Goal: Task Accomplishment & Management: Complete application form

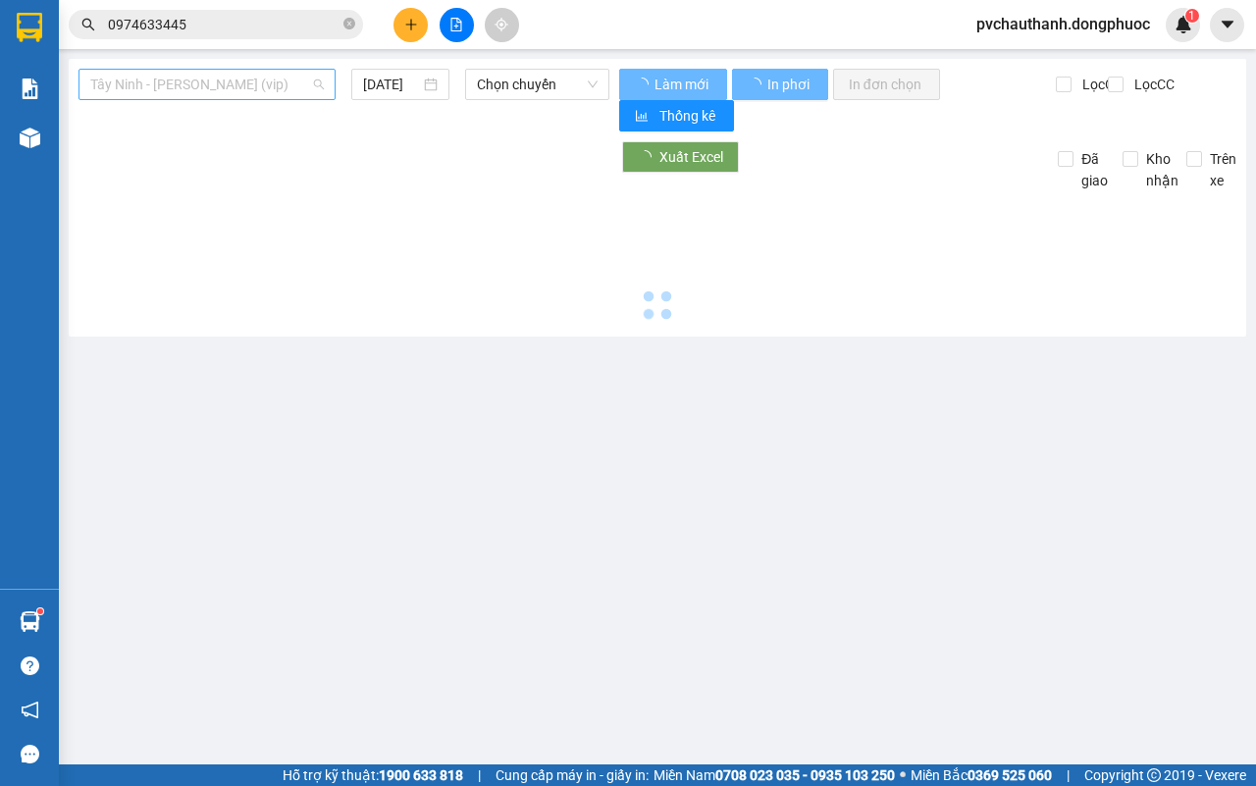
click at [245, 71] on span "Tây Ninh - [PERSON_NAME] (vip)" at bounding box center [207, 84] width 234 height 29
type input "[DATE]"
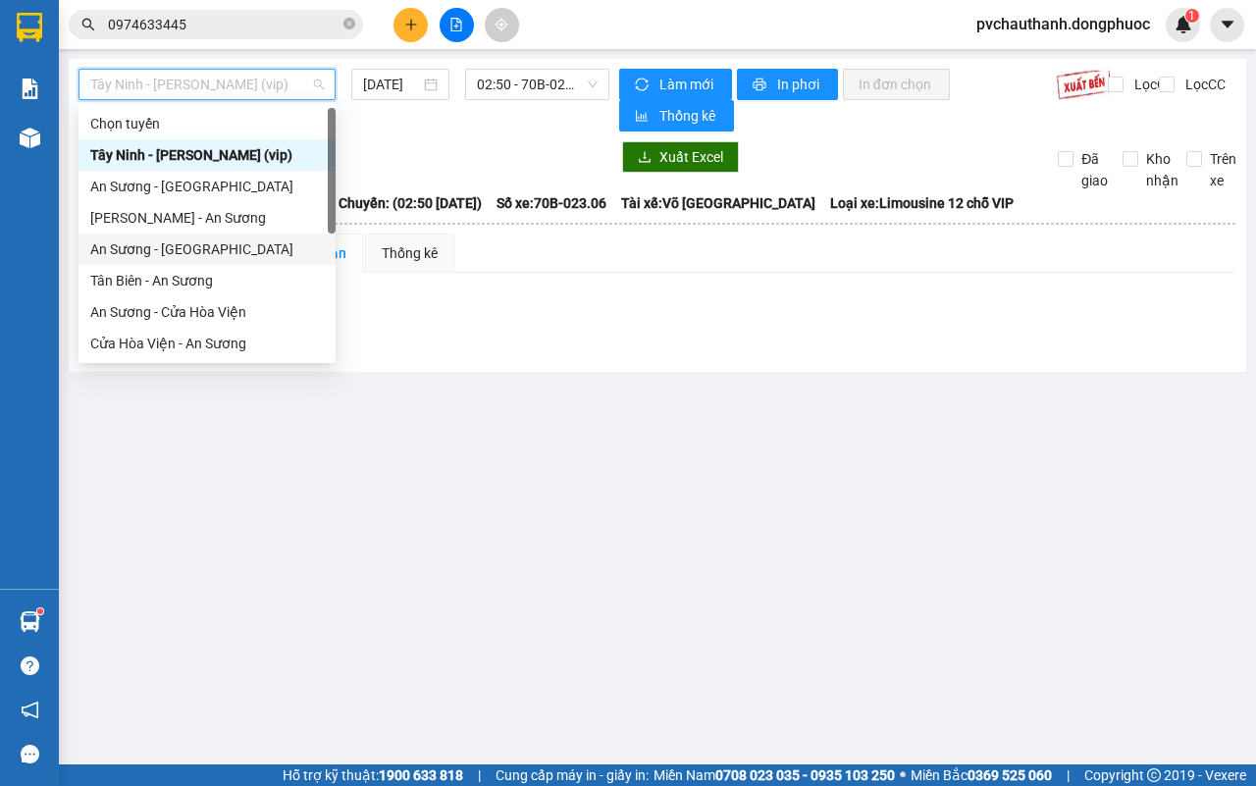
click at [120, 243] on div "An Sương - [GEOGRAPHIC_DATA]" at bounding box center [207, 249] width 234 height 22
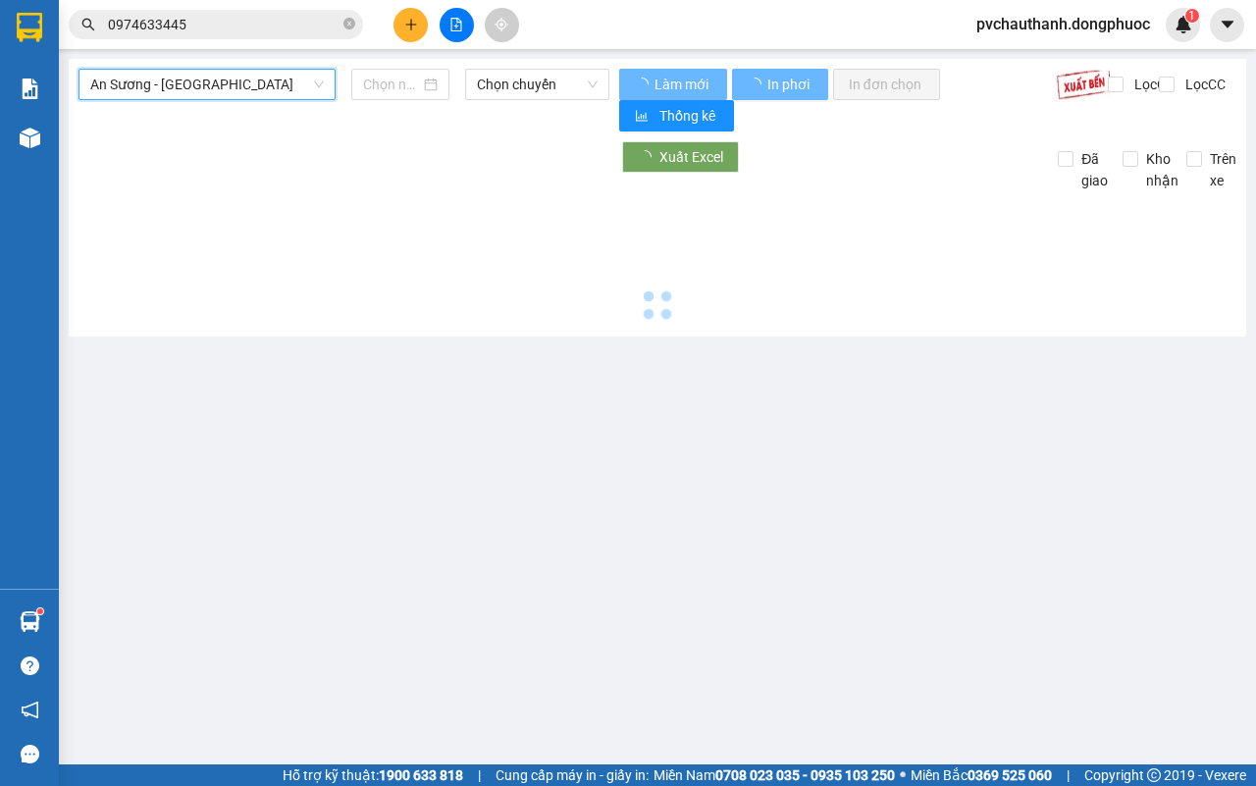
type input "[DATE]"
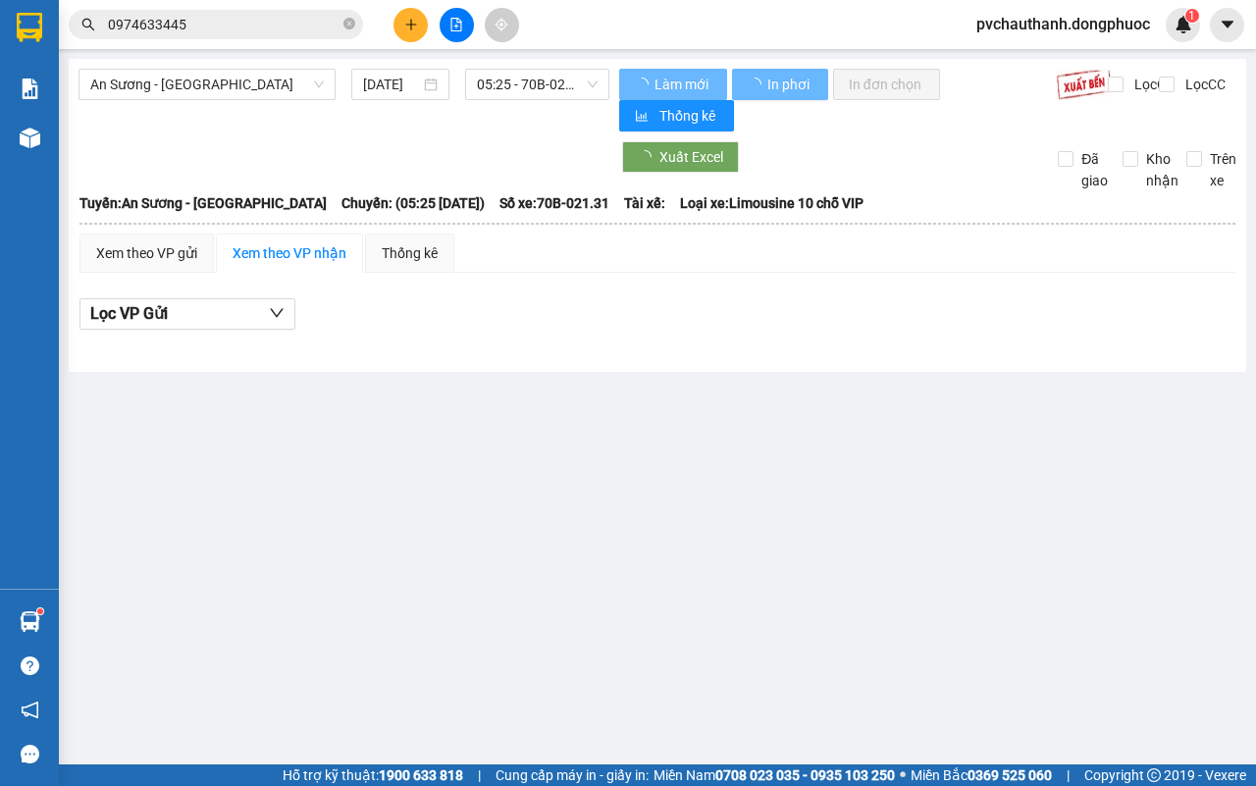
click at [135, 66] on div "An Sương - Tân Biên 14/09/2025 05:25 - 70B-021.31 Làm mới In phơi In đơn chọn T…" at bounding box center [657, 215] width 1177 height 313
click at [137, 66] on div "An Sương - Tân Biên 14/09/2025 05:25 - 70B-021.31 Làm mới In phơi In đơn chọn T…" at bounding box center [657, 215] width 1177 height 313
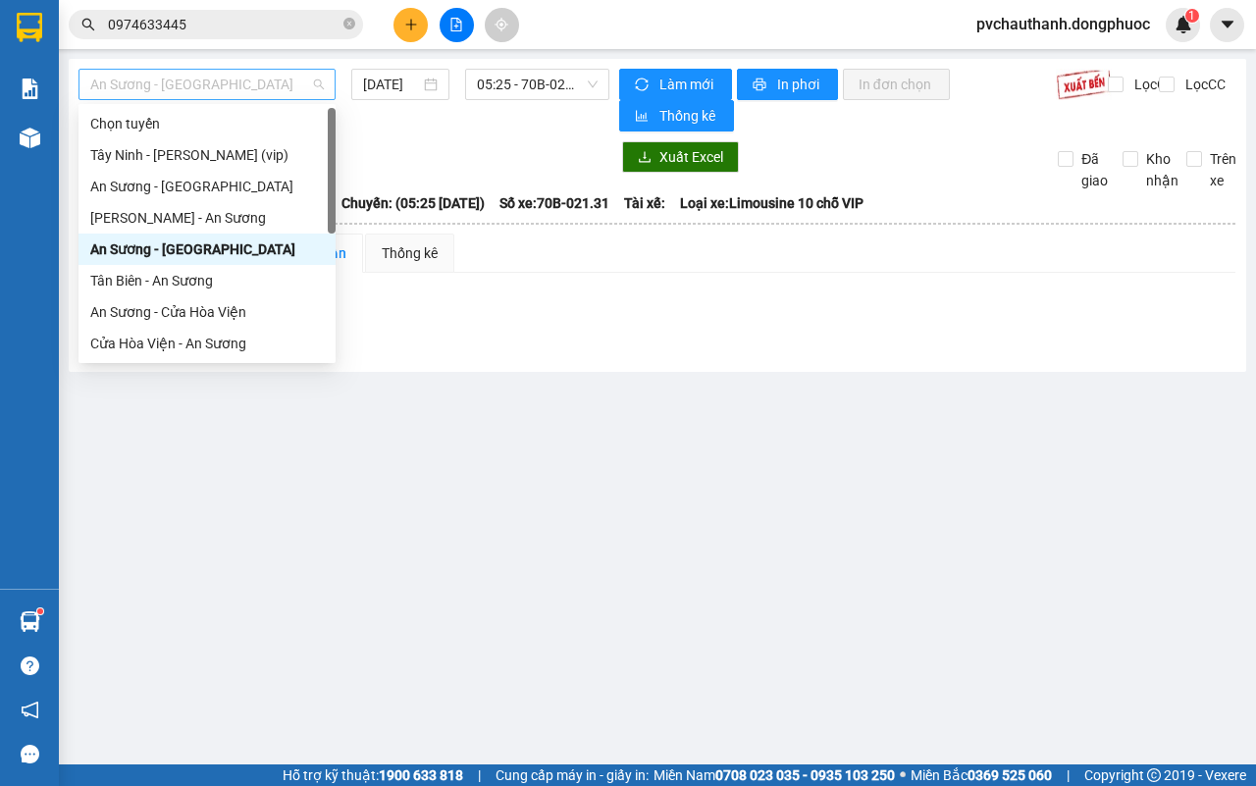
click at [139, 70] on span "An Sương - [GEOGRAPHIC_DATA]" at bounding box center [207, 84] width 234 height 29
drag, startPoint x: 129, startPoint y: 182, endPoint x: 175, endPoint y: 167, distance: 48.4
click at [130, 182] on div "An Sương - [GEOGRAPHIC_DATA]" at bounding box center [207, 187] width 234 height 22
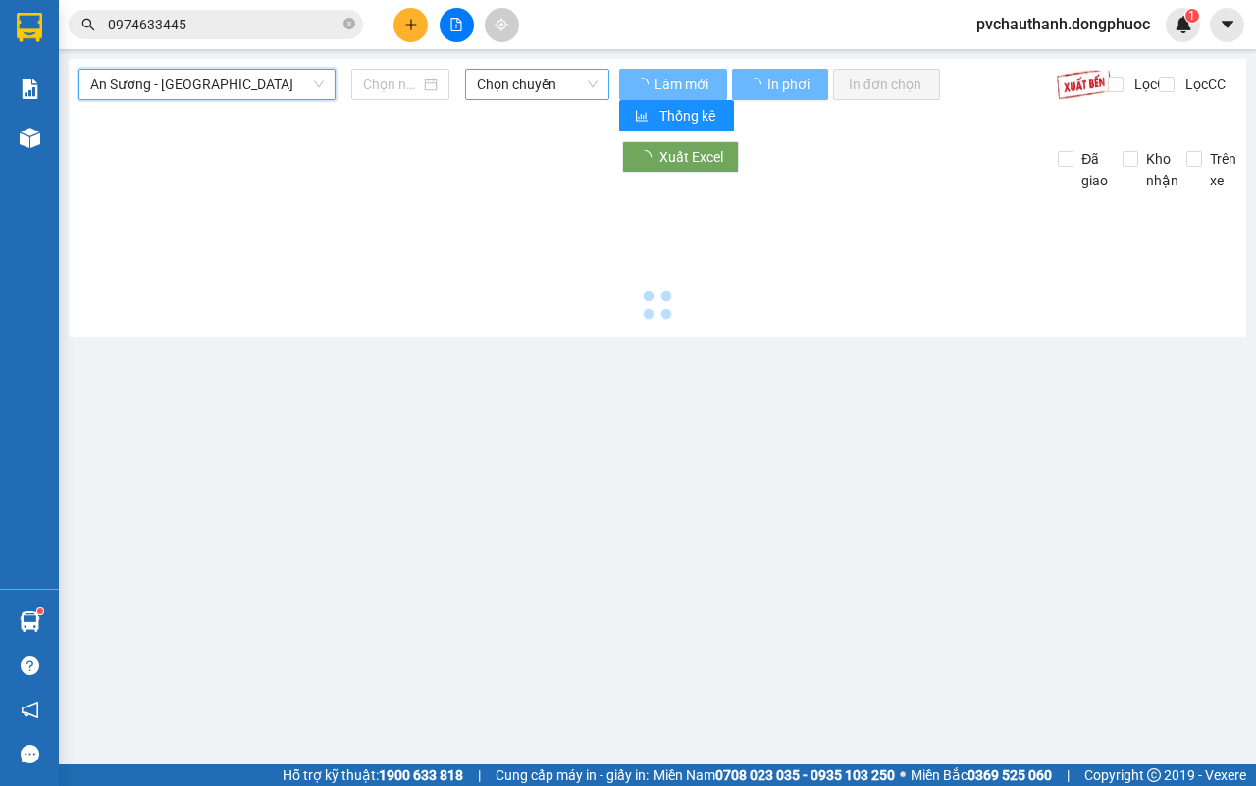
type input "[DATE]"
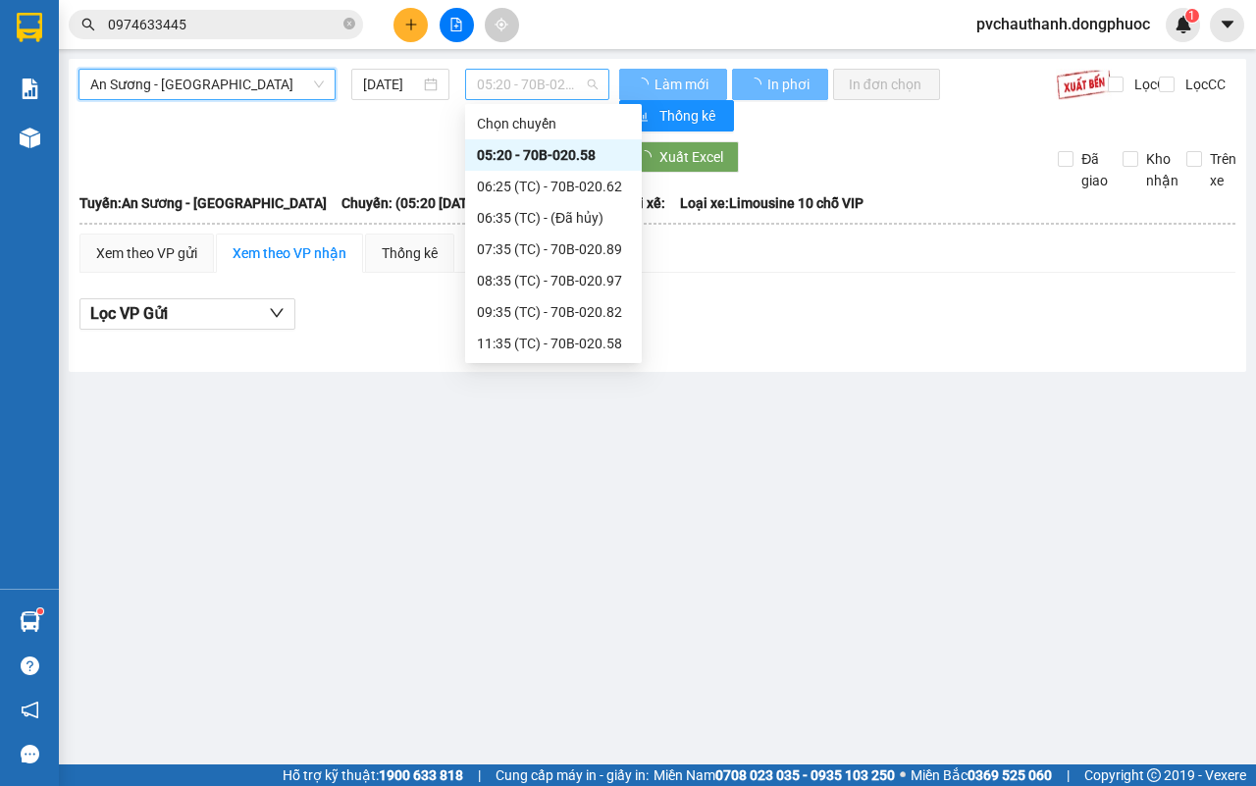
click at [516, 80] on span "05:20 - 70B-020.58" at bounding box center [537, 84] width 120 height 29
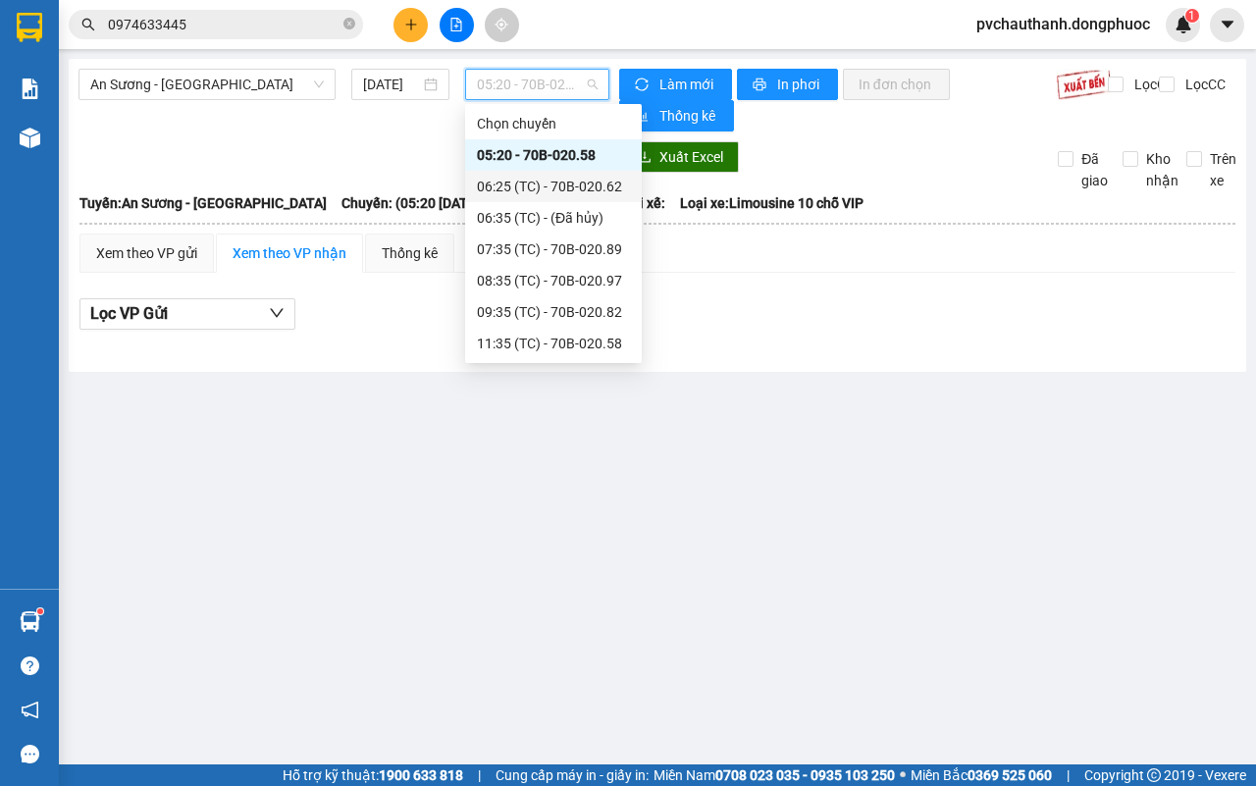
click at [501, 177] on div "06:25 (TC) - 70B-020.62" at bounding box center [553, 187] width 153 height 22
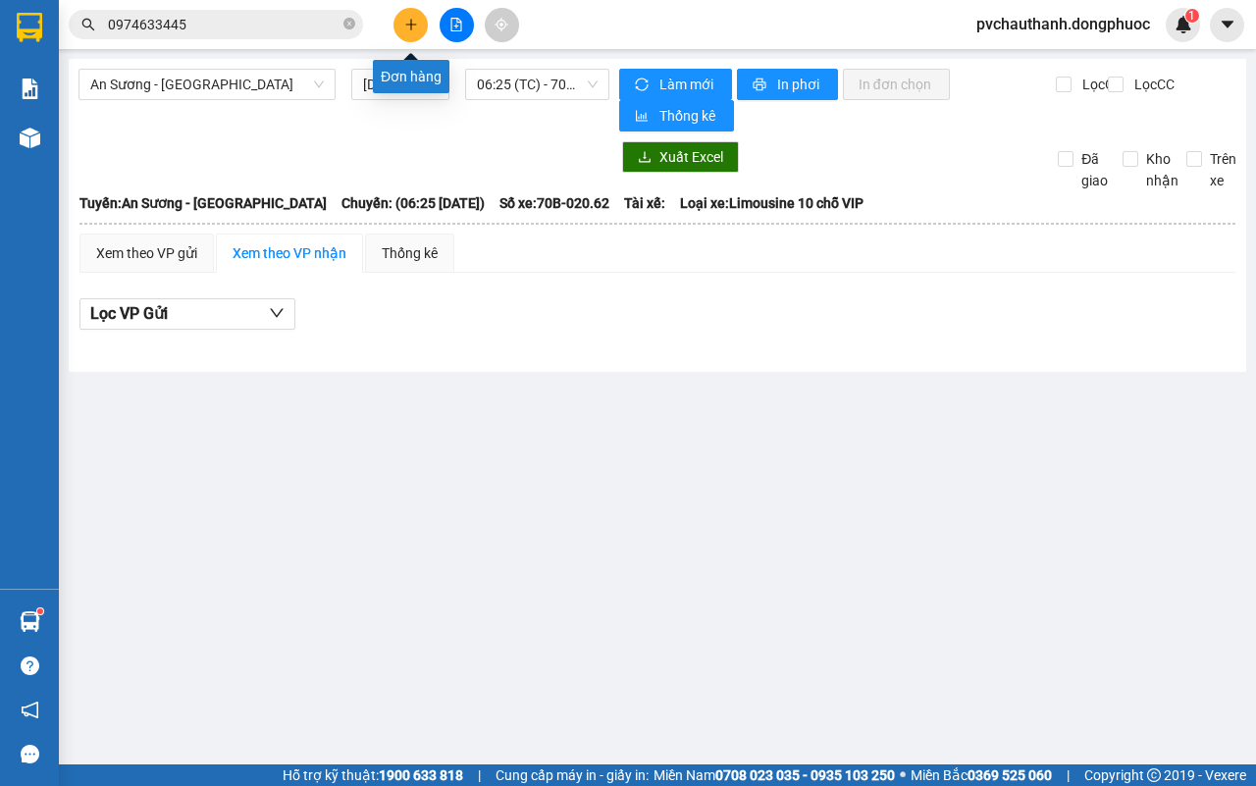
click at [413, 18] on icon "plus" at bounding box center [411, 25] width 14 height 14
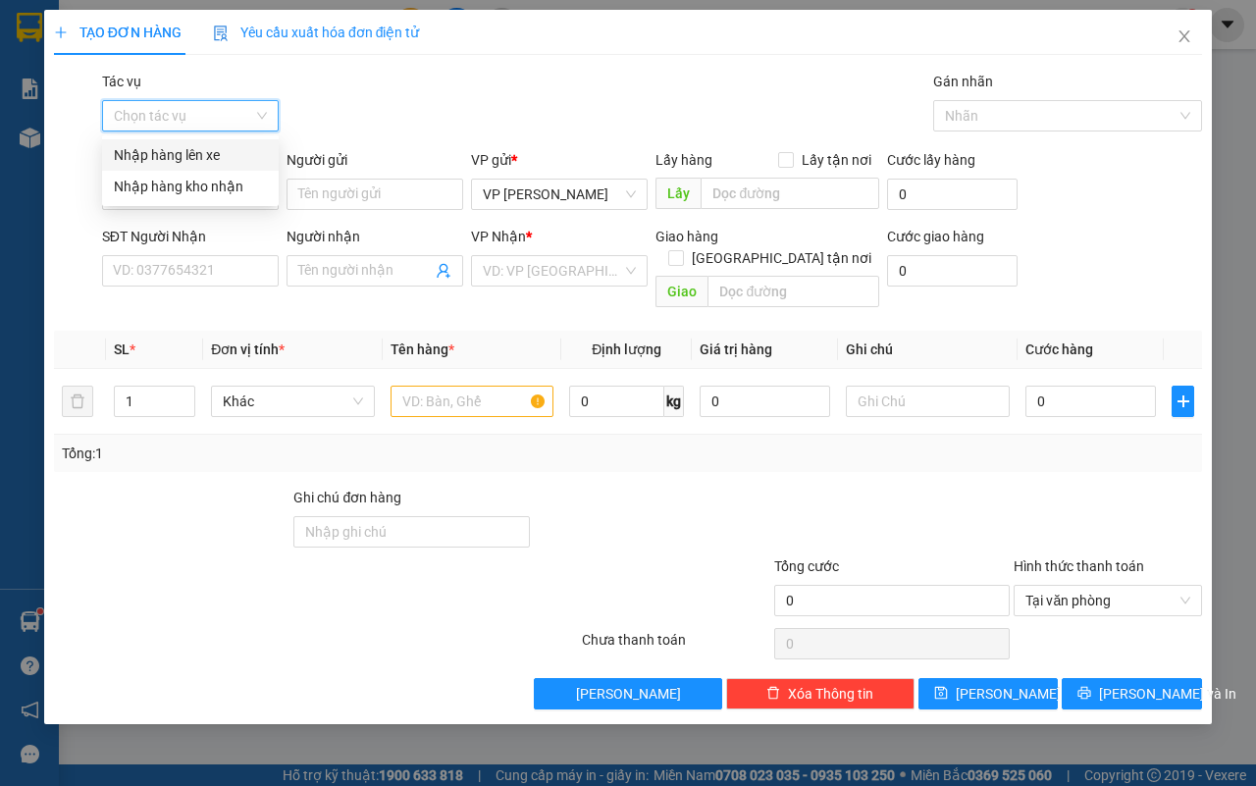
click at [169, 111] on input "Tác vụ" at bounding box center [183, 115] width 139 height 29
click at [164, 159] on div "Nhập hàng lên xe" at bounding box center [190, 155] width 153 height 22
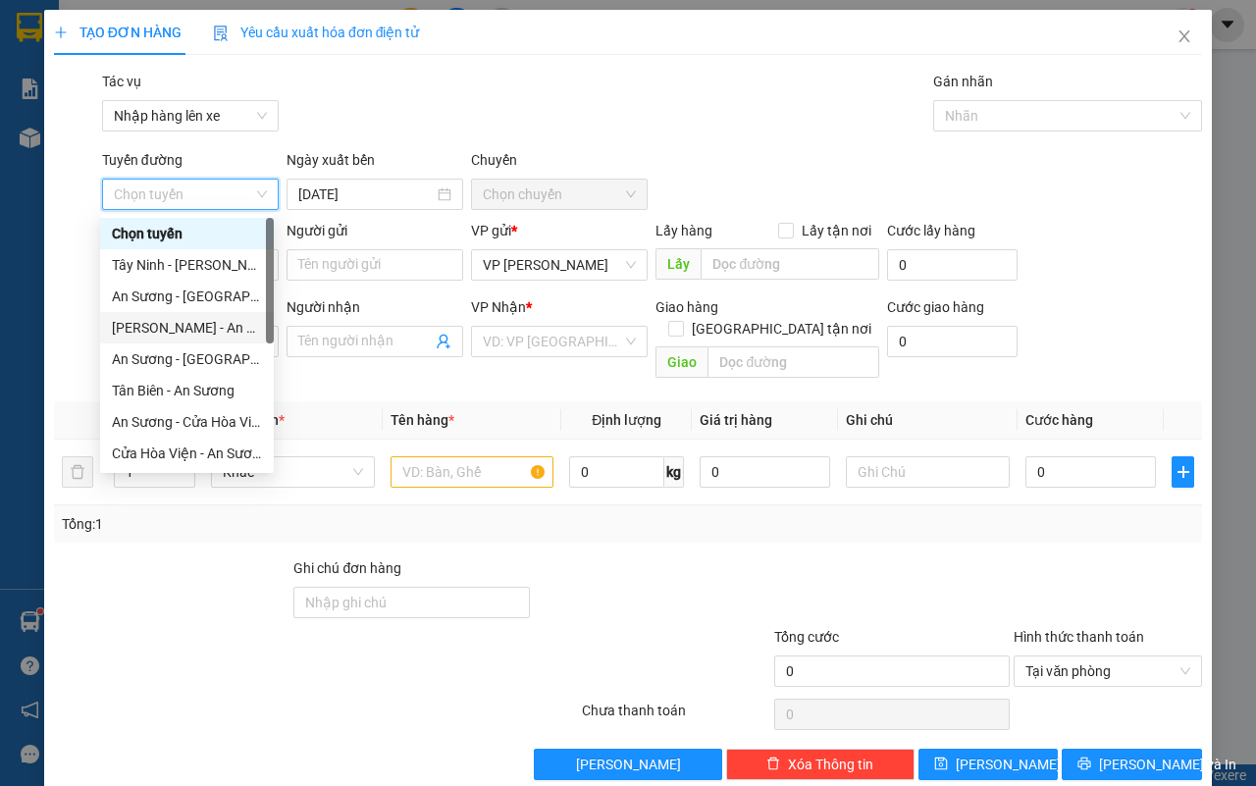
click at [167, 322] on div "[PERSON_NAME] - An Sương" at bounding box center [187, 328] width 150 height 22
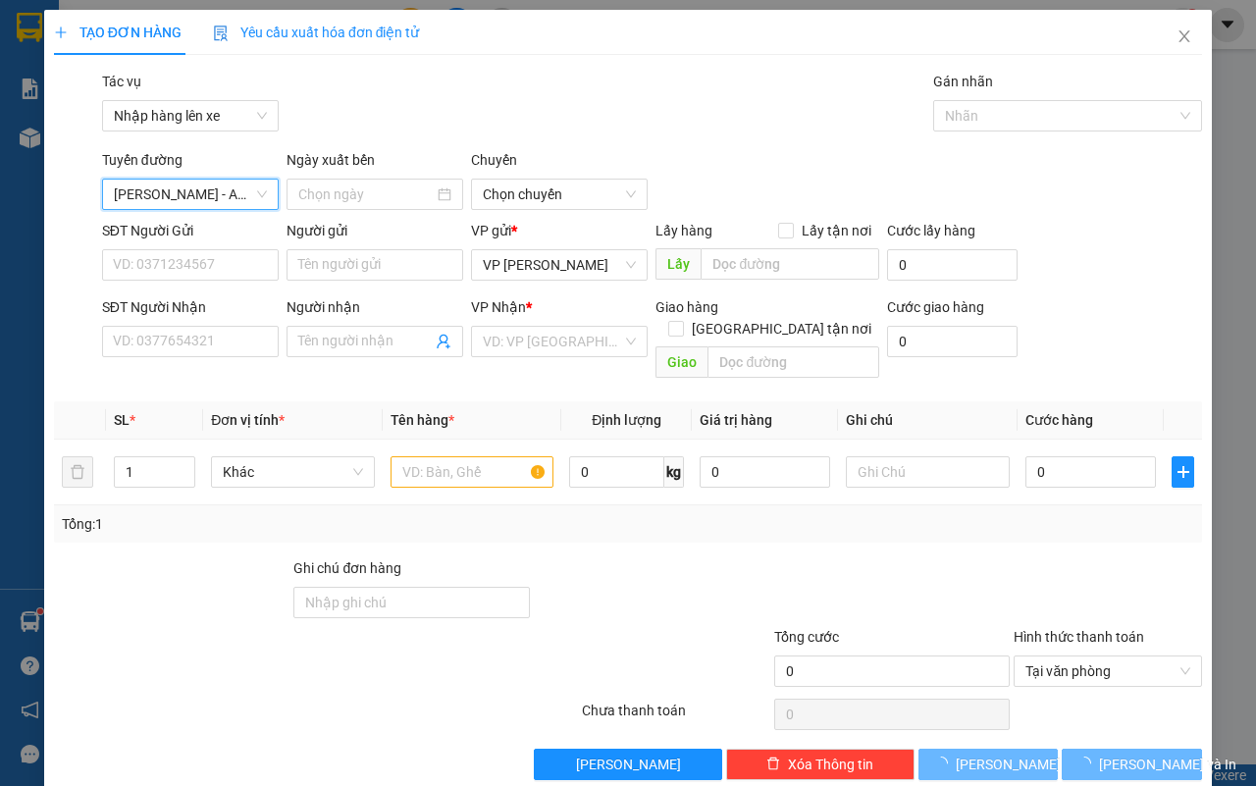
type input "[DATE]"
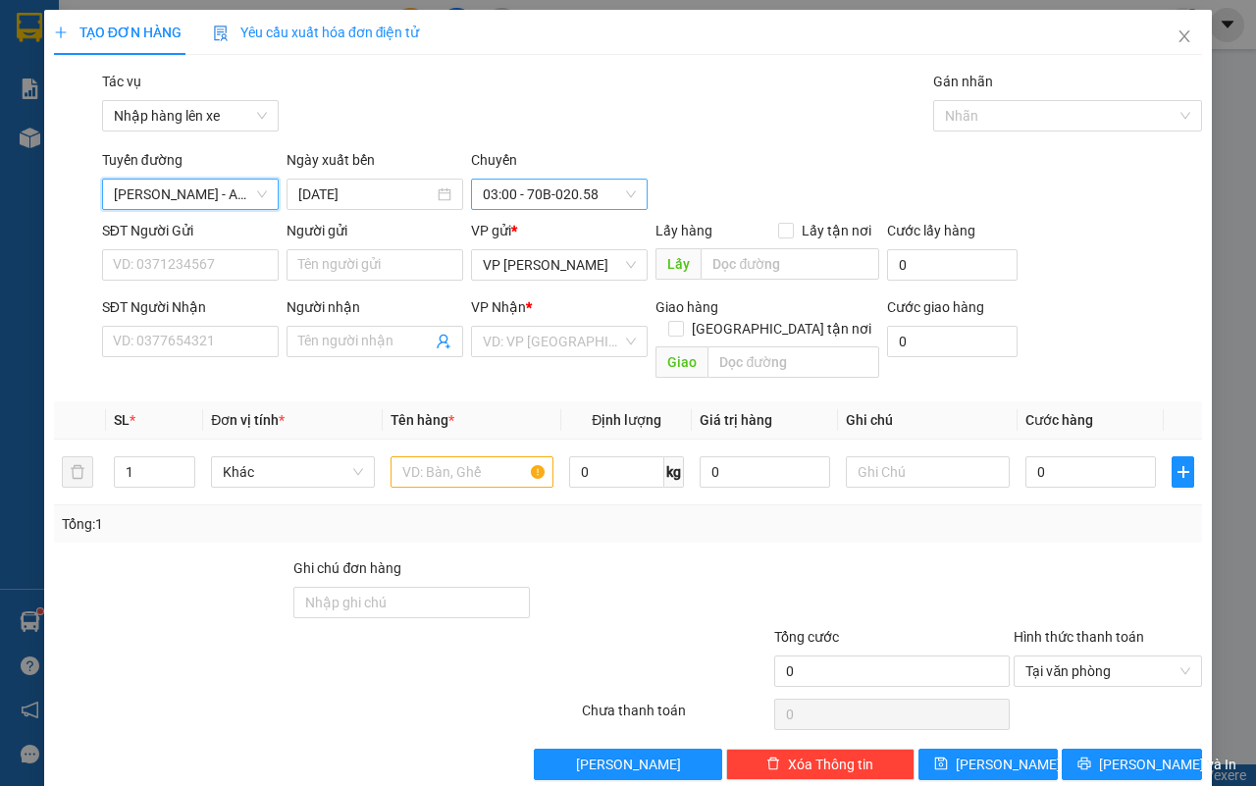
click at [557, 197] on span "03:00 - 70B-020.58" at bounding box center [559, 194] width 153 height 29
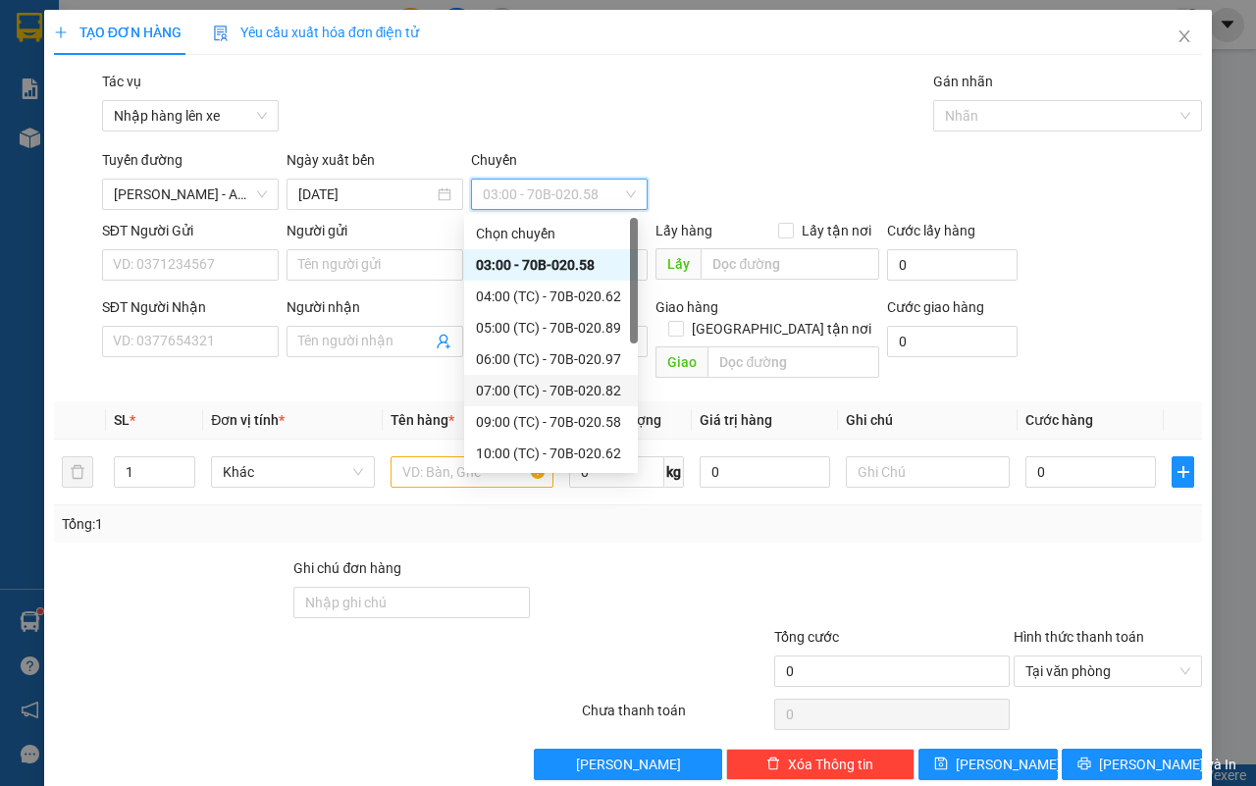
click at [549, 383] on div "07:00 (TC) - 70B-020.82" at bounding box center [551, 391] width 150 height 22
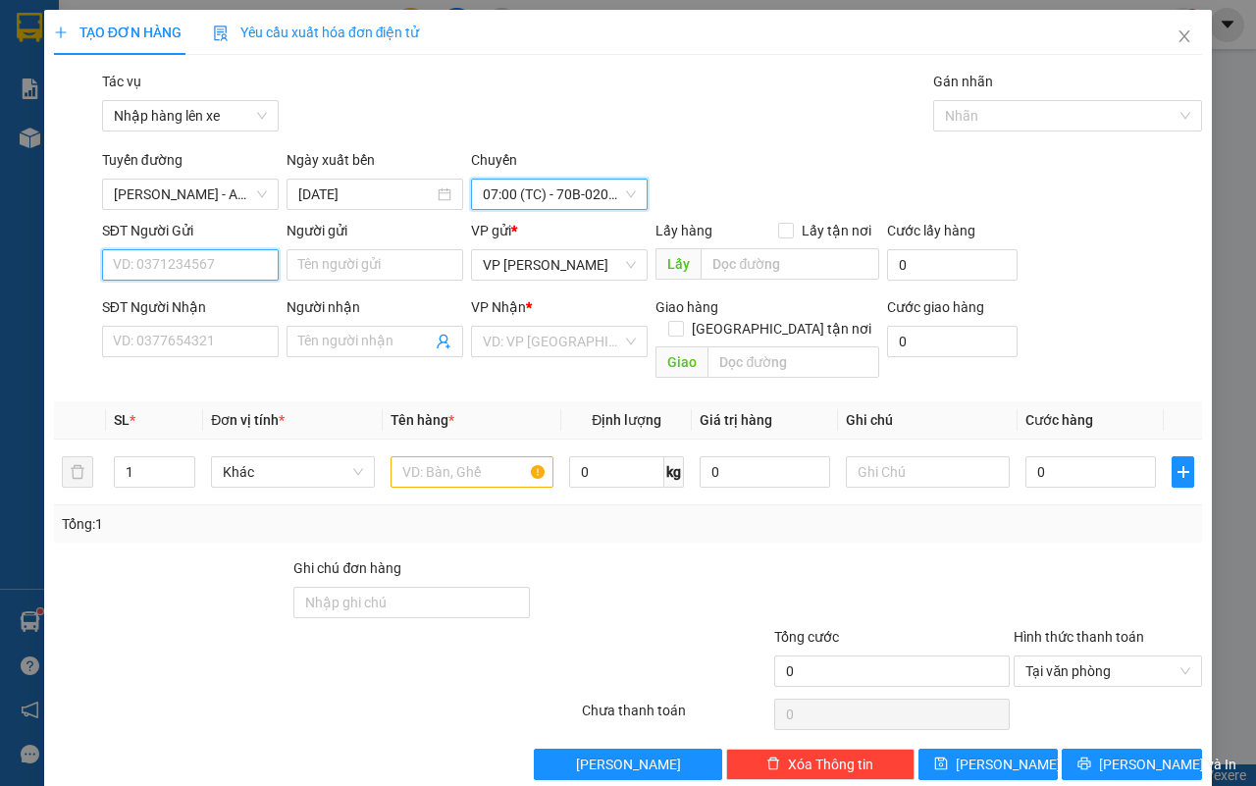
click at [155, 271] on input "SĐT Người Gửi" at bounding box center [190, 264] width 177 height 31
type input "0784818557"
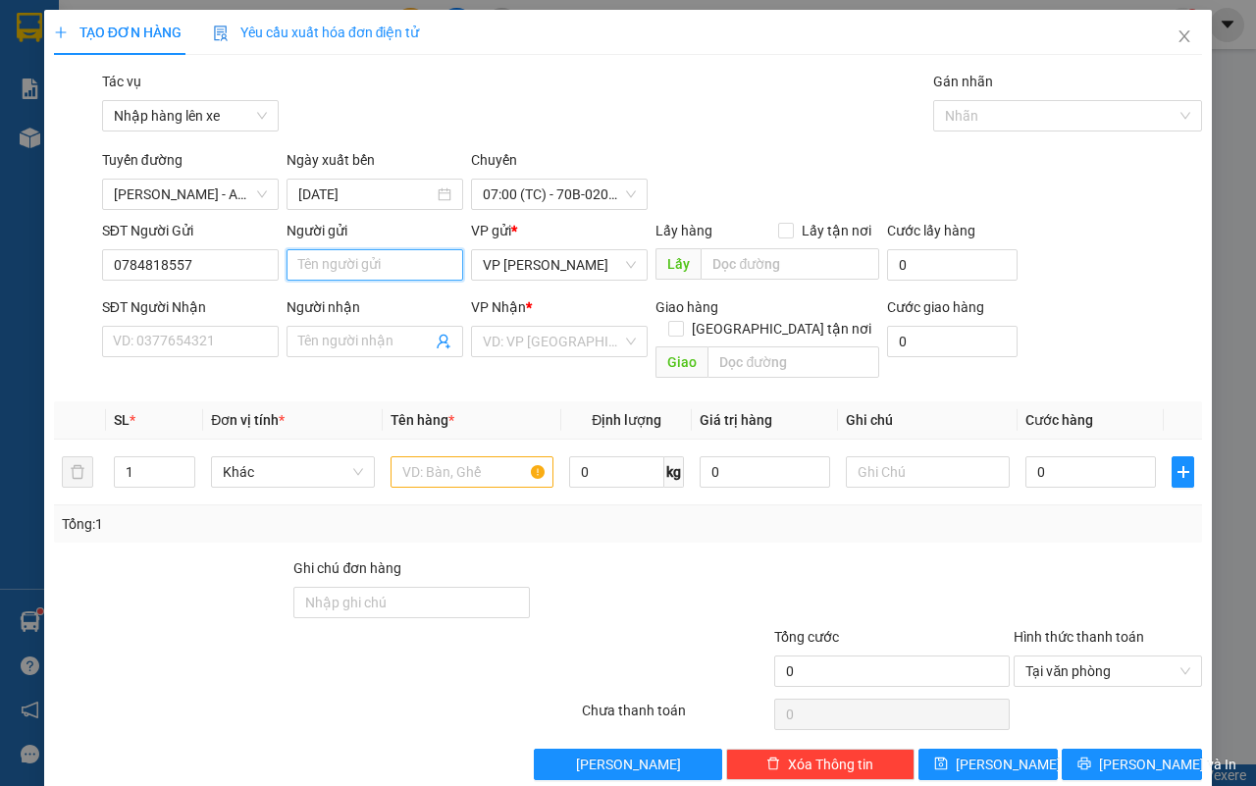
click at [334, 263] on input "Người gửi" at bounding box center [375, 264] width 177 height 31
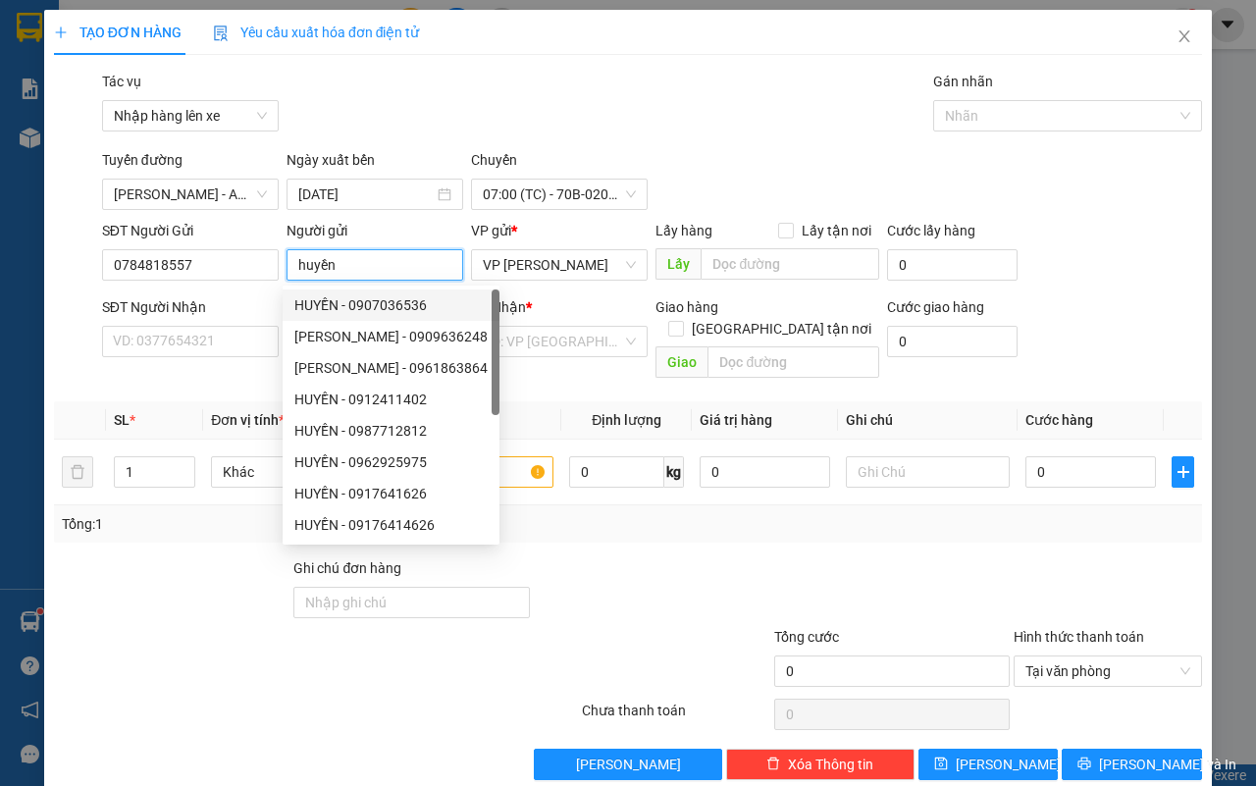
type input "huyền"
click at [192, 365] on div "SĐT Người Nhận VD: 0377654321" at bounding box center [190, 330] width 177 height 69
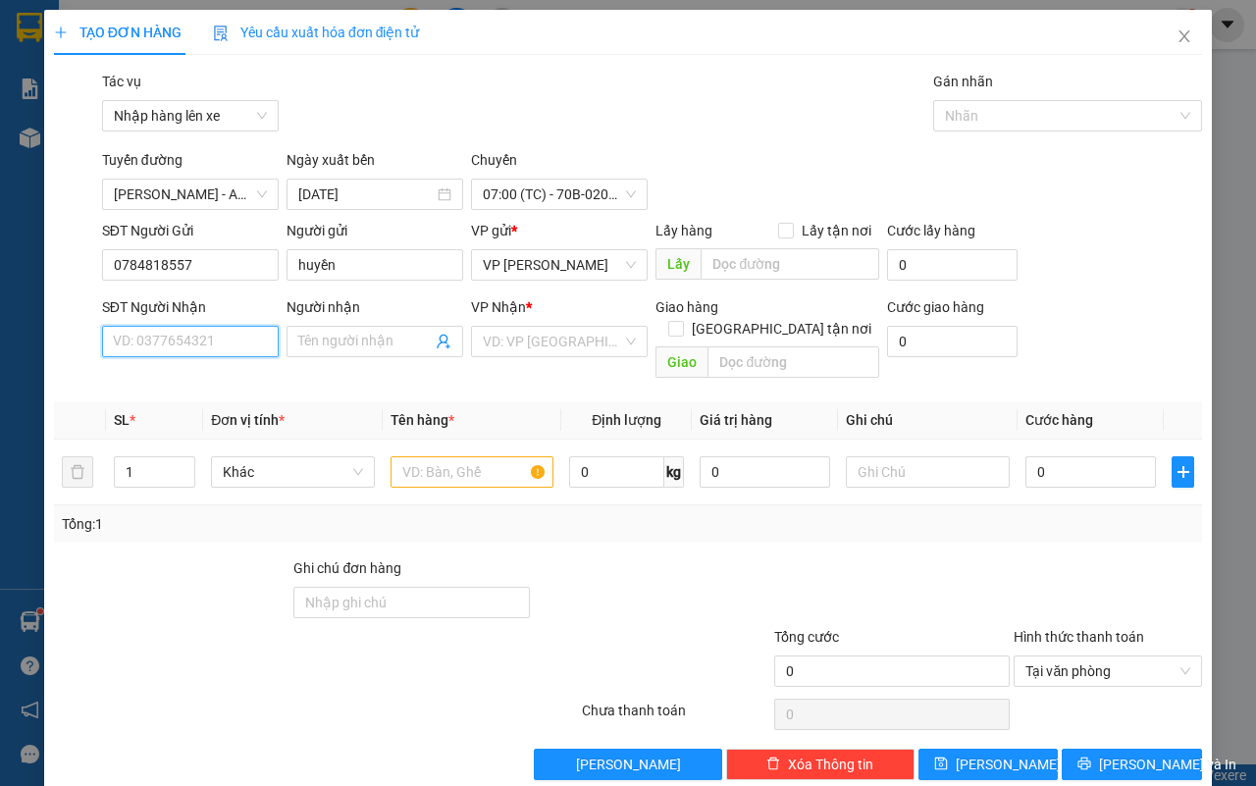
click at [194, 349] on input "SĐT Người Nhận" at bounding box center [190, 341] width 177 height 31
type input "0906304907"
click at [329, 344] on input "Người nhận" at bounding box center [364, 342] width 133 height 22
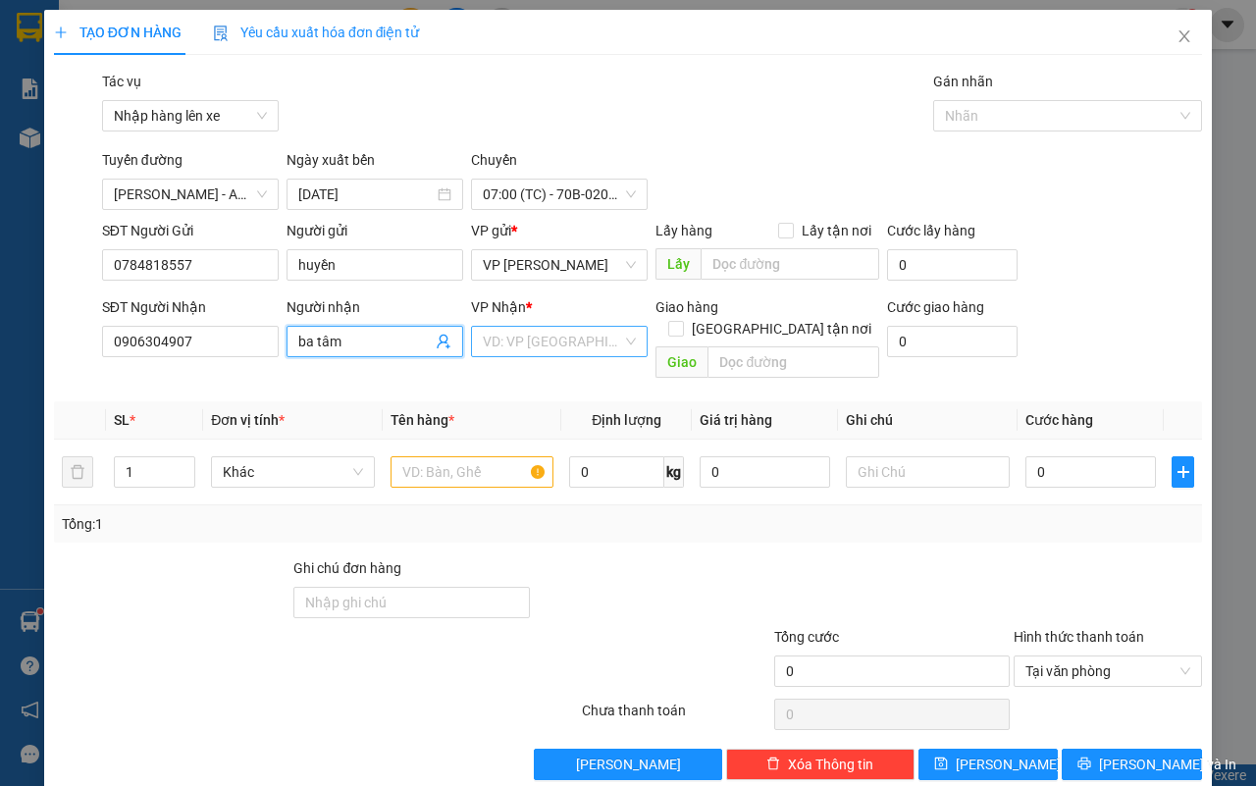
type input "ba tâm"
click at [557, 339] on input "search" at bounding box center [552, 341] width 139 height 29
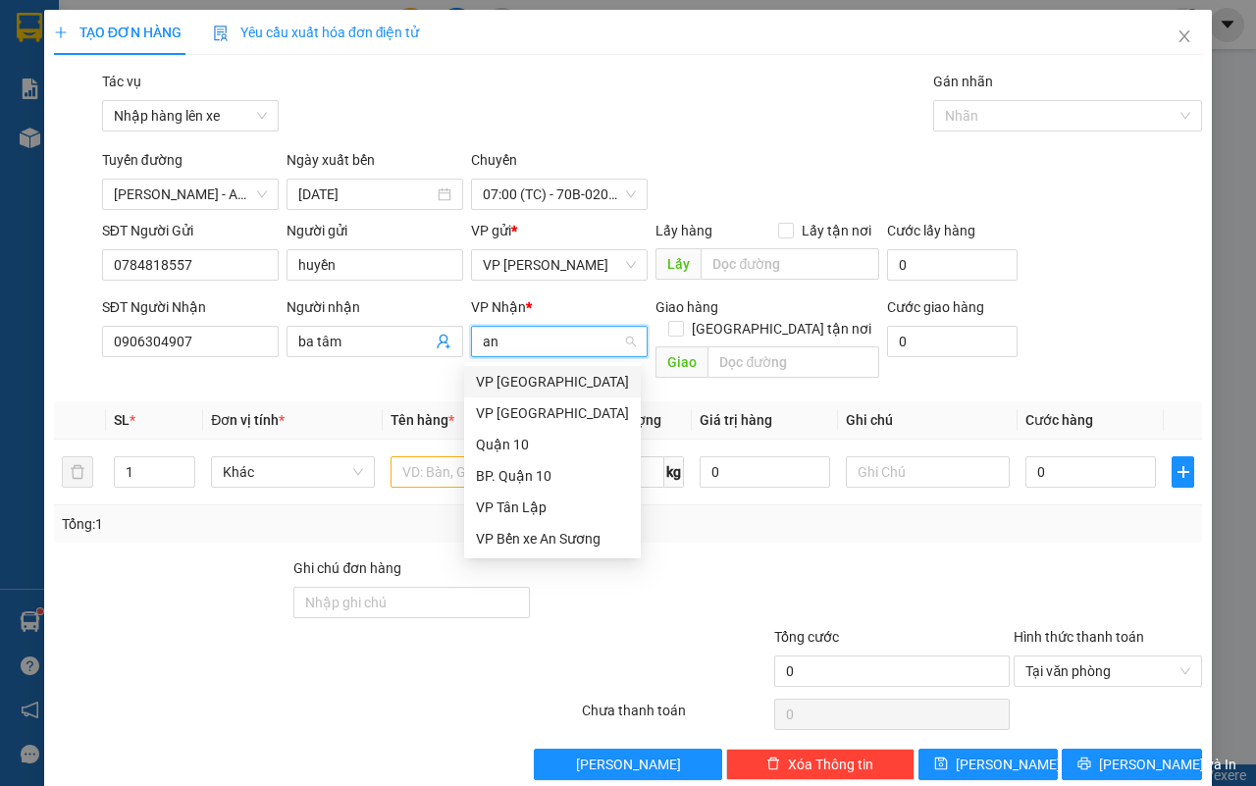
type input "an s"
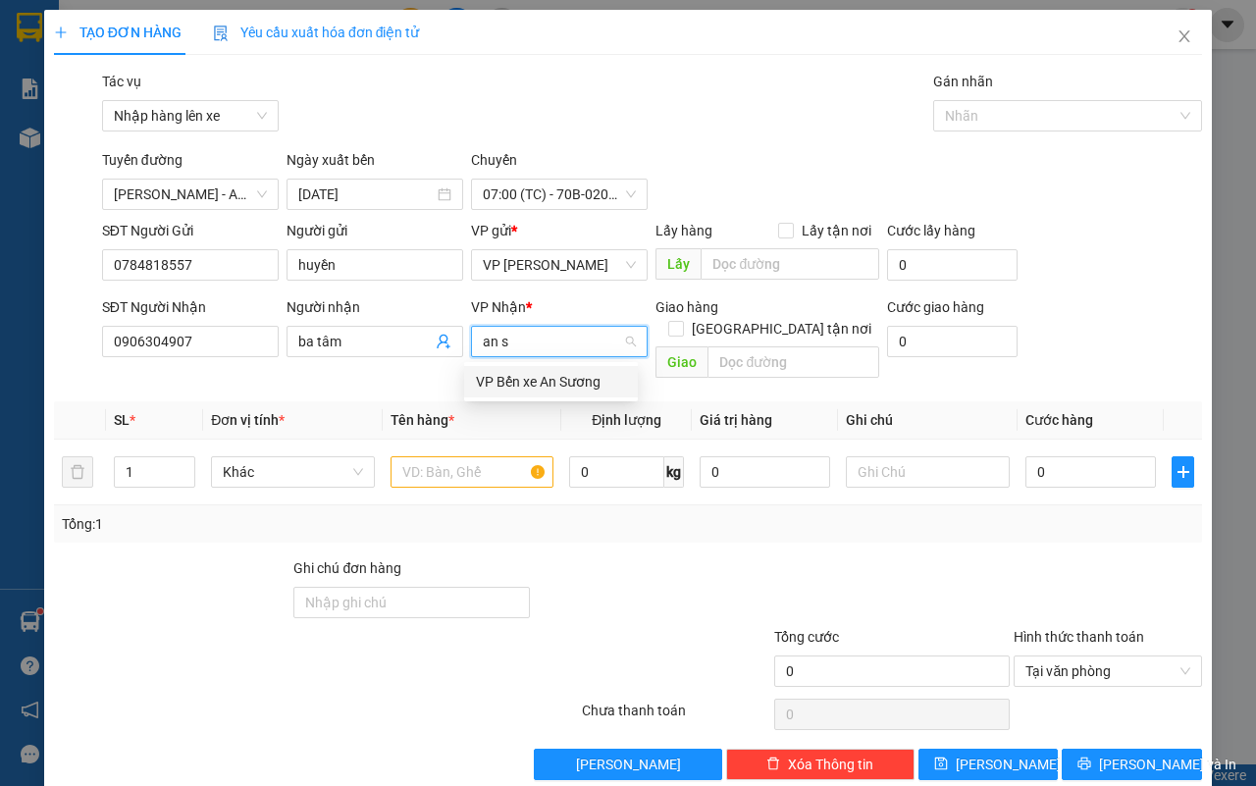
click at [525, 394] on div "VP Bến xe An Sương" at bounding box center [551, 381] width 174 height 31
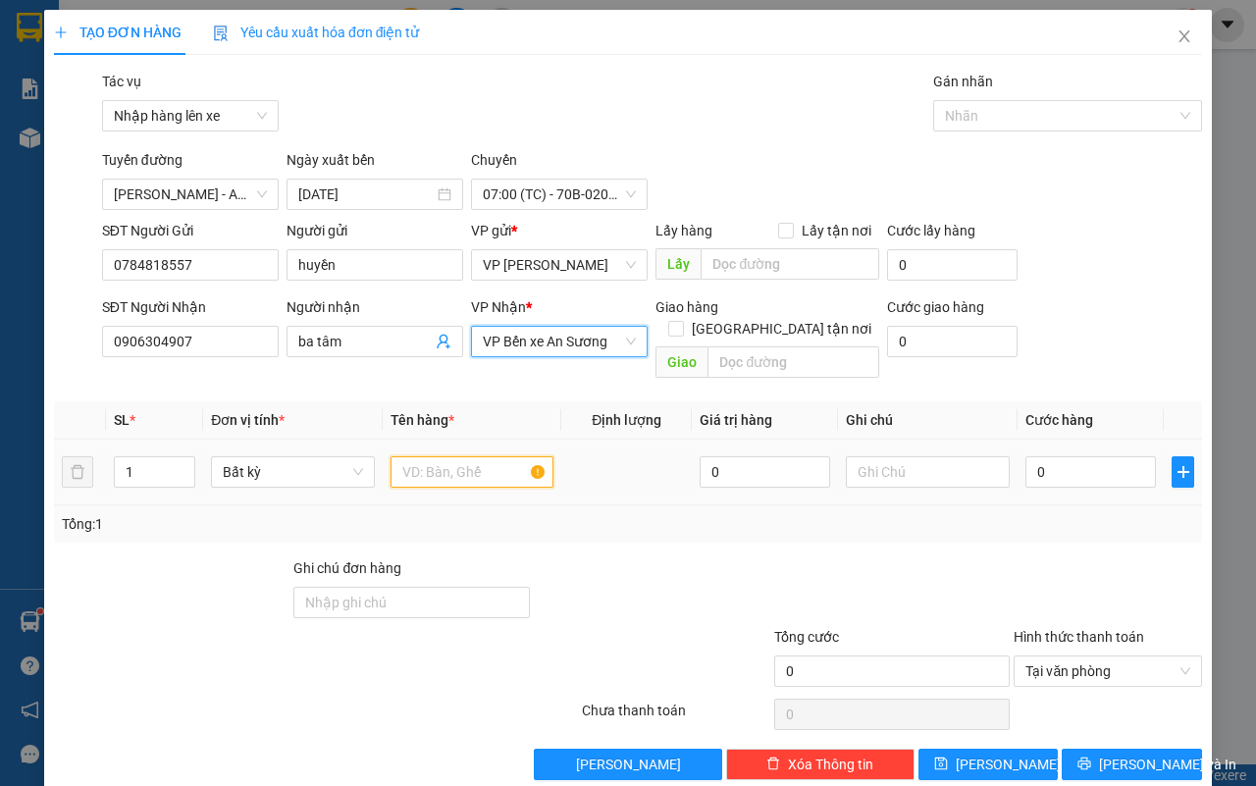
click at [430, 456] on input "text" at bounding box center [473, 471] width 164 height 31
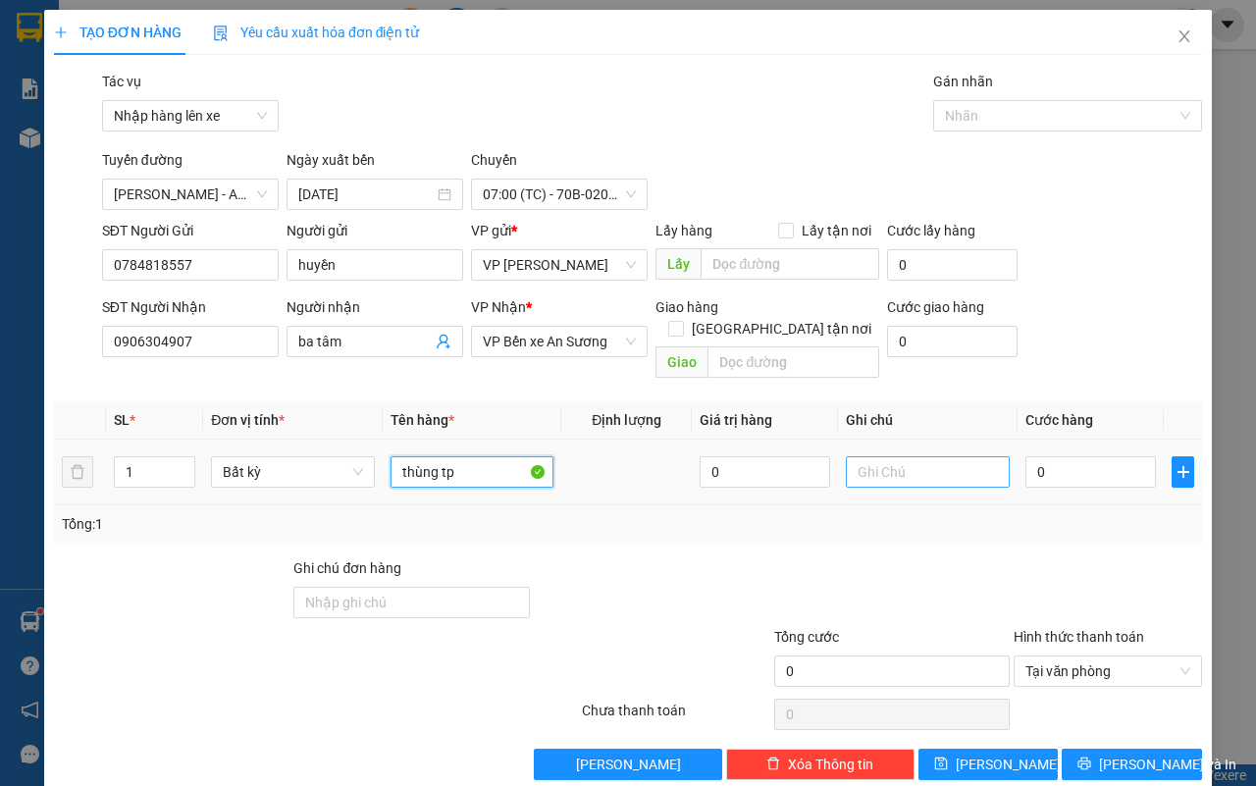
type input "thùng tp"
click at [846, 456] on input "text" at bounding box center [928, 471] width 164 height 31
type input "hư không đền"
click at [1052, 458] on input "0" at bounding box center [1090, 471] width 131 height 31
type input "5"
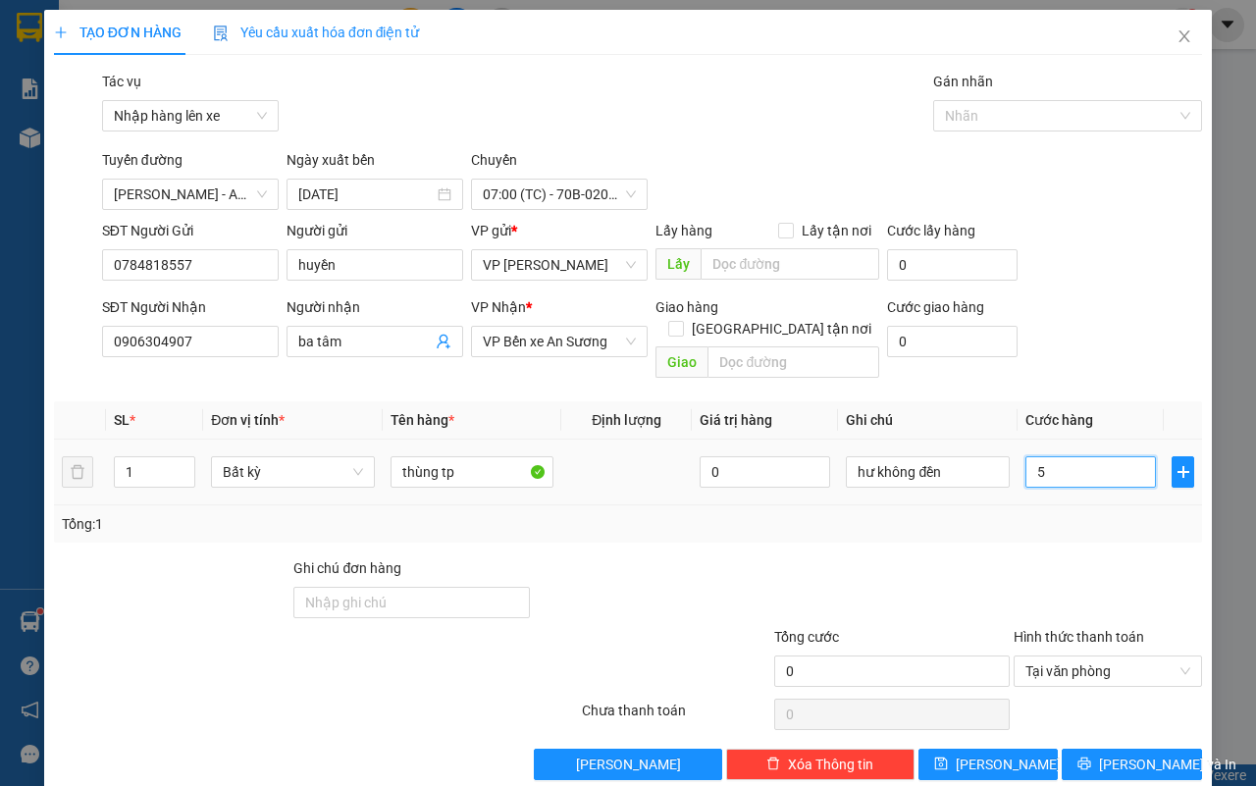
type input "5"
type input "55"
type input "550"
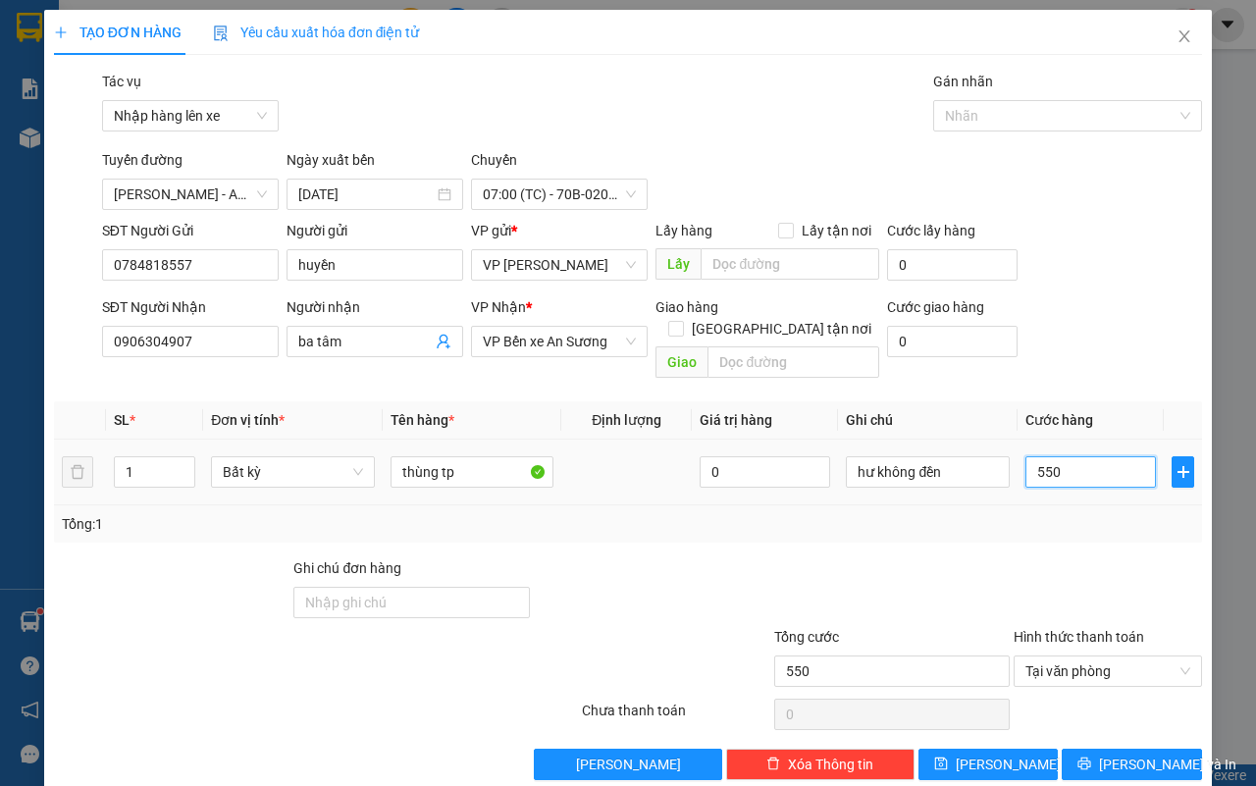
type input "5.500"
type input "55.000"
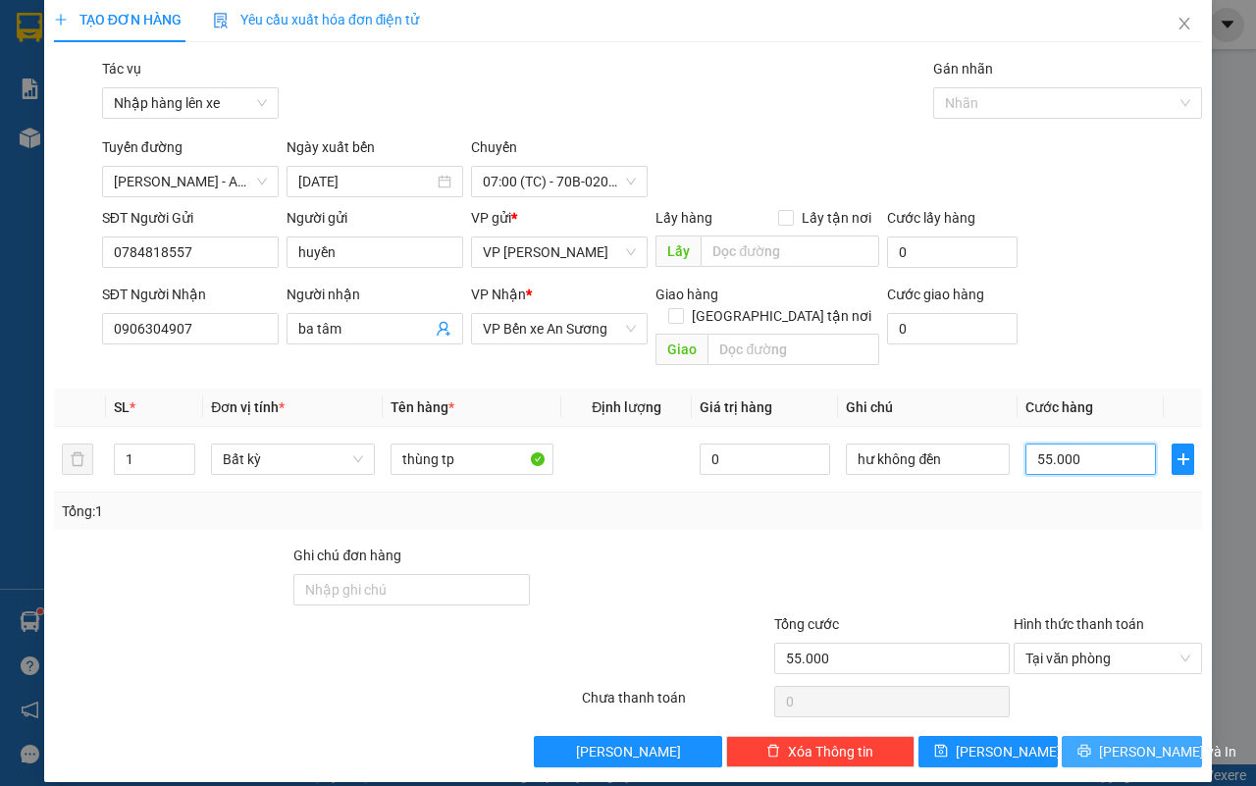
type input "55.000"
click at [1168, 736] on button "[PERSON_NAME] và In" at bounding box center [1132, 751] width 140 height 31
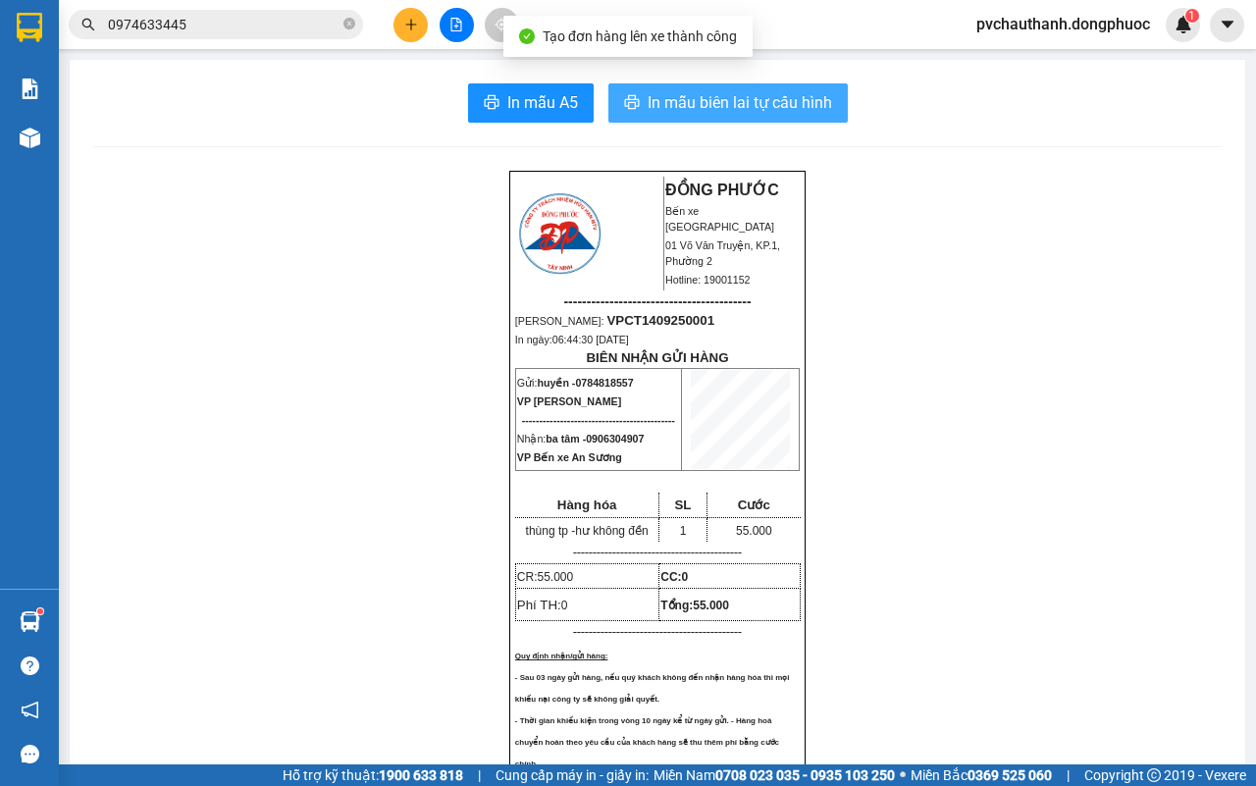
click at [785, 109] on span "In mẫu biên lai tự cấu hình" at bounding box center [740, 102] width 184 height 25
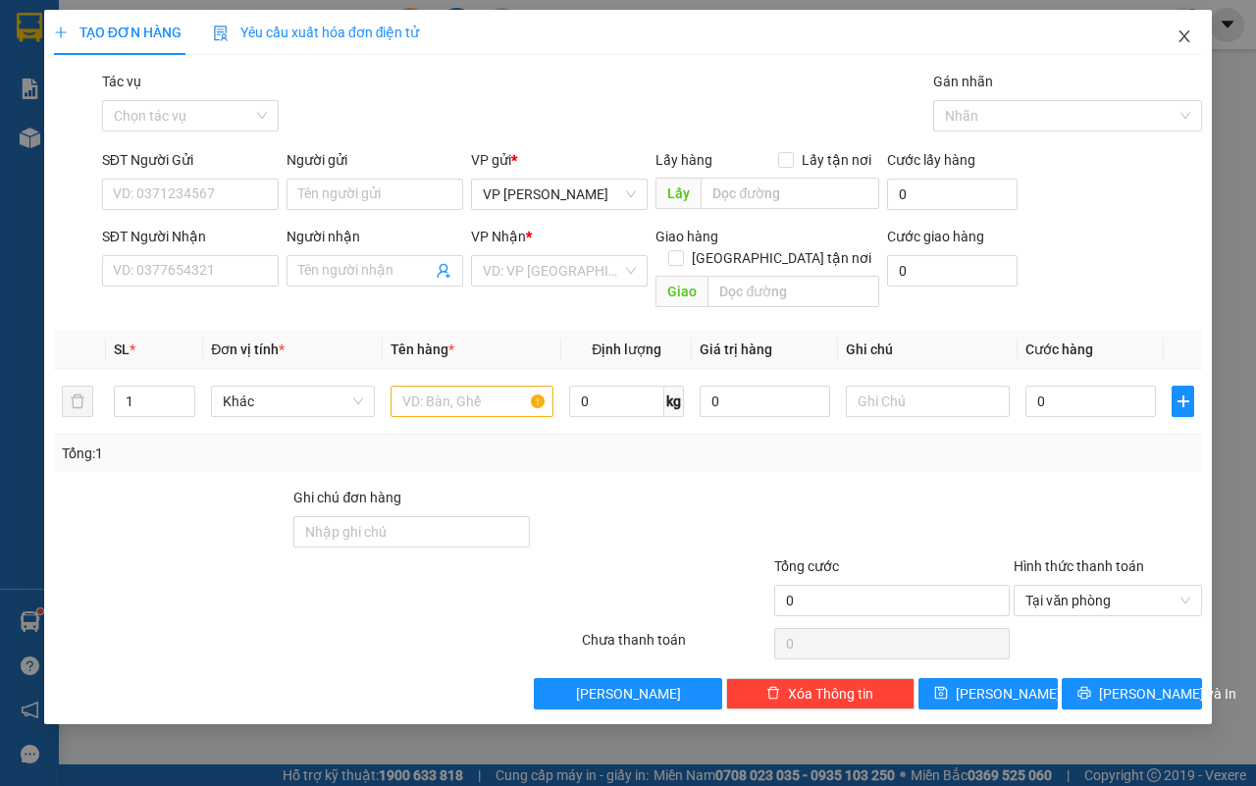
click at [1182, 30] on icon "close" at bounding box center [1184, 36] width 16 height 16
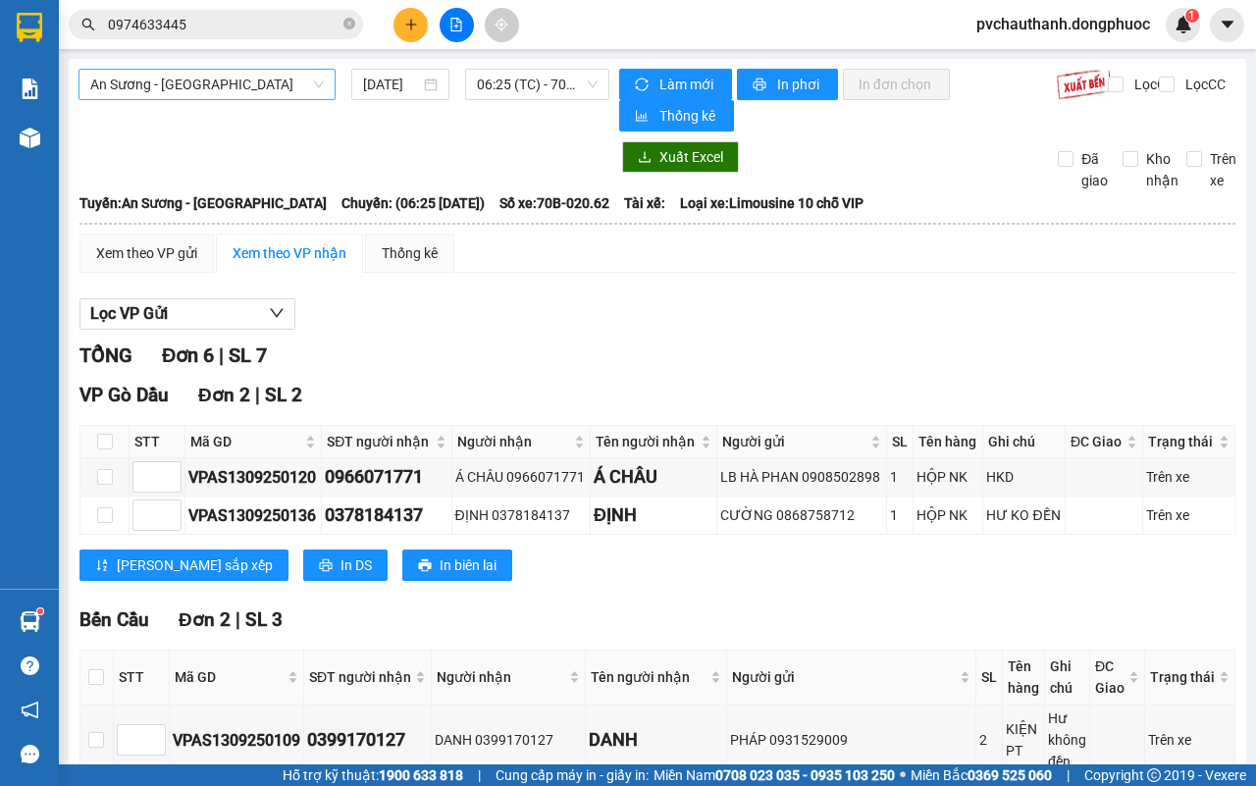
click at [232, 89] on span "An Sương - [GEOGRAPHIC_DATA]" at bounding box center [207, 84] width 234 height 29
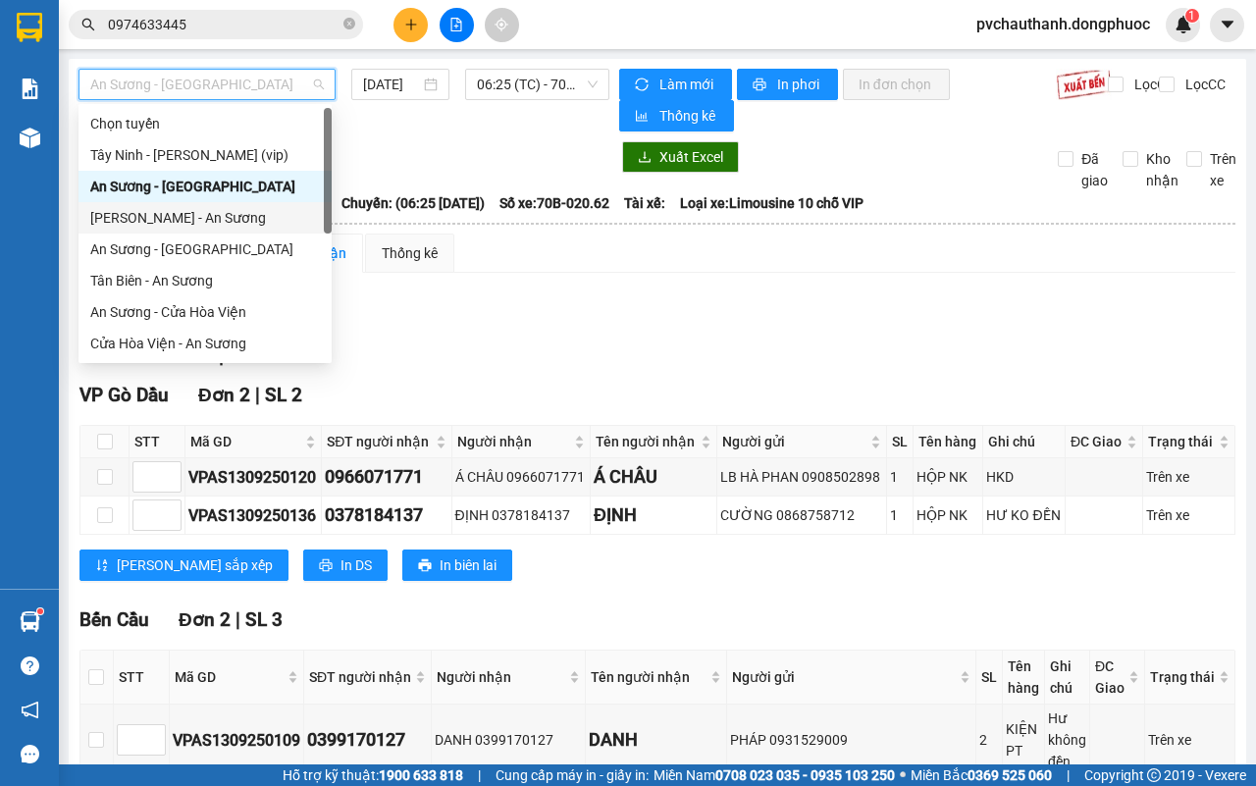
click at [153, 211] on div "[PERSON_NAME] - An Sương" at bounding box center [205, 218] width 230 height 22
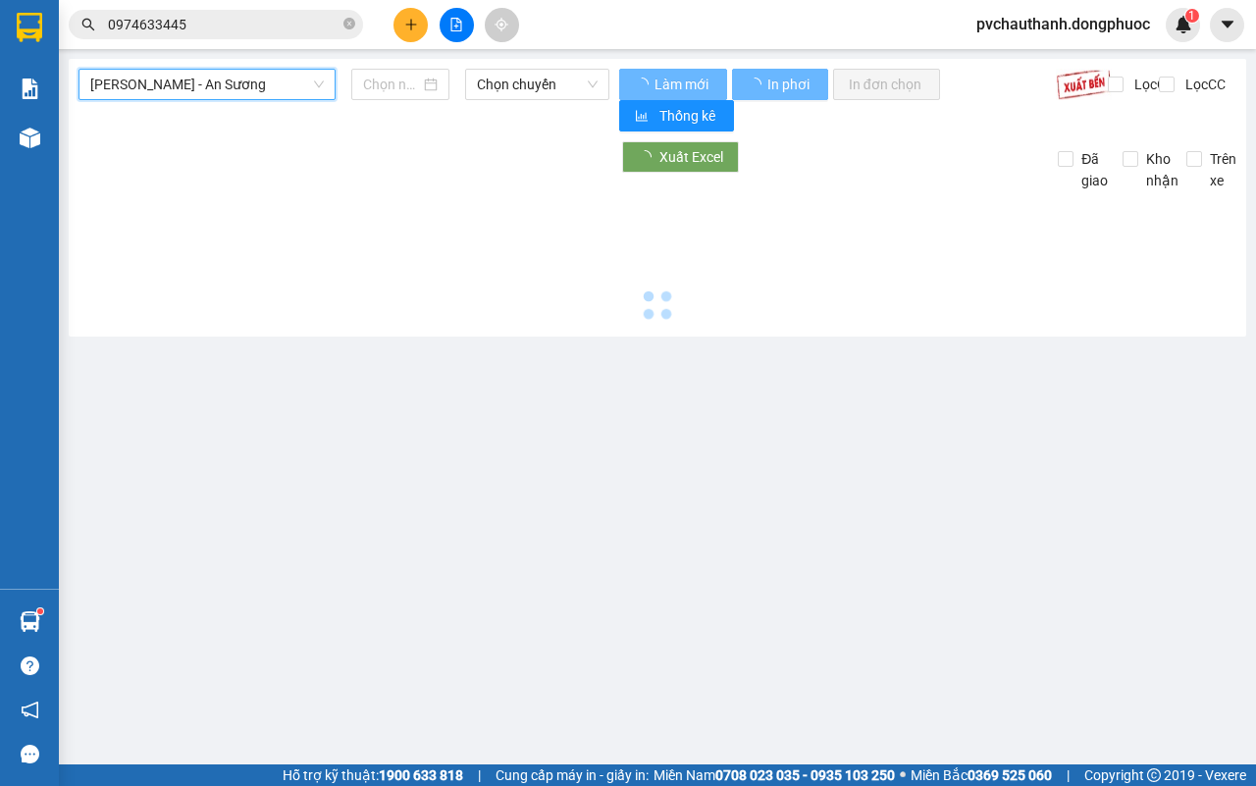
type input "[DATE]"
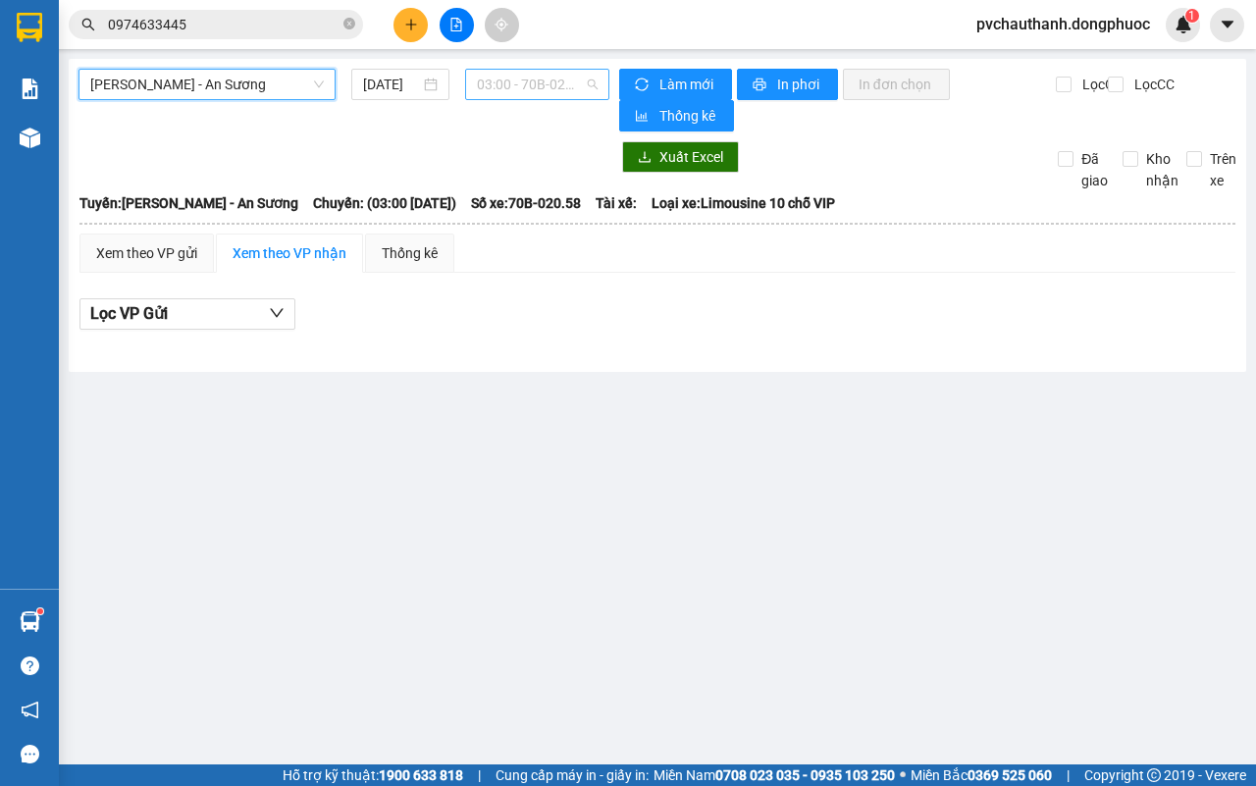
click at [496, 94] on span "03:00 - 70B-020.58" at bounding box center [537, 84] width 120 height 29
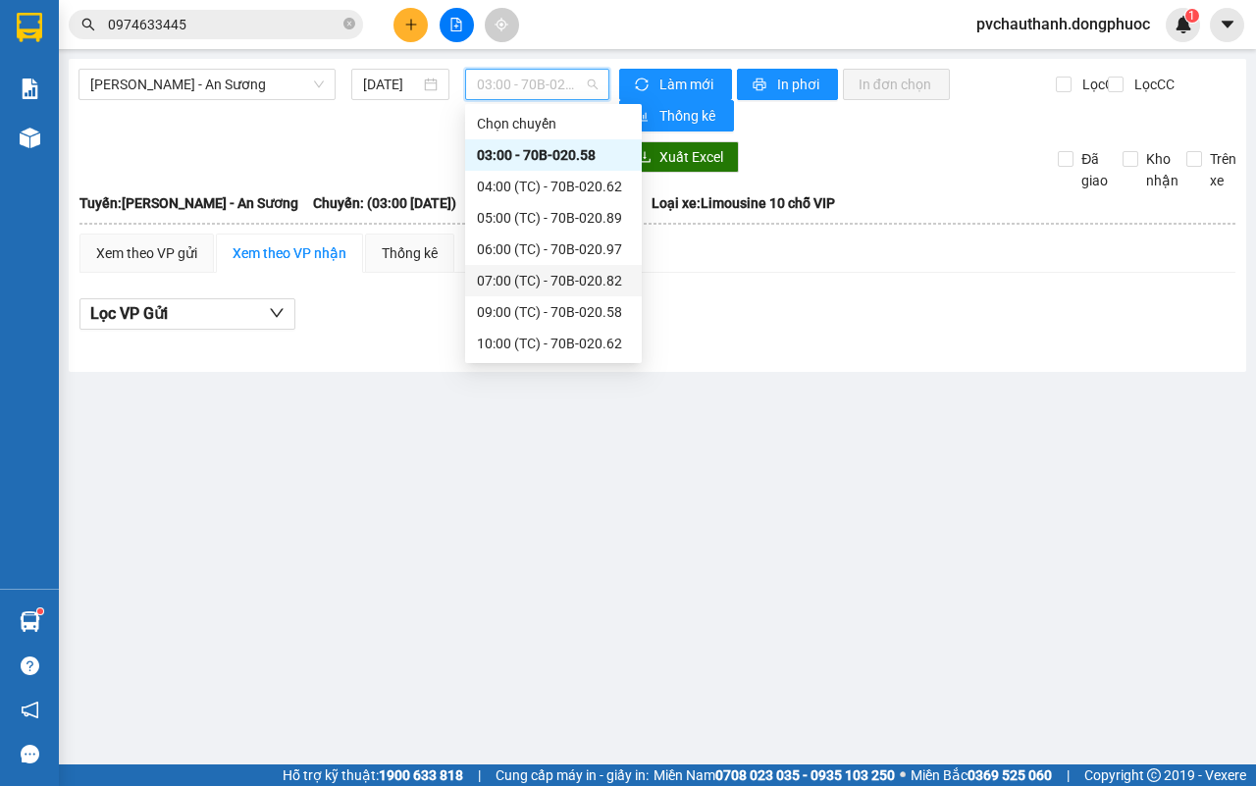
click at [531, 276] on div "07:00 (TC) - 70B-020.82" at bounding box center [553, 281] width 153 height 22
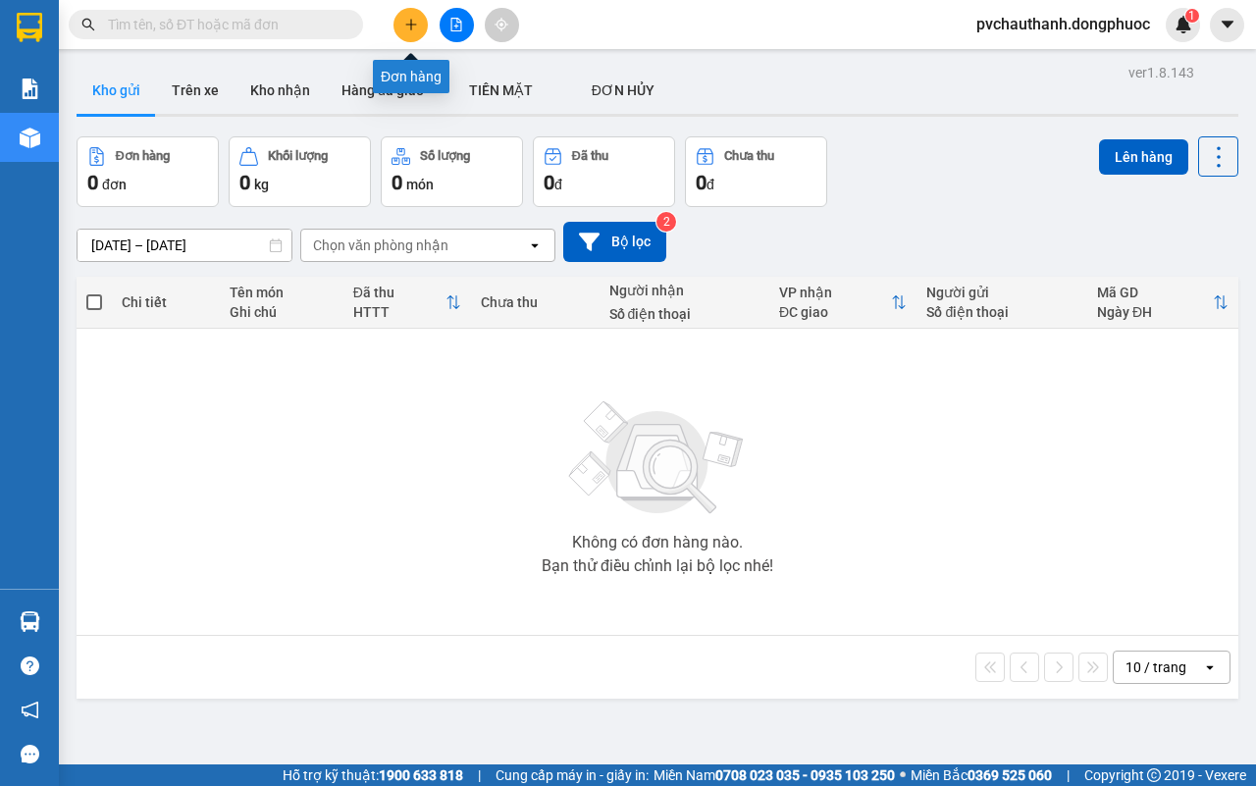
click at [417, 11] on button at bounding box center [410, 25] width 34 height 34
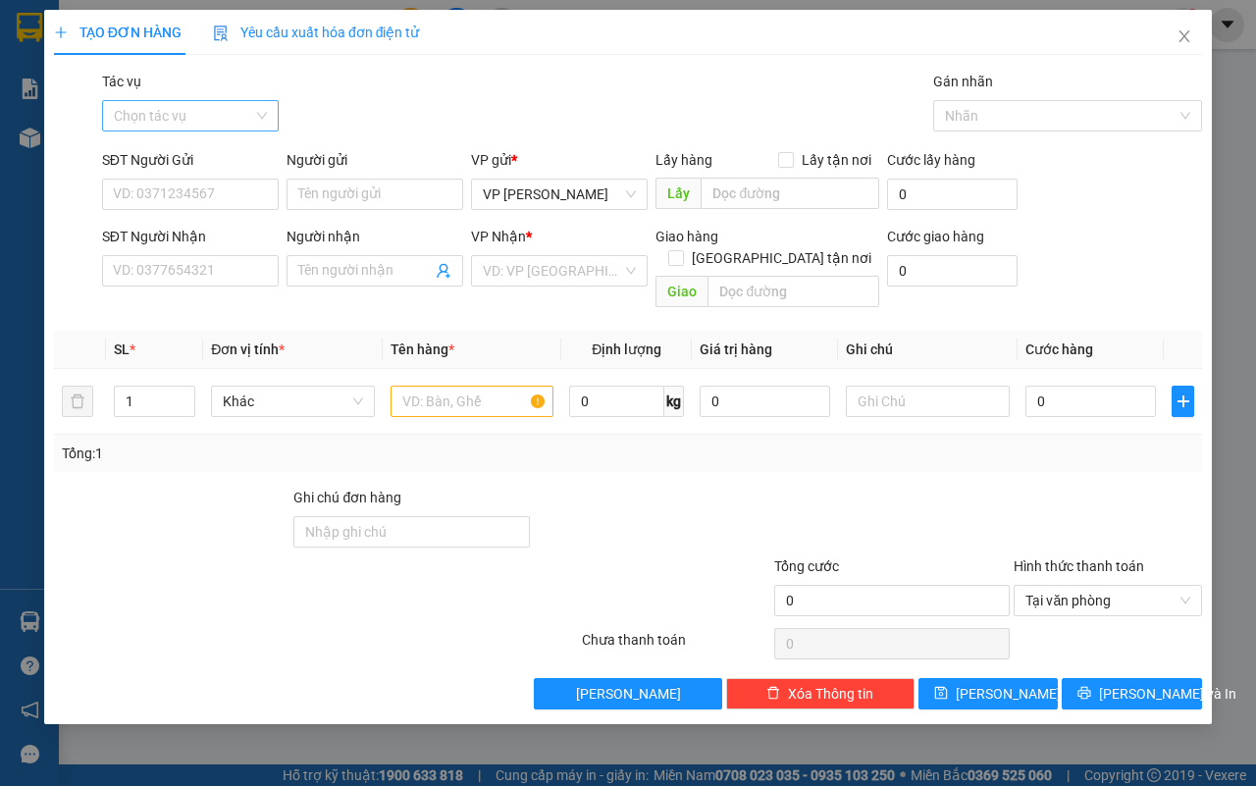
click at [196, 121] on input "Tác vụ" at bounding box center [183, 115] width 139 height 29
click at [187, 153] on div "Nhập hàng lên xe" at bounding box center [190, 155] width 153 height 22
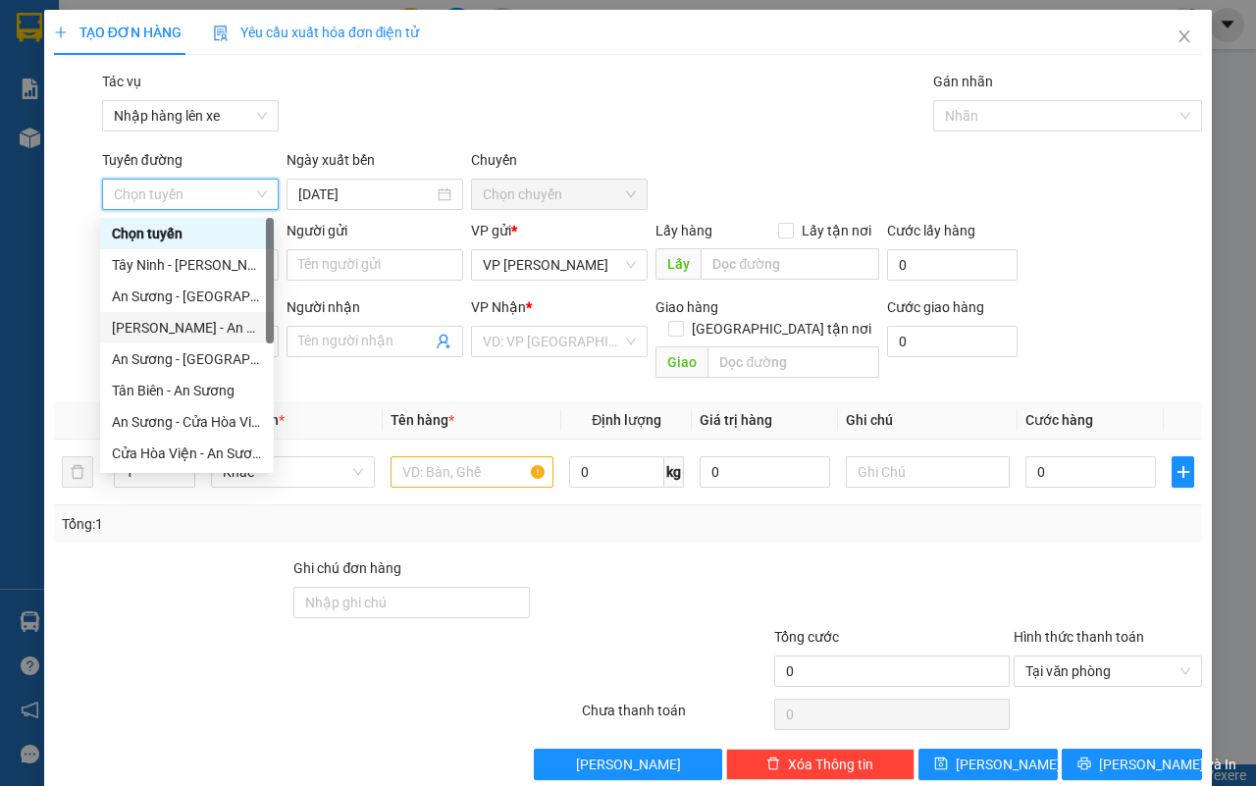
click at [160, 331] on div "[PERSON_NAME] - An Sương" at bounding box center [187, 328] width 150 height 22
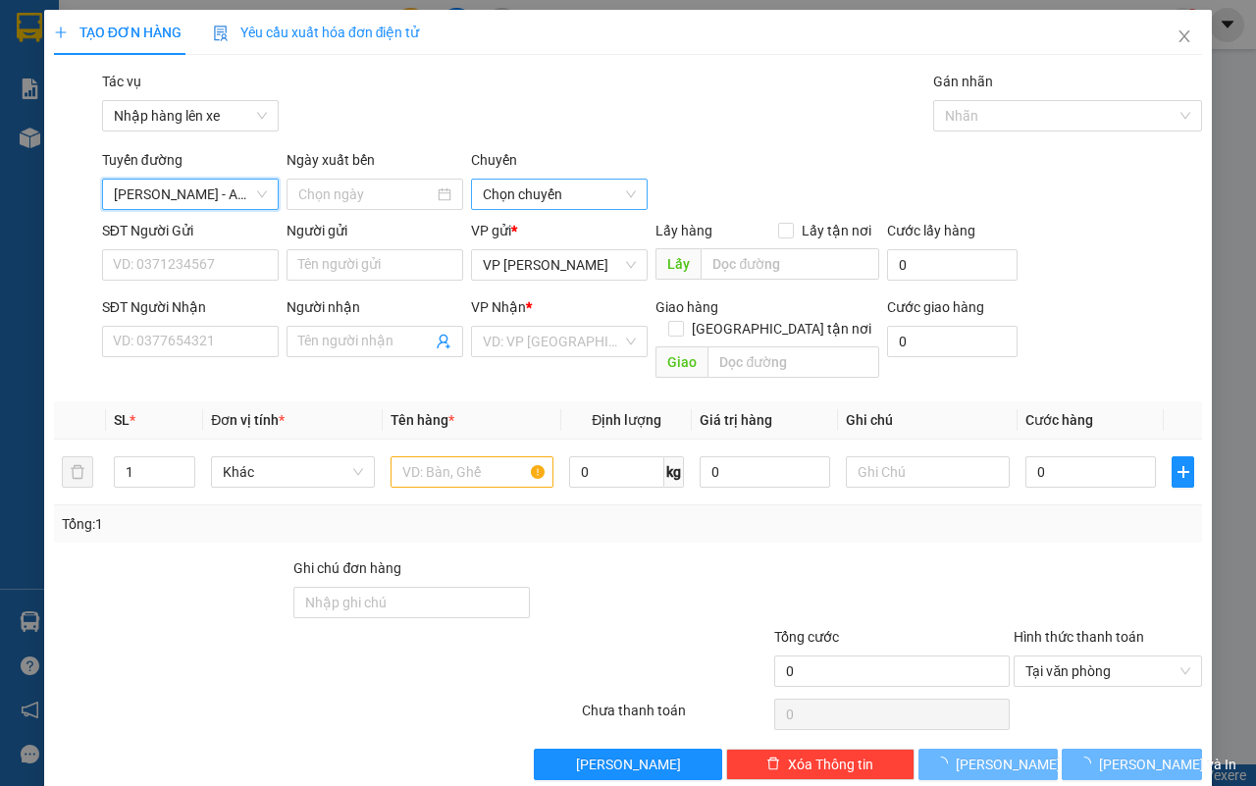
type input "[DATE]"
click at [550, 191] on span "03:00 - 70B-020.58" at bounding box center [559, 194] width 153 height 29
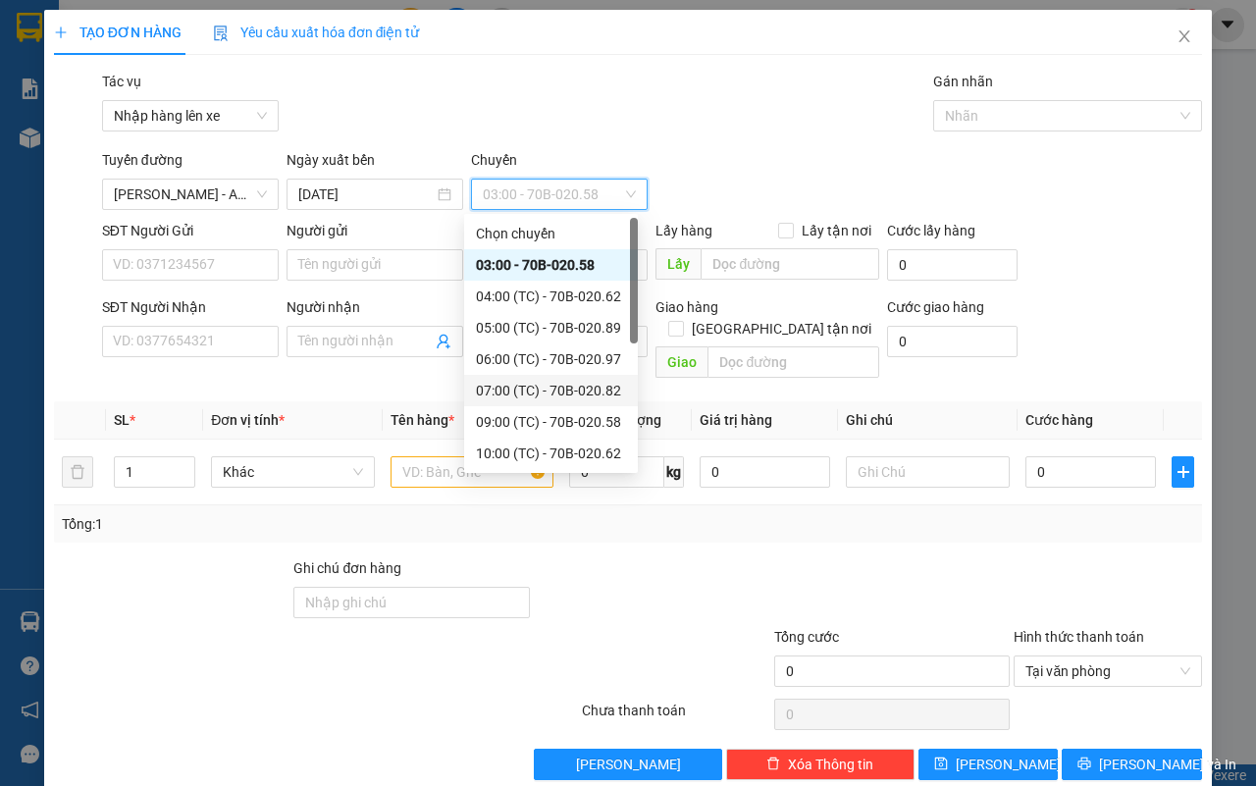
click at [521, 380] on div "07:00 (TC) - 70B-020.82" at bounding box center [551, 391] width 150 height 22
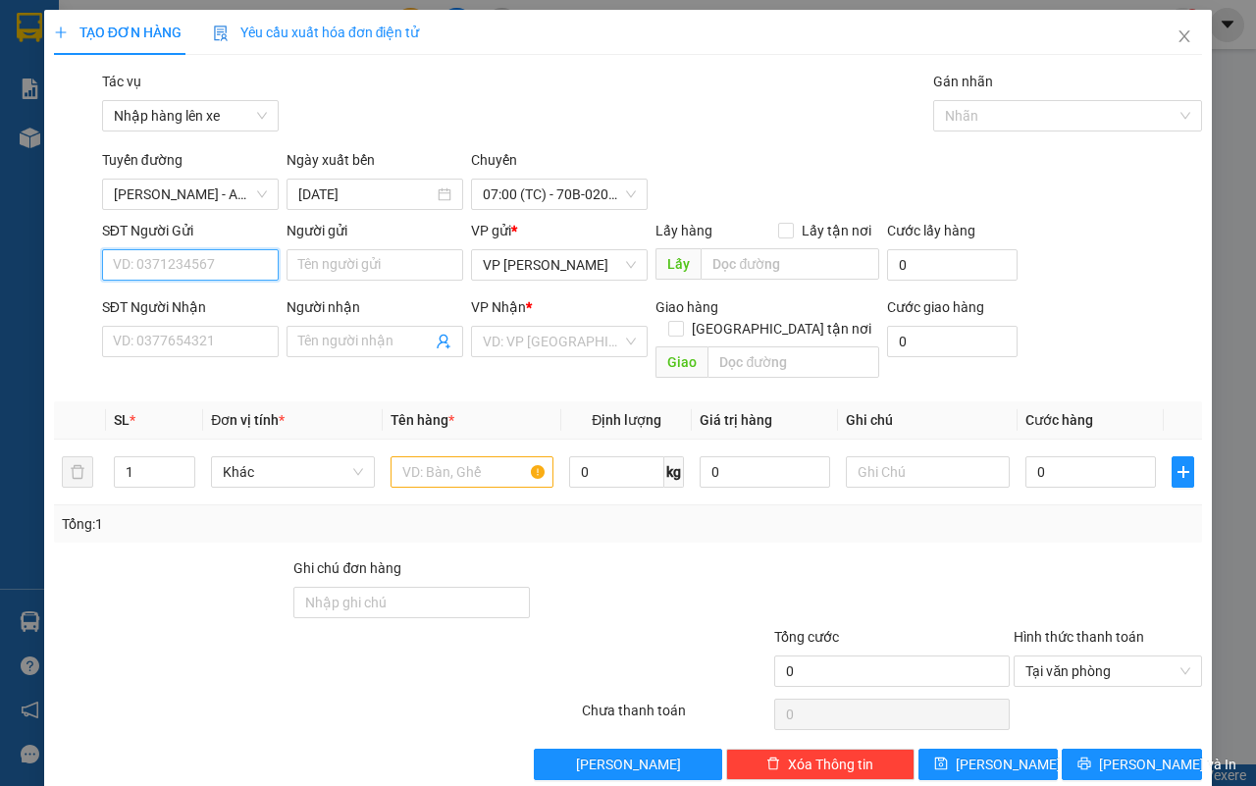
click at [227, 273] on input "SĐT Người Gửi" at bounding box center [190, 264] width 177 height 31
click at [237, 301] on div "0908682432 - TÙNG" at bounding box center [187, 305] width 150 height 22
type input "0908682432"
type input "TÙNG"
type input "0908763400"
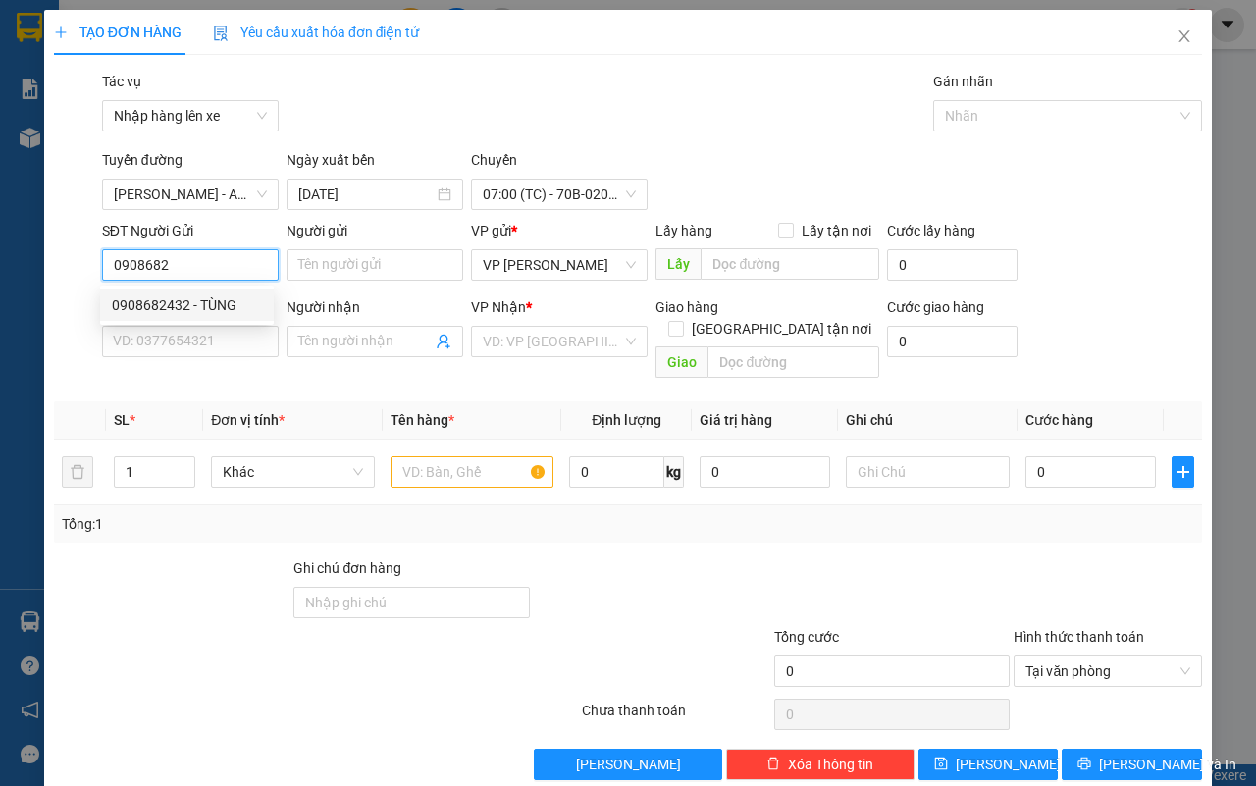
type input "THÚY"
type input "50.000"
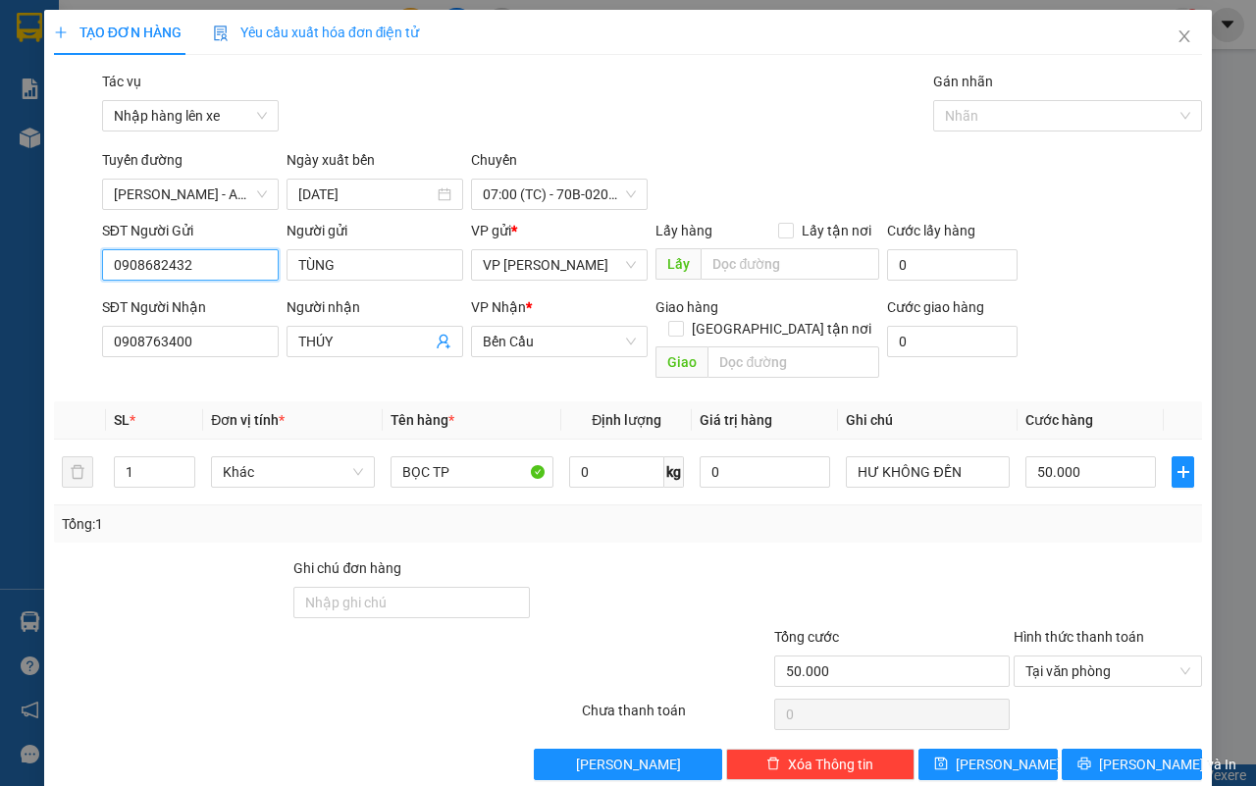
scroll to position [13, 0]
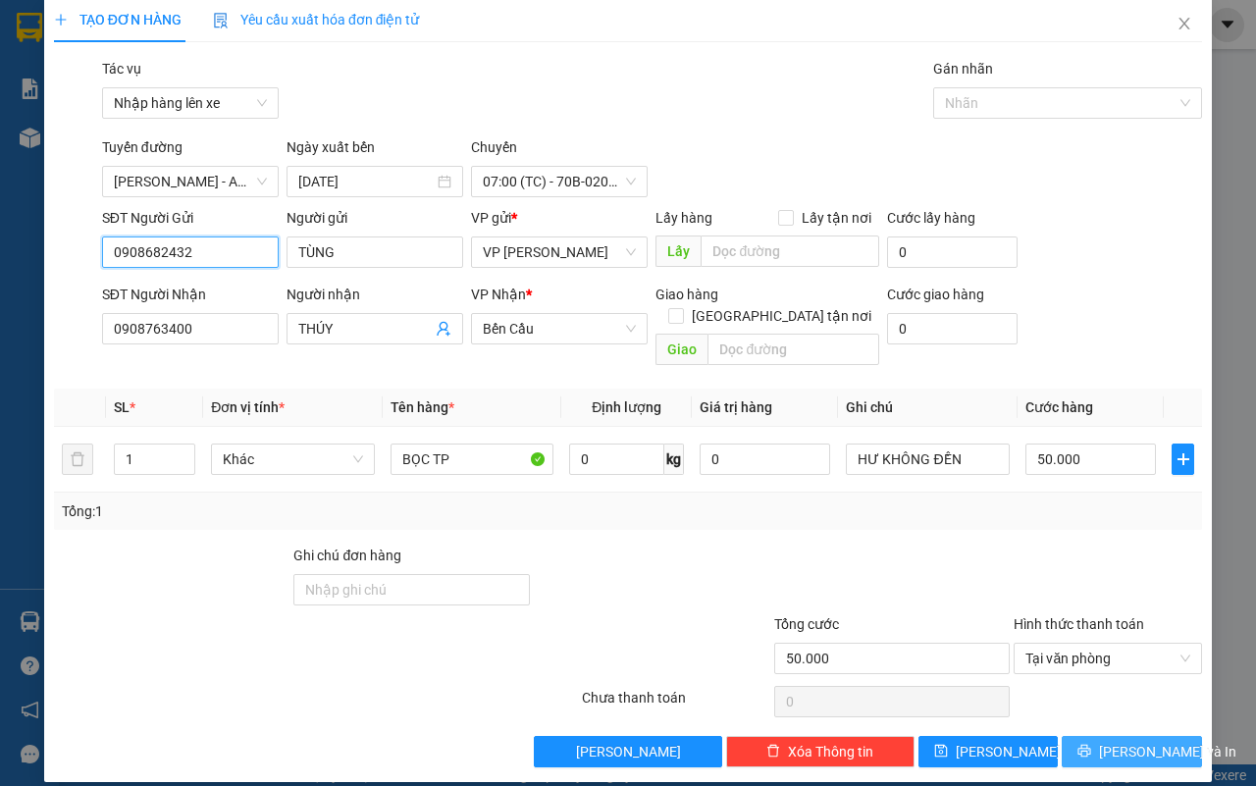
type input "0908682432"
click at [1125, 741] on span "[PERSON_NAME] và In" at bounding box center [1167, 752] width 137 height 22
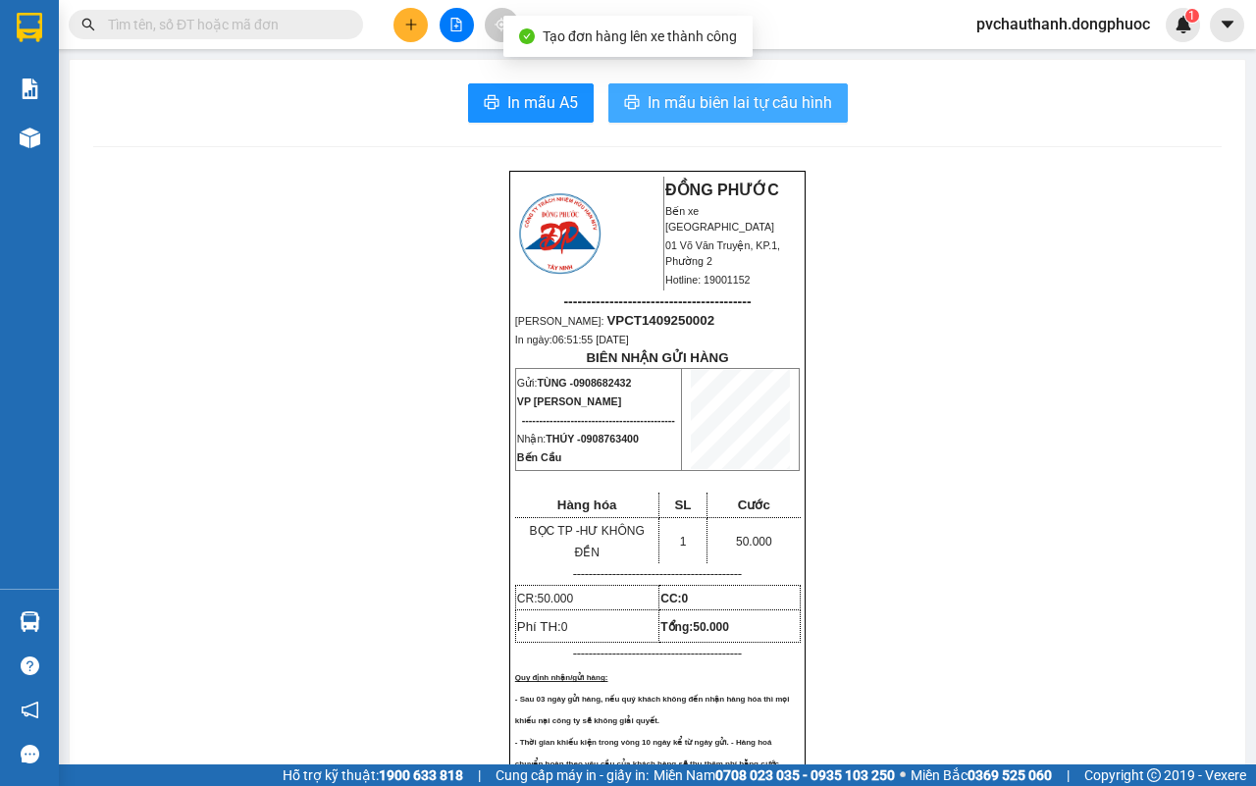
click at [657, 95] on span "In mẫu biên lai tự cấu hình" at bounding box center [740, 102] width 184 height 25
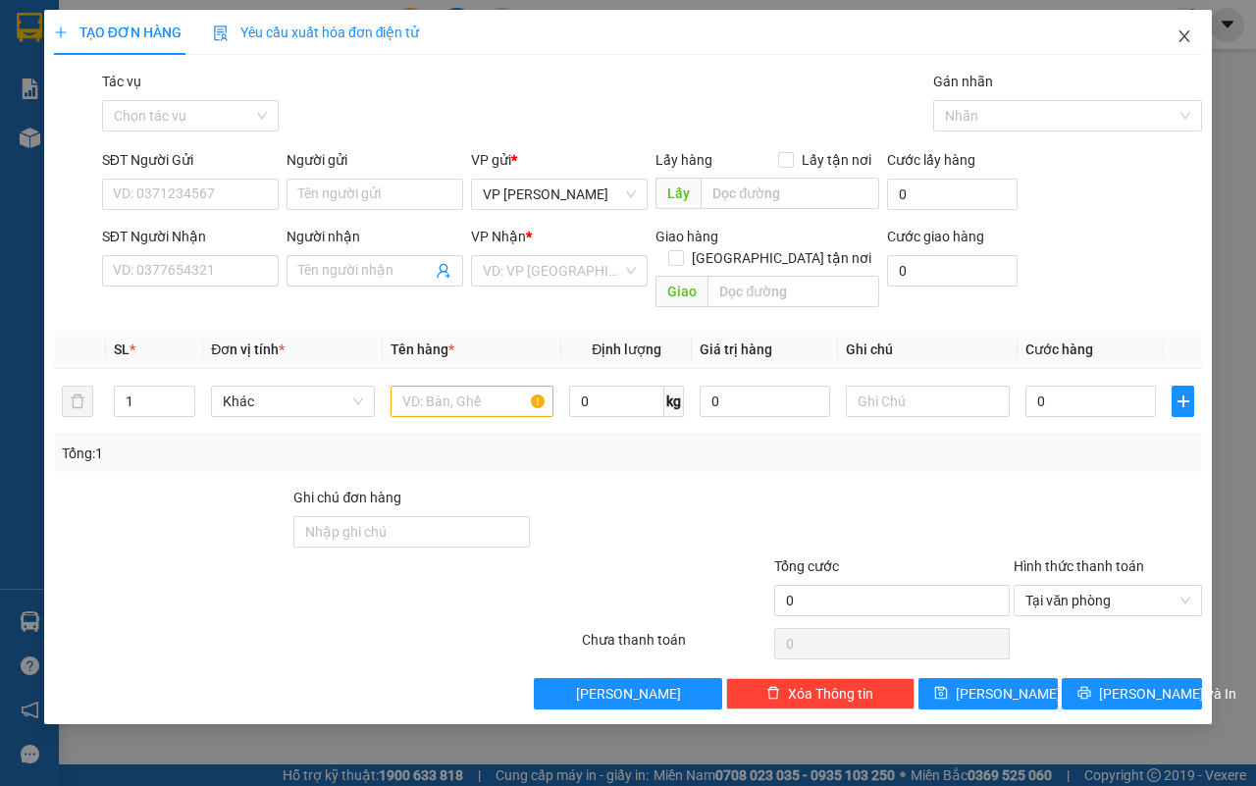
click at [1184, 25] on span "Close" at bounding box center [1184, 37] width 55 height 55
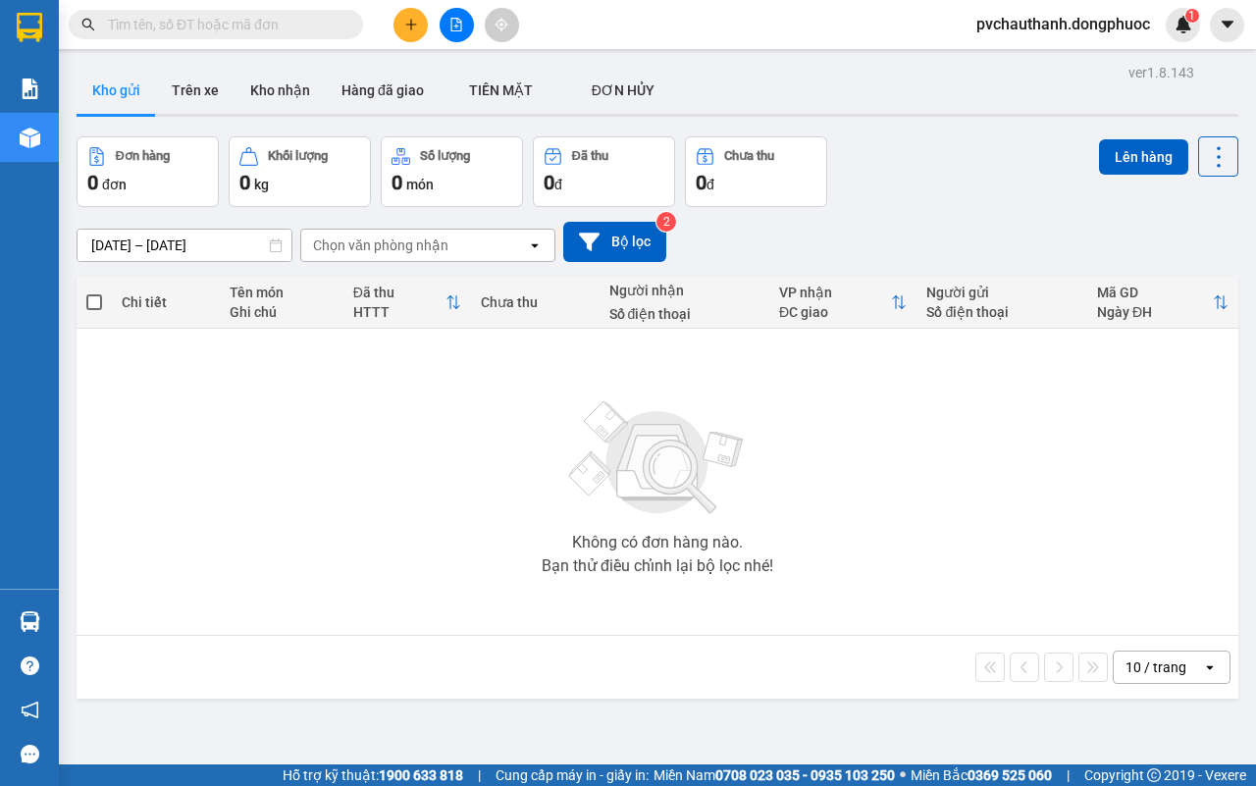
click at [459, 20] on icon "file-add" at bounding box center [456, 25] width 14 height 14
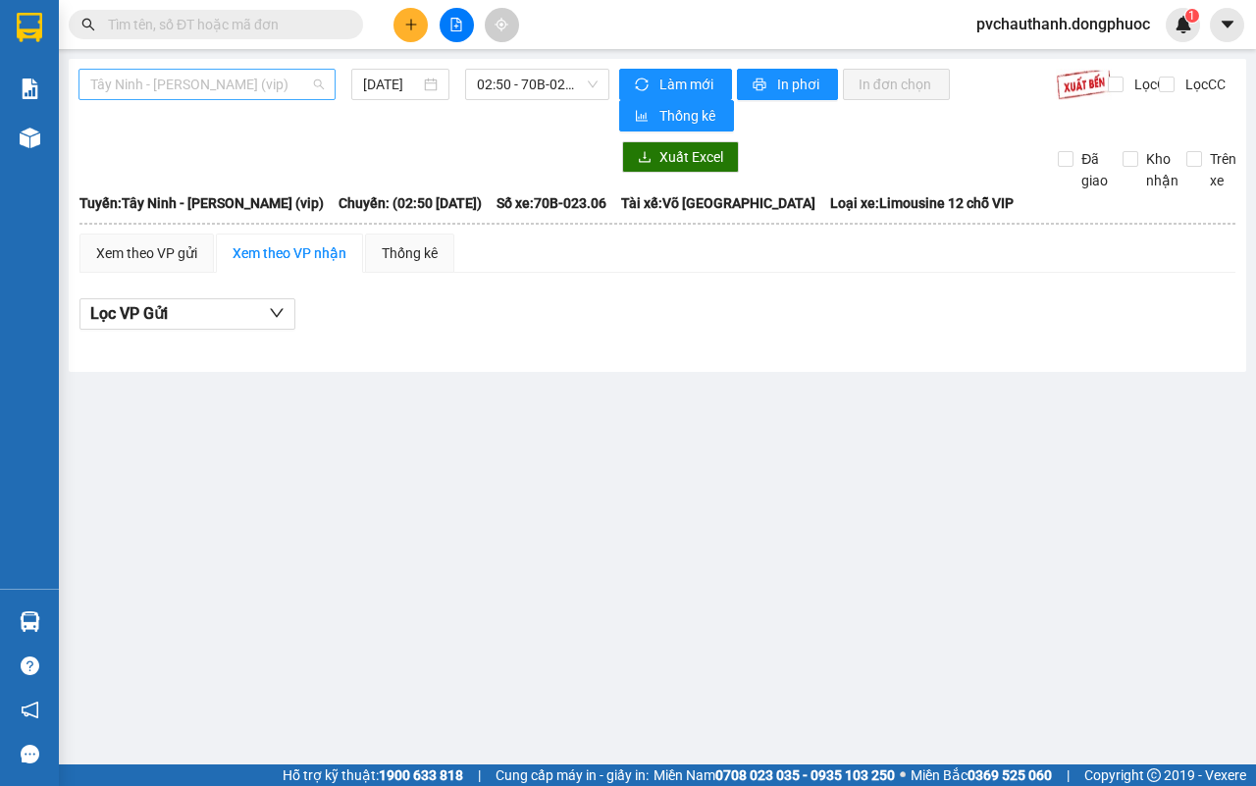
click at [145, 86] on span "Tây Ninh - [PERSON_NAME] (vip)" at bounding box center [207, 84] width 234 height 29
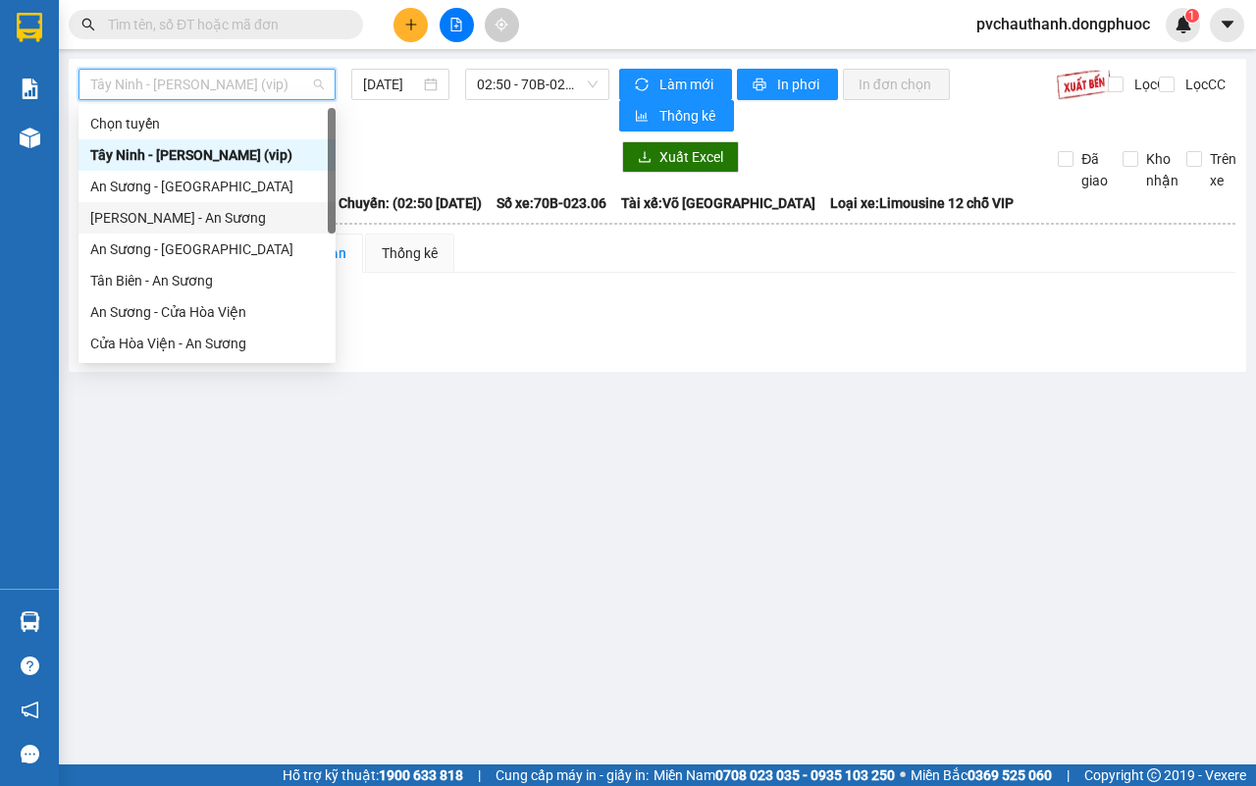
click at [130, 213] on div "[PERSON_NAME] - An Sương" at bounding box center [207, 218] width 234 height 22
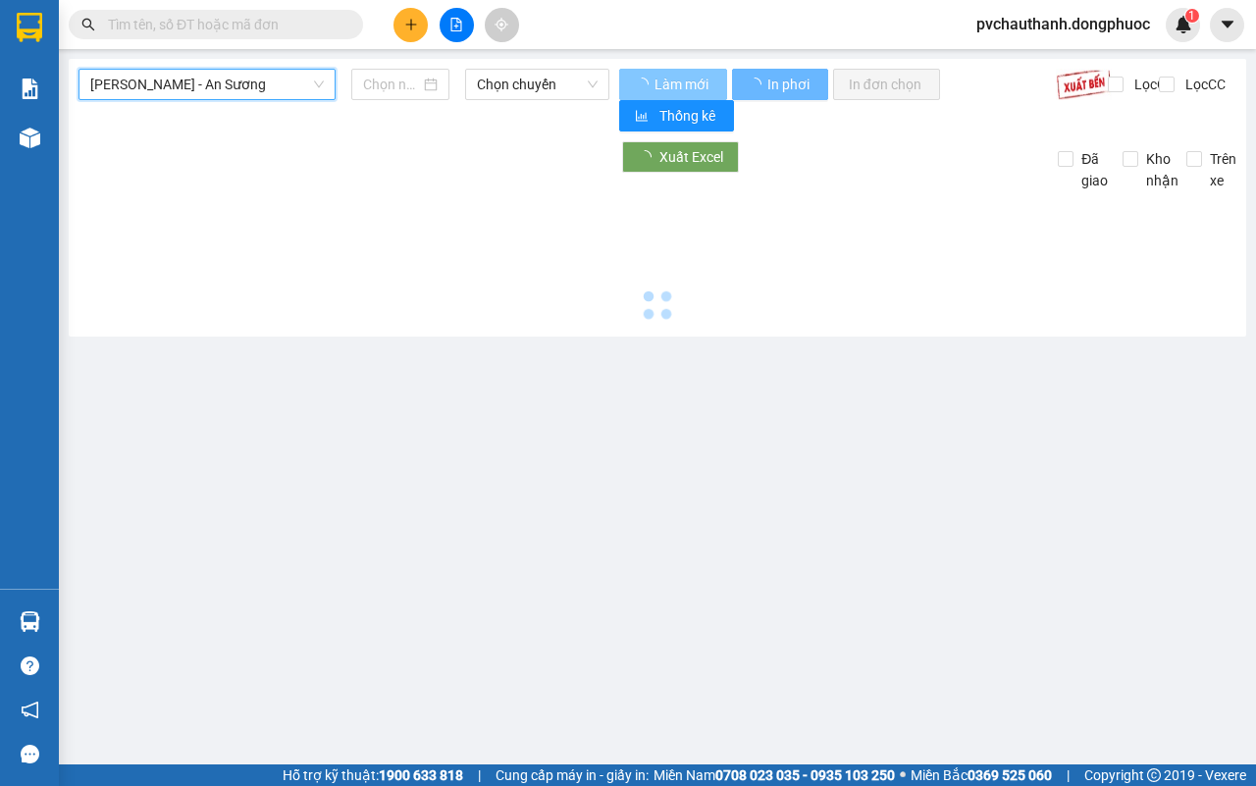
type input "[DATE]"
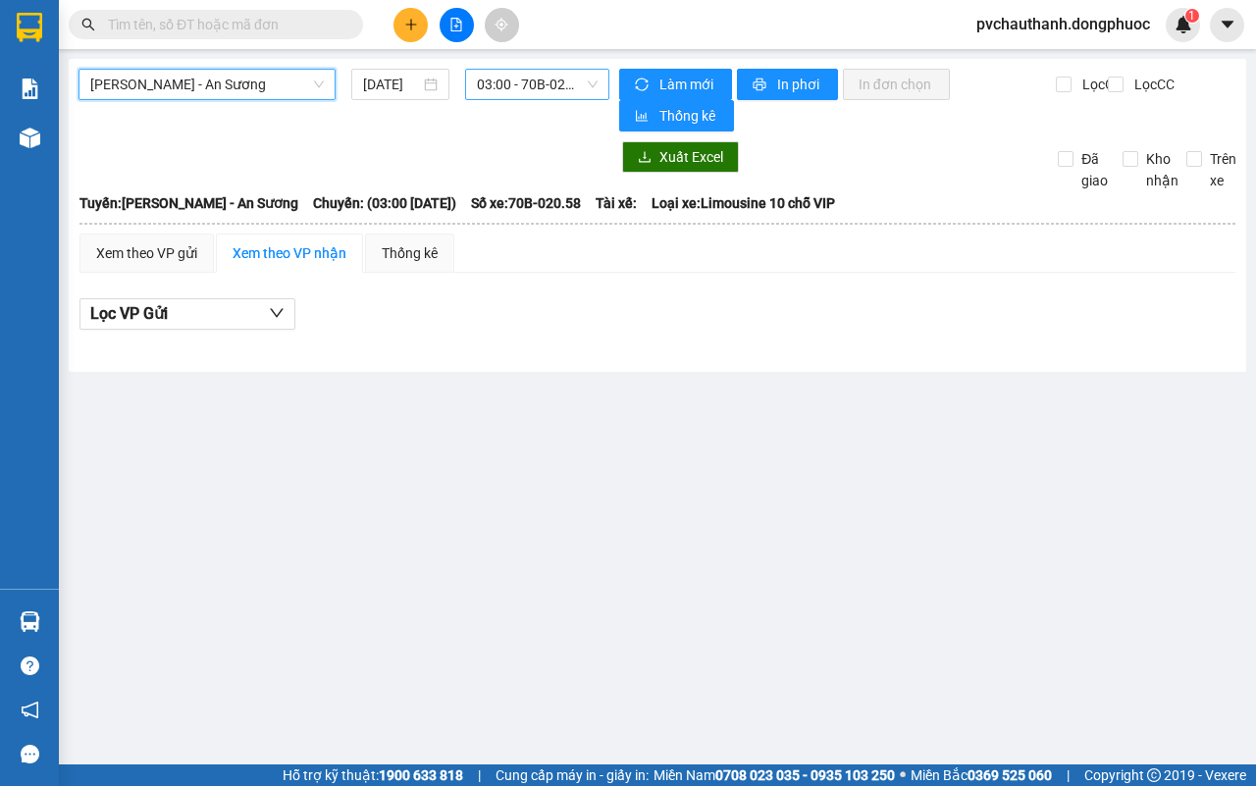
click at [561, 79] on span "03:00 - 70B-020.58" at bounding box center [537, 84] width 120 height 29
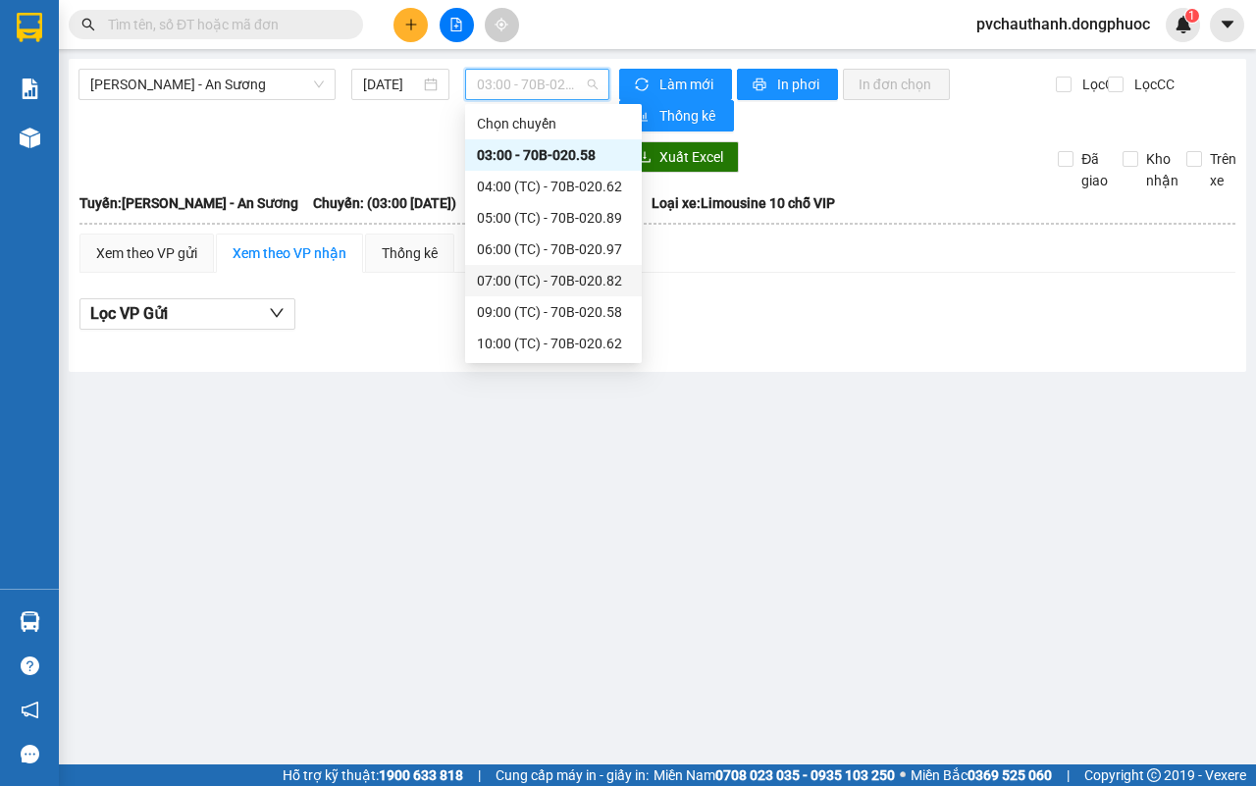
click at [512, 271] on div "07:00 (TC) - 70B-020.82" at bounding box center [553, 281] width 153 height 22
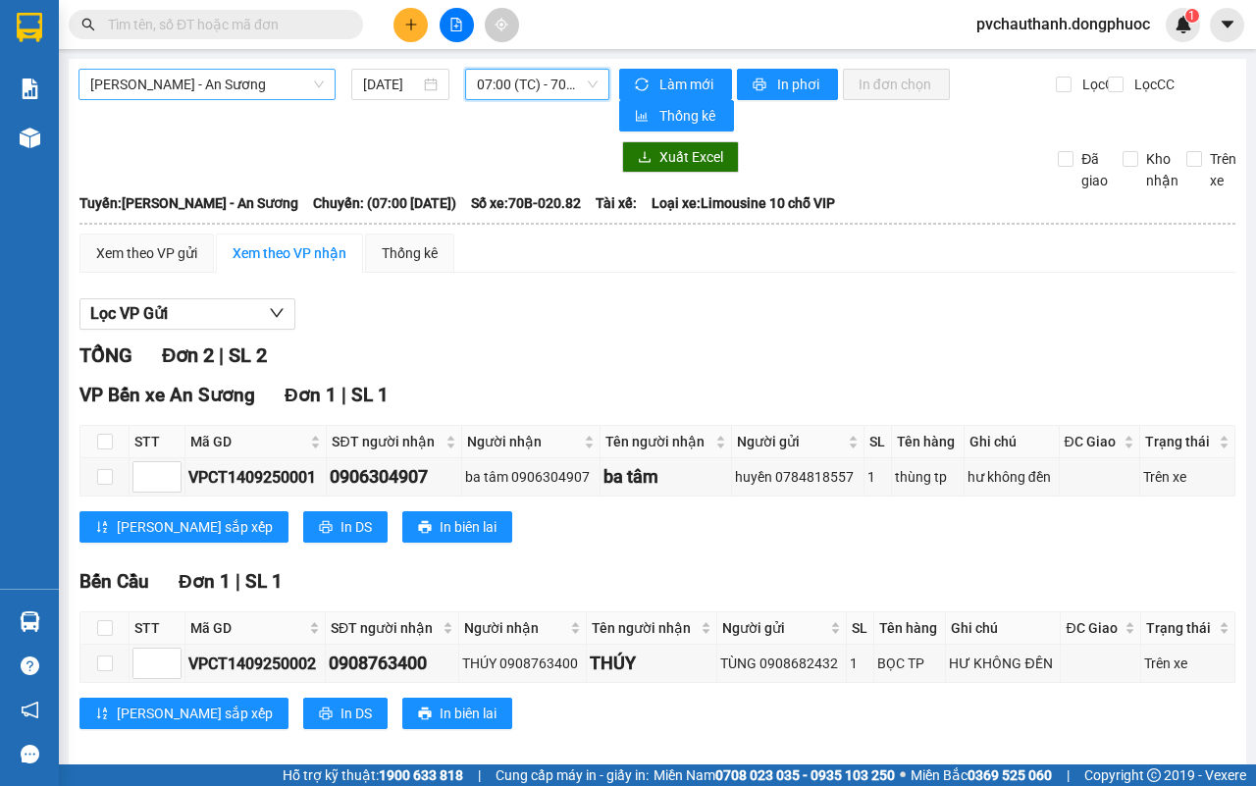
click at [263, 76] on span "[PERSON_NAME] - An Sương" at bounding box center [207, 84] width 234 height 29
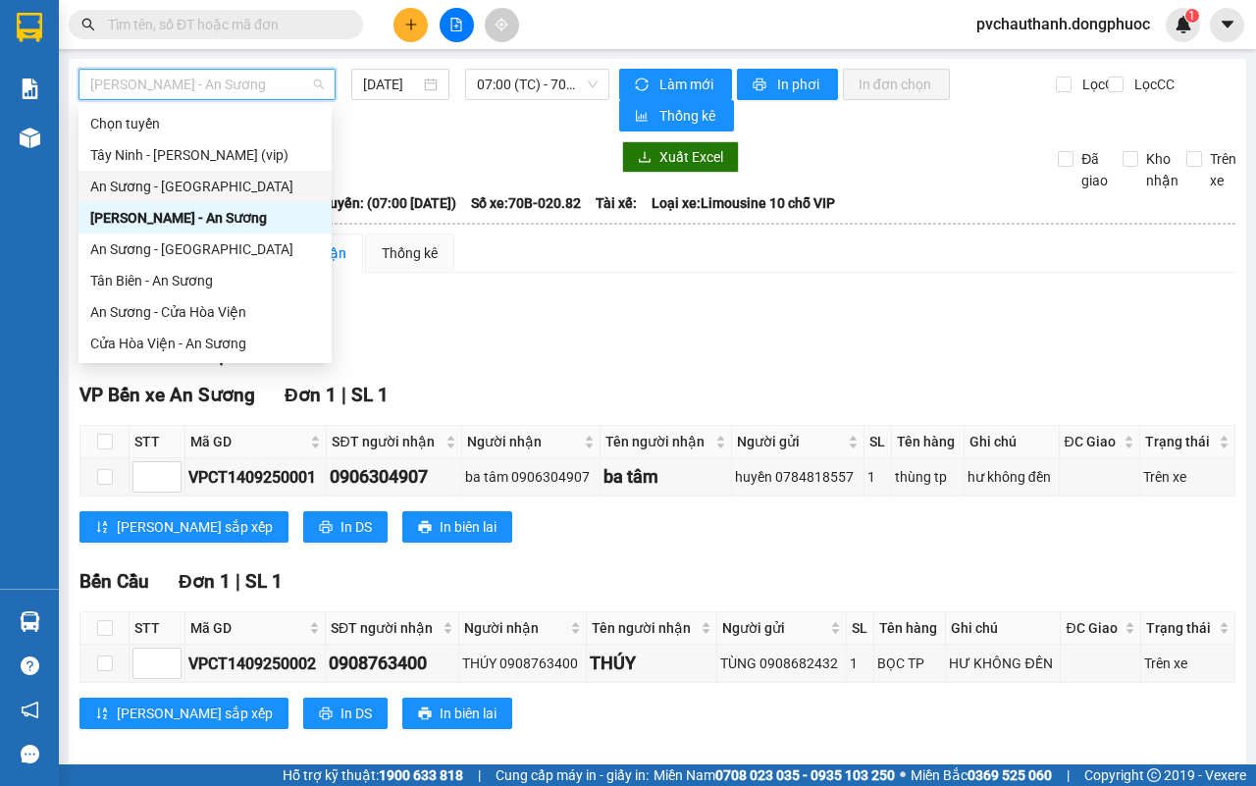
click at [199, 180] on div "An Sương - [GEOGRAPHIC_DATA]" at bounding box center [205, 187] width 230 height 22
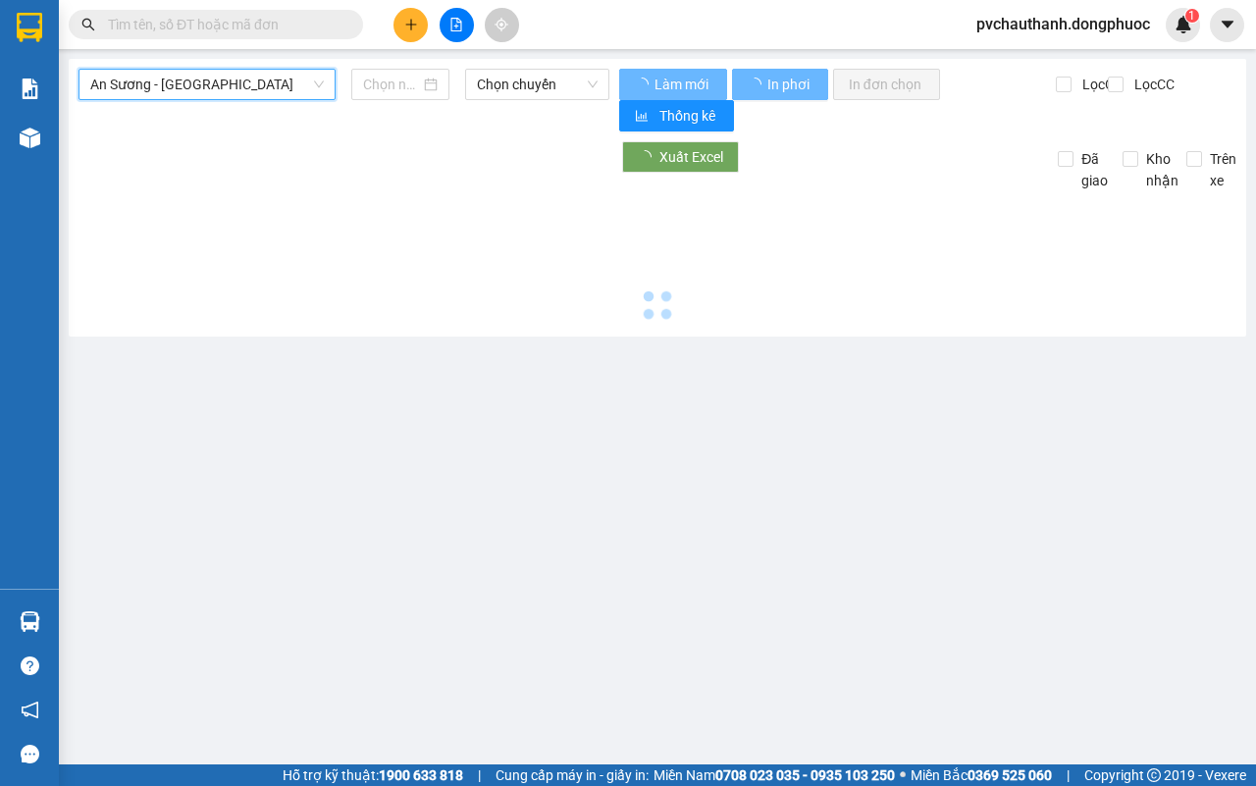
type input "[DATE]"
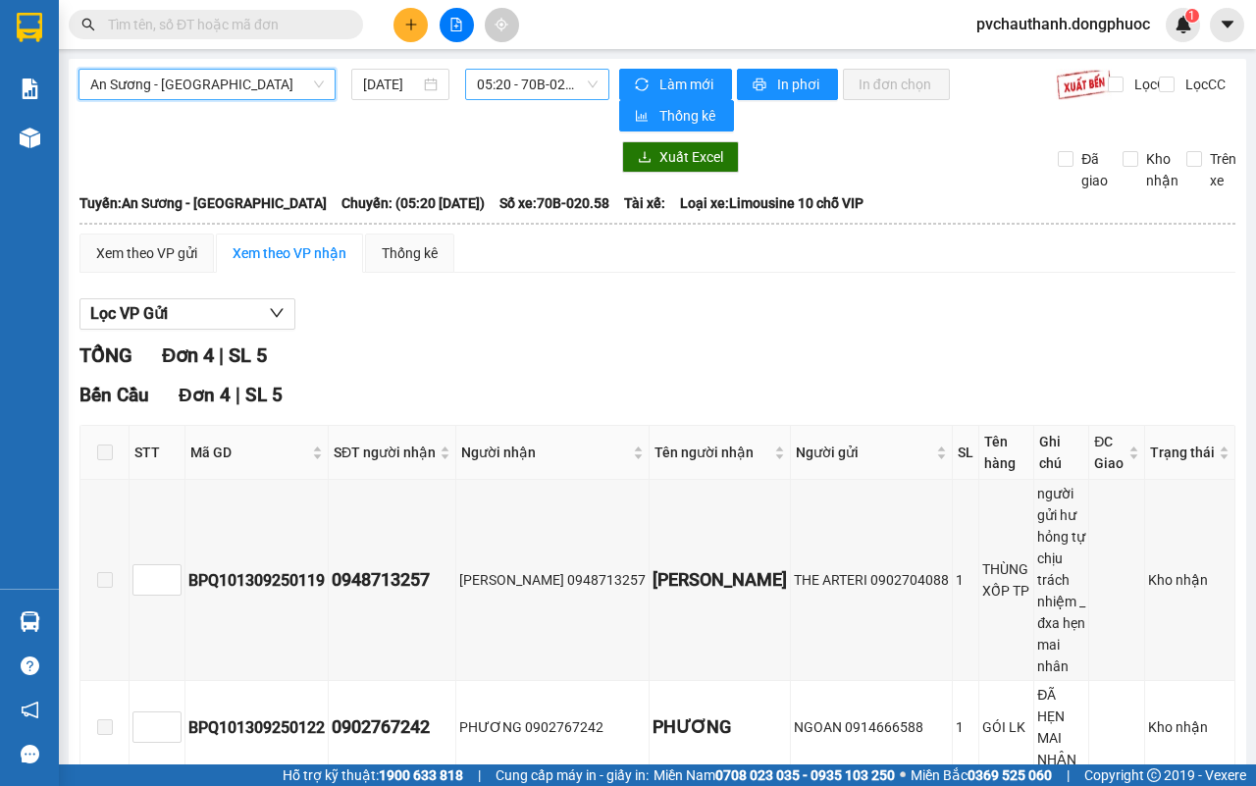
click at [571, 83] on span "05:20 - 70B-020.58" at bounding box center [537, 84] width 120 height 29
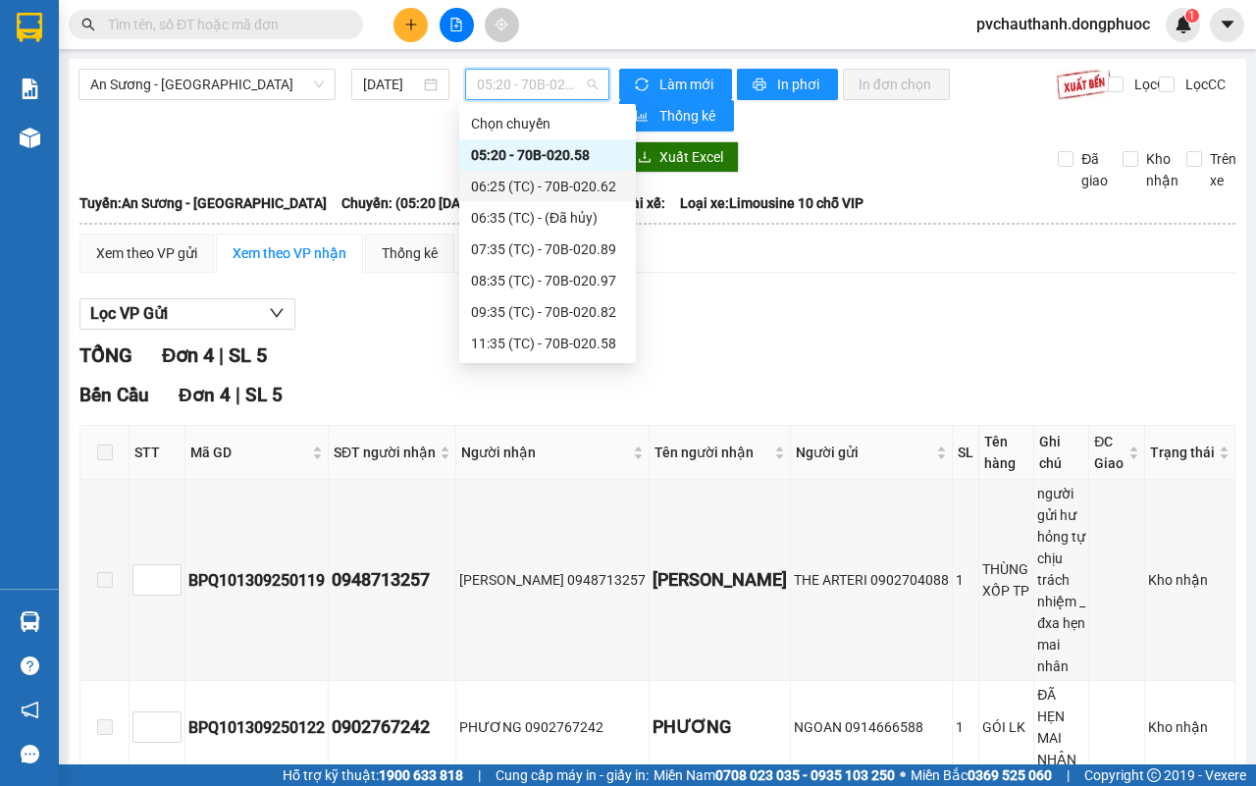
click at [547, 179] on div "06:25 (TC) - 70B-020.62" at bounding box center [547, 187] width 153 height 22
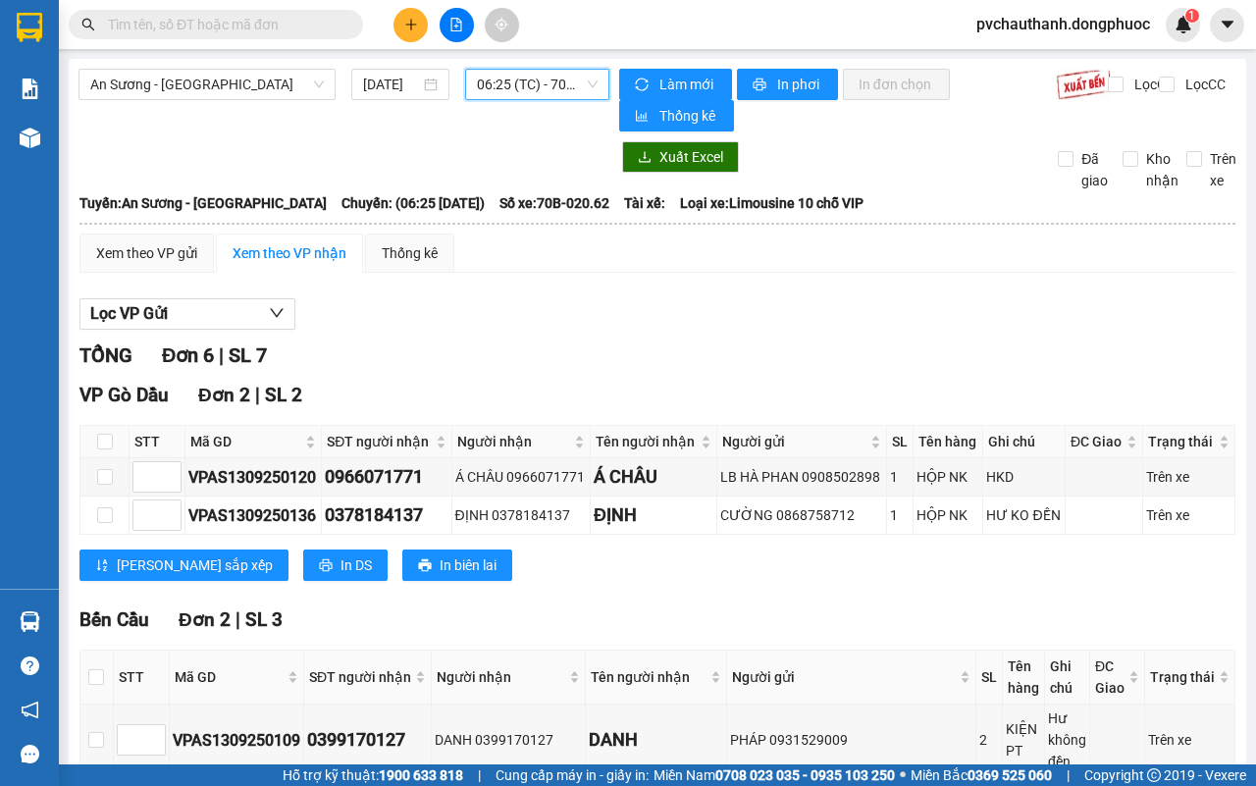
click at [550, 89] on span "06:25 (TC) - 70B-020.62" at bounding box center [537, 84] width 120 height 29
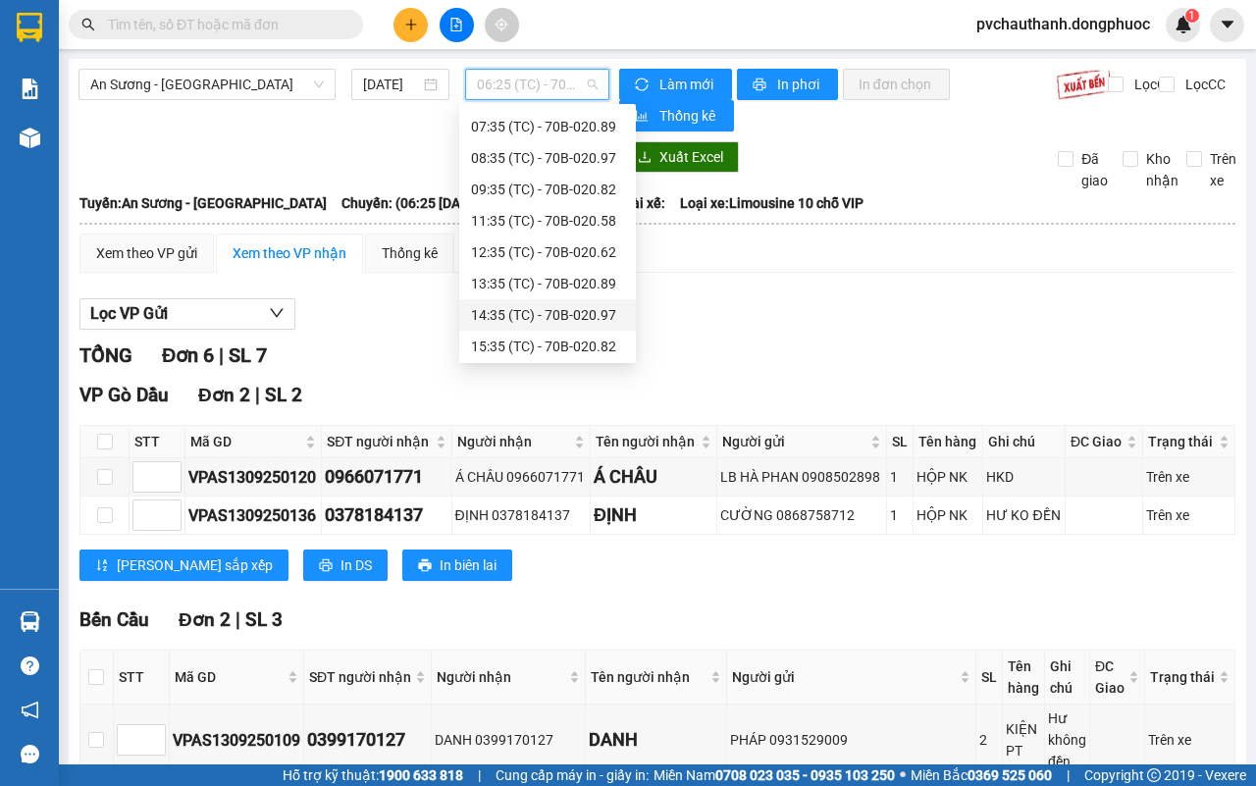
scroll to position [219, 0]
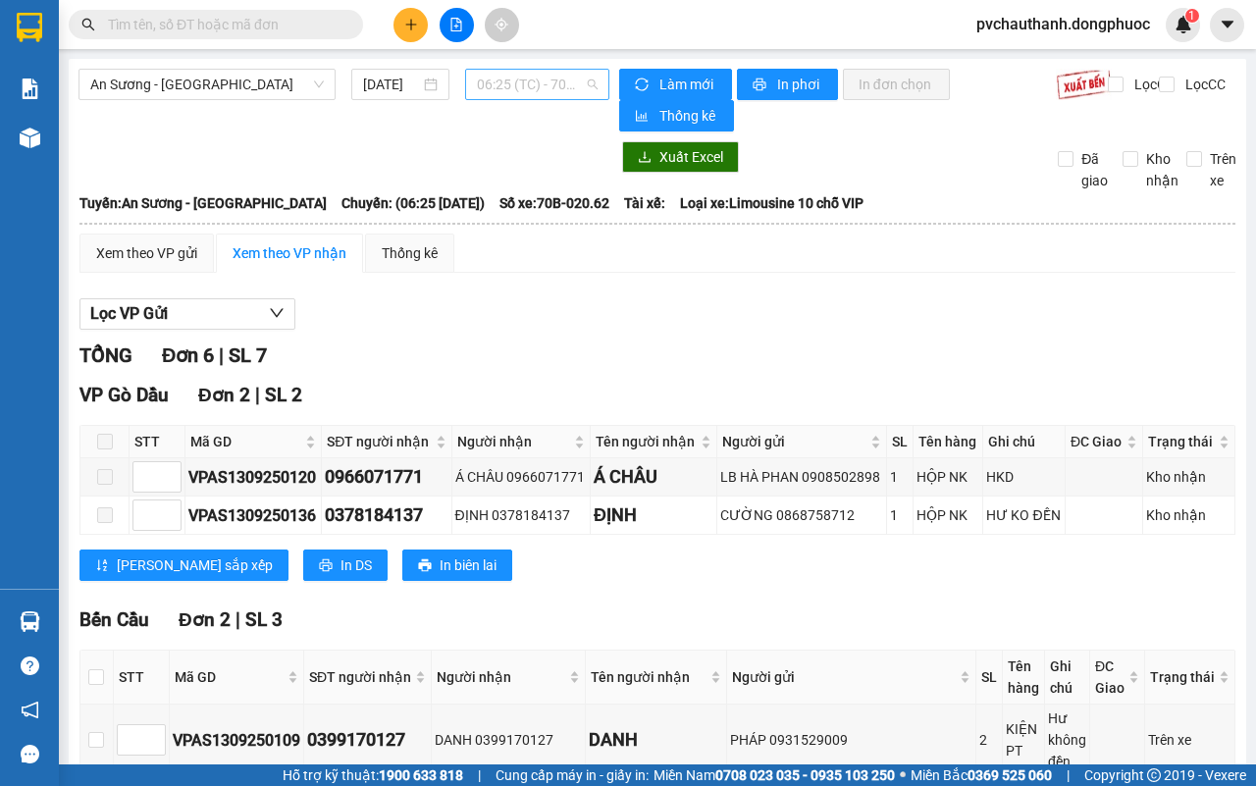
click at [491, 83] on span "06:25 (TC) - 70B-020.62" at bounding box center [537, 84] width 120 height 29
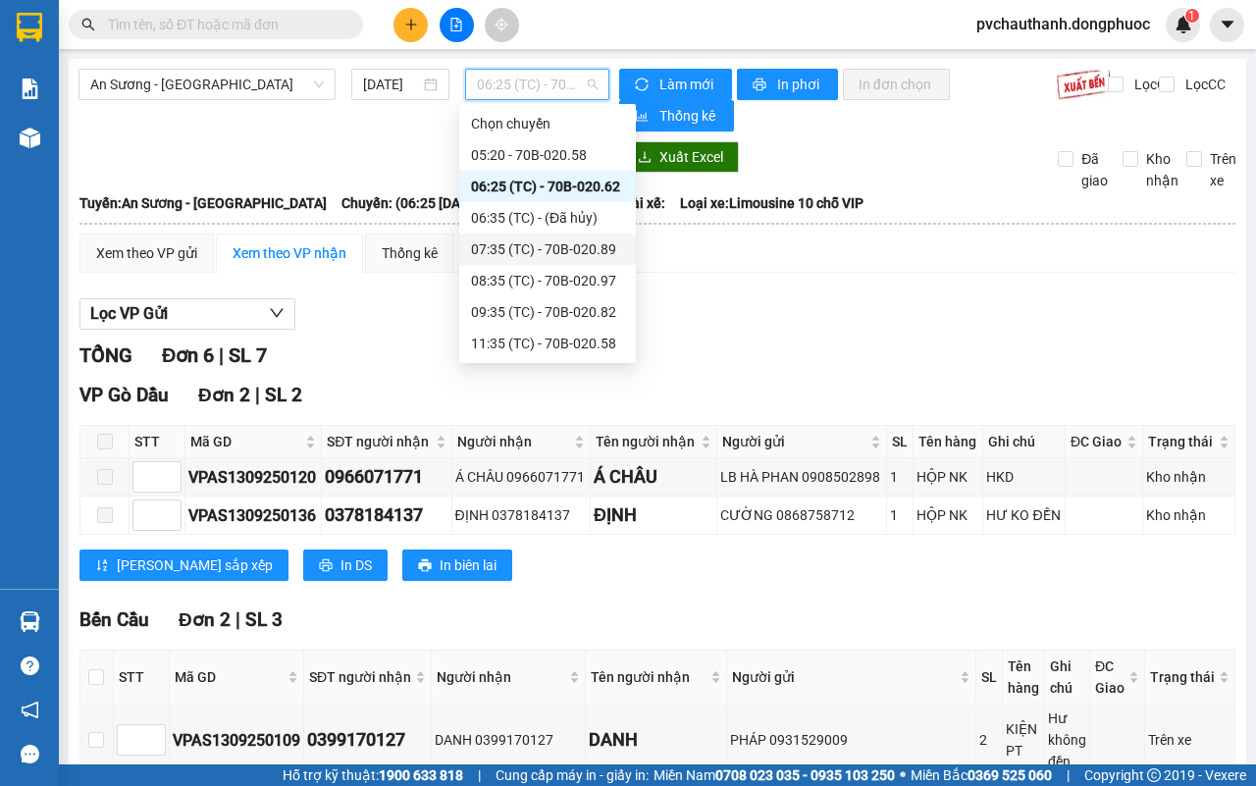
click at [535, 240] on div "07:35 (TC) - 70B-020.89" at bounding box center [547, 249] width 153 height 22
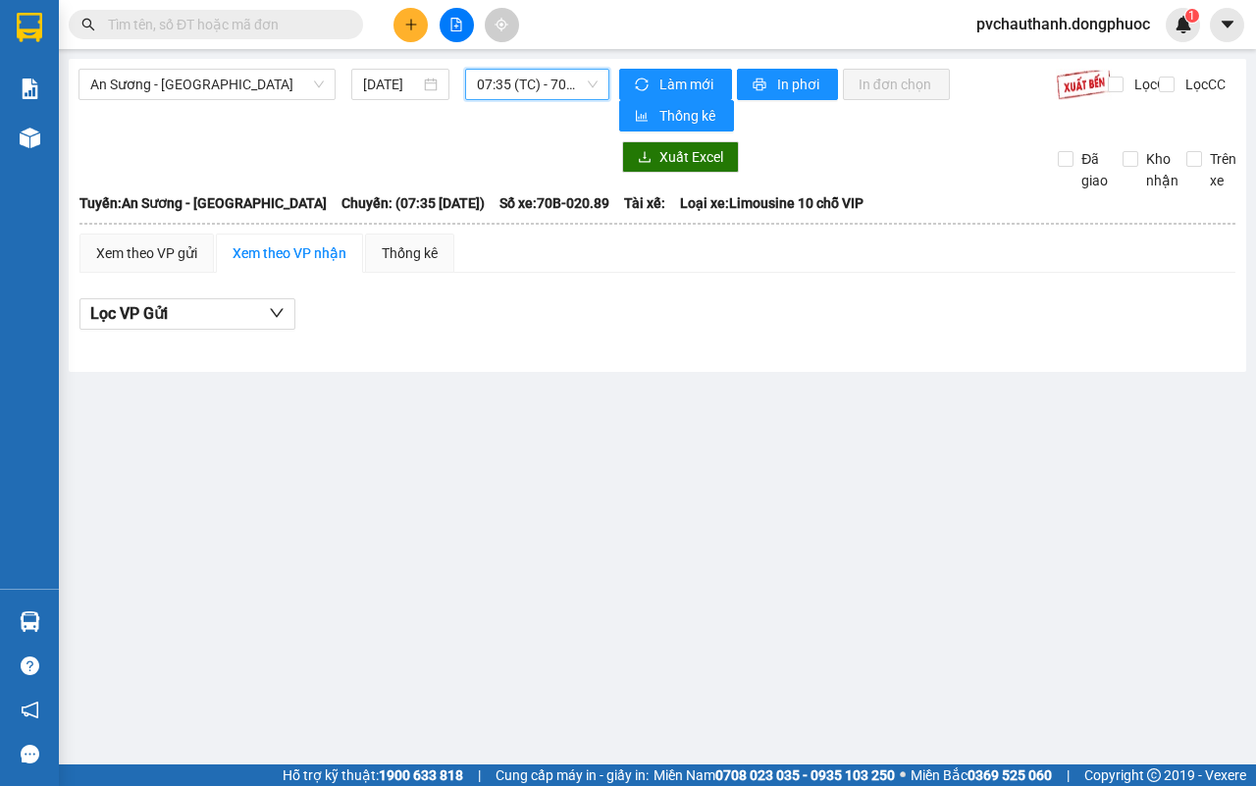
click at [510, 76] on span "07:35 (TC) - 70B-020.89" at bounding box center [537, 84] width 120 height 29
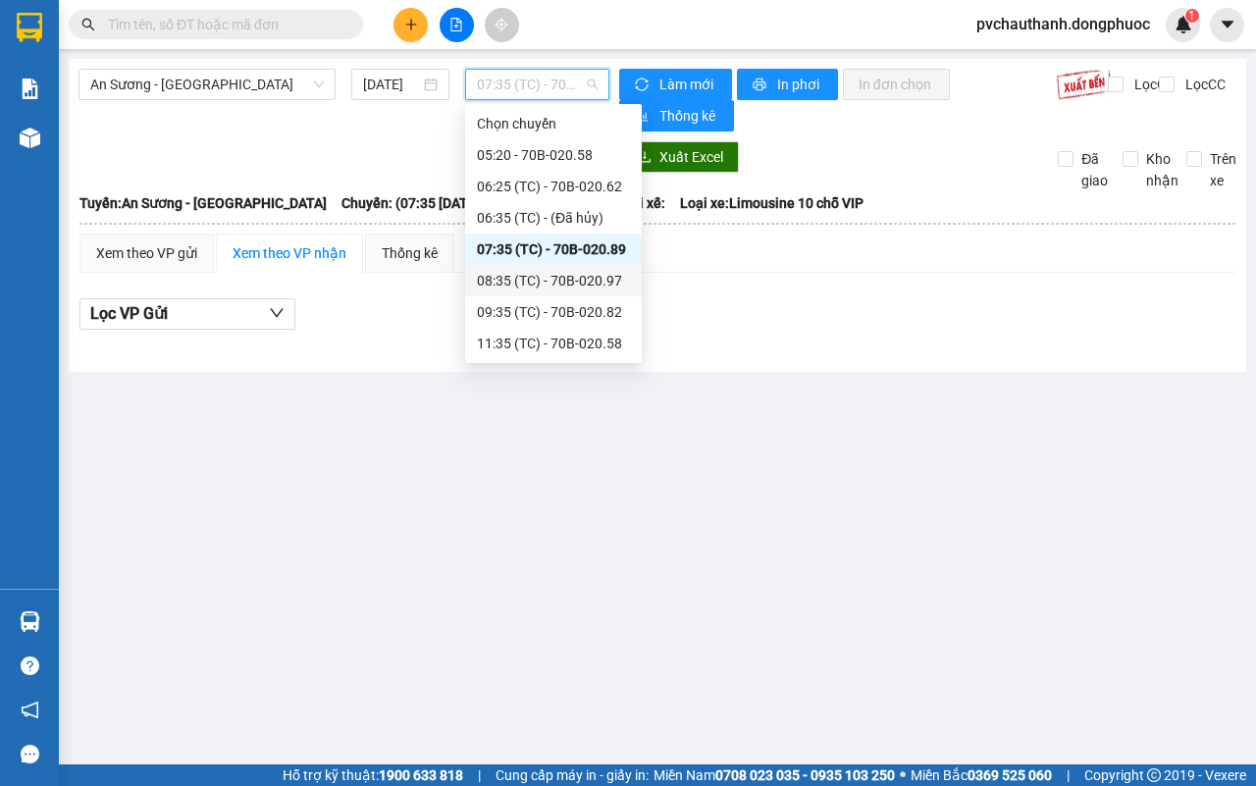
click at [574, 272] on div "08:35 (TC) - 70B-020.97" at bounding box center [553, 281] width 153 height 22
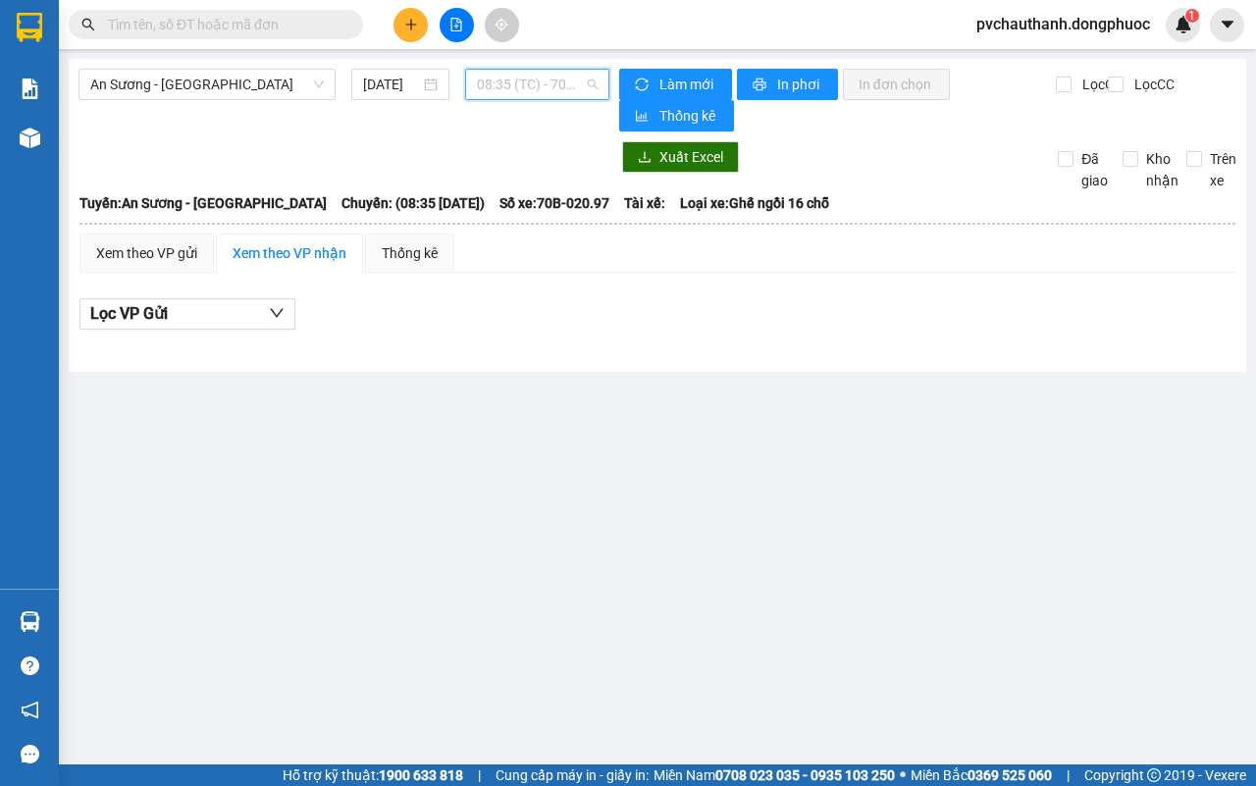
click at [500, 89] on span "08:35 (TC) - 70B-020.97" at bounding box center [537, 84] width 120 height 29
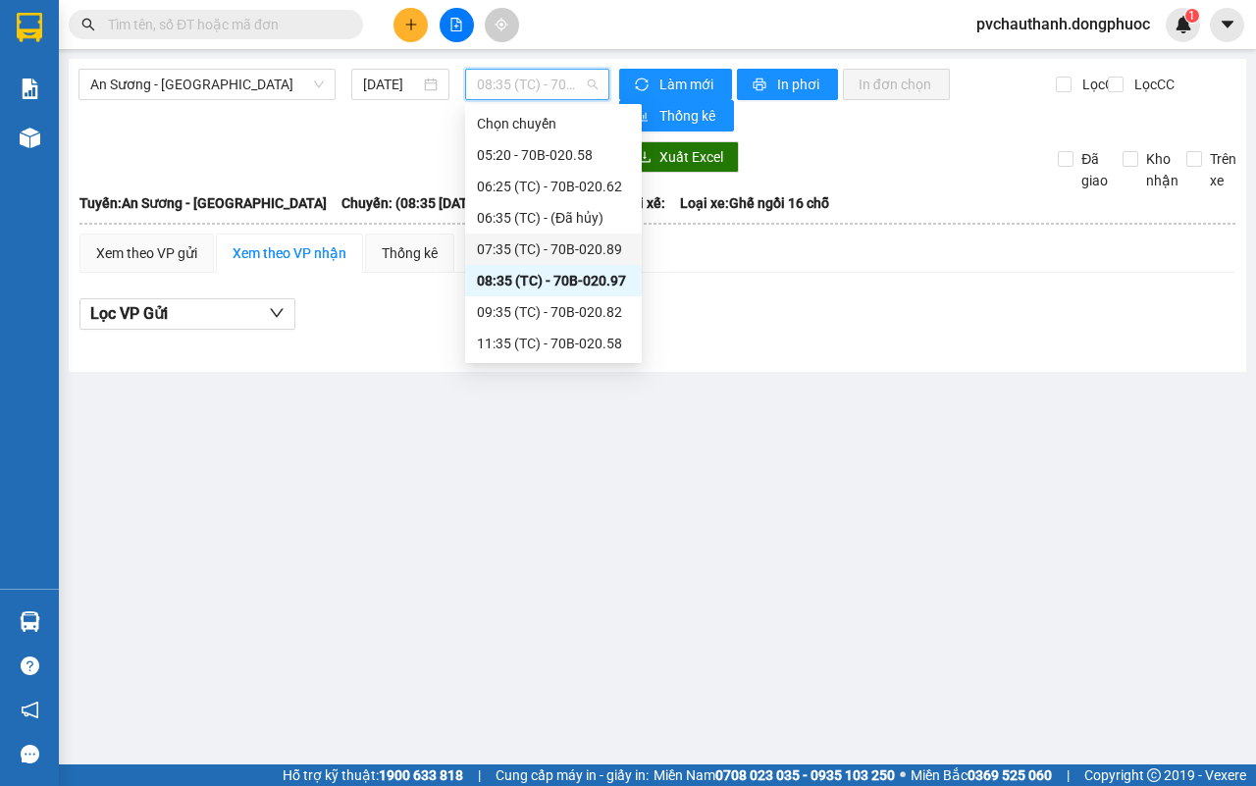
click at [601, 236] on div "07:35 (TC) - 70B-020.89" at bounding box center [553, 249] width 177 height 31
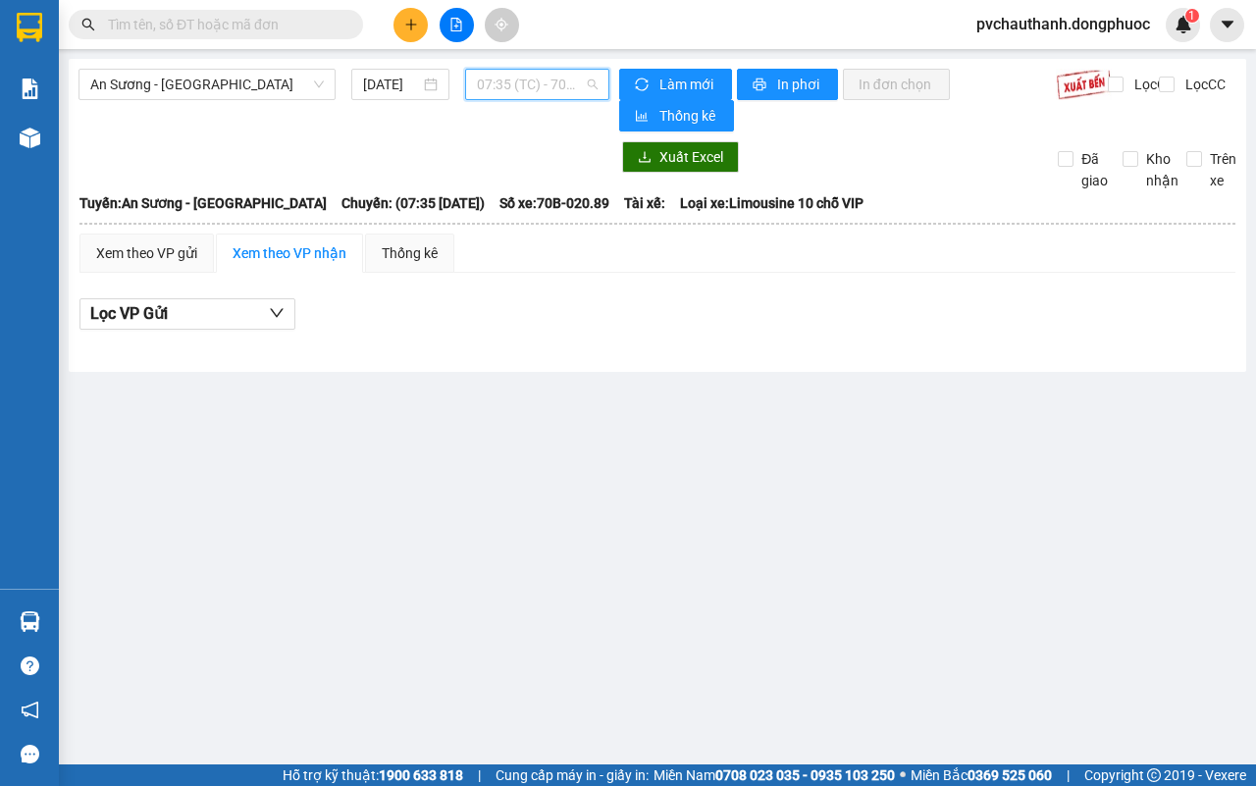
click at [565, 77] on span "07:35 (TC) - 70B-020.89" at bounding box center [537, 84] width 120 height 29
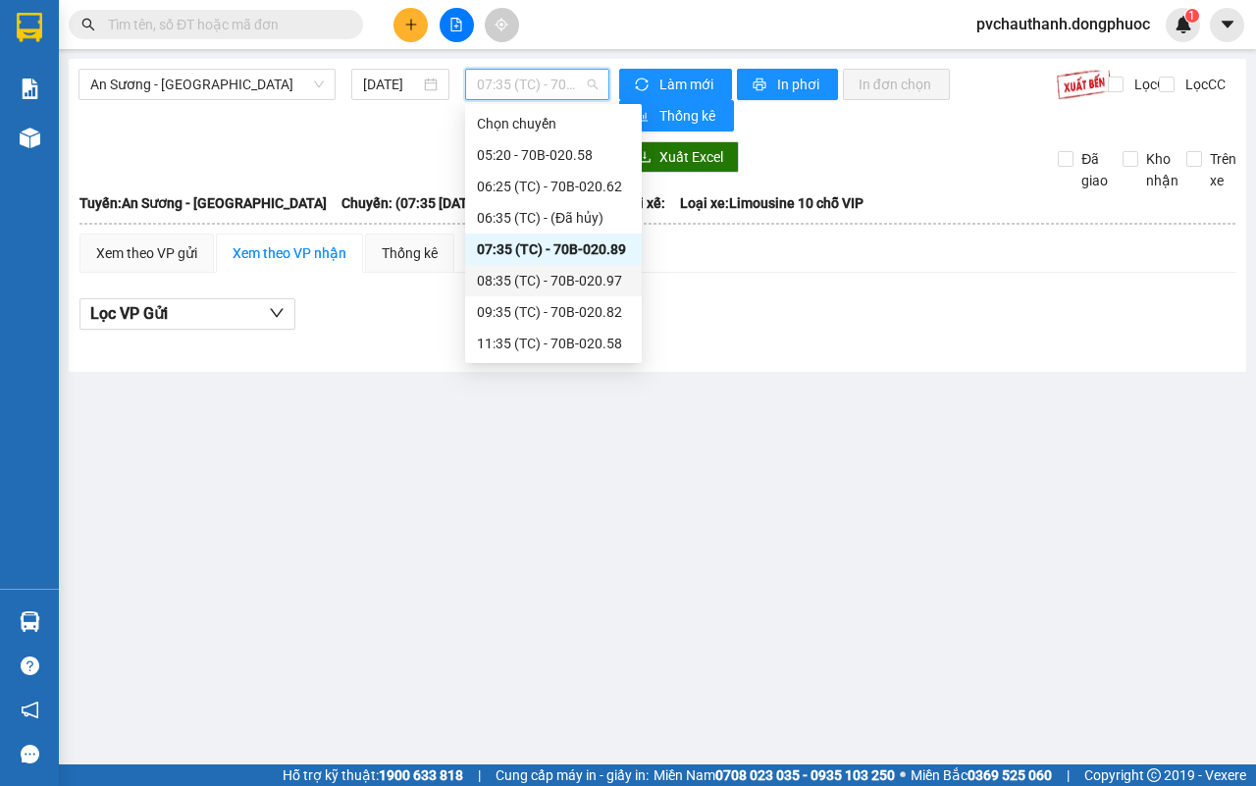
click at [574, 270] on div "08:35 (TC) - 70B-020.97" at bounding box center [553, 281] width 153 height 22
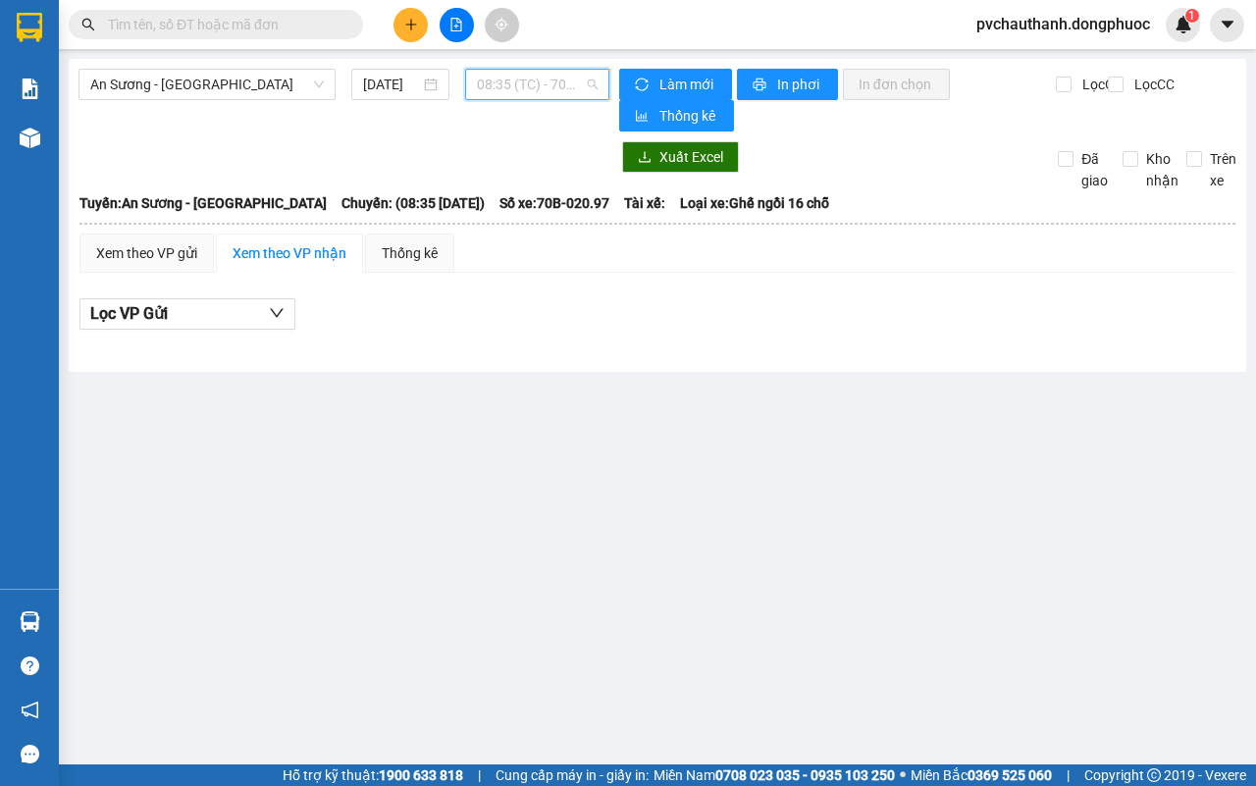
click at [577, 83] on span "08:35 (TC) - 70B-020.97" at bounding box center [537, 84] width 120 height 29
click at [409, 22] on icon "plus" at bounding box center [411, 25] width 14 height 14
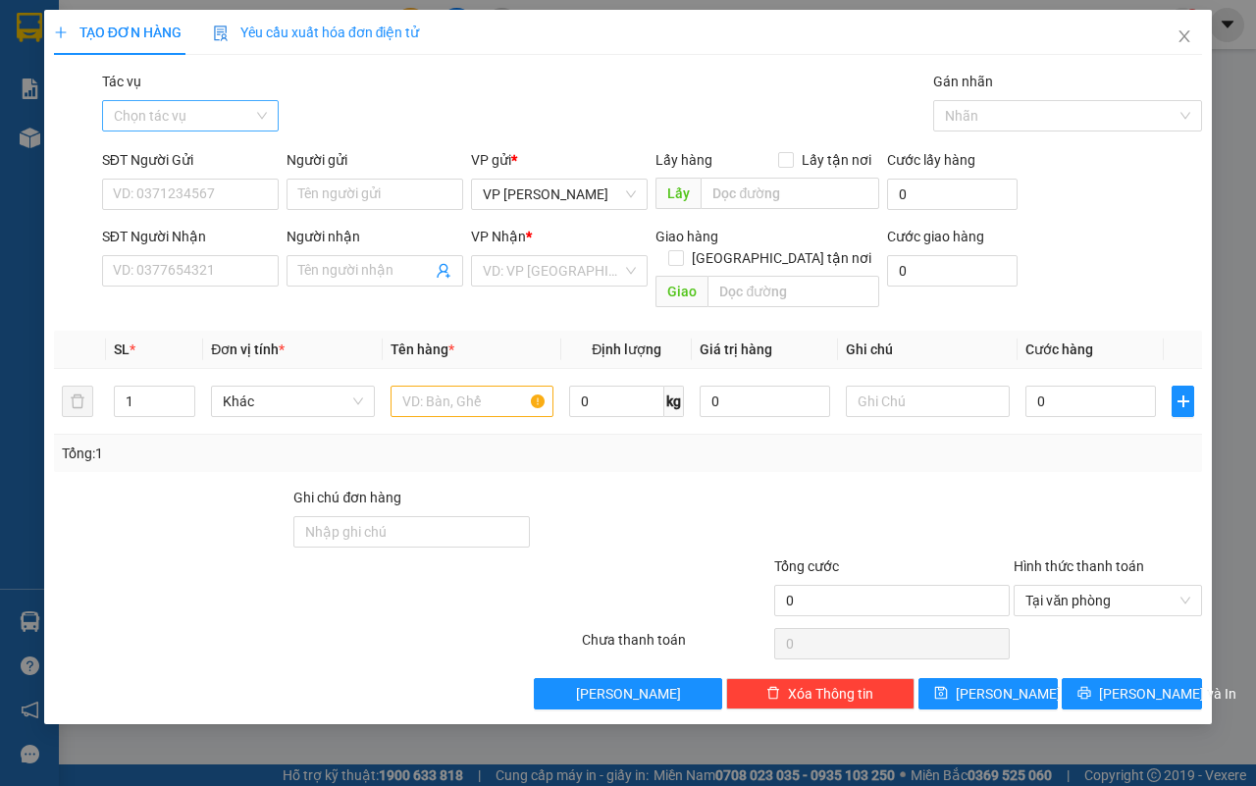
click at [188, 109] on input "Tác vụ" at bounding box center [183, 115] width 139 height 29
click at [193, 145] on div "Nhập hàng lên xe" at bounding box center [190, 155] width 153 height 22
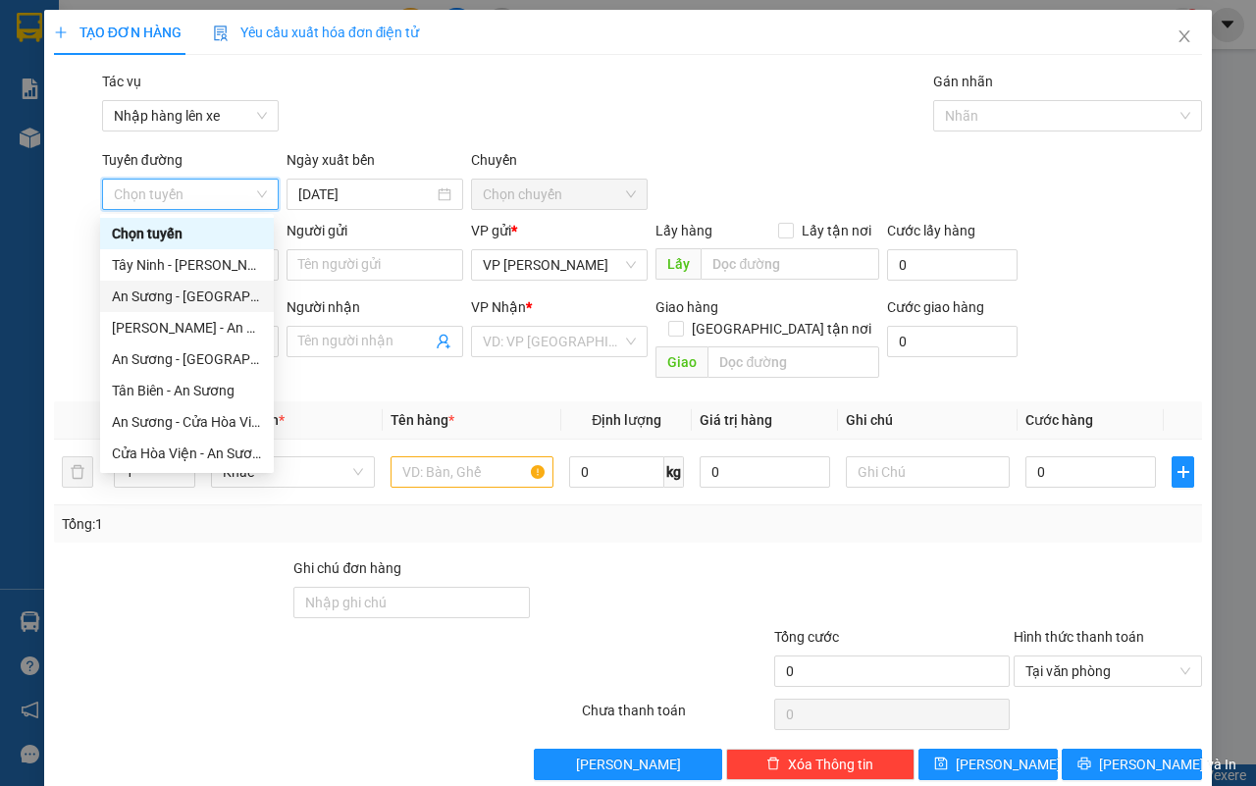
click at [177, 309] on div "An Sương - [GEOGRAPHIC_DATA]" at bounding box center [187, 296] width 174 height 31
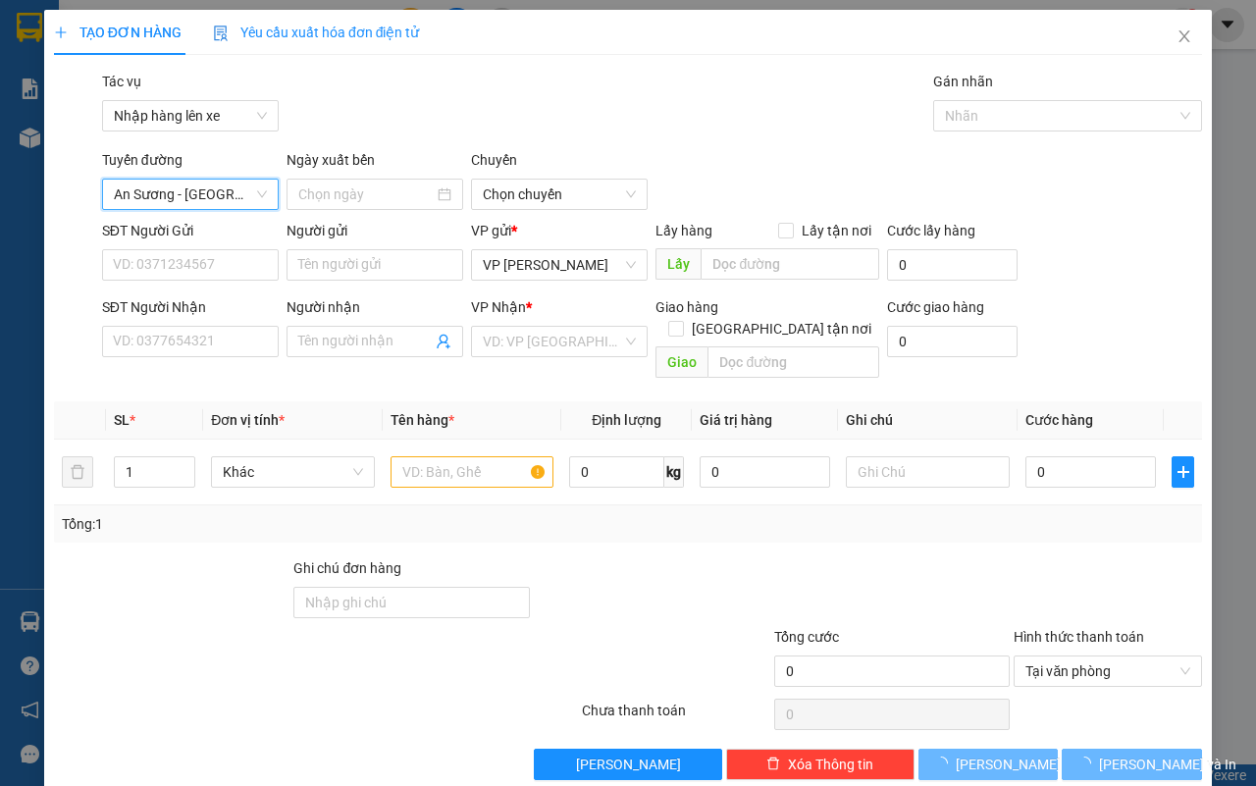
type input "[DATE]"
click at [169, 199] on span "An Sương - [GEOGRAPHIC_DATA]" at bounding box center [190, 194] width 153 height 29
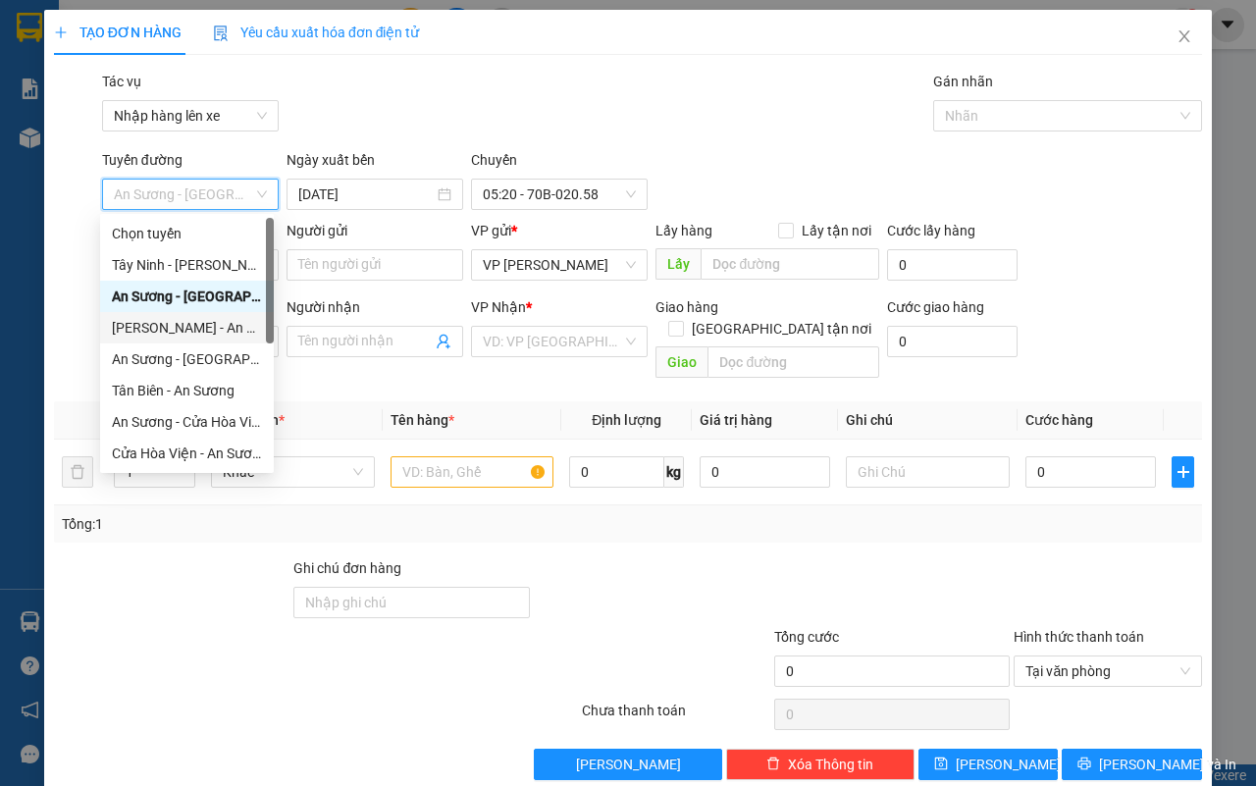
click at [152, 320] on div "[PERSON_NAME] - An Sương" at bounding box center [187, 328] width 150 height 22
type input "[DATE]"
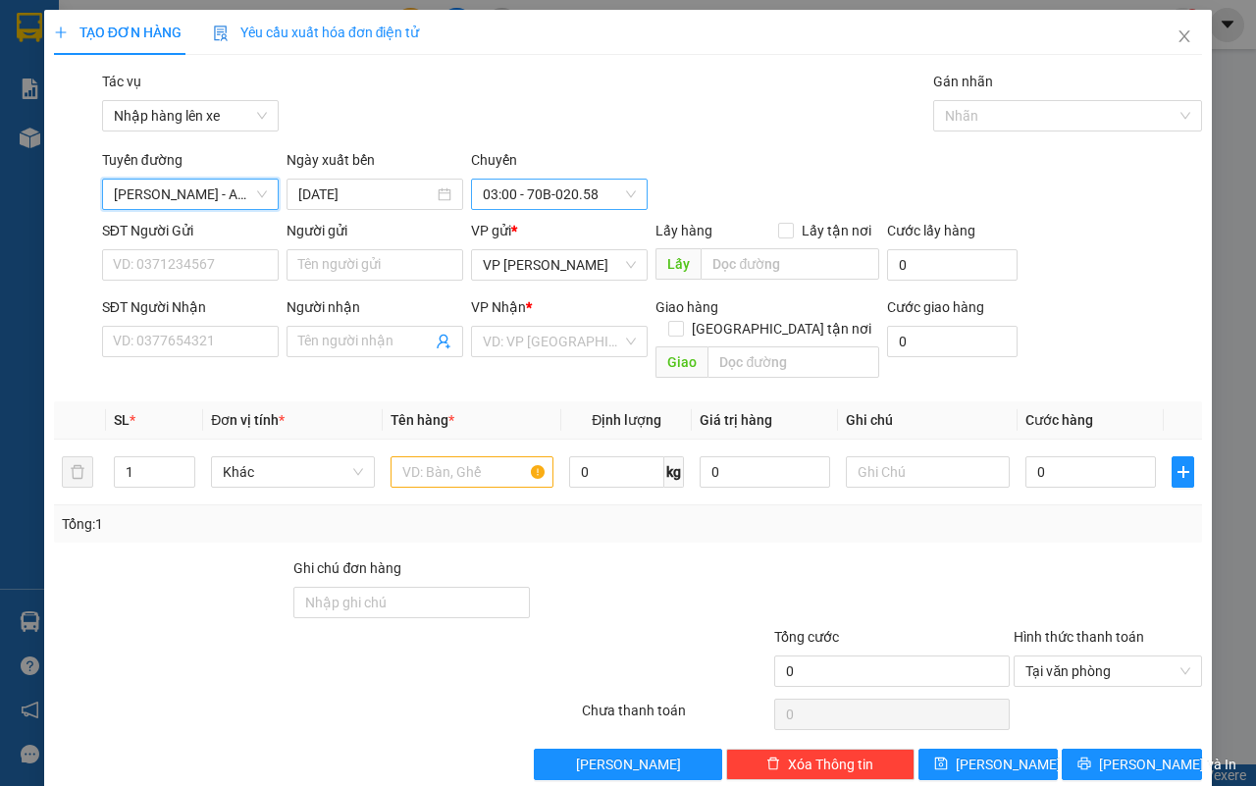
click at [483, 198] on span "03:00 - 70B-020.58" at bounding box center [559, 194] width 153 height 29
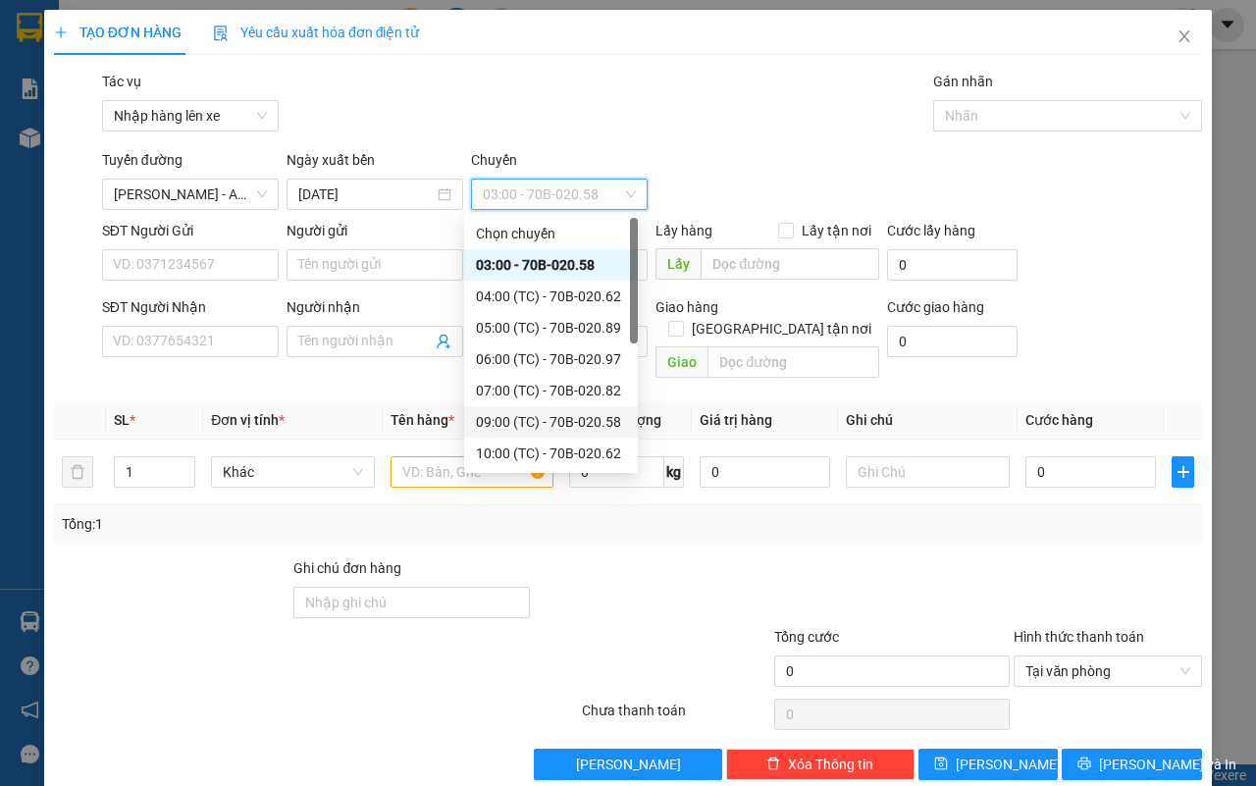
click at [586, 423] on div "09:00 (TC) - 70B-020.58" at bounding box center [551, 422] width 150 height 22
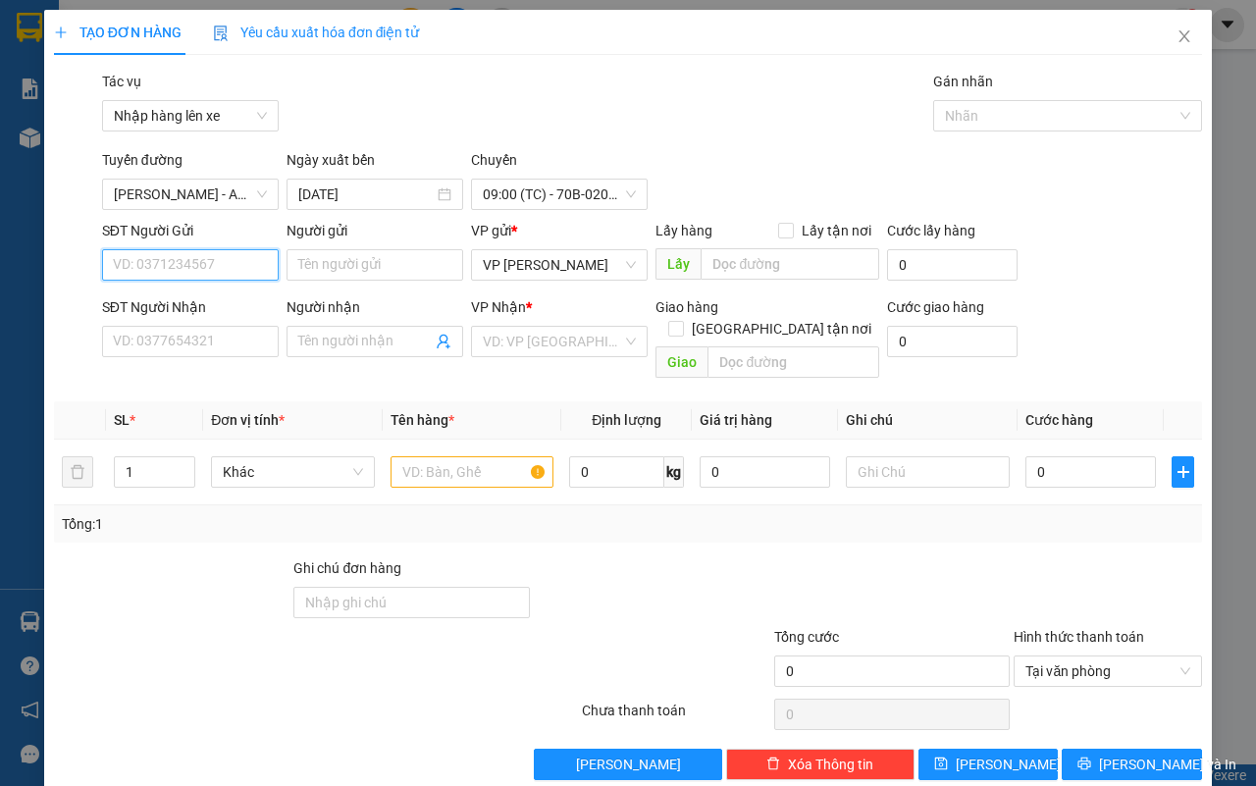
click at [121, 276] on input "SĐT Người Gửi" at bounding box center [190, 264] width 177 height 31
type input "0387955852"
click at [329, 267] on input "Người gửi" at bounding box center [375, 264] width 177 height 31
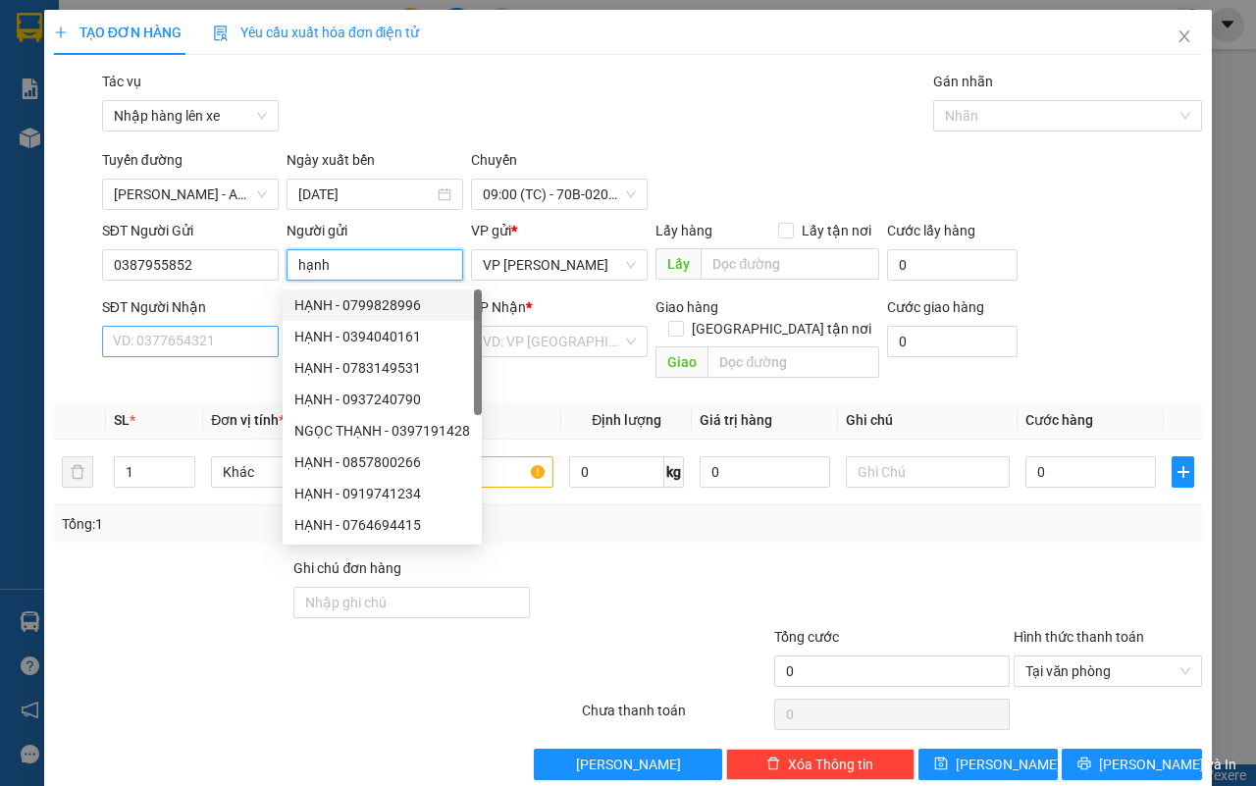
type input "hạnh"
click at [172, 345] on input "SĐT Người Nhận" at bounding box center [190, 341] width 177 height 31
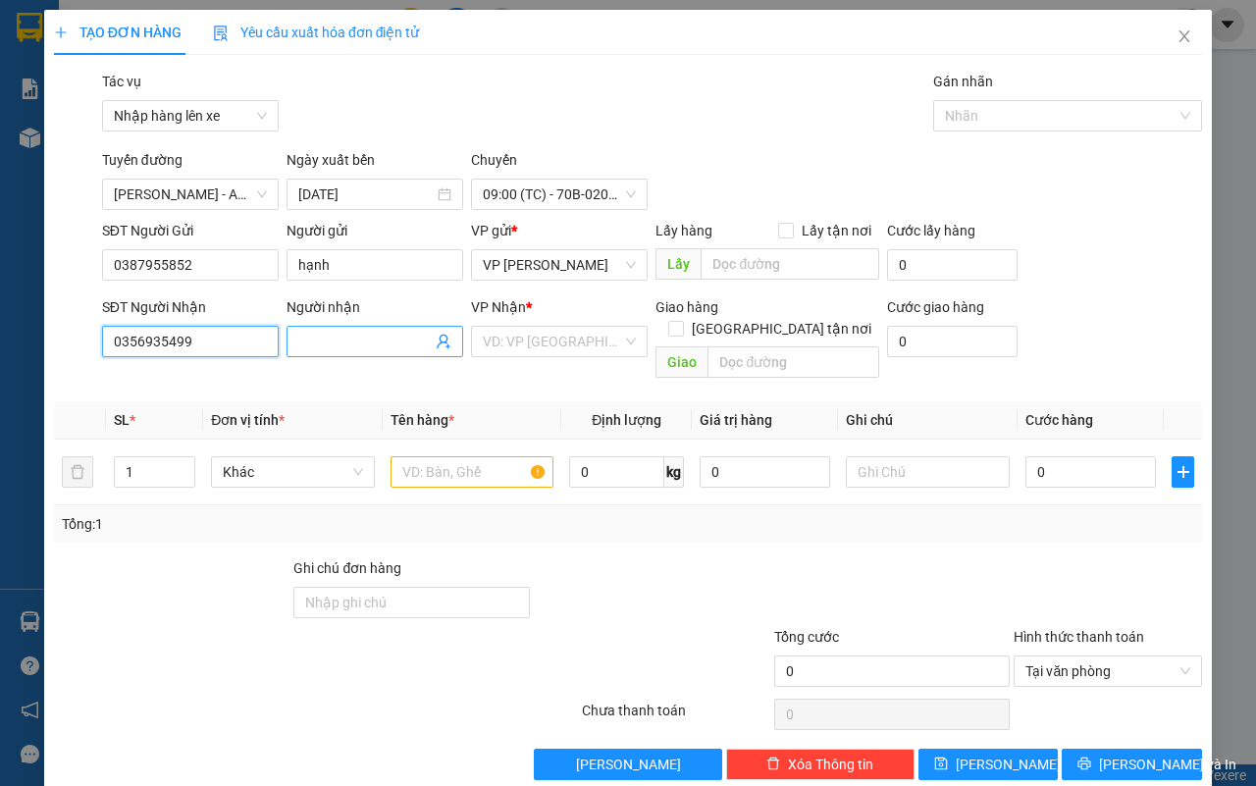
type input "0356935499"
click at [371, 345] on input "Người nhận" at bounding box center [364, 342] width 133 height 22
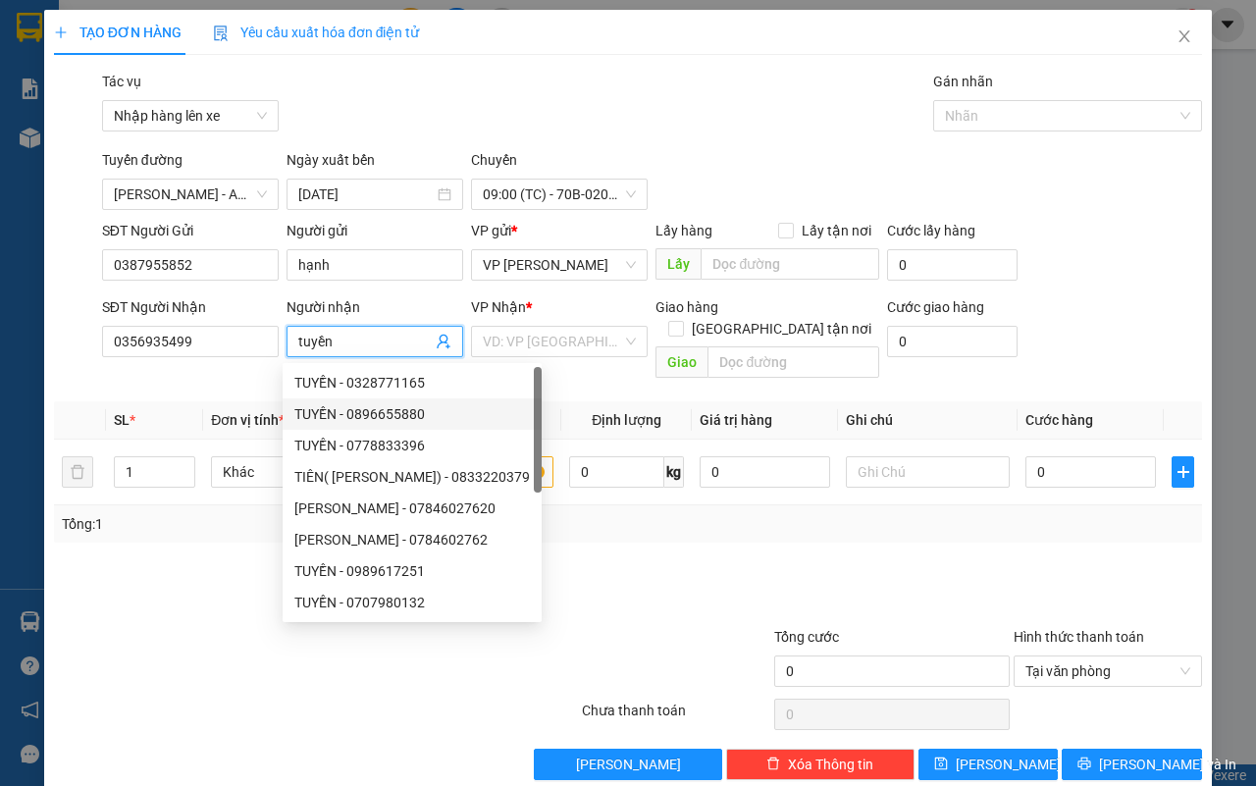
click at [517, 325] on div "VP Nhận * VD: VP [GEOGRAPHIC_DATA]" at bounding box center [559, 330] width 177 height 69
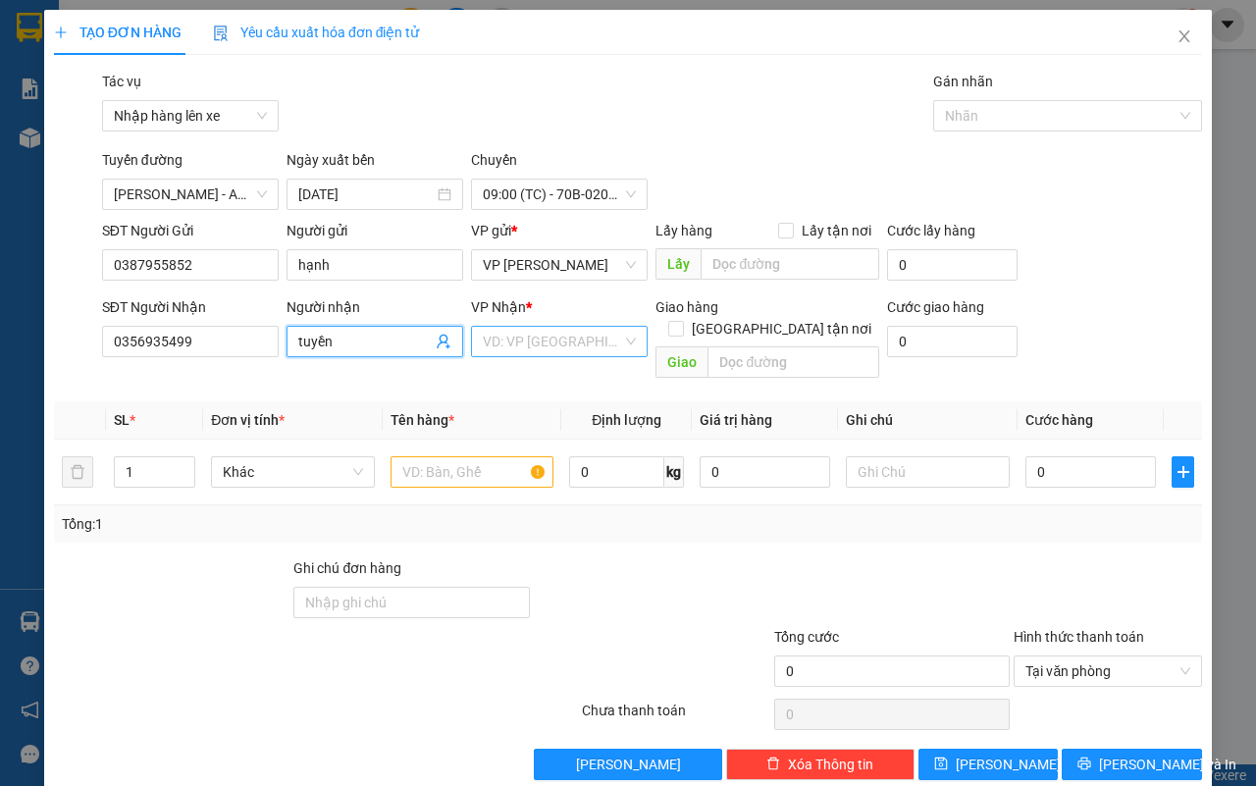
type input "tuyền"
click at [513, 332] on input "search" at bounding box center [552, 341] width 139 height 29
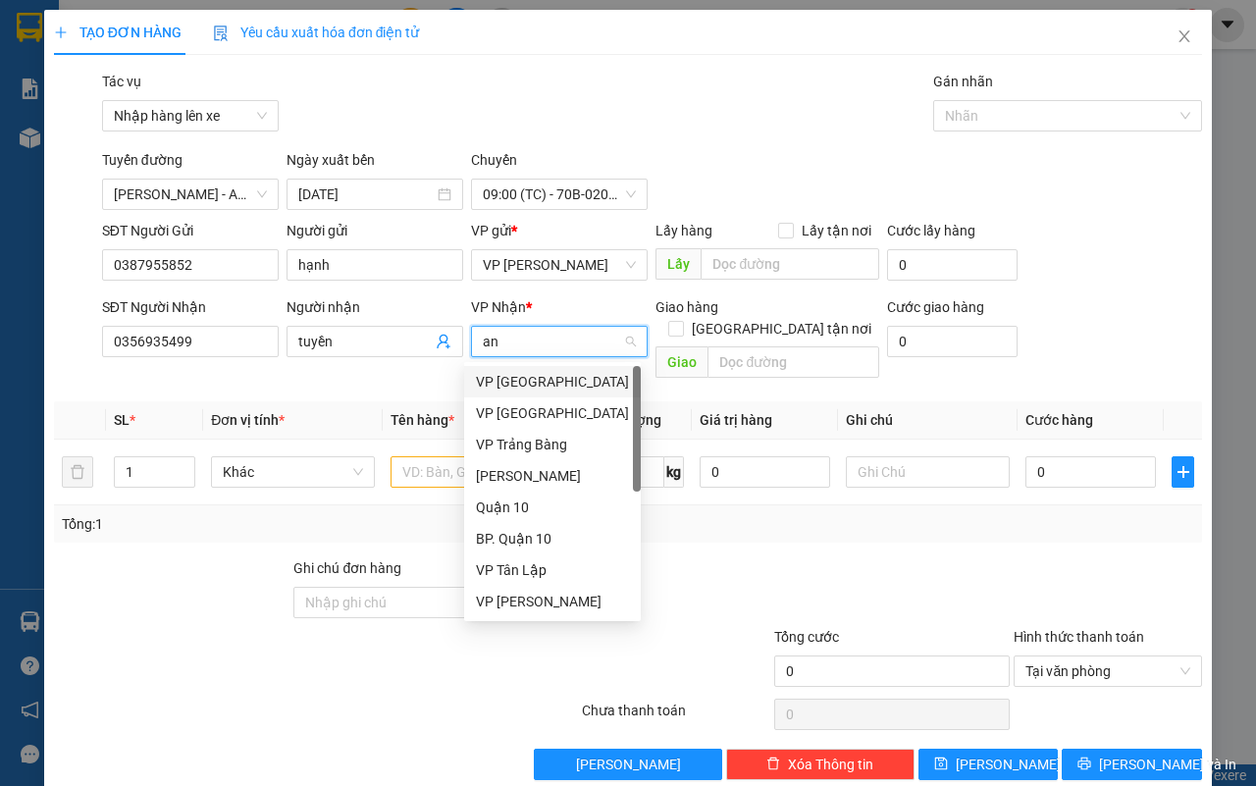
type input "an"
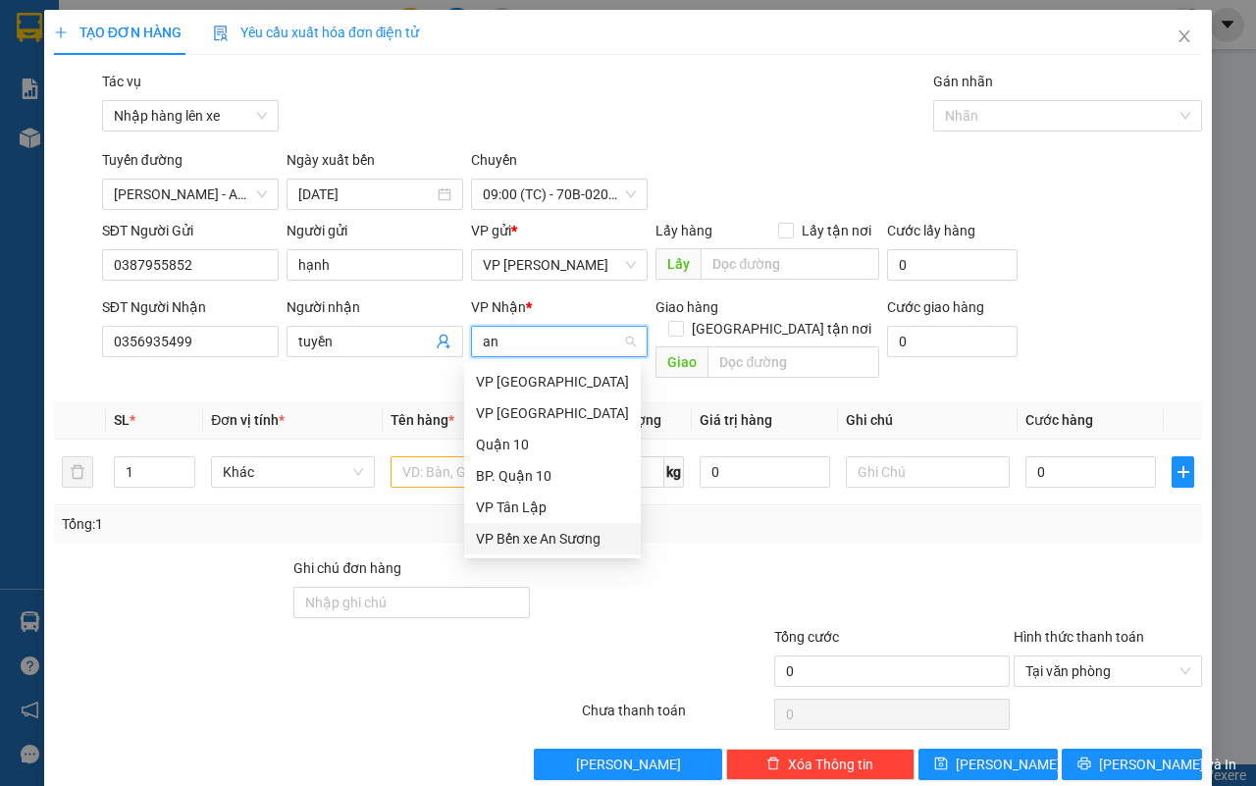
click at [579, 549] on div "VP Bến xe An Sương" at bounding box center [552, 538] width 177 height 31
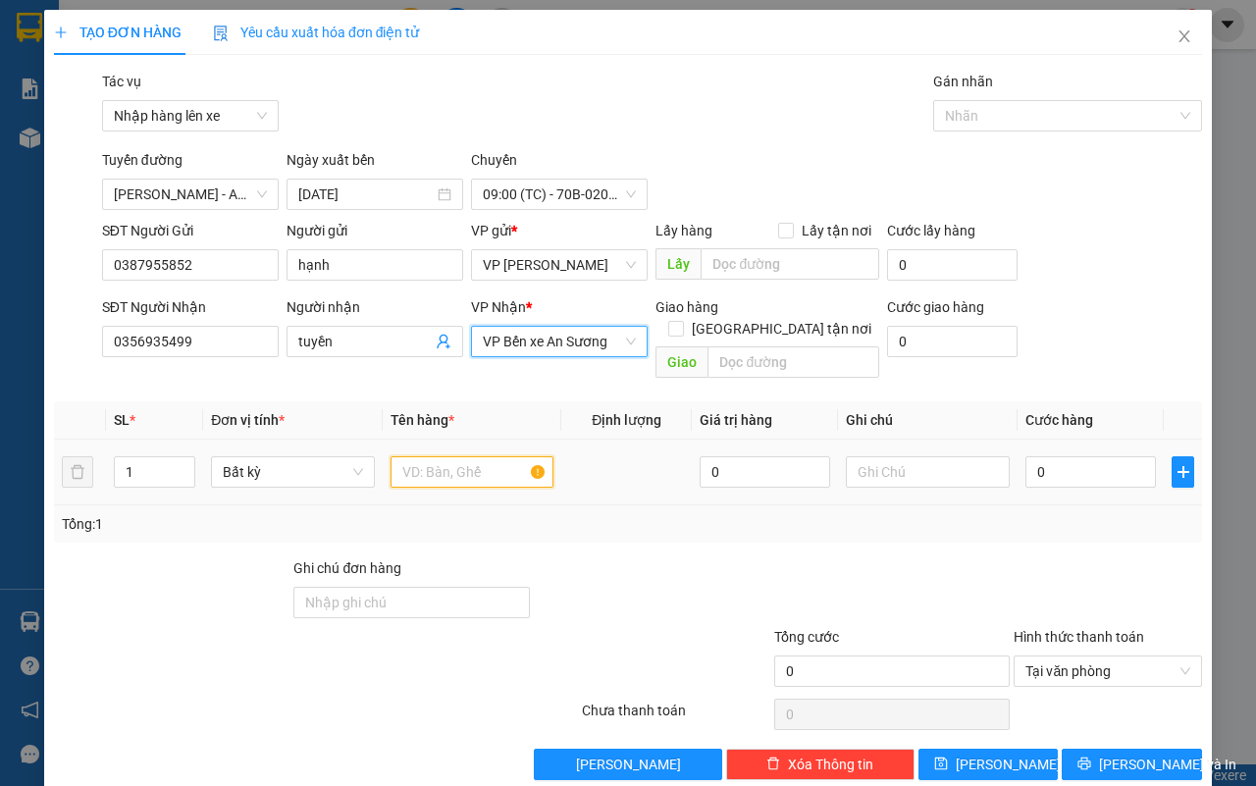
click at [487, 456] on input "text" at bounding box center [473, 471] width 164 height 31
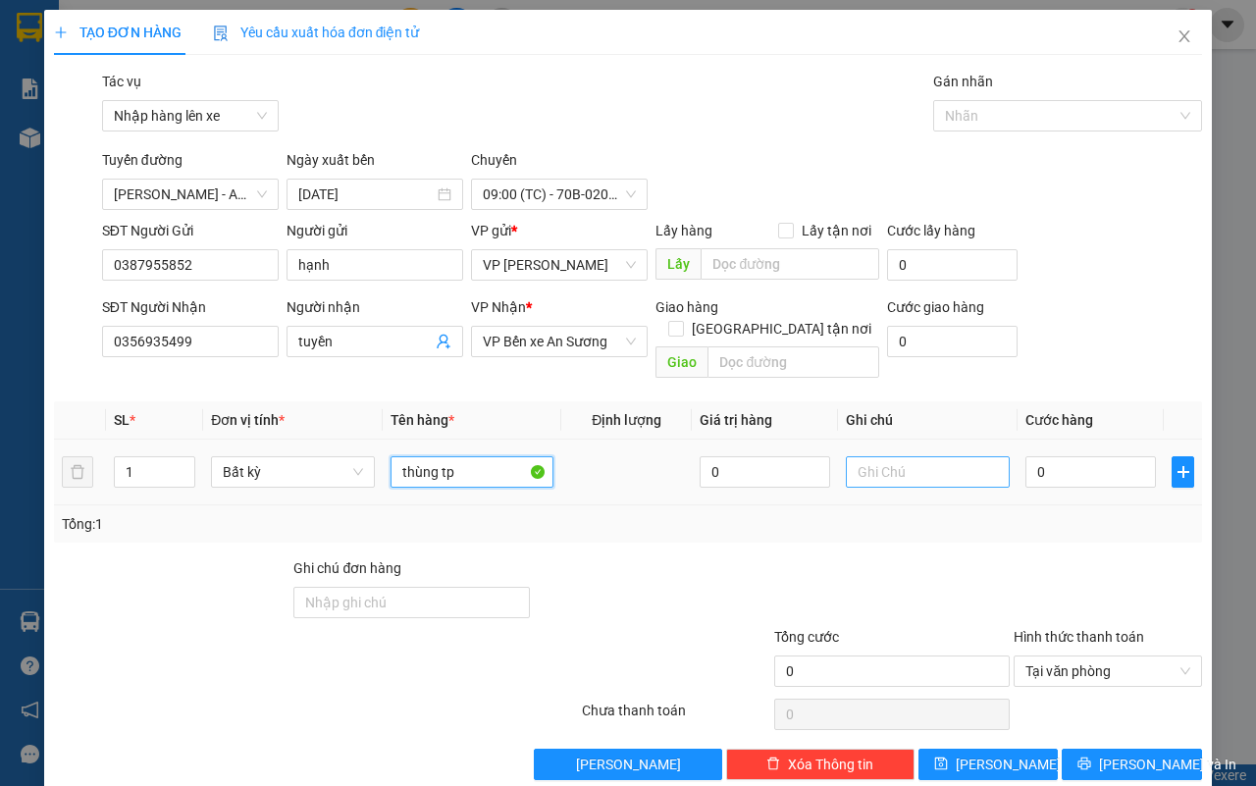
type input "thùng tp"
click at [927, 456] on input "text" at bounding box center [928, 471] width 164 height 31
type input "hư không đền"
click at [1032, 456] on input "0" at bounding box center [1090, 471] width 131 height 31
type input "4"
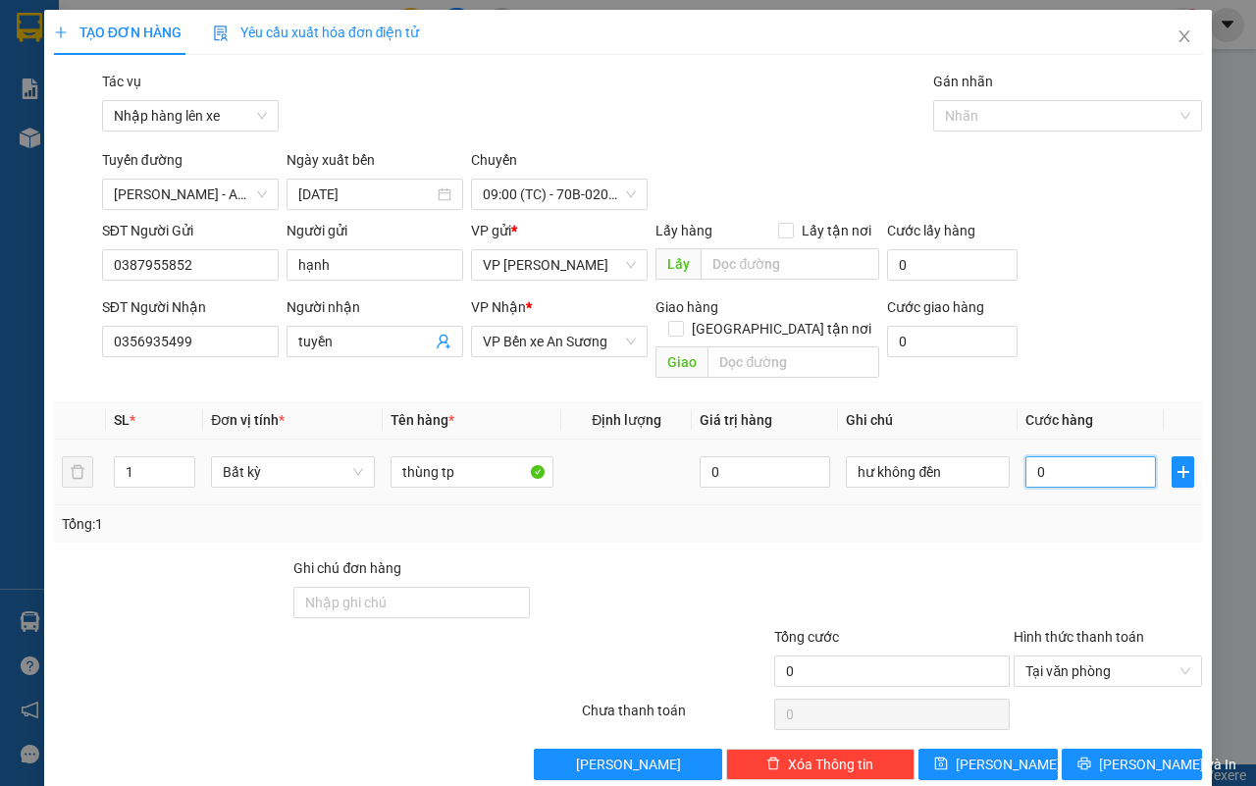
type input "4"
type input "40"
type input "400"
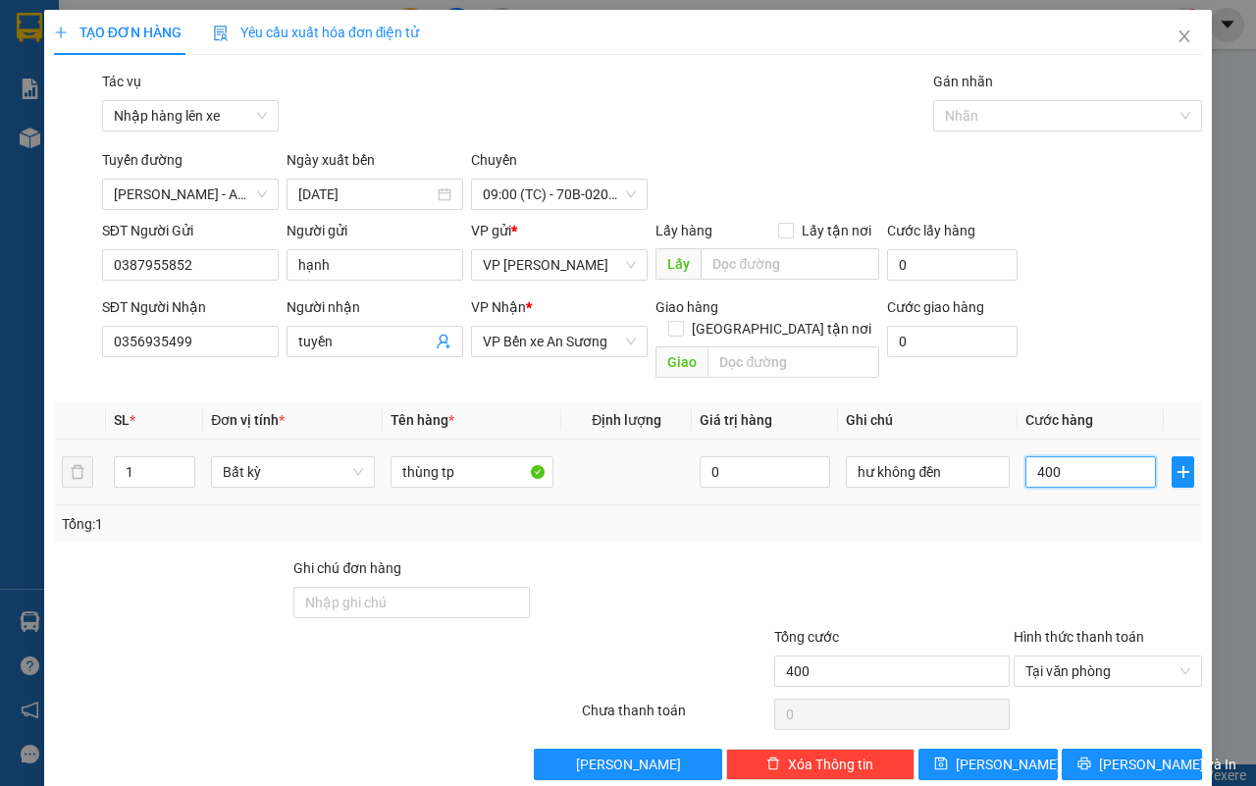
type input "4.000"
type input "40.000"
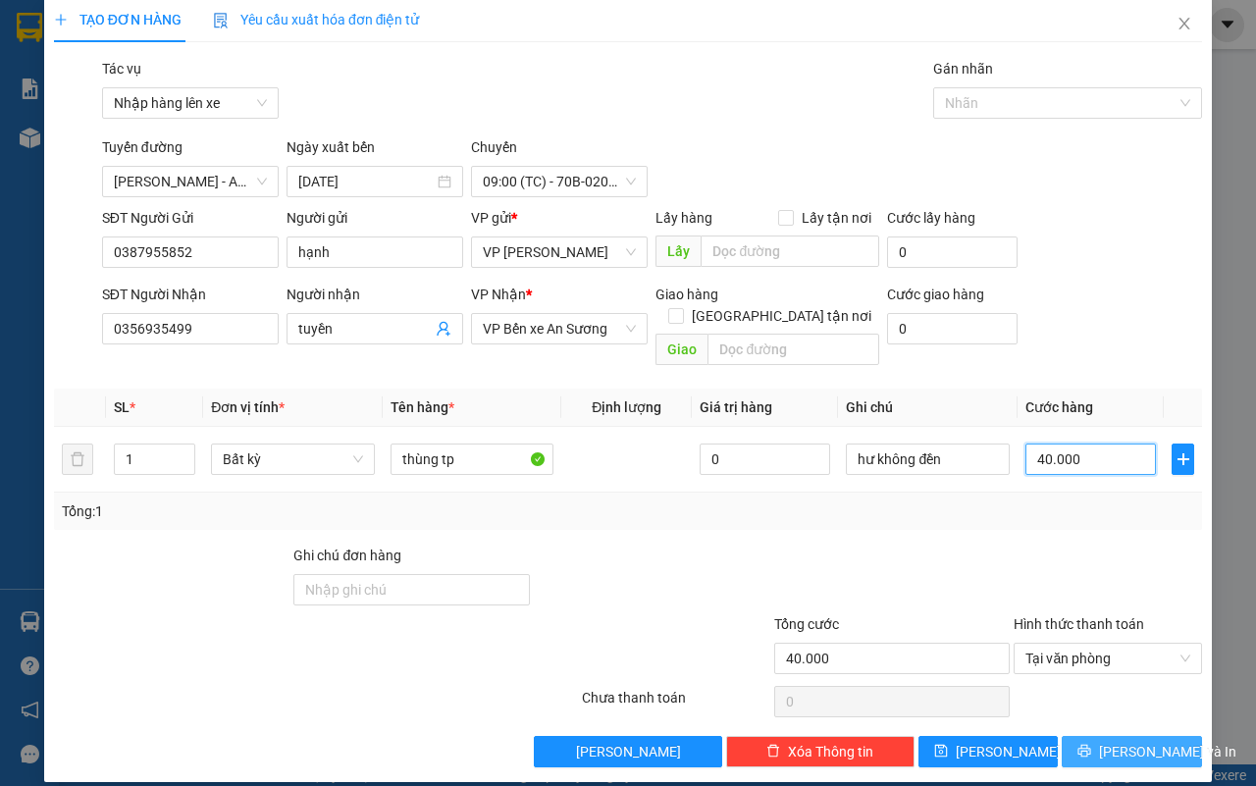
type input "40.000"
click at [1156, 743] on button "[PERSON_NAME] và In" at bounding box center [1132, 751] width 140 height 31
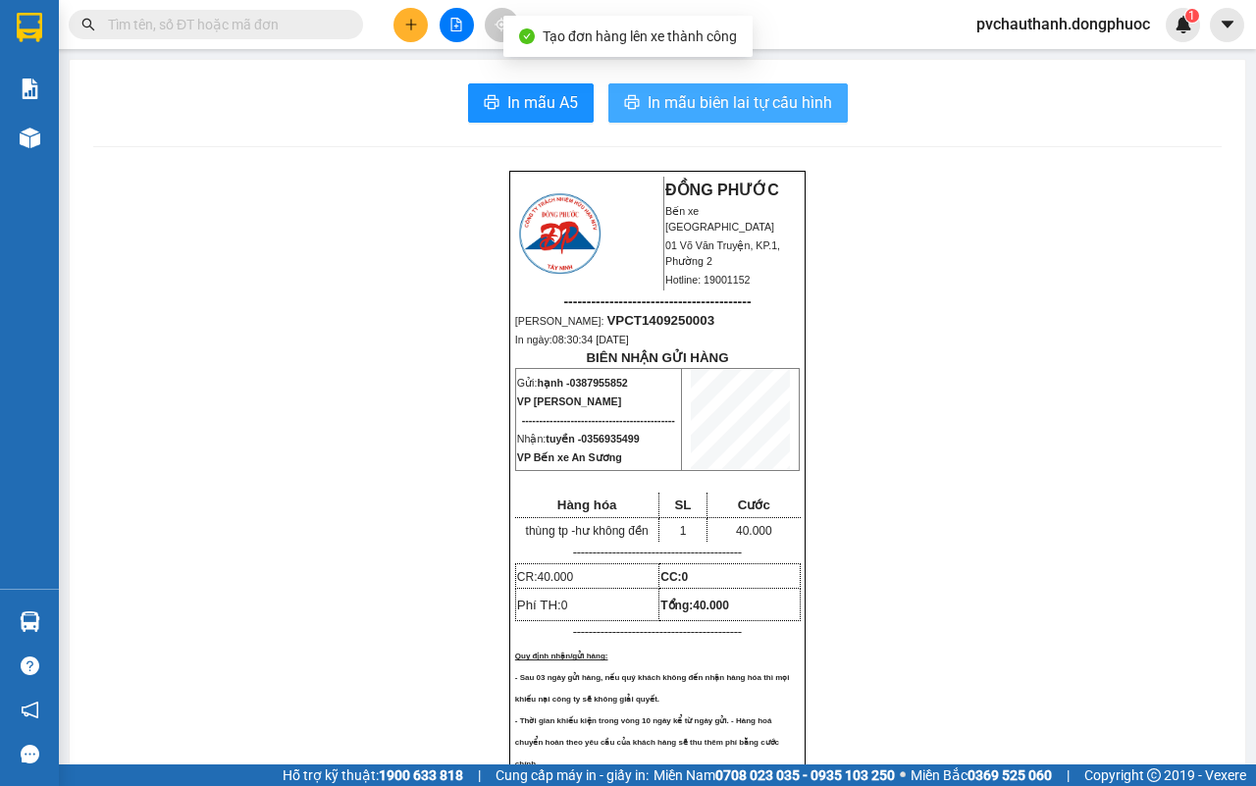
click at [787, 103] on span "In mẫu biên lai tự cấu hình" at bounding box center [740, 102] width 184 height 25
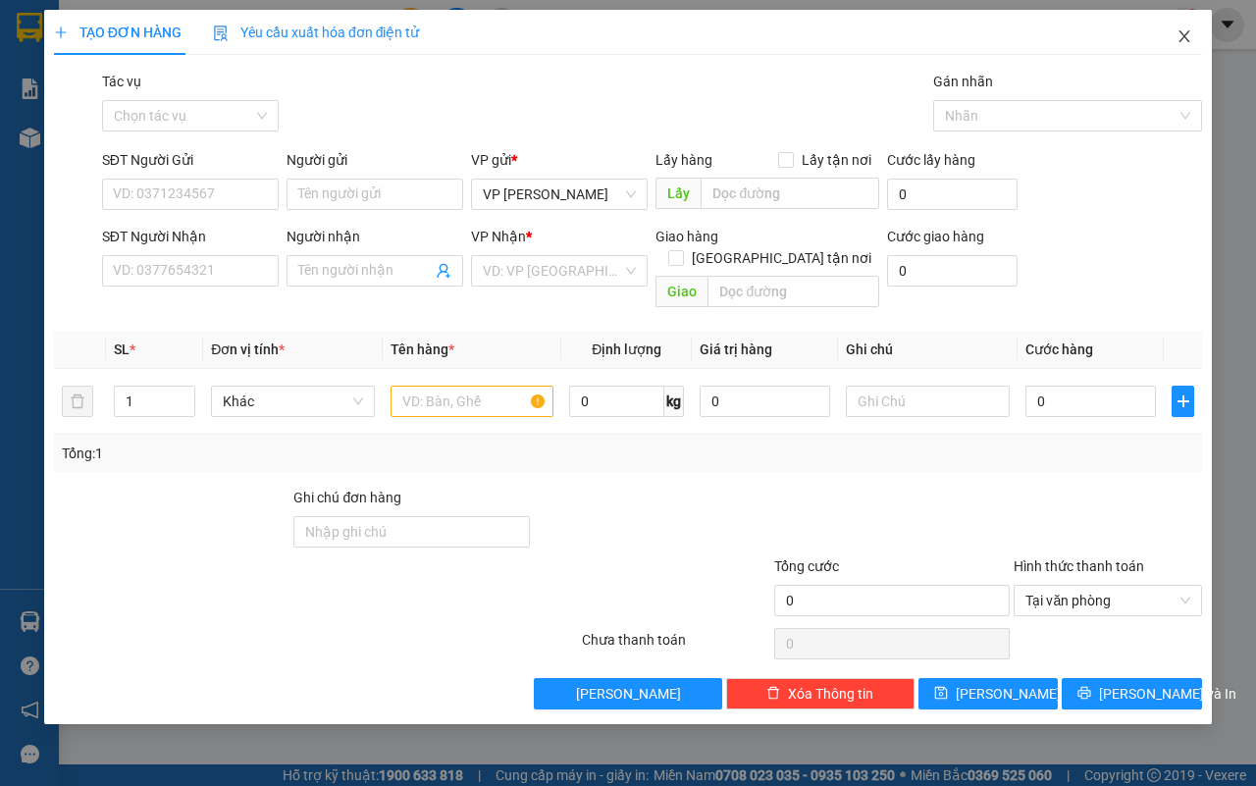
drag, startPoint x: 1192, startPoint y: 32, endPoint x: 1215, endPoint y: 18, distance: 26.9
click at [1228, 3] on div "TẠO ĐƠN HÀNG Yêu cầu xuất hóa đơn điện tử Transit Pickup Surcharge Ids Transit …" at bounding box center [628, 393] width 1256 height 786
click at [1178, 32] on icon "close" at bounding box center [1184, 36] width 16 height 16
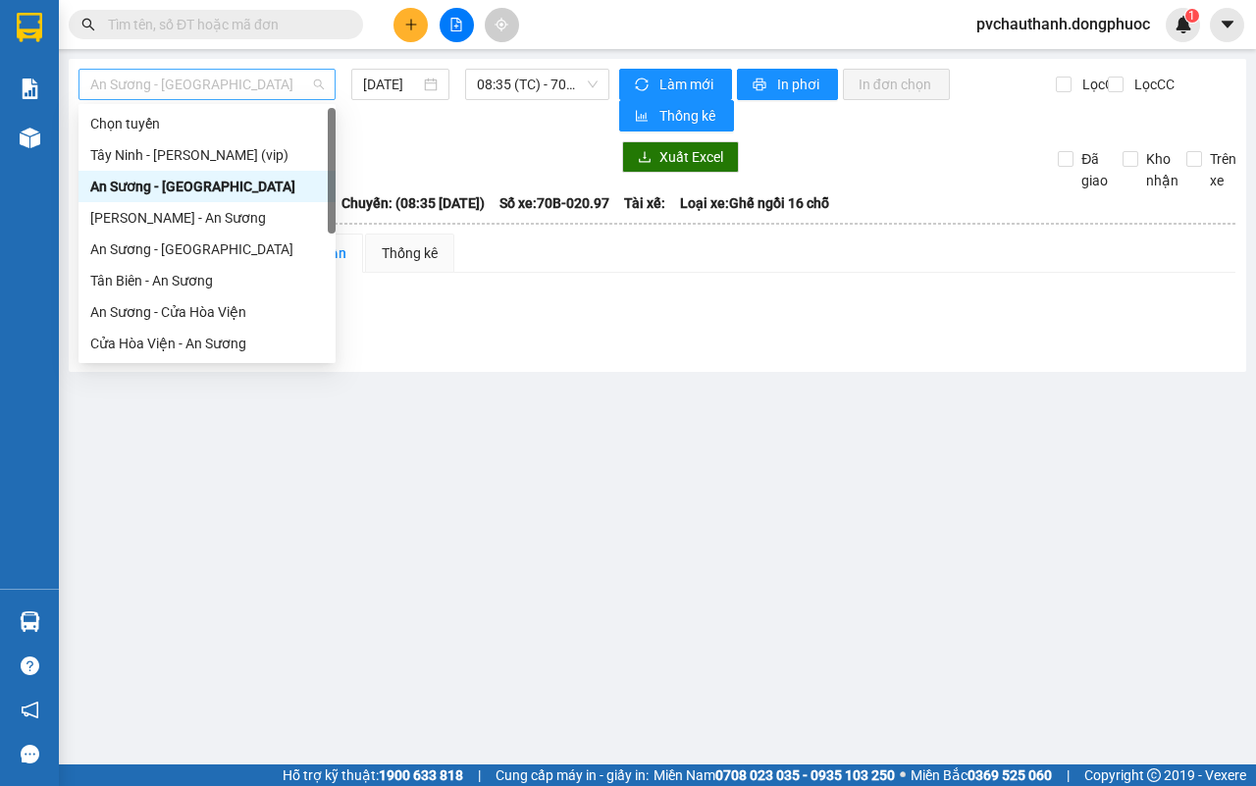
click at [242, 93] on span "An Sương - [GEOGRAPHIC_DATA]" at bounding box center [207, 84] width 234 height 29
click at [158, 221] on div "[PERSON_NAME] - An Sương" at bounding box center [207, 218] width 234 height 22
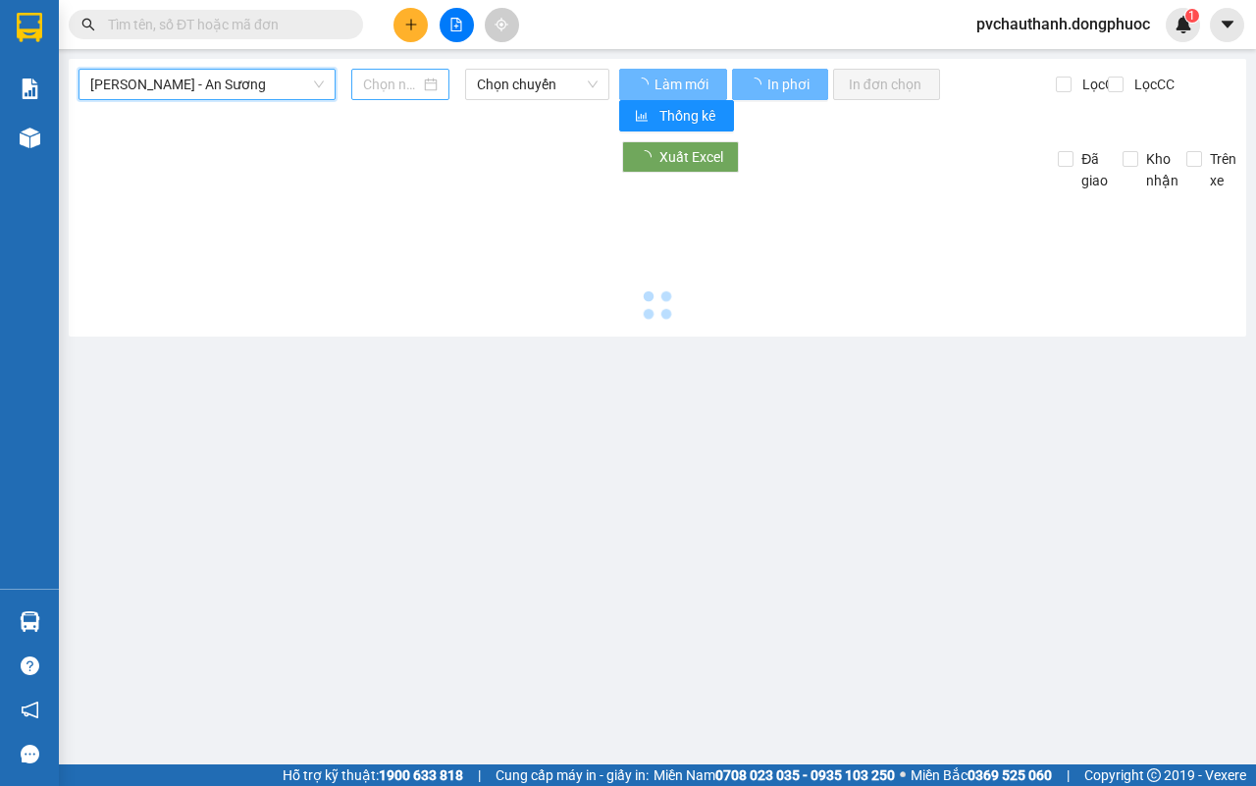
type input "[DATE]"
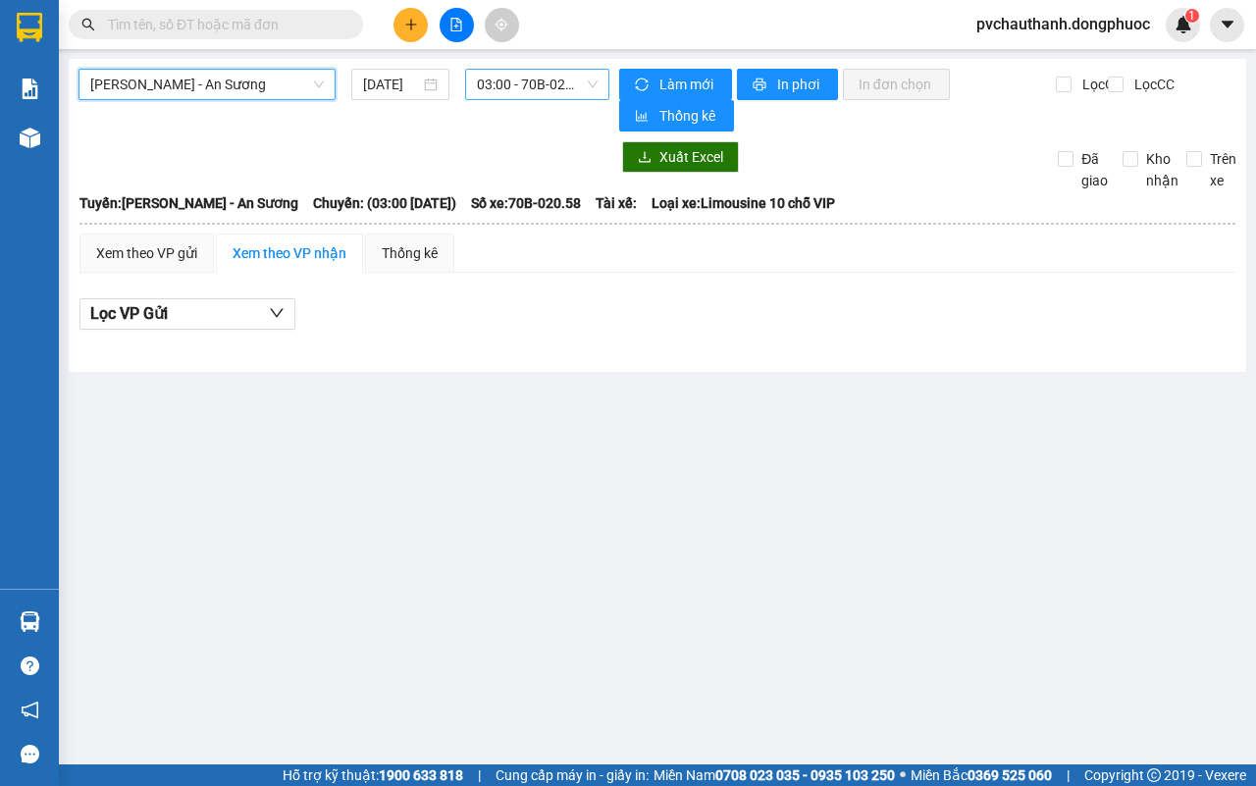
click at [512, 89] on span "03:00 - 70B-020.58" at bounding box center [537, 84] width 120 height 29
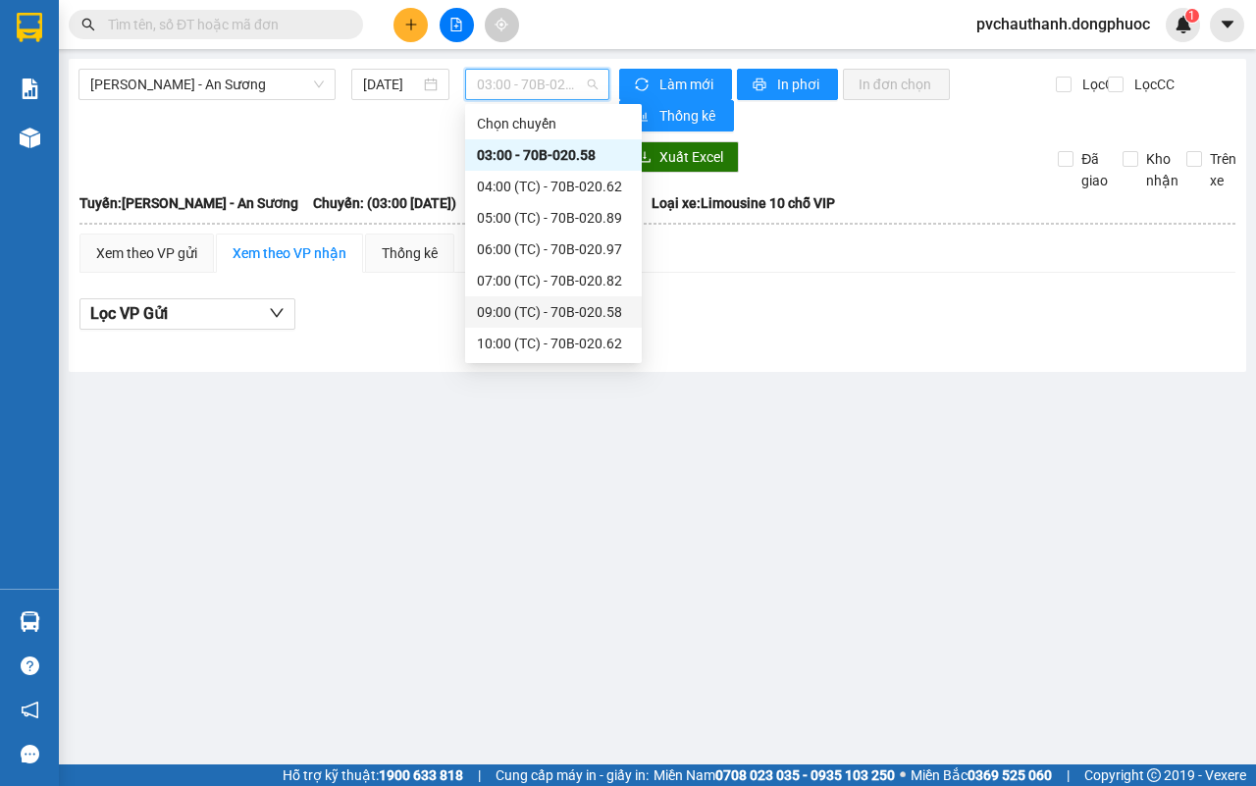
click at [567, 302] on div "09:00 (TC) - 70B-020.58" at bounding box center [553, 312] width 153 height 22
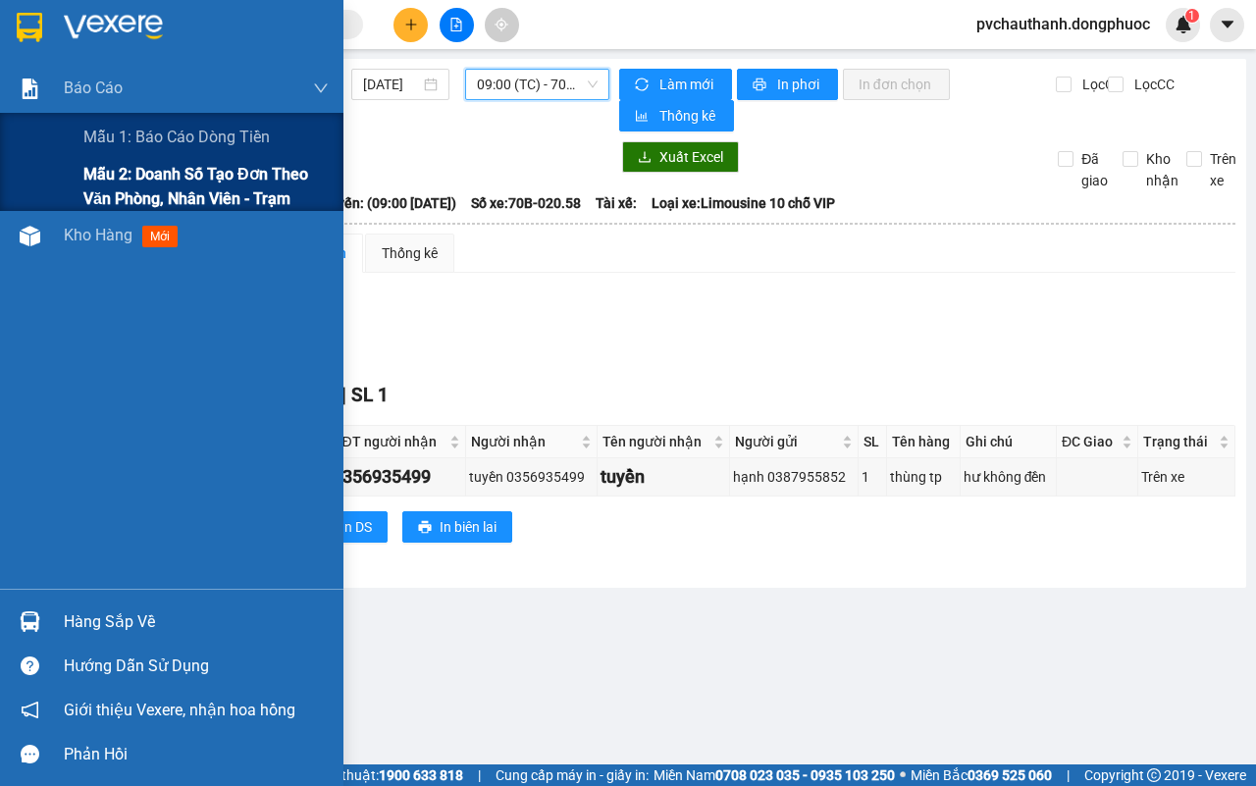
drag, startPoint x: 208, startPoint y: 191, endPoint x: 217, endPoint y: 201, distance: 13.2
click at [217, 202] on span "Mẫu 2: Doanh số tạo đơn theo Văn phòng, nhân viên - Trạm" at bounding box center [205, 186] width 245 height 49
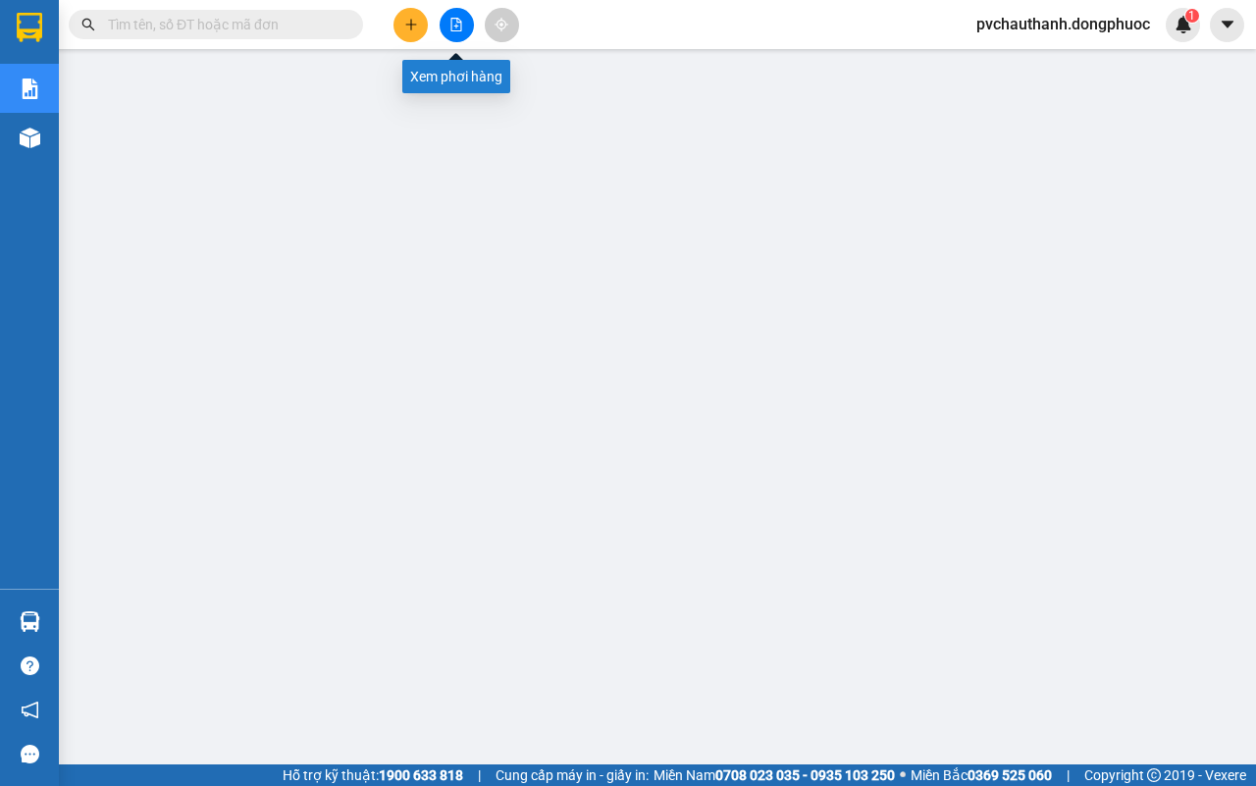
click at [459, 35] on button at bounding box center [457, 25] width 34 height 34
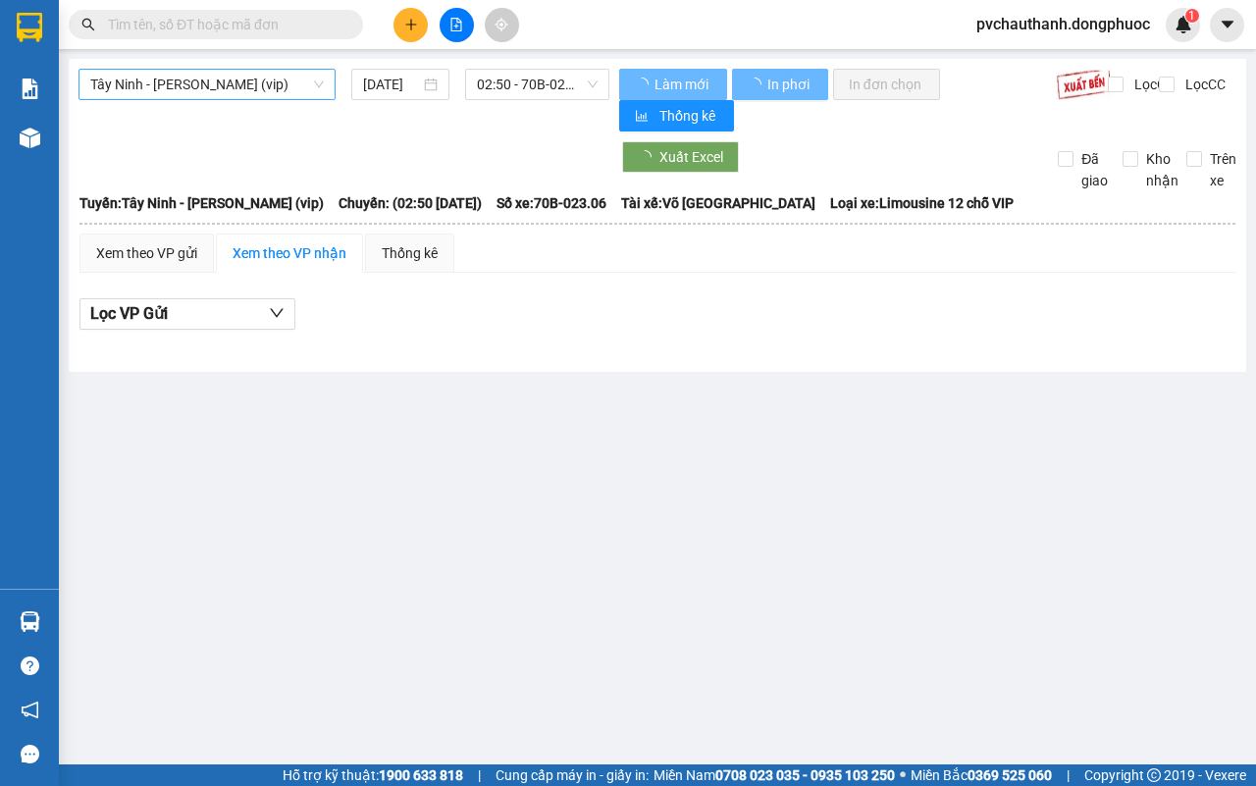
click at [164, 86] on span "Tây Ninh - [PERSON_NAME] (vip)" at bounding box center [207, 84] width 234 height 29
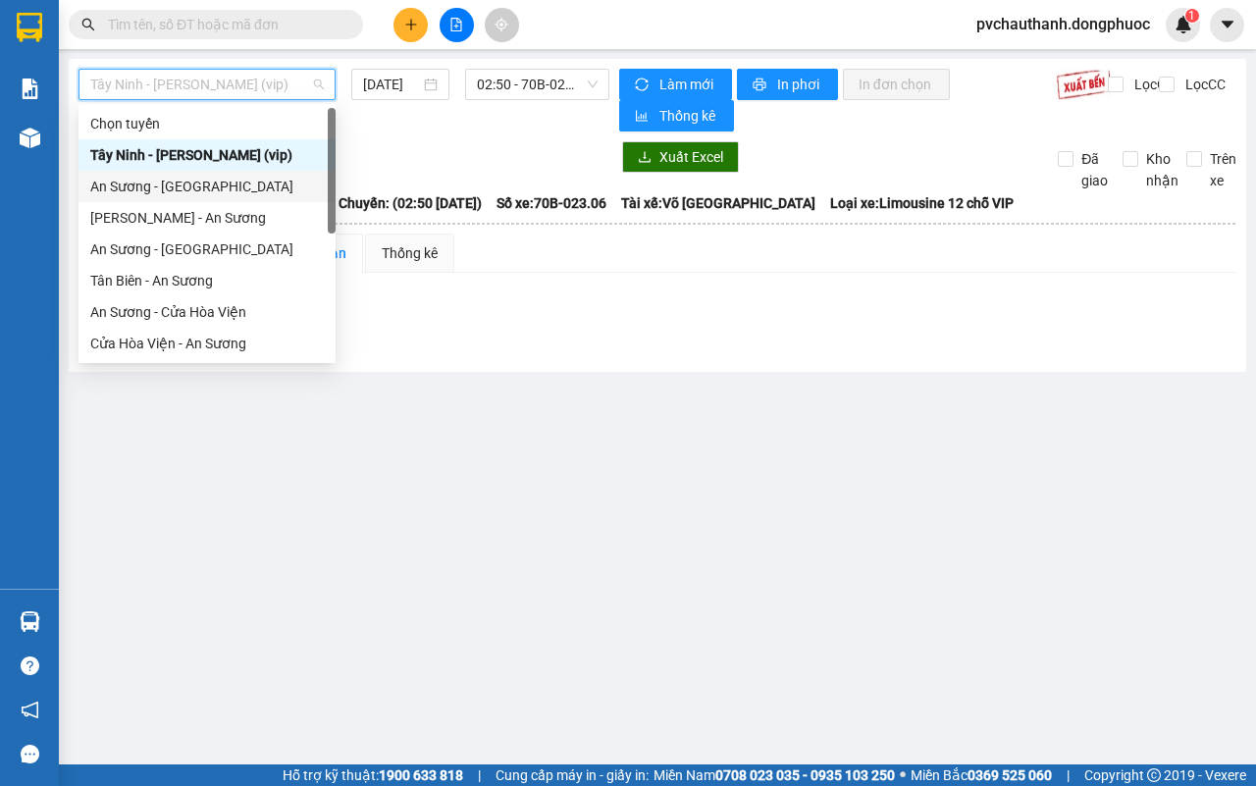
click at [121, 191] on div "An Sương - [GEOGRAPHIC_DATA]" at bounding box center [207, 187] width 234 height 22
type input "[DATE]"
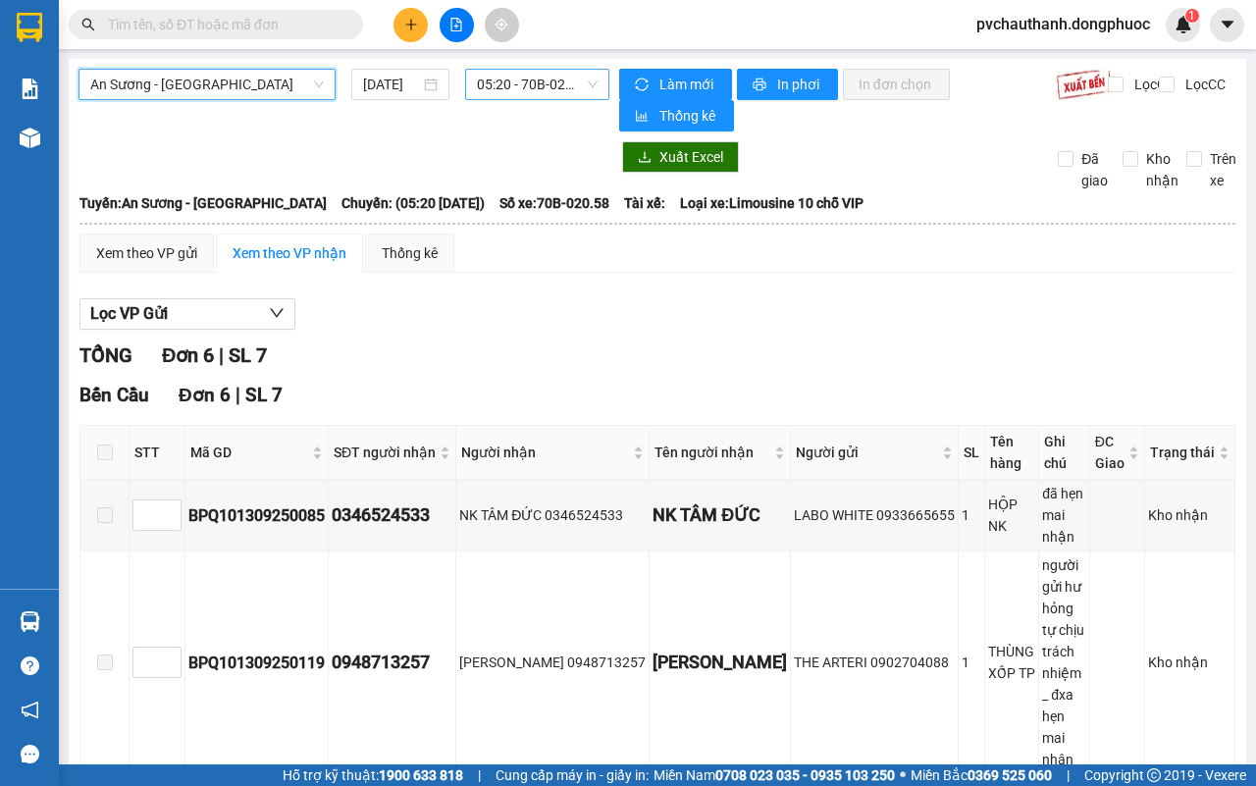
click at [496, 80] on span "05:20 - 70B-020.58" at bounding box center [537, 84] width 120 height 29
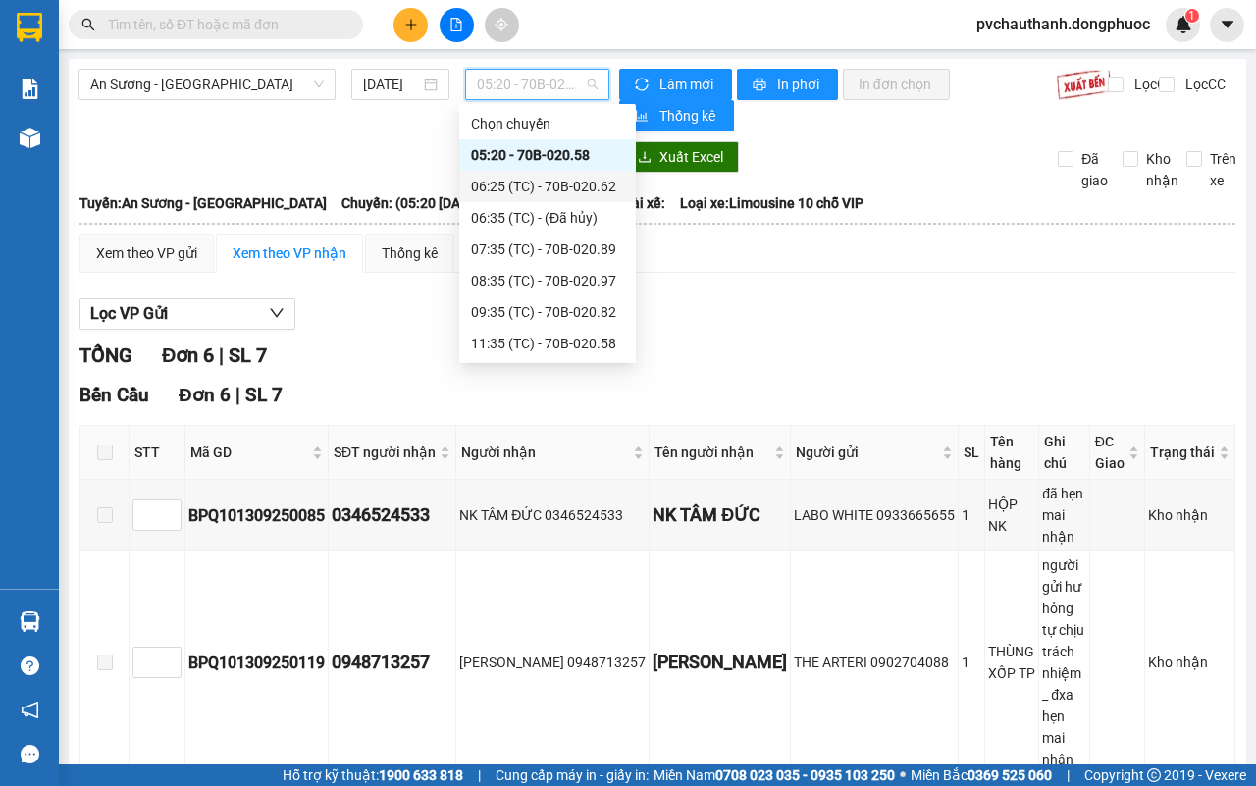
click at [538, 180] on div "06:25 (TC) - 70B-020.62" at bounding box center [547, 187] width 153 height 22
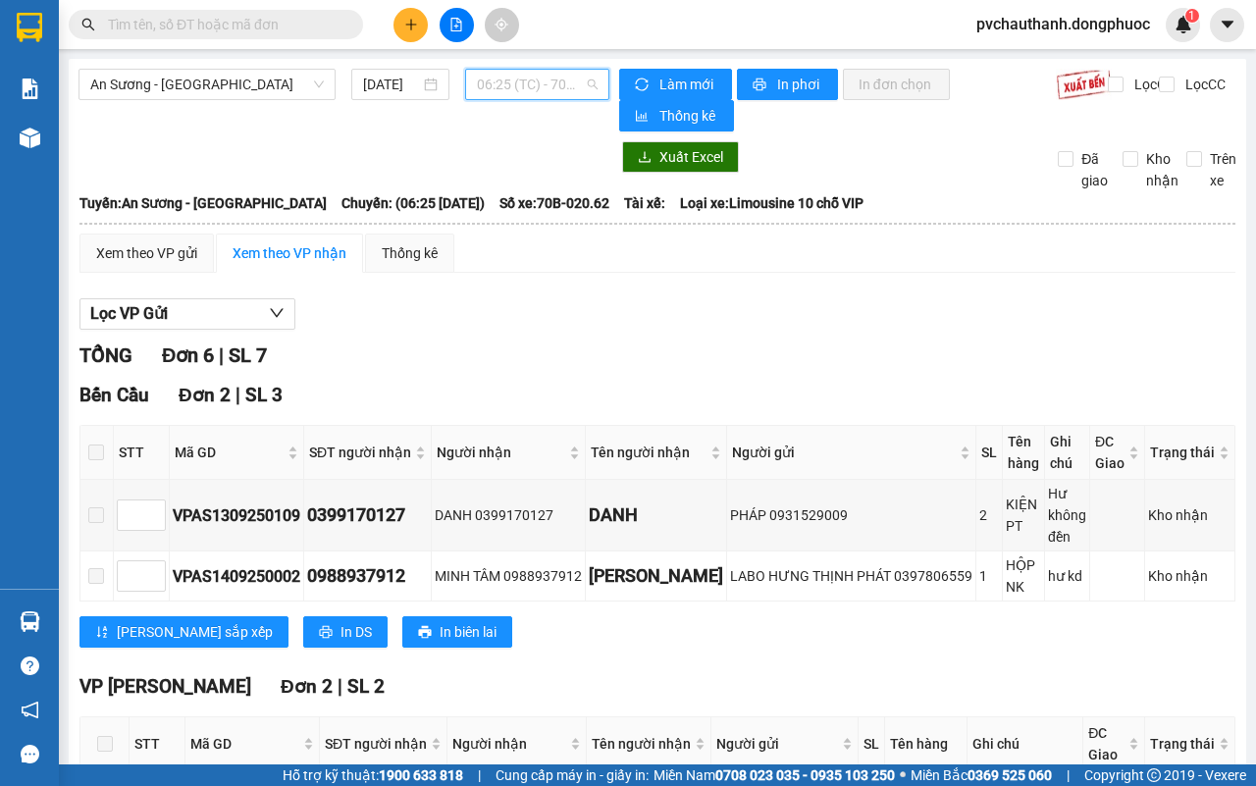
drag, startPoint x: 482, startPoint y: 75, endPoint x: 502, endPoint y: 98, distance: 31.3
click at [483, 75] on span "06:25 (TC) - 70B-020.62" at bounding box center [537, 84] width 120 height 29
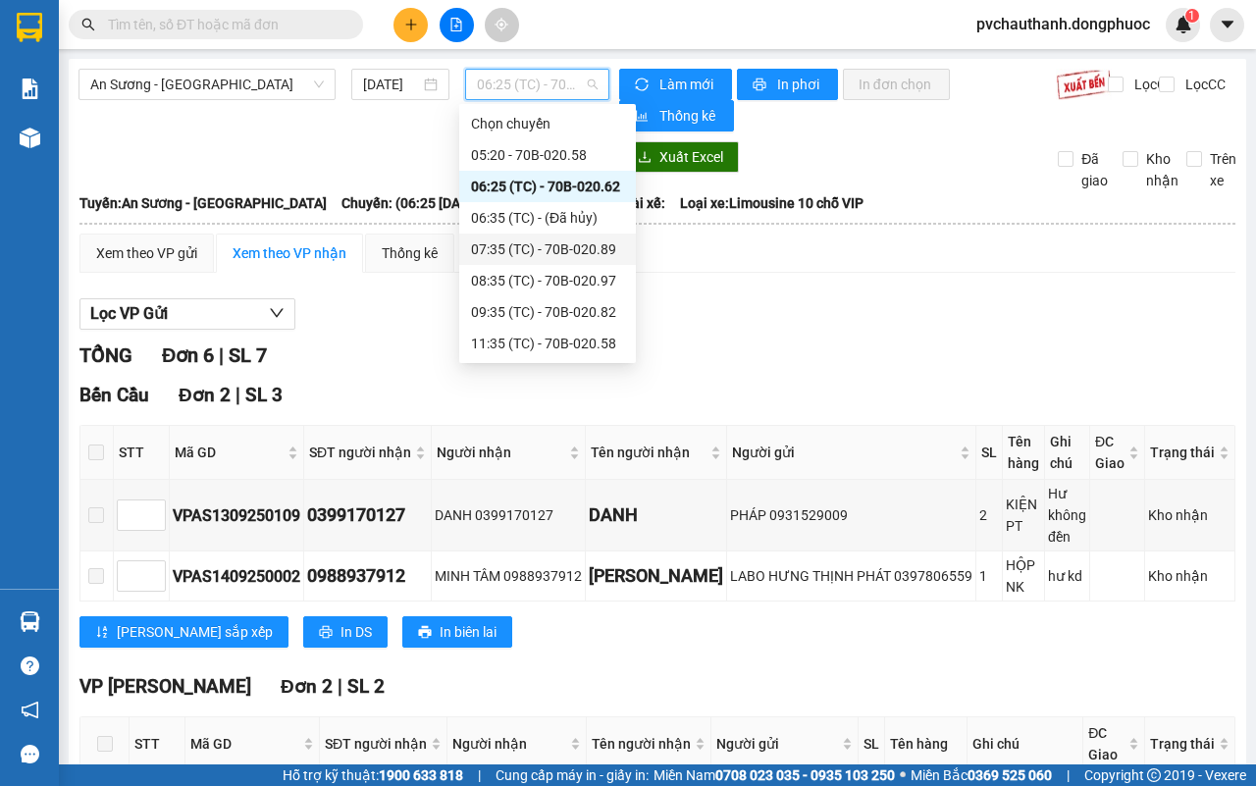
click at [586, 248] on div "07:35 (TC) - 70B-020.89" at bounding box center [547, 249] width 153 height 22
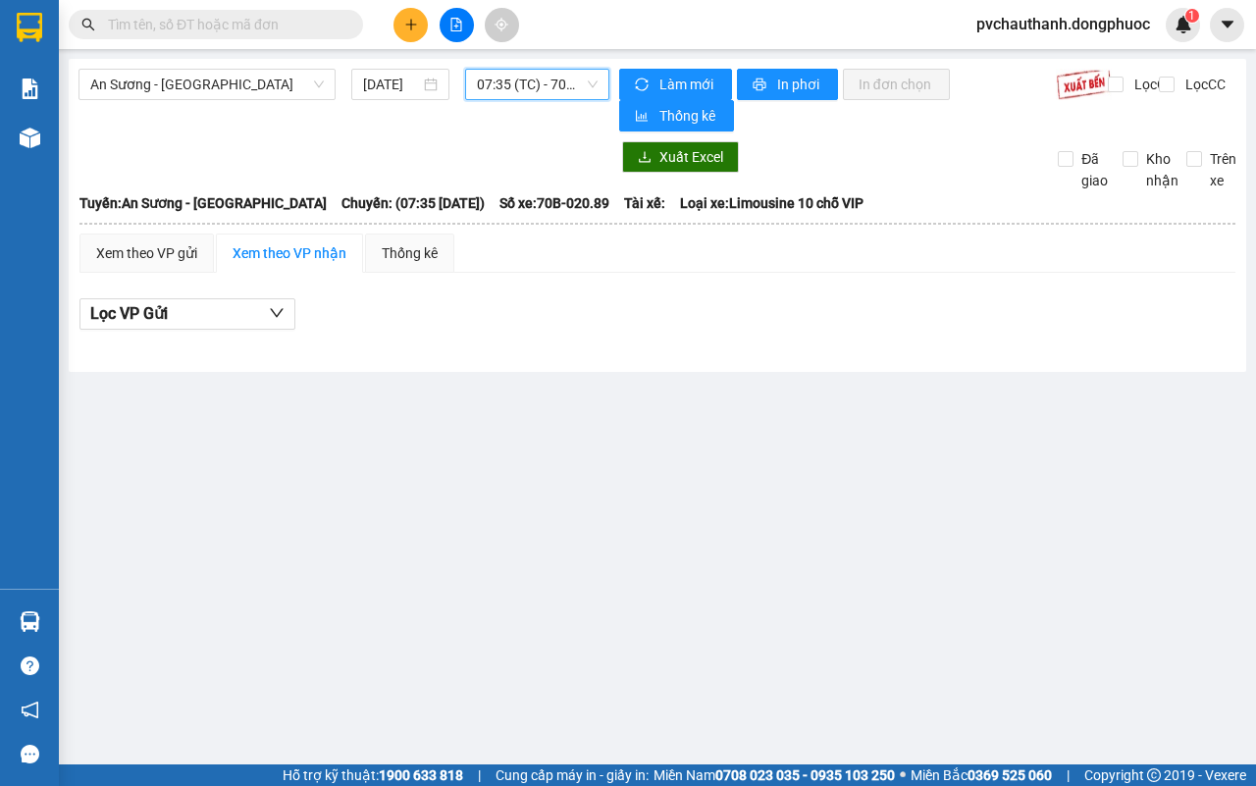
click at [545, 78] on span "07:35 (TC) - 70B-020.89" at bounding box center [537, 84] width 120 height 29
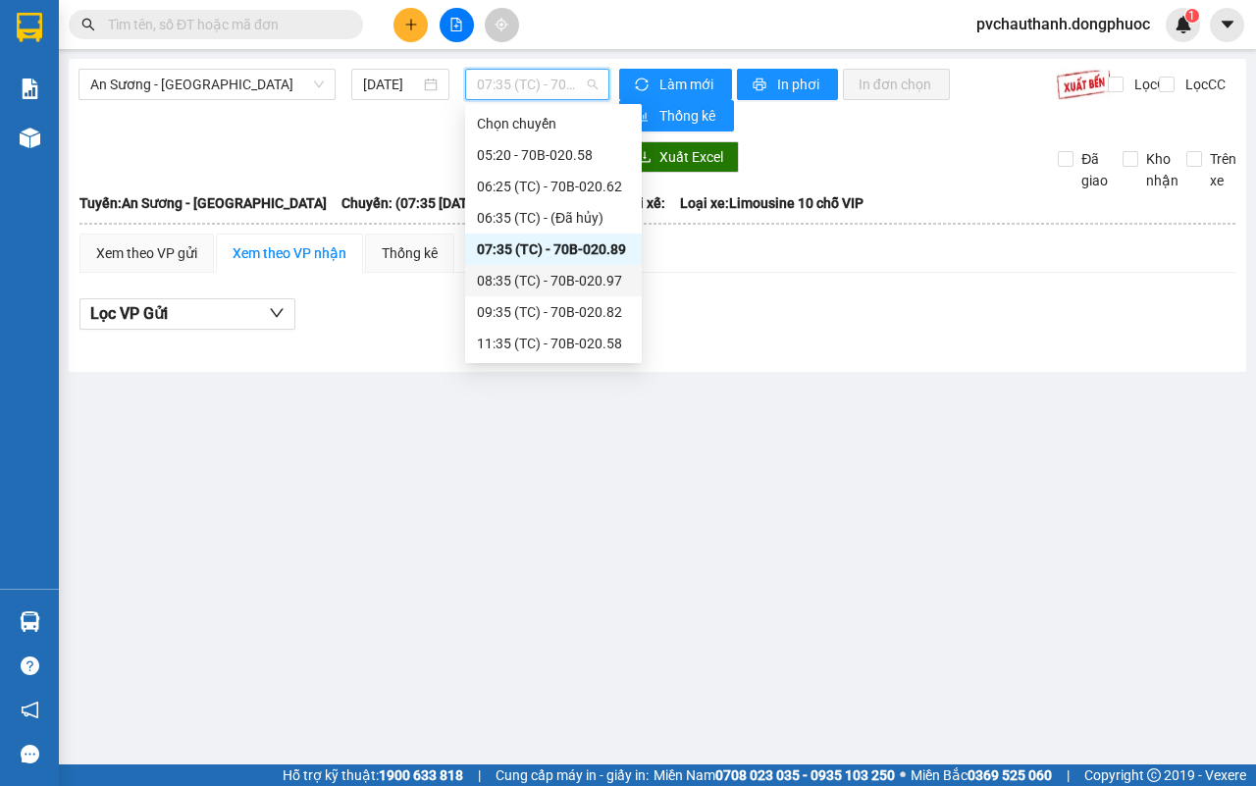
click at [561, 277] on div "08:35 (TC) - 70B-020.97" at bounding box center [553, 281] width 153 height 22
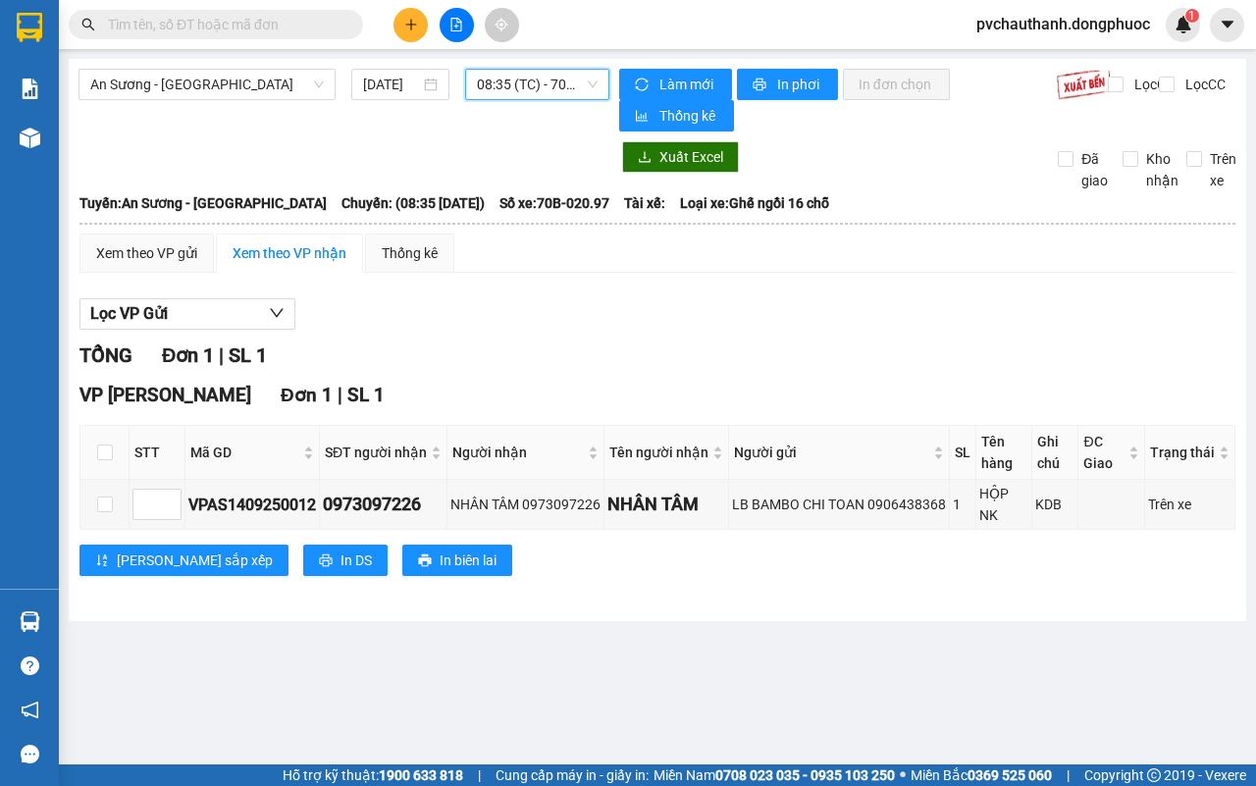
click at [521, 71] on span "08:35 (TC) - 70B-020.97" at bounding box center [537, 84] width 120 height 29
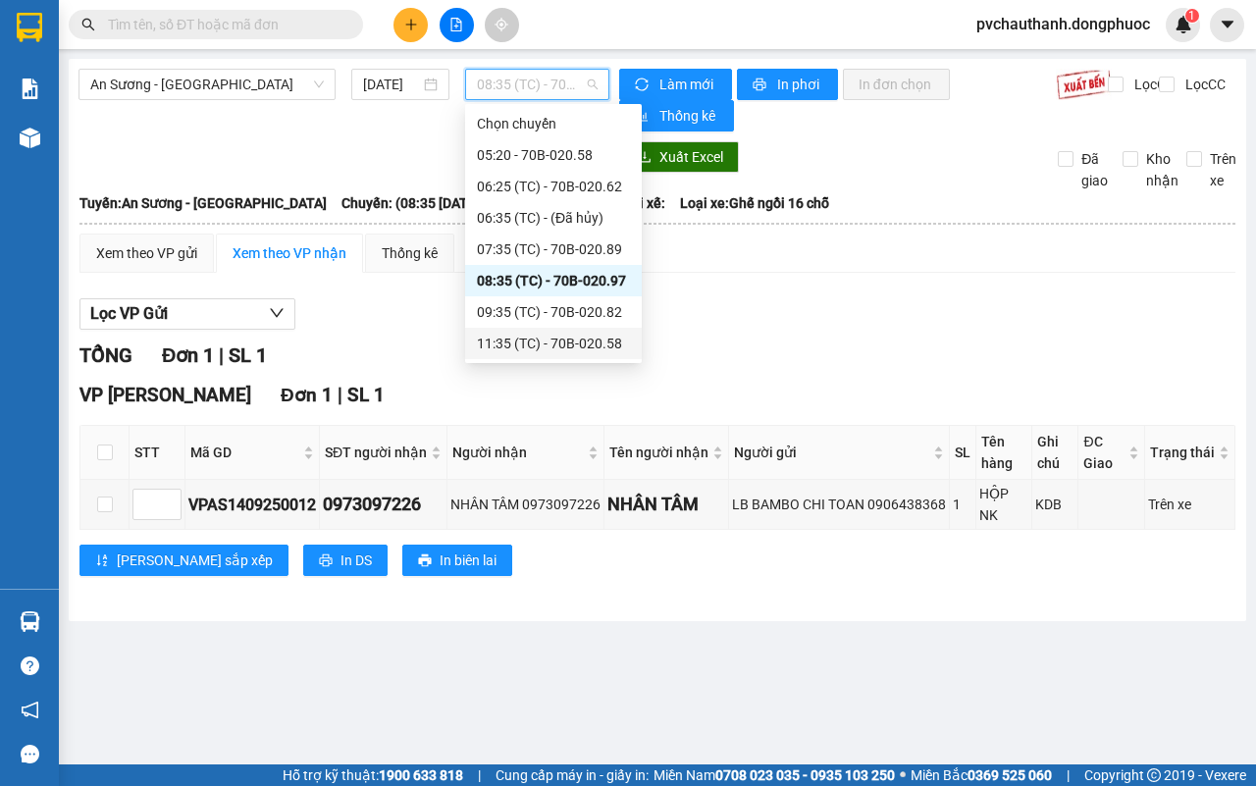
scroll to position [219, 0]
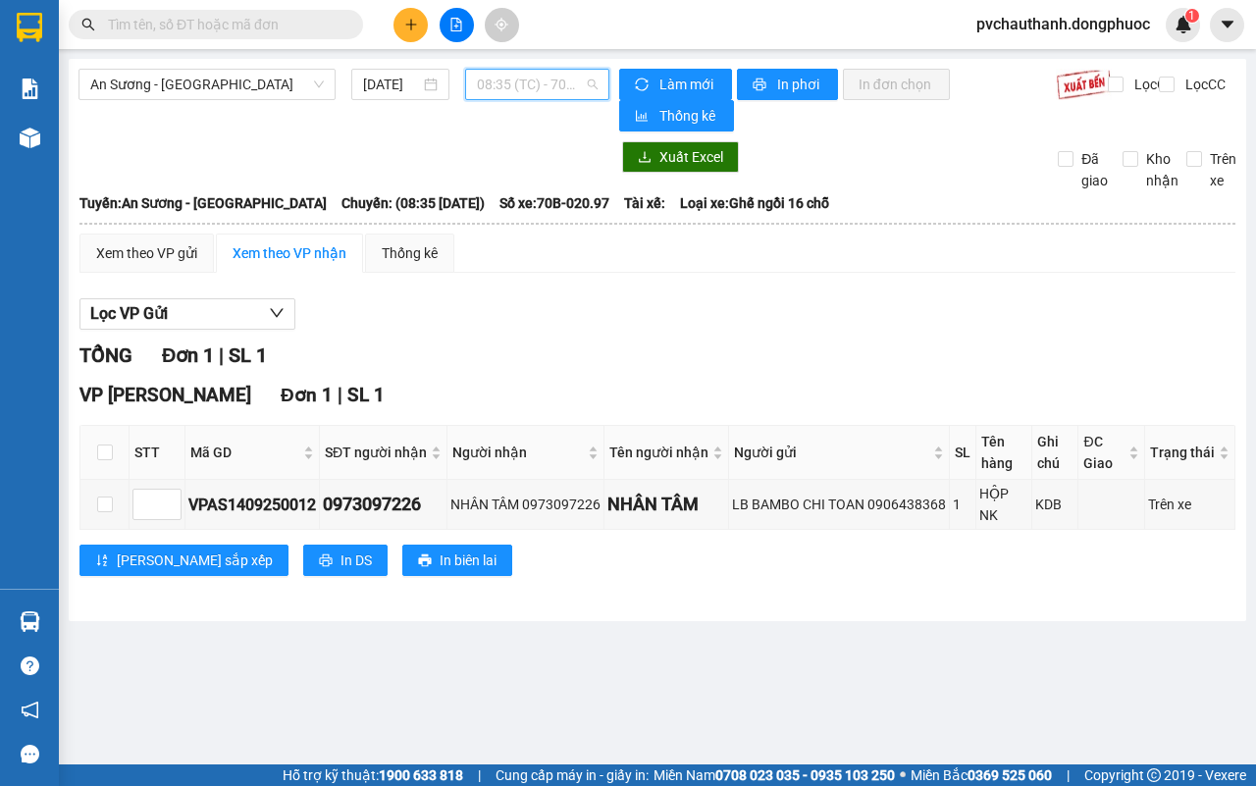
click at [520, 79] on span "08:35 (TC) - 70B-020.97" at bounding box center [537, 84] width 120 height 29
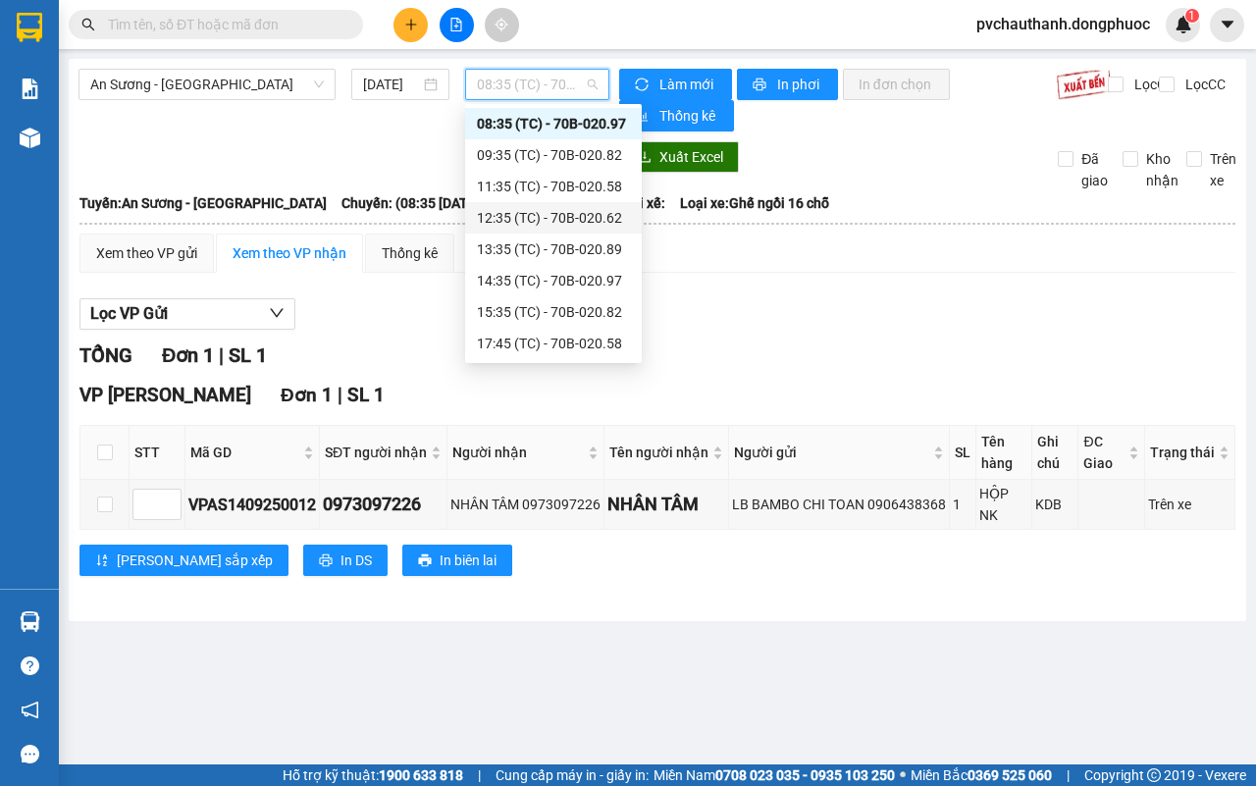
scroll to position [0, 0]
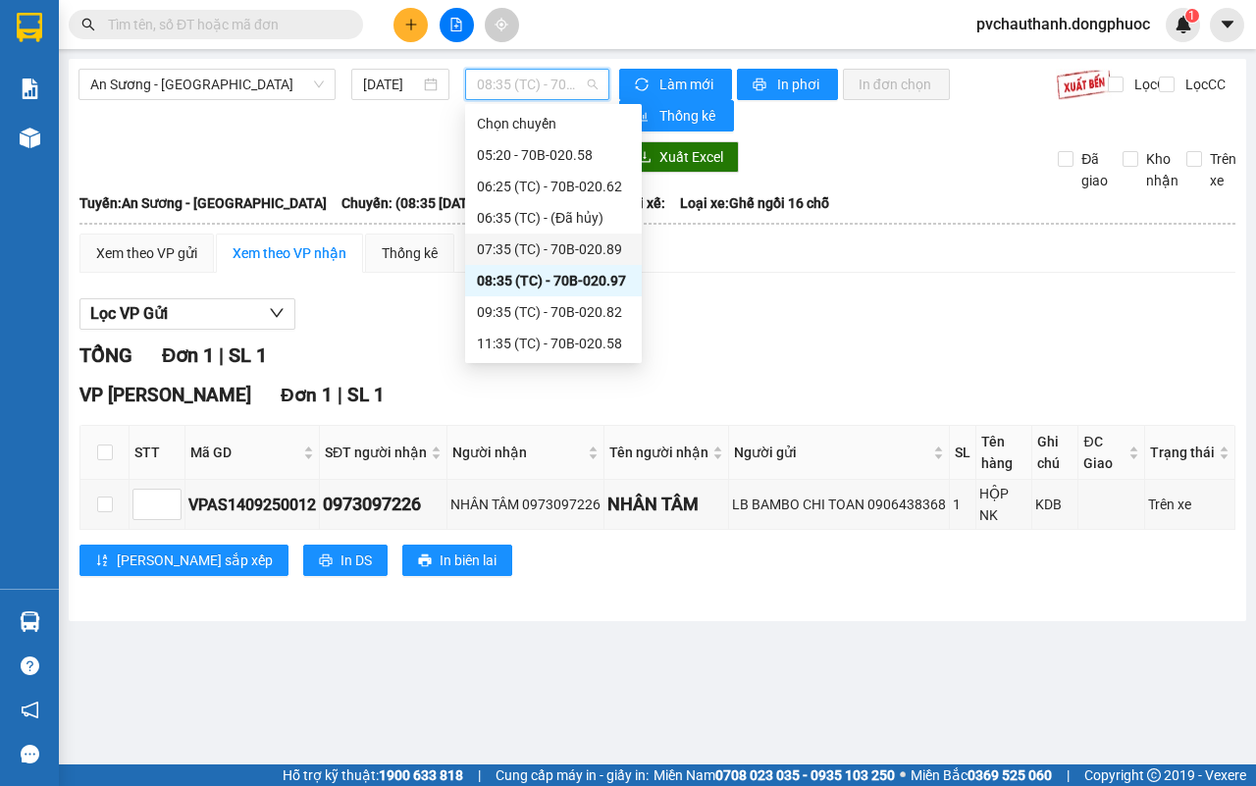
click at [581, 253] on div "07:35 (TC) - 70B-020.89" at bounding box center [553, 249] width 153 height 22
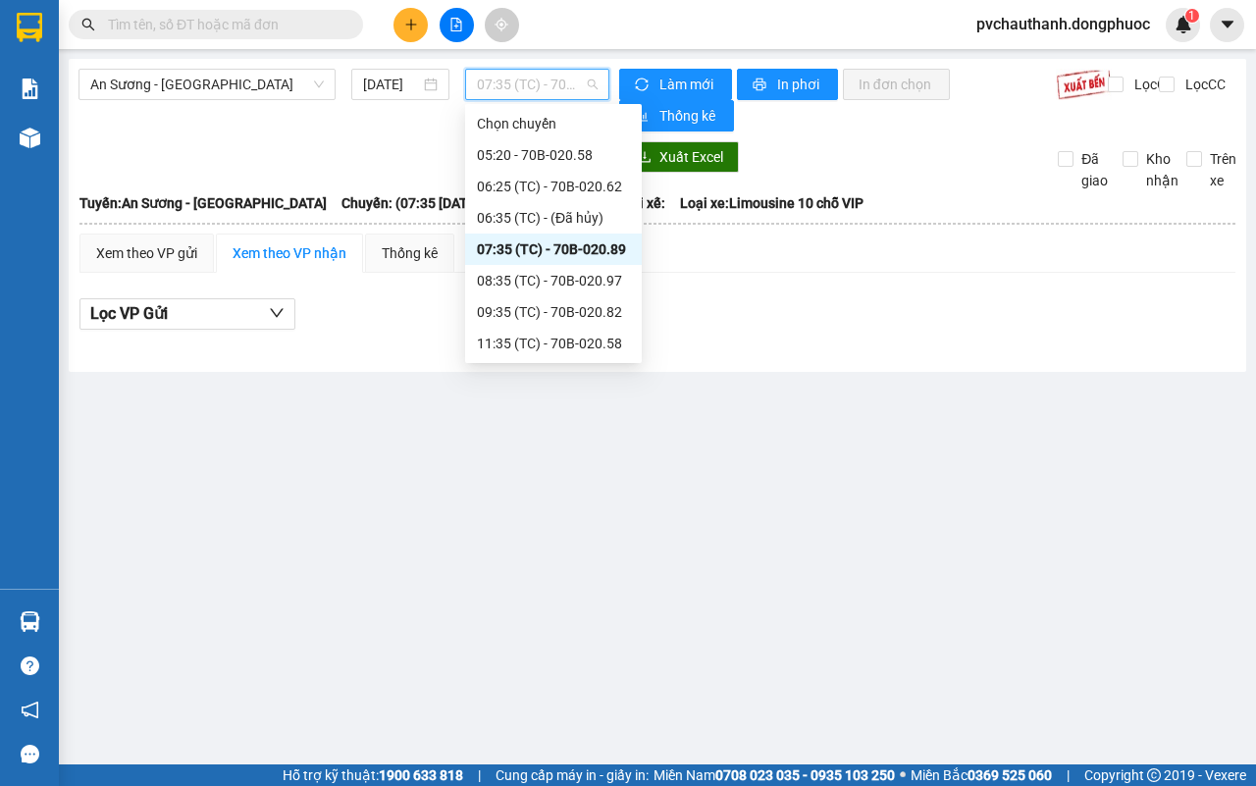
click at [511, 93] on span "07:35 (TC) - 70B-020.89" at bounding box center [537, 84] width 120 height 29
click at [605, 282] on div "08:35 (TC) - 70B-020.97" at bounding box center [553, 281] width 153 height 22
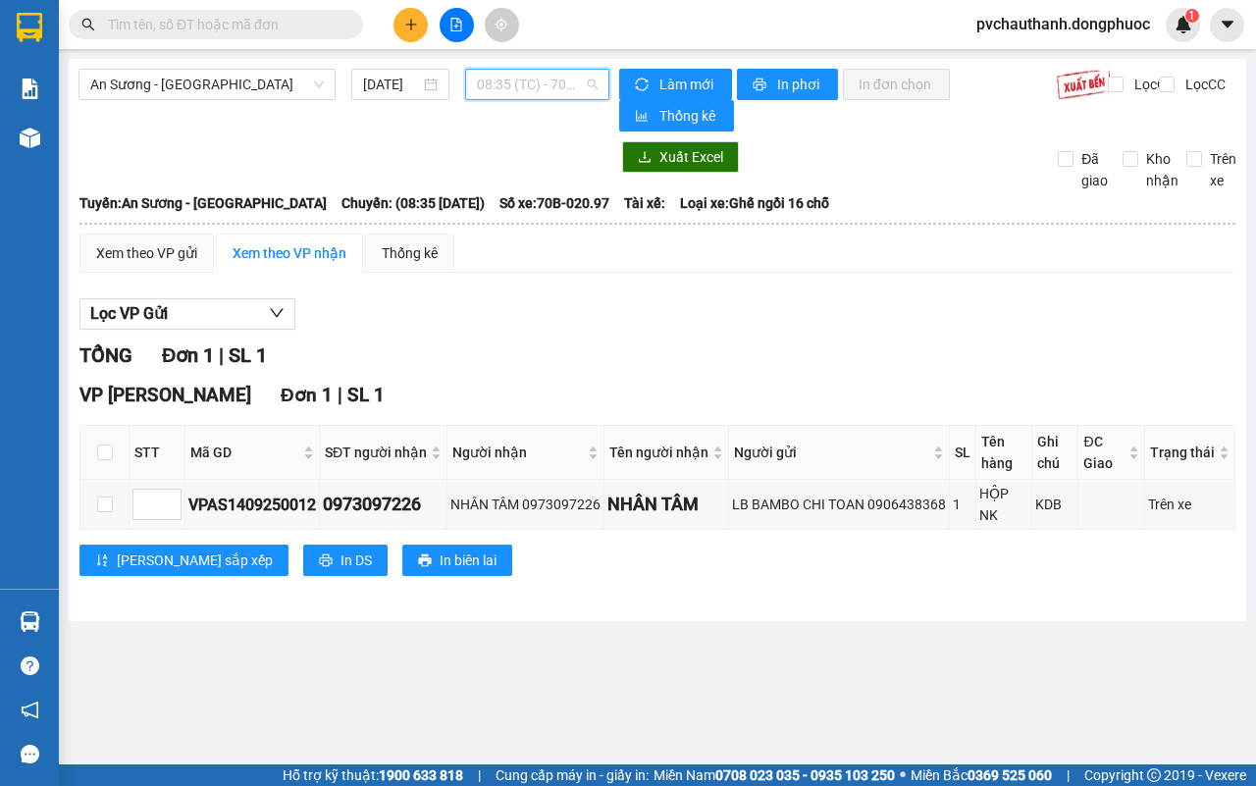
click at [501, 79] on span "08:35 (TC) - 70B-020.97" at bounding box center [537, 84] width 120 height 29
click at [413, 26] on icon "plus" at bounding box center [411, 25] width 14 height 14
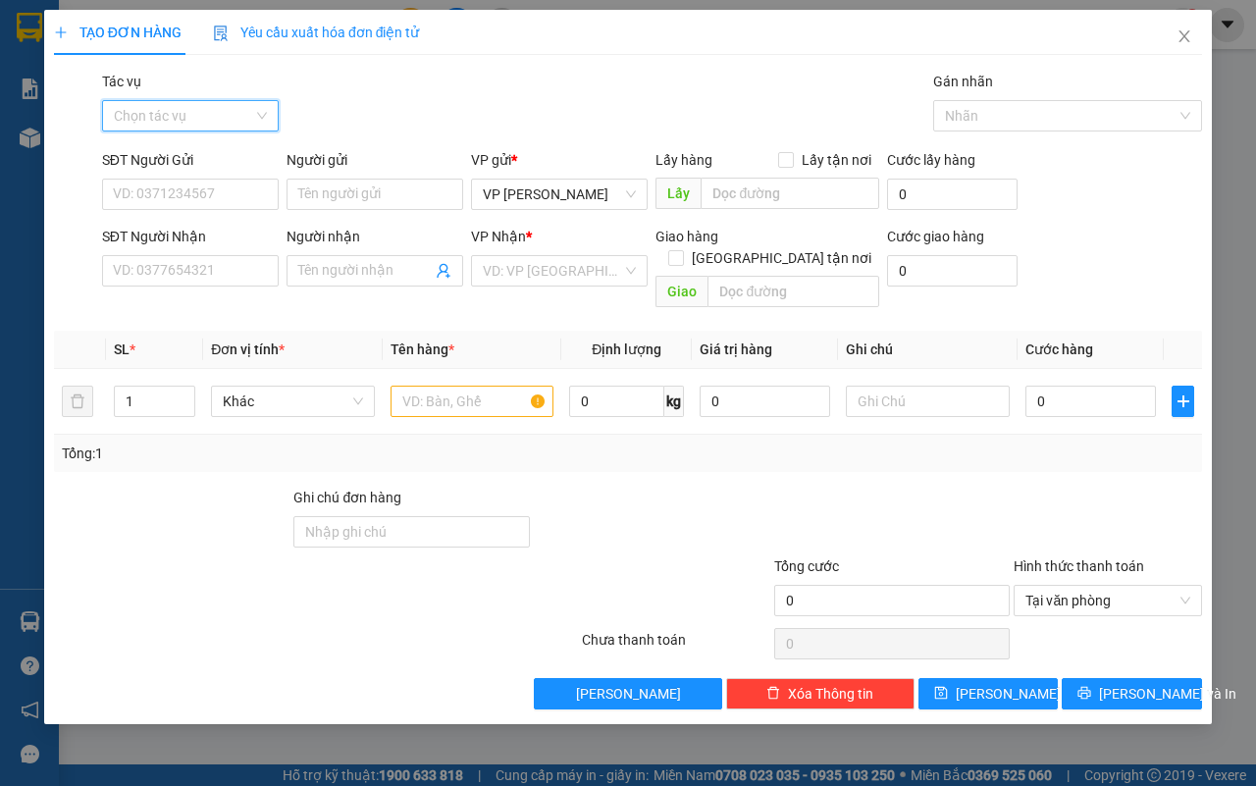
click at [193, 118] on input "Tác vụ" at bounding box center [183, 115] width 139 height 29
click at [191, 153] on div "Nhập hàng lên xe" at bounding box center [190, 155] width 153 height 22
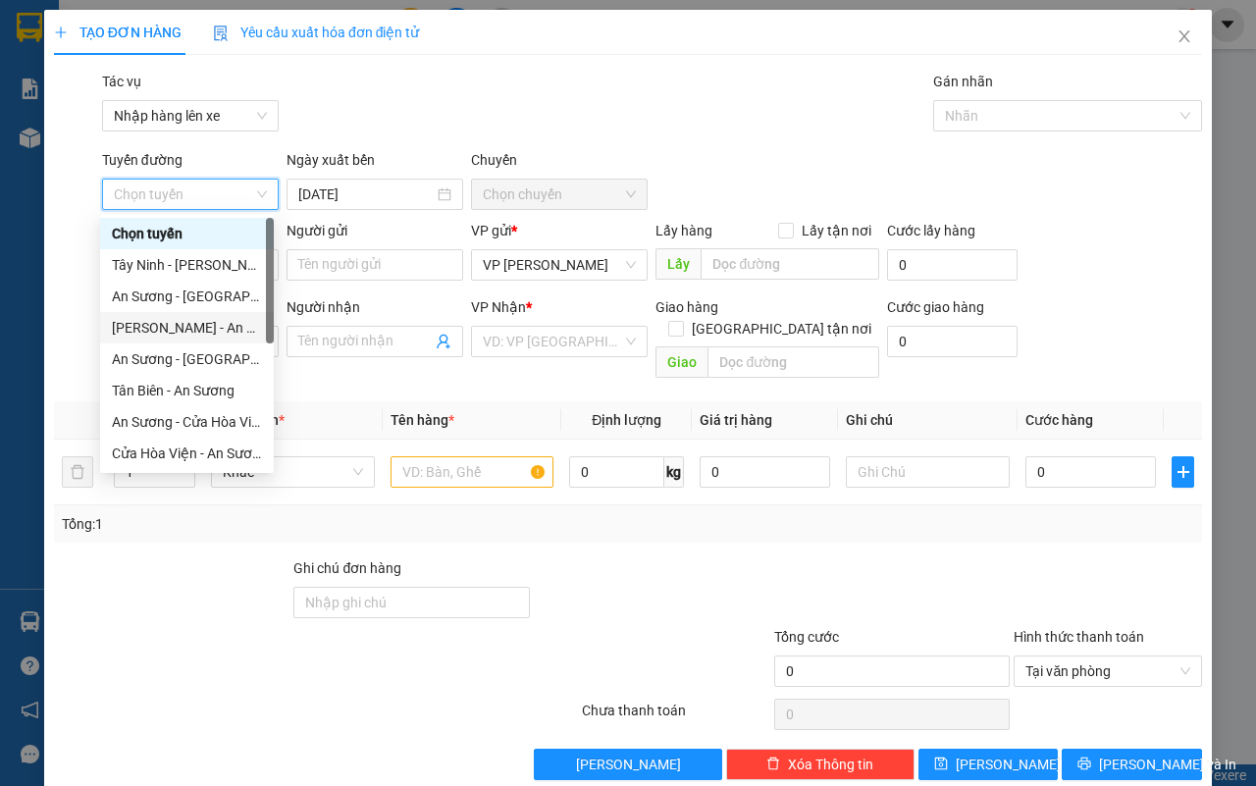
click at [155, 322] on div "[PERSON_NAME] - An Sương" at bounding box center [187, 328] width 150 height 22
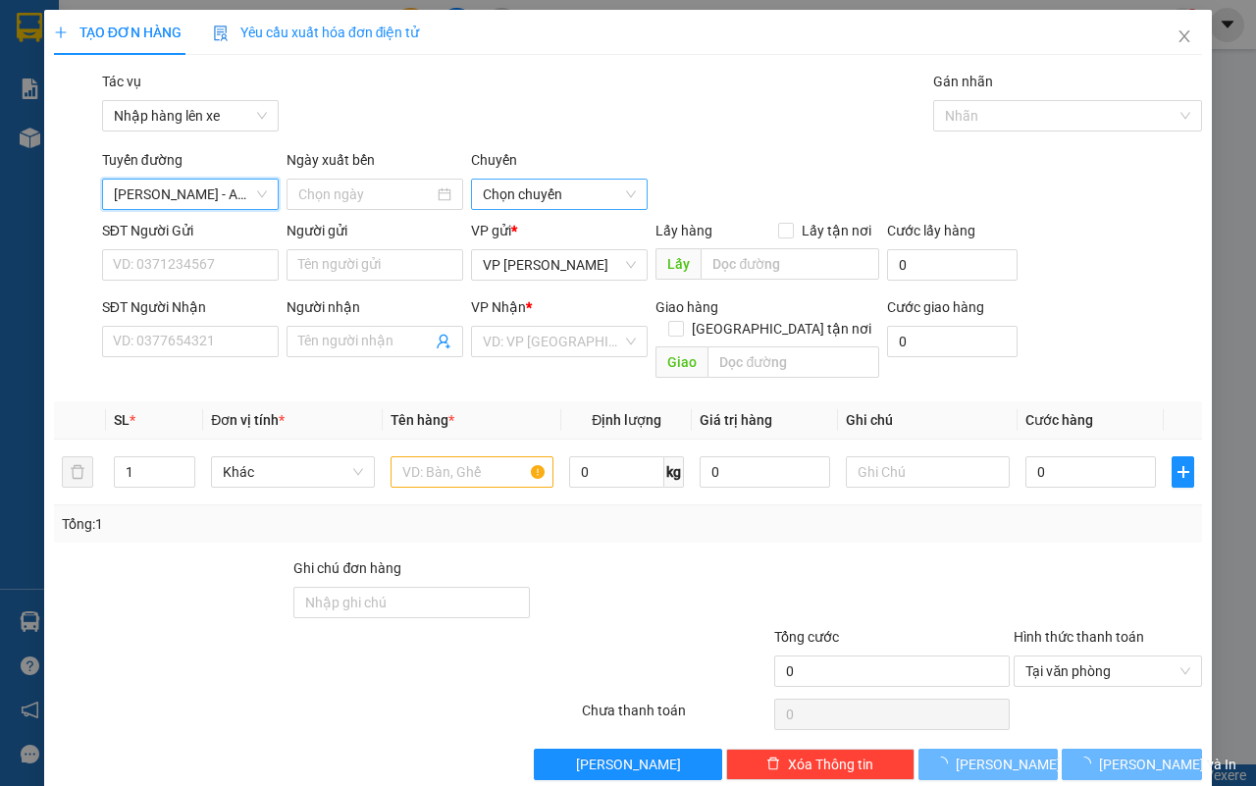
type input "[DATE]"
click at [543, 191] on span "03:00 - 70B-020.58" at bounding box center [559, 194] width 153 height 29
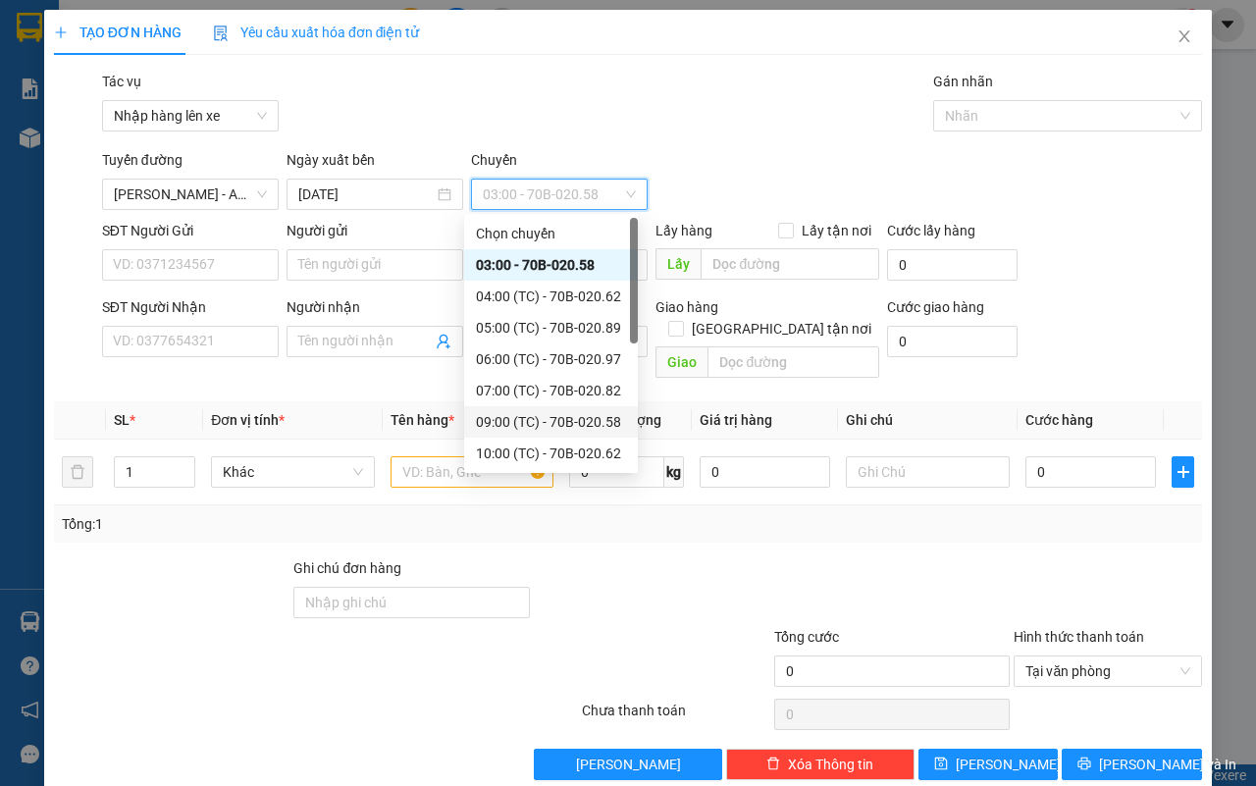
click at [545, 422] on div "09:00 (TC) - 70B-020.58" at bounding box center [551, 422] width 150 height 22
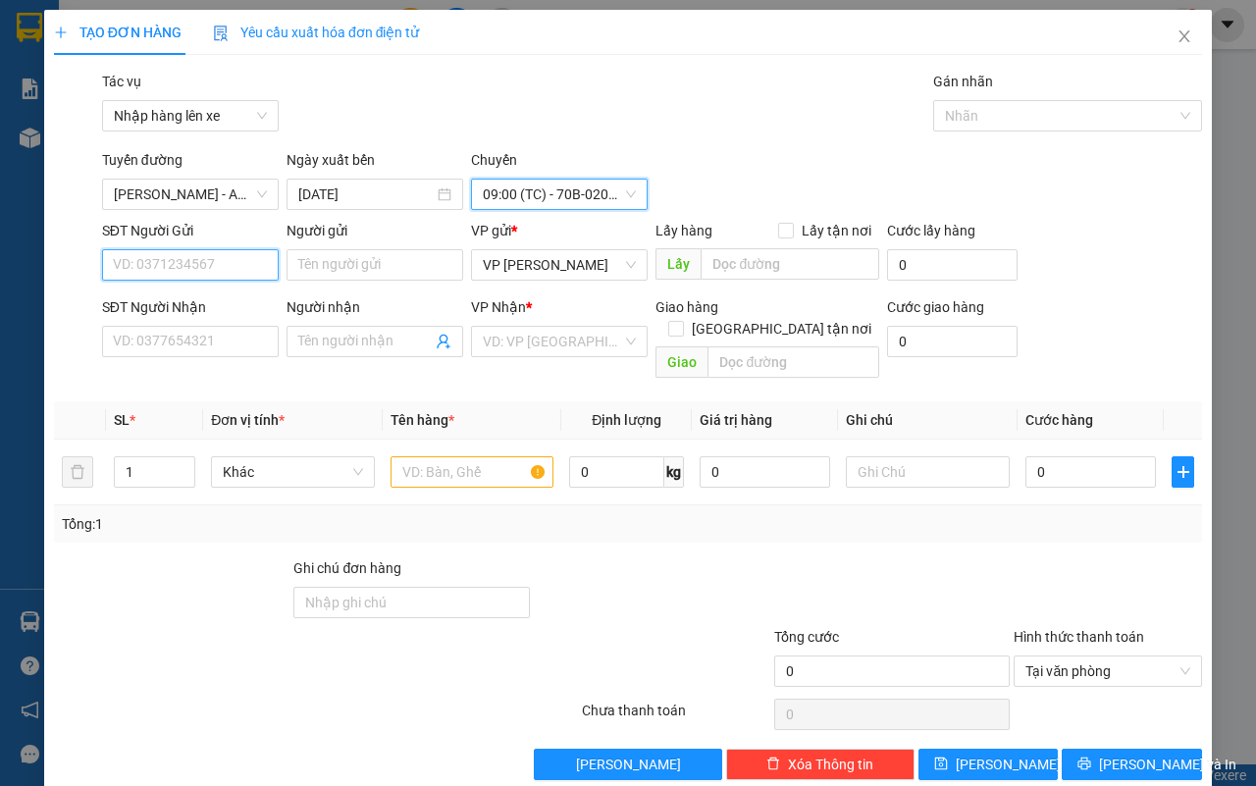
click at [229, 250] on input "SĐT Người Gửi" at bounding box center [190, 264] width 177 height 31
click at [232, 278] on input "SĐT Người Gửi" at bounding box center [190, 264] width 177 height 31
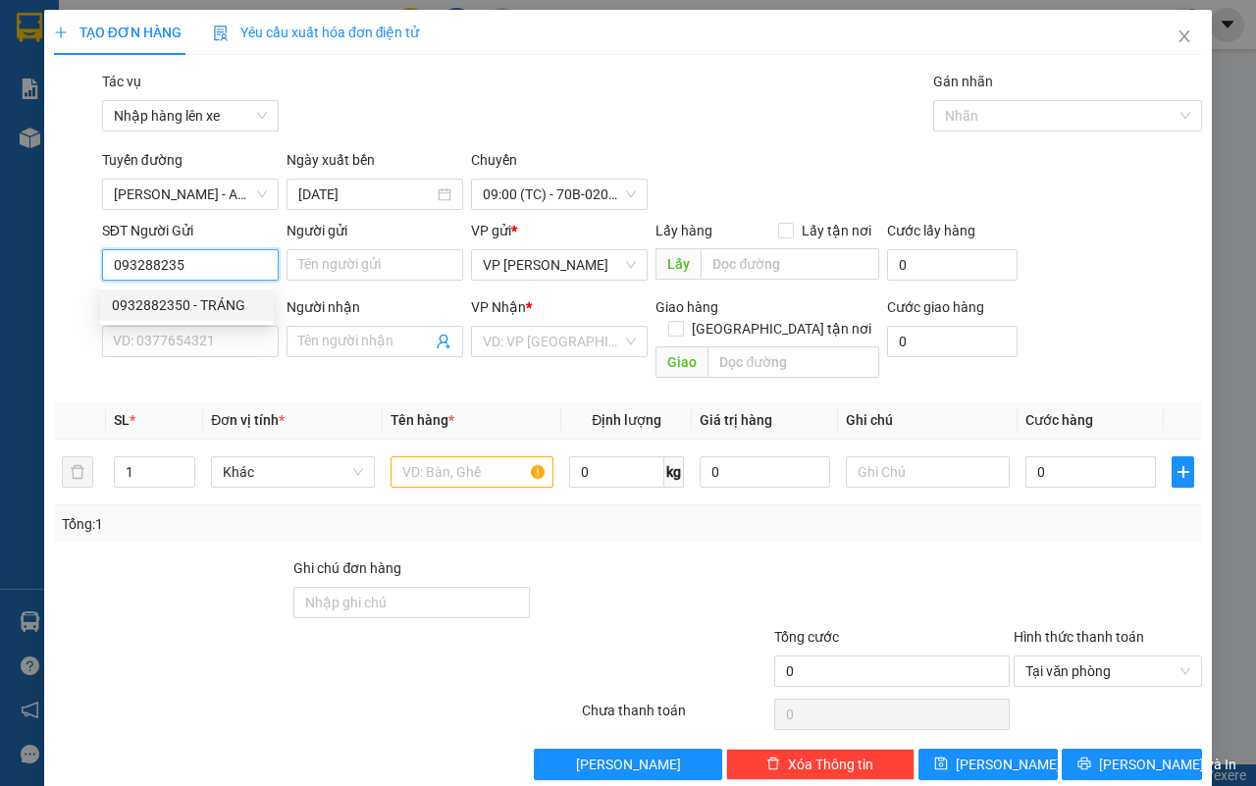
click at [237, 306] on div "0932882350 - TRÁNG" at bounding box center [187, 305] width 150 height 22
type input "0932882350"
type input "TRÁNG"
type input "0845609139"
type input "TRIẾT"
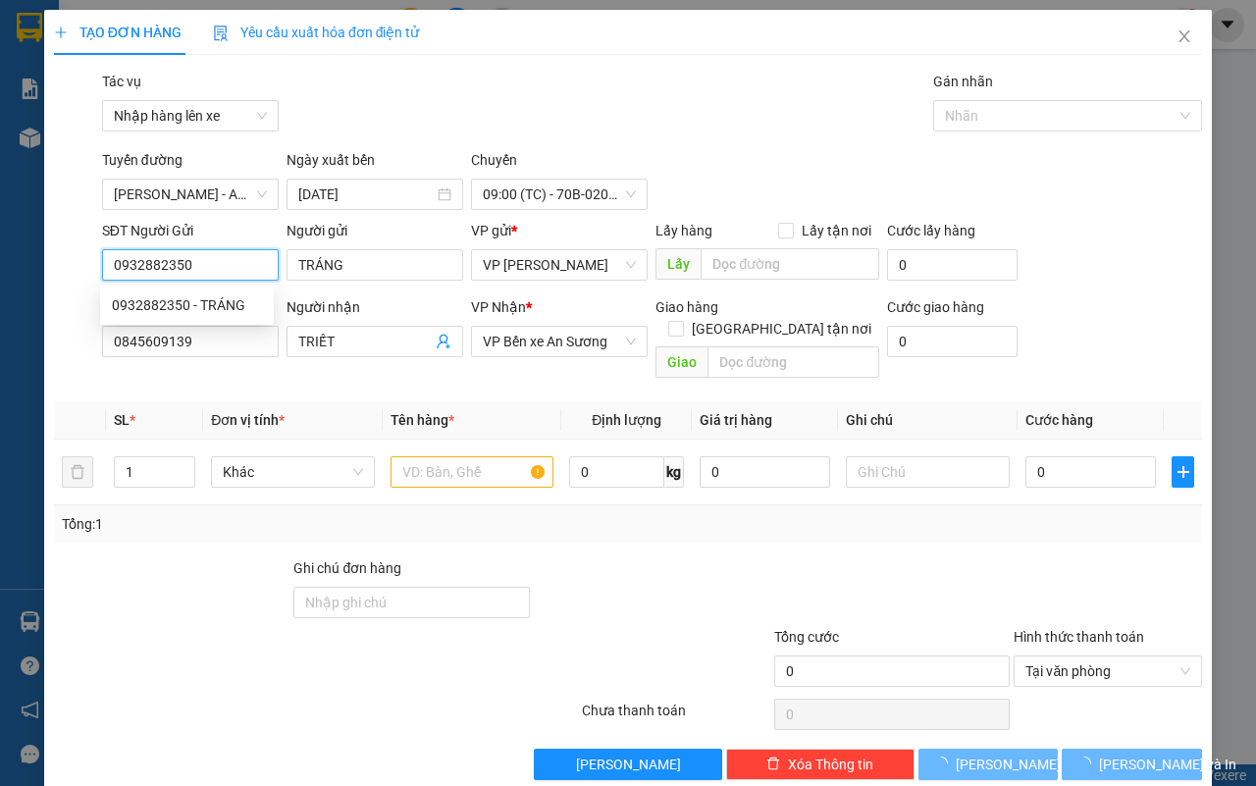
type input "25.000"
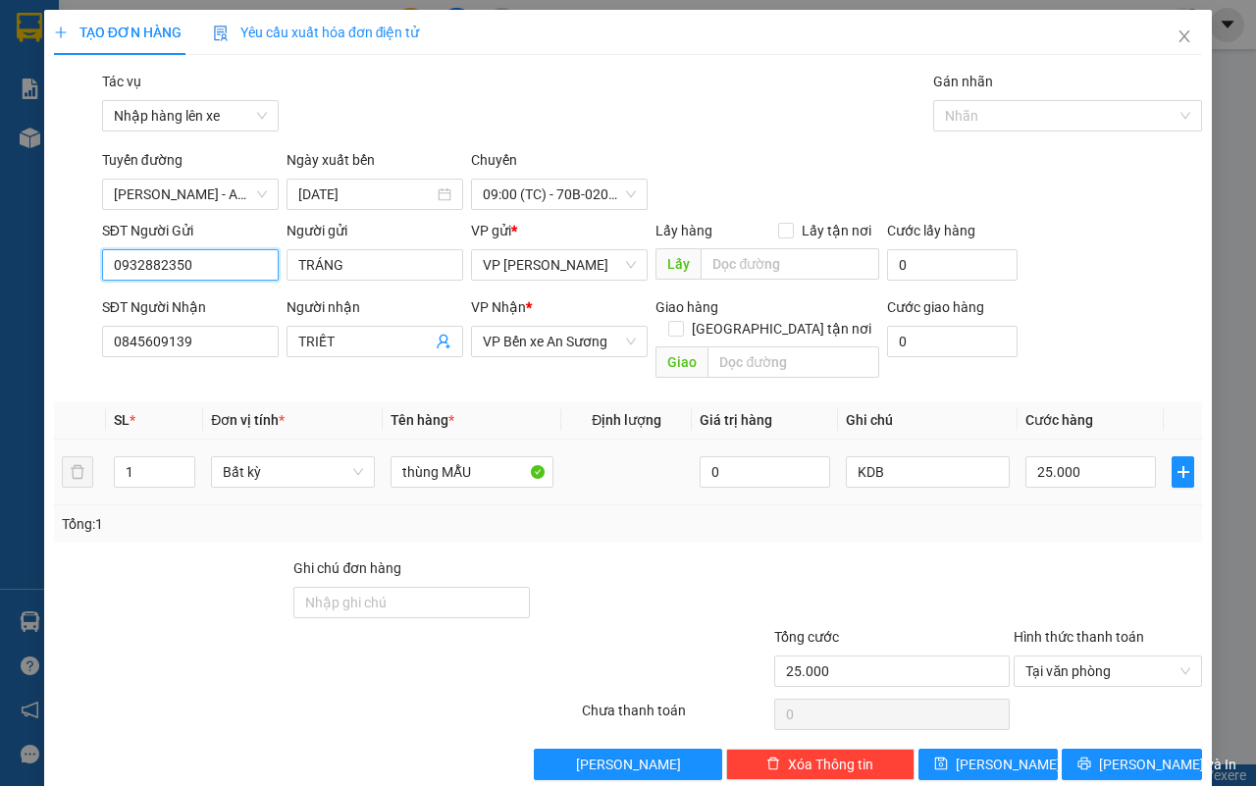
scroll to position [13, 0]
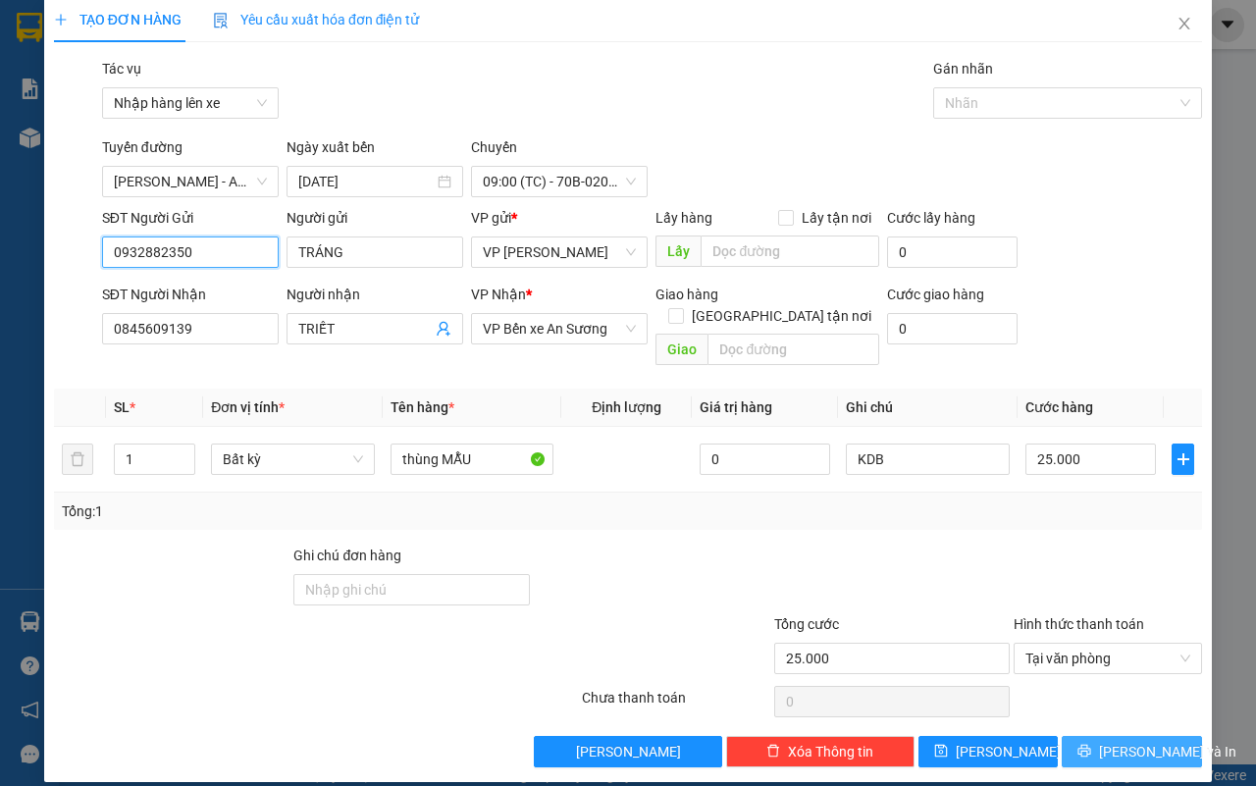
type input "0932882350"
click at [1143, 741] on span "[PERSON_NAME] và In" at bounding box center [1167, 752] width 137 height 22
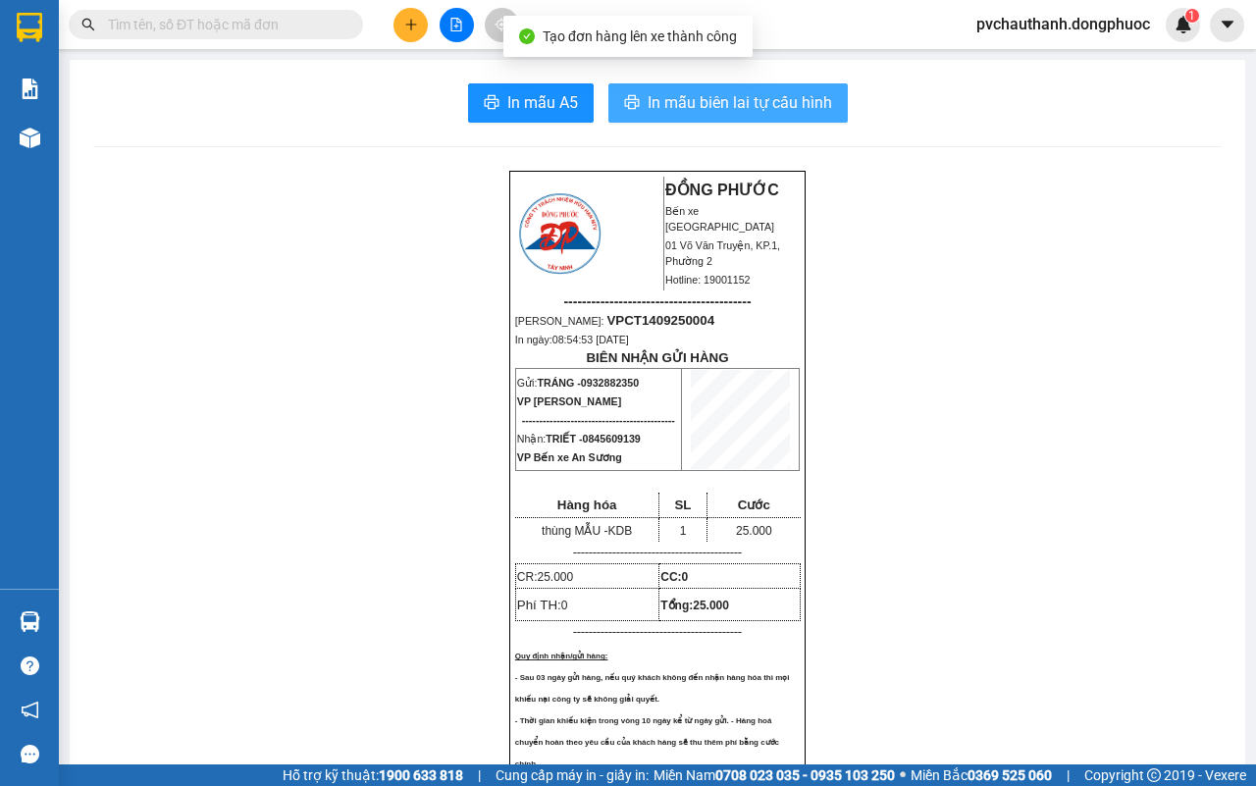
click at [702, 115] on span "In mẫu biên lai tự cấu hình" at bounding box center [740, 102] width 184 height 25
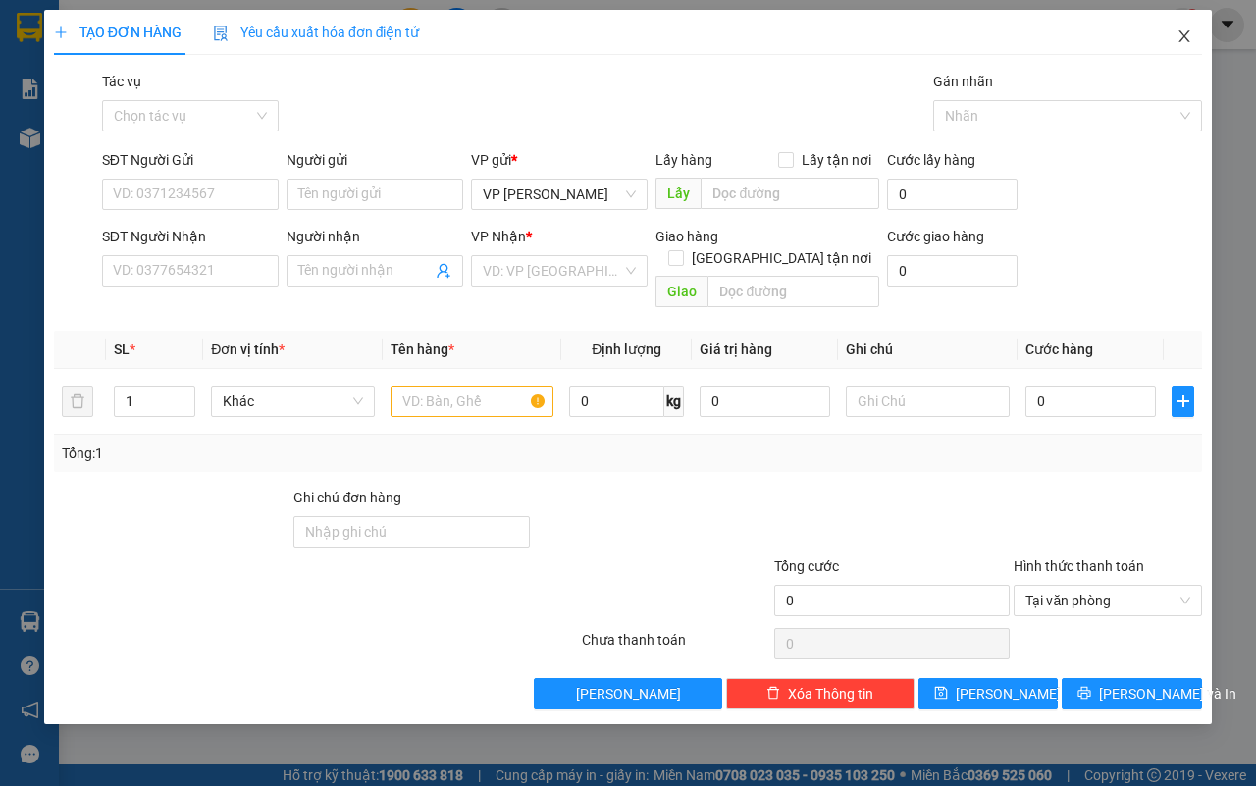
click at [1190, 32] on icon "close" at bounding box center [1184, 36] width 16 height 16
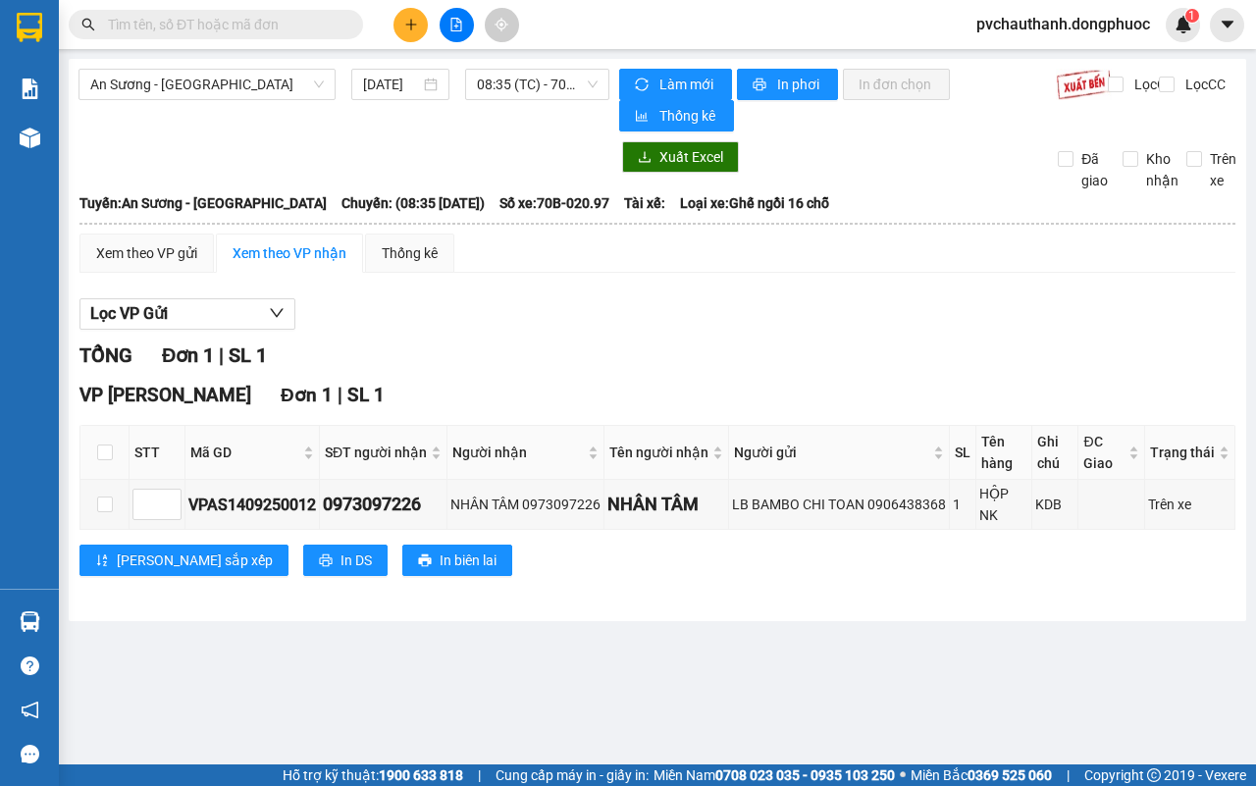
click at [399, 27] on button at bounding box center [410, 25] width 34 height 34
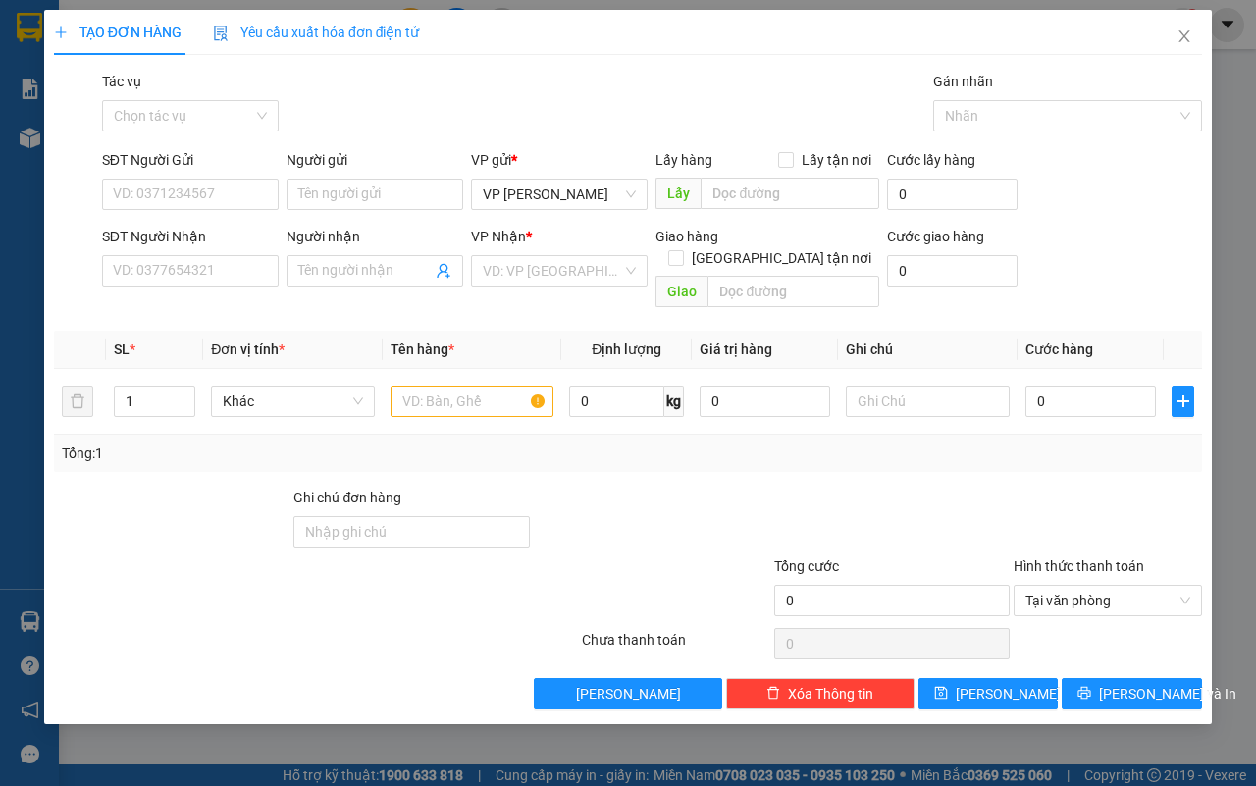
click at [168, 89] on div "Tác vụ" at bounding box center [190, 85] width 177 height 29
click at [153, 105] on input "Tác vụ" at bounding box center [183, 115] width 139 height 29
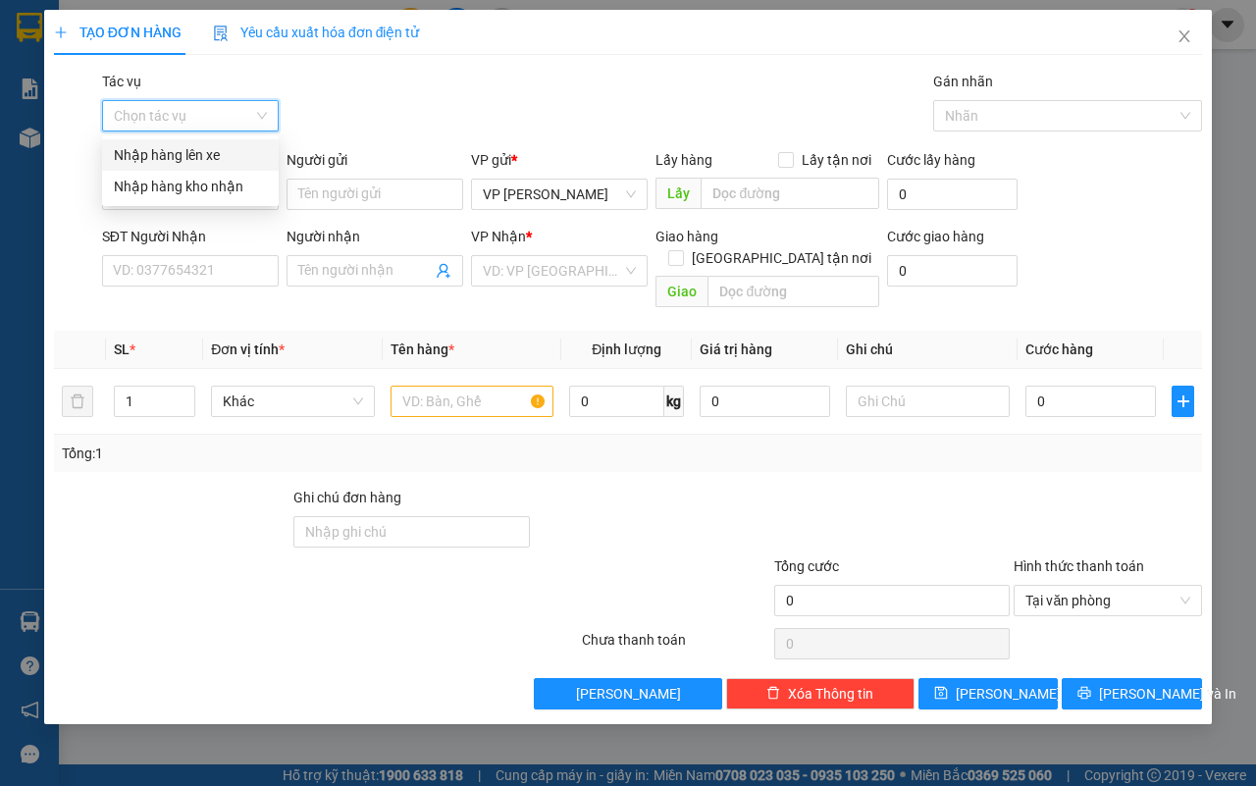
click at [183, 152] on div "Nhập hàng lên xe" at bounding box center [190, 155] width 153 height 22
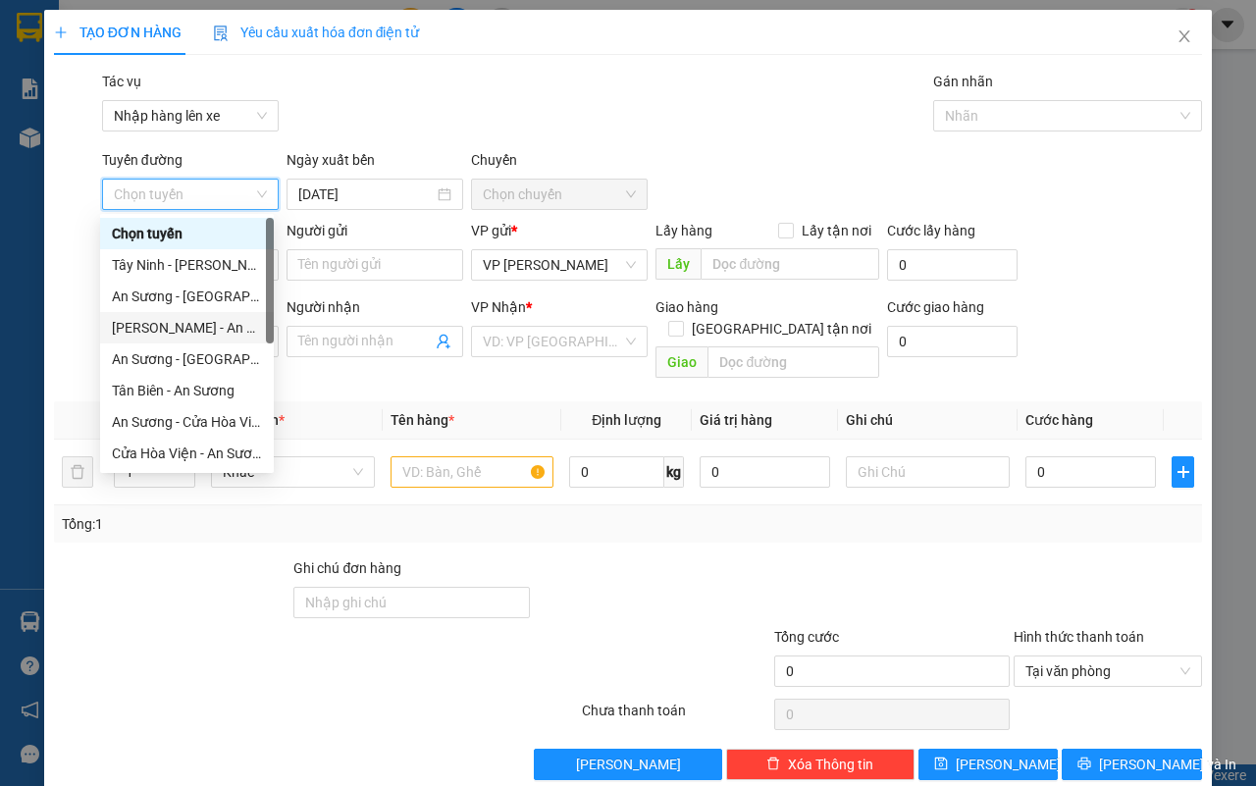
click at [139, 324] on div "[PERSON_NAME] - An Sương" at bounding box center [187, 328] width 150 height 22
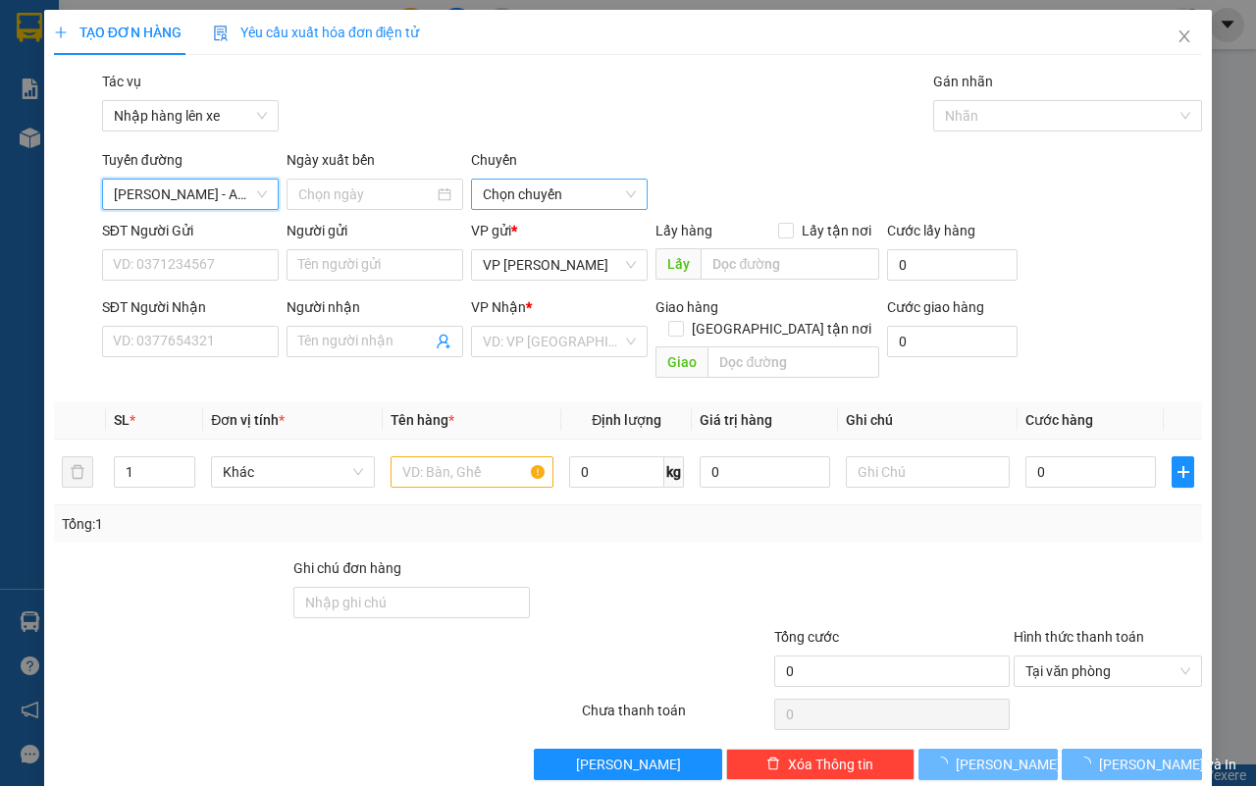
type input "[DATE]"
click at [525, 188] on span "03:00 - 70B-020.58" at bounding box center [559, 194] width 153 height 29
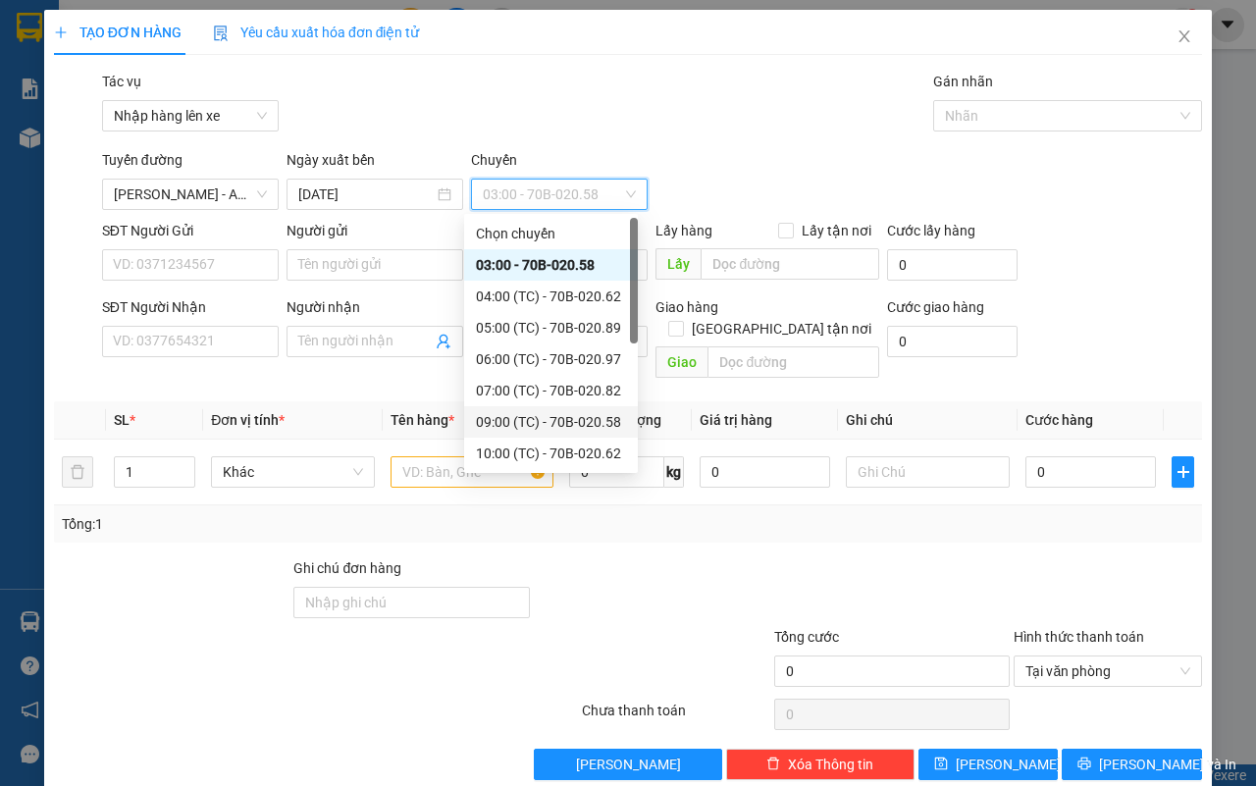
click at [523, 417] on div "09:00 (TC) - 70B-020.58" at bounding box center [551, 422] width 150 height 22
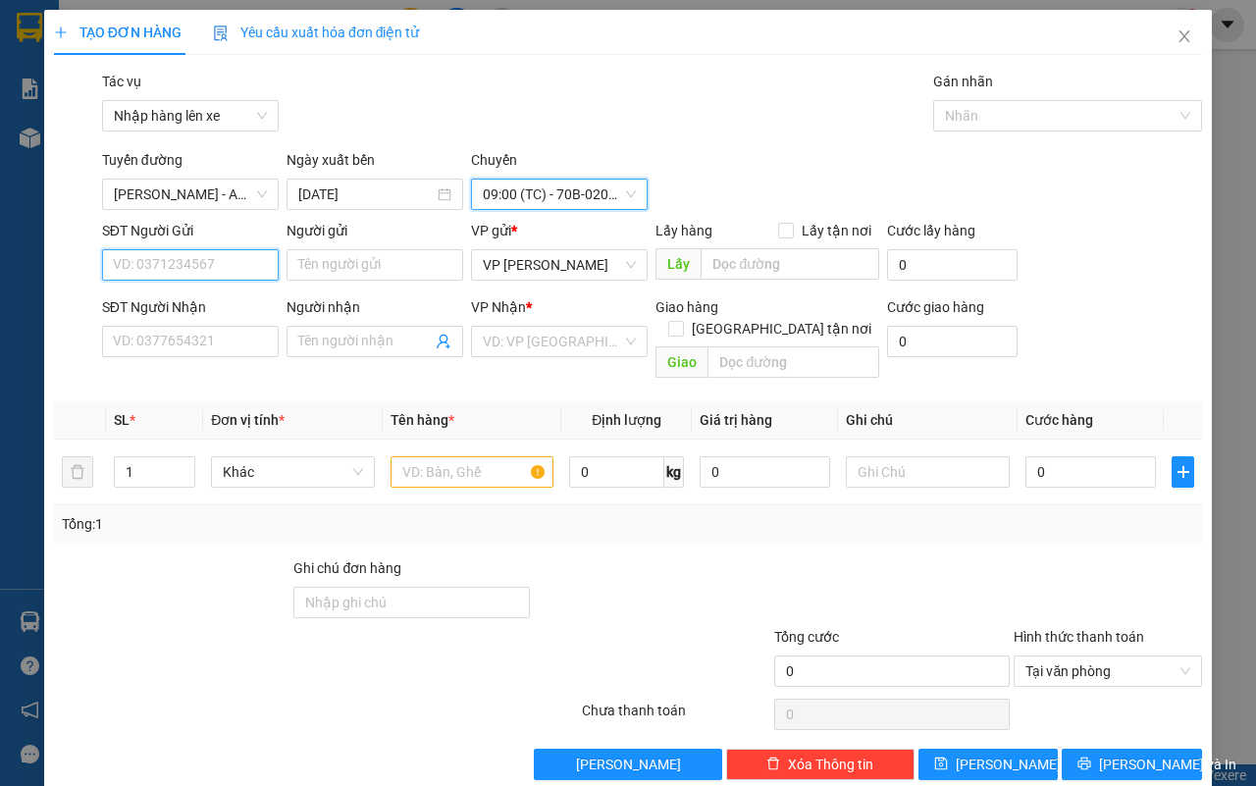
click at [221, 265] on input "SĐT Người Gửi" at bounding box center [190, 264] width 177 height 31
type input "0981255040"
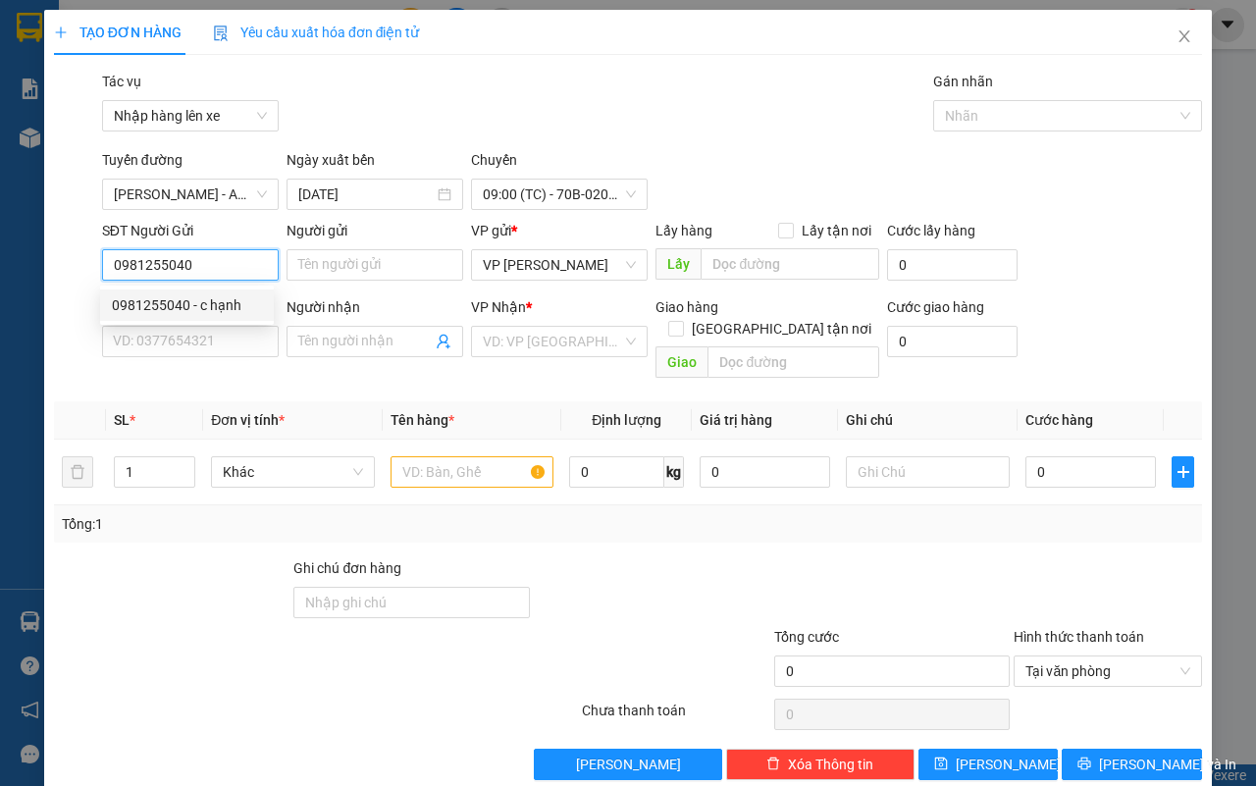
click at [208, 309] on div "0981255040 - c hạnh" at bounding box center [187, 305] width 150 height 22
type input "c hạnh"
type input "0973014549"
type input "KHA"
type input "105.000"
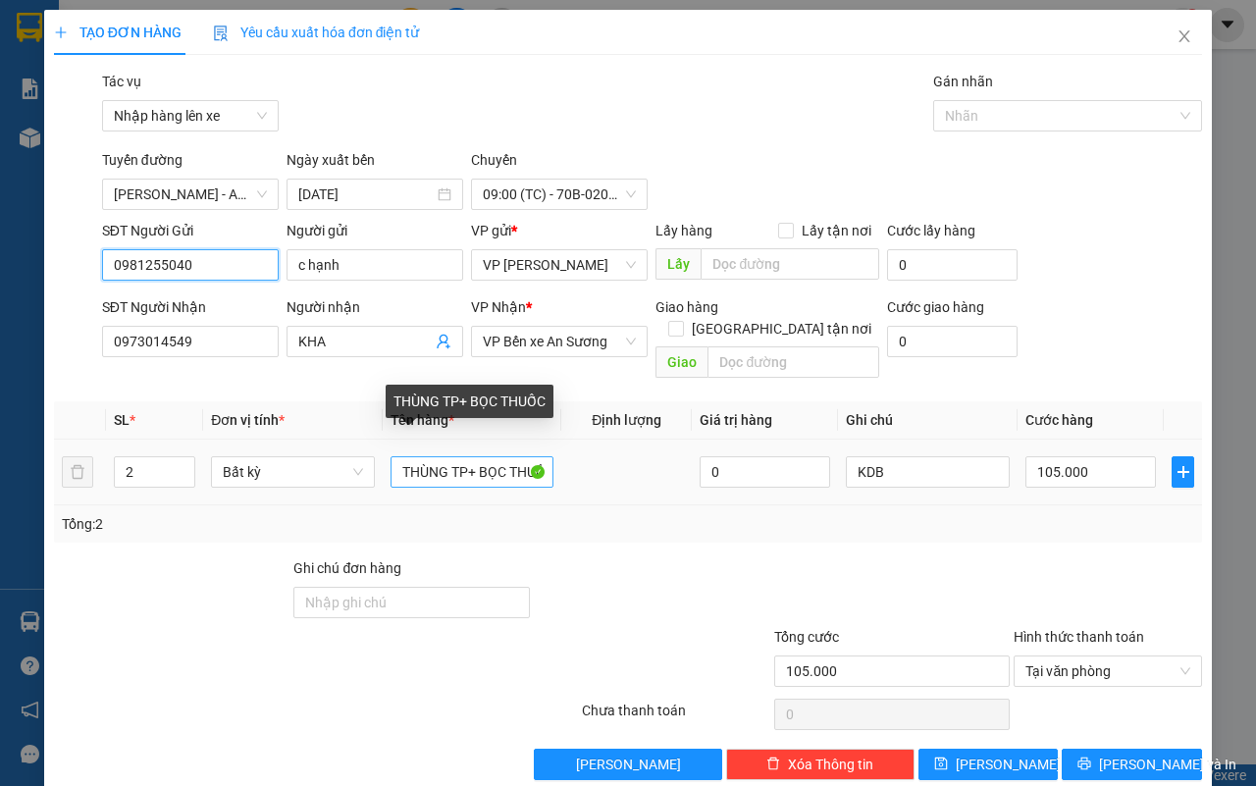
type input "0981255040"
click at [488, 459] on input "THÙNG TP+ BỌC THUỐC" at bounding box center [473, 471] width 164 height 31
drag, startPoint x: 479, startPoint y: 444, endPoint x: 487, endPoint y: 500, distance: 57.4
click at [487, 493] on div "SL * Đơn vị tính * Tên hàng * Định lượng Giá trị hàng Ghi chú Cước hàng 2 Bất k…" at bounding box center [628, 471] width 1148 height 141
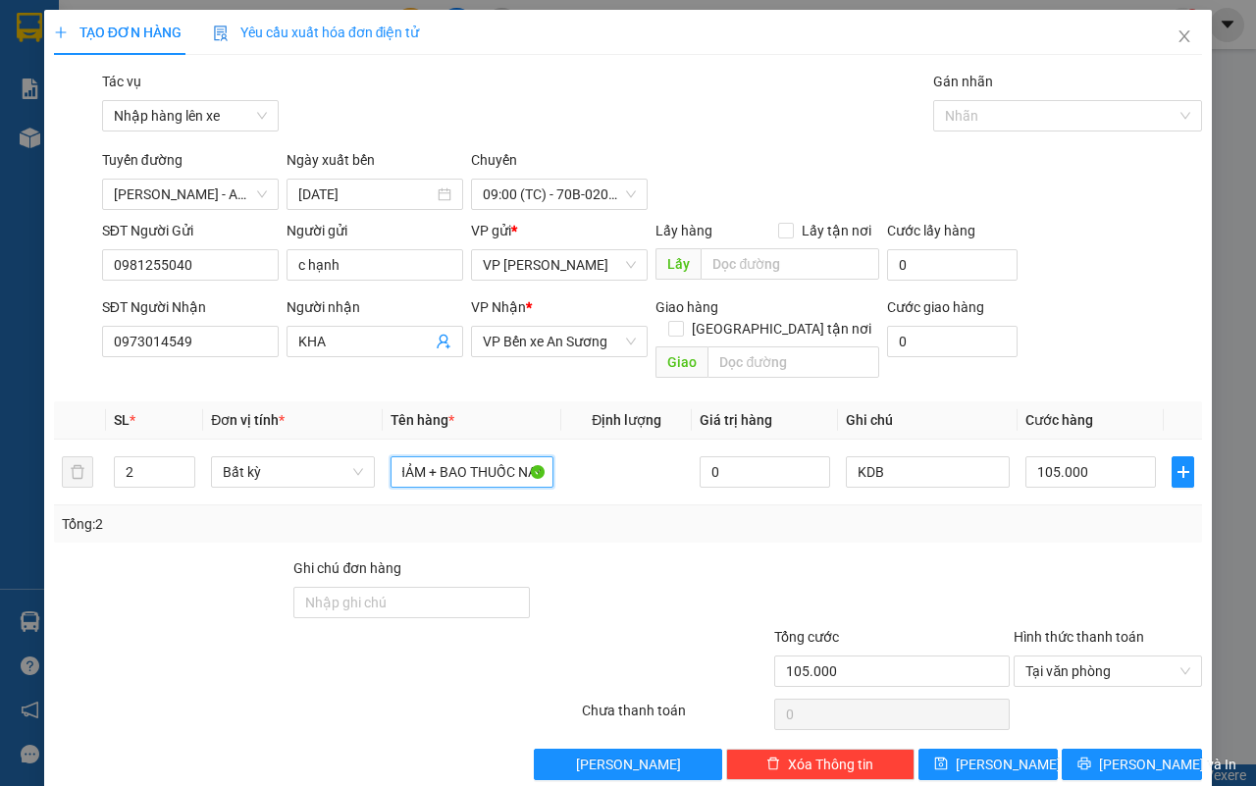
scroll to position [0, 119]
type input "THÙNG THỰC PHẢM + BAO THUỐC NAM"
click at [1047, 456] on input "105.000" at bounding box center [1090, 471] width 131 height 31
type input "4"
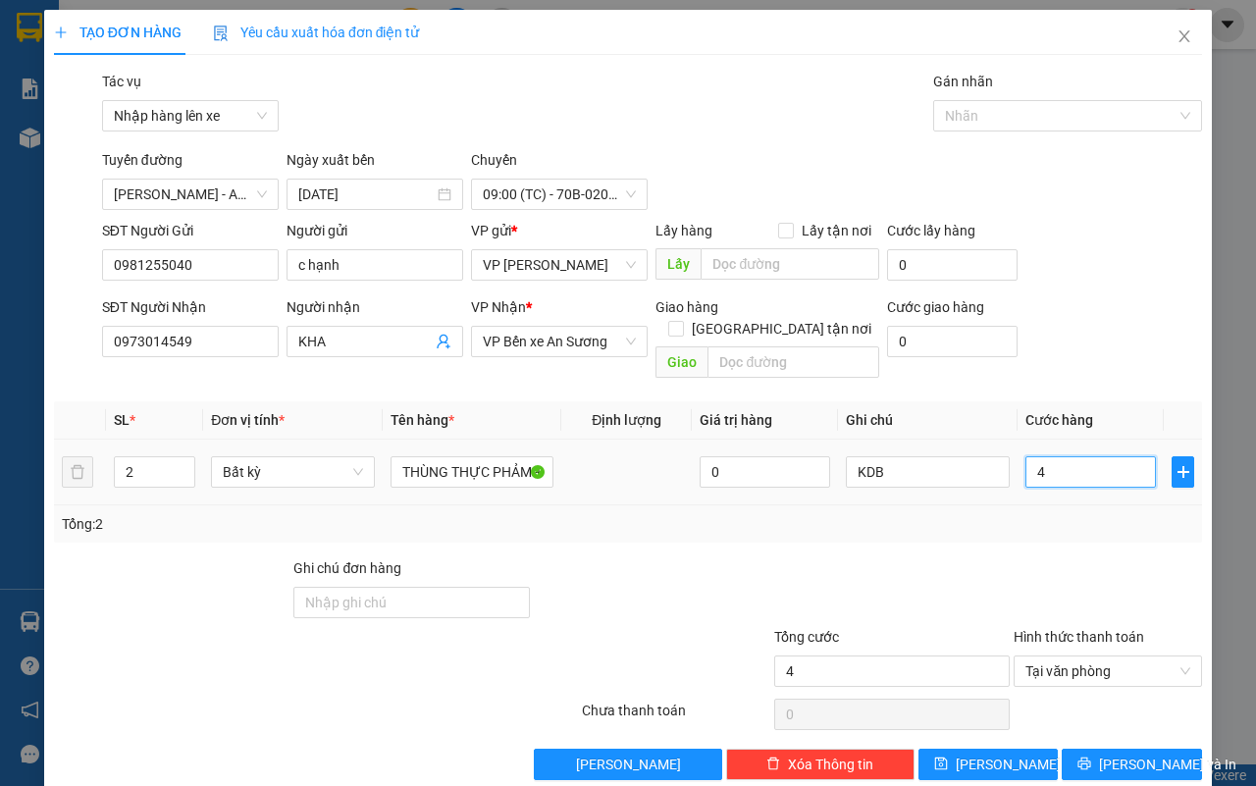
type input "40"
type input "400"
type input "4.000"
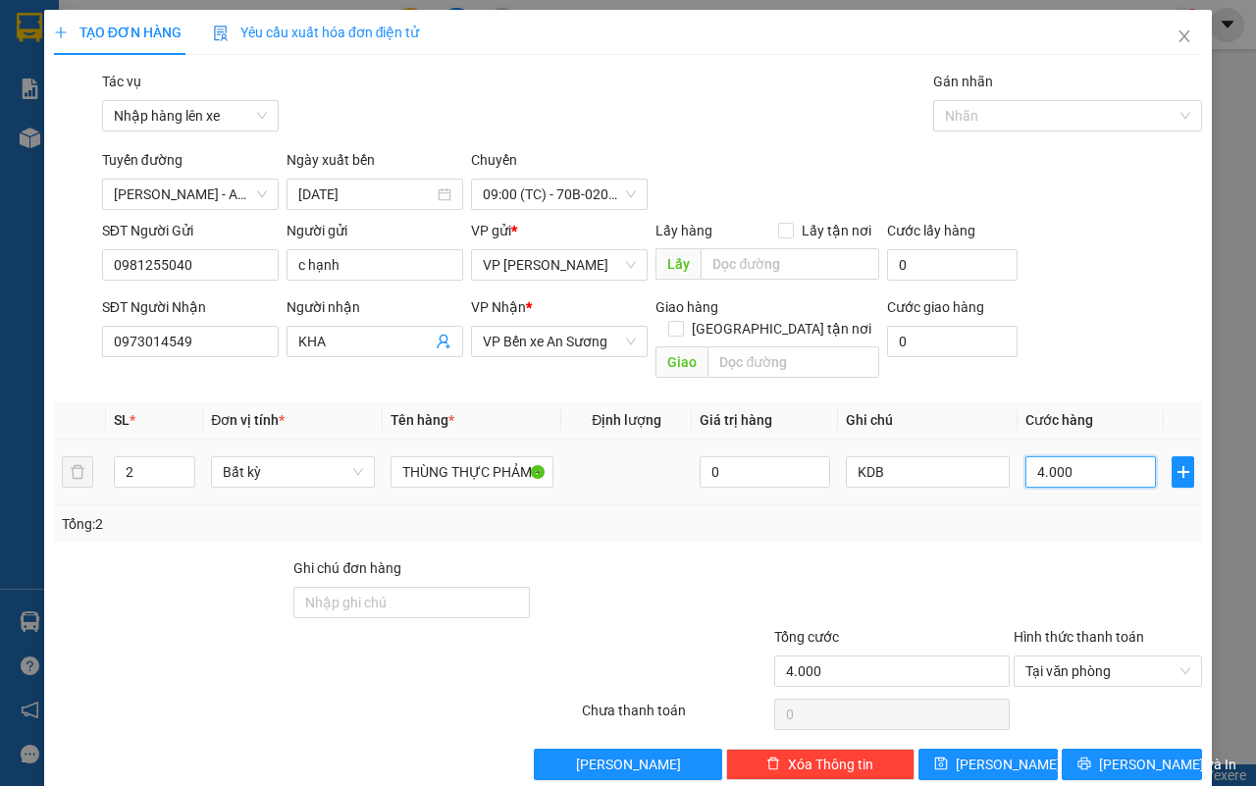
type input "40.000"
click at [875, 458] on input "KDB" at bounding box center [928, 471] width 164 height 31
type input "K"
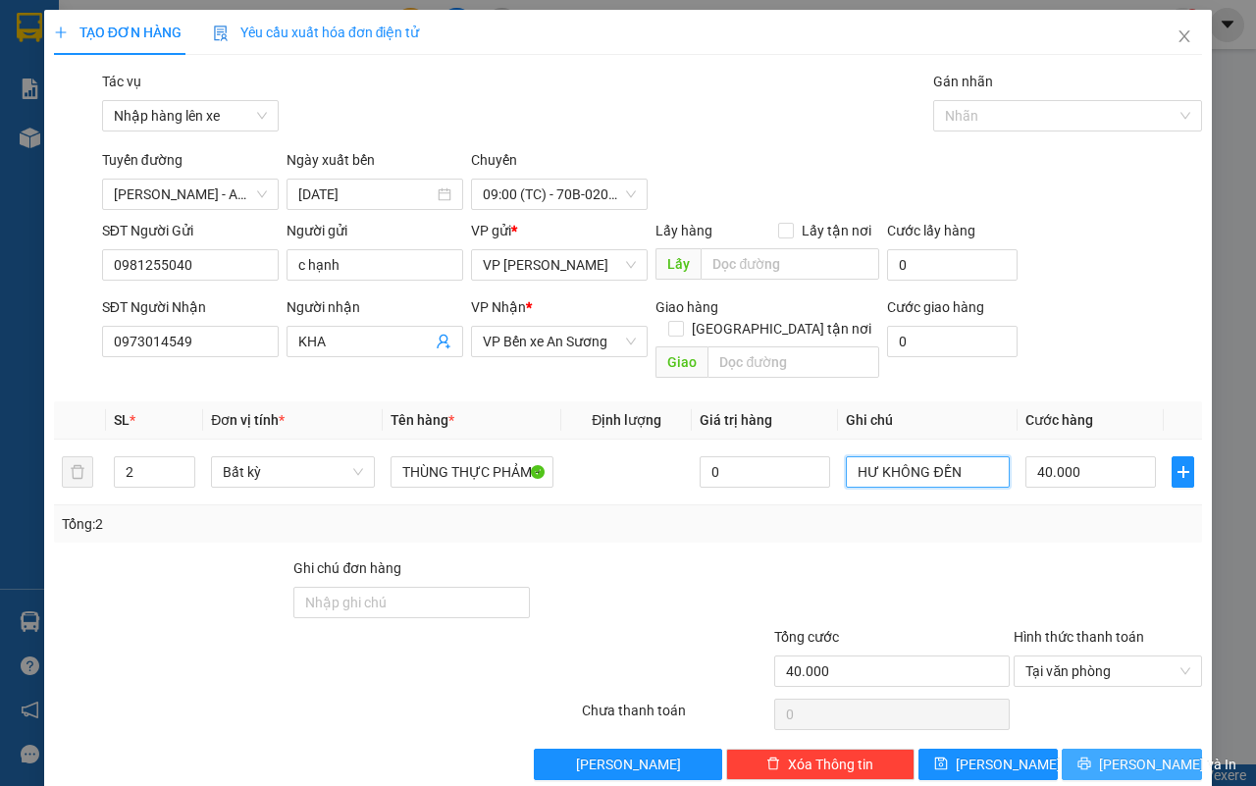
type input "HƯ KHÔNG ĐỀN"
click at [1111, 754] on span "[PERSON_NAME] và In" at bounding box center [1167, 765] width 137 height 22
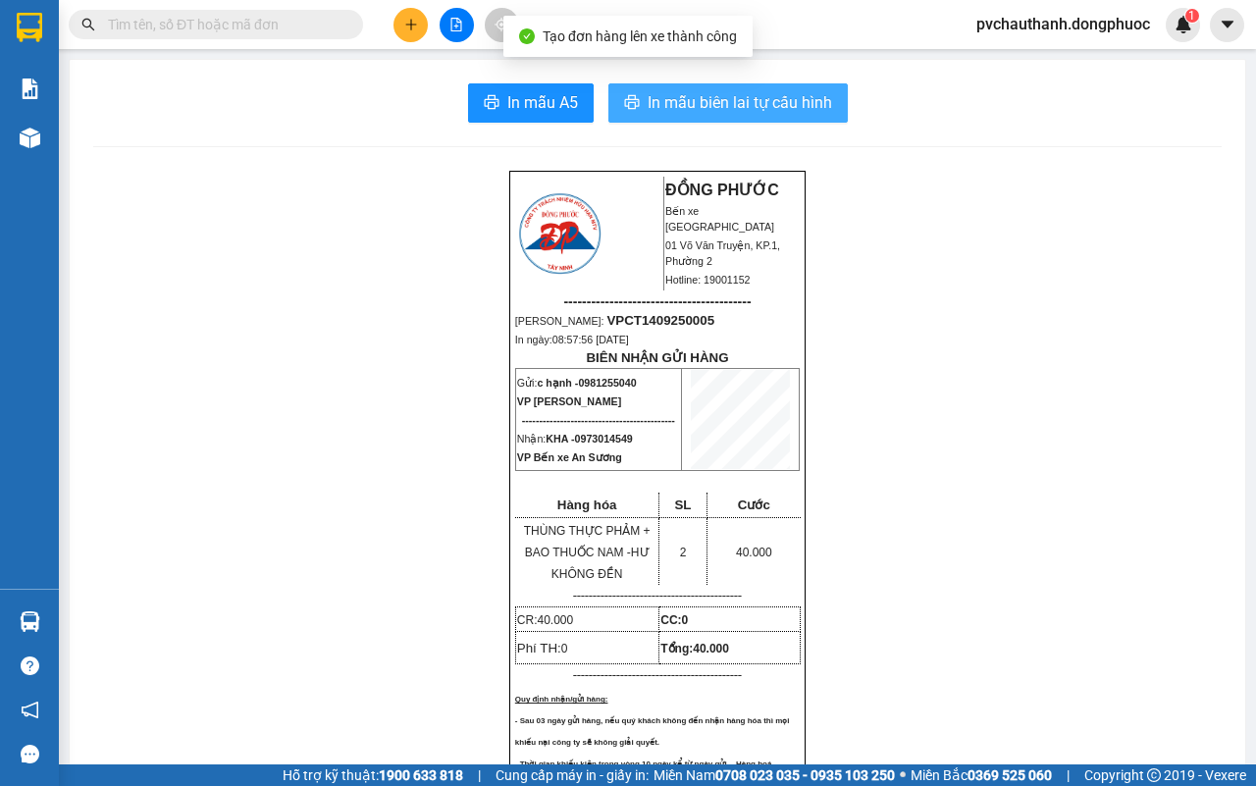
click at [810, 105] on span "In mẫu biên lai tự cấu hình" at bounding box center [740, 102] width 184 height 25
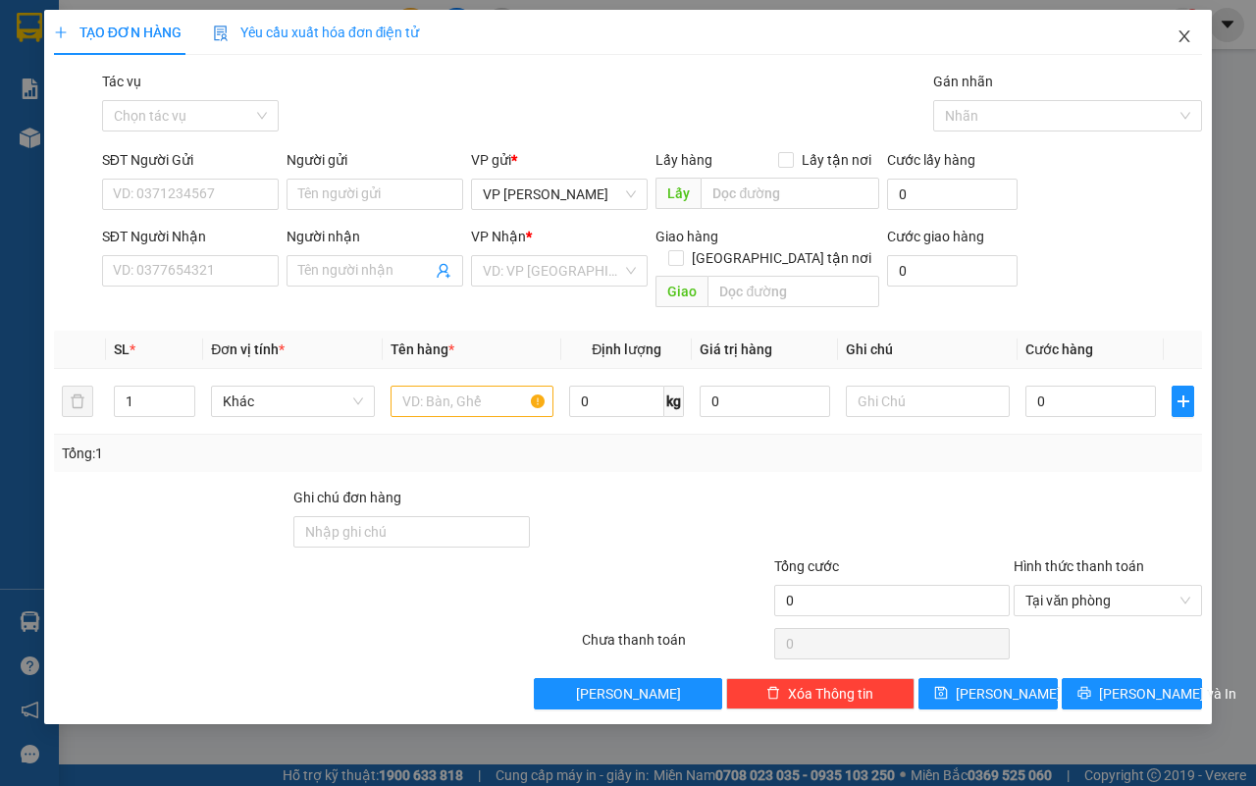
click at [1190, 32] on icon "close" at bounding box center [1184, 36] width 16 height 16
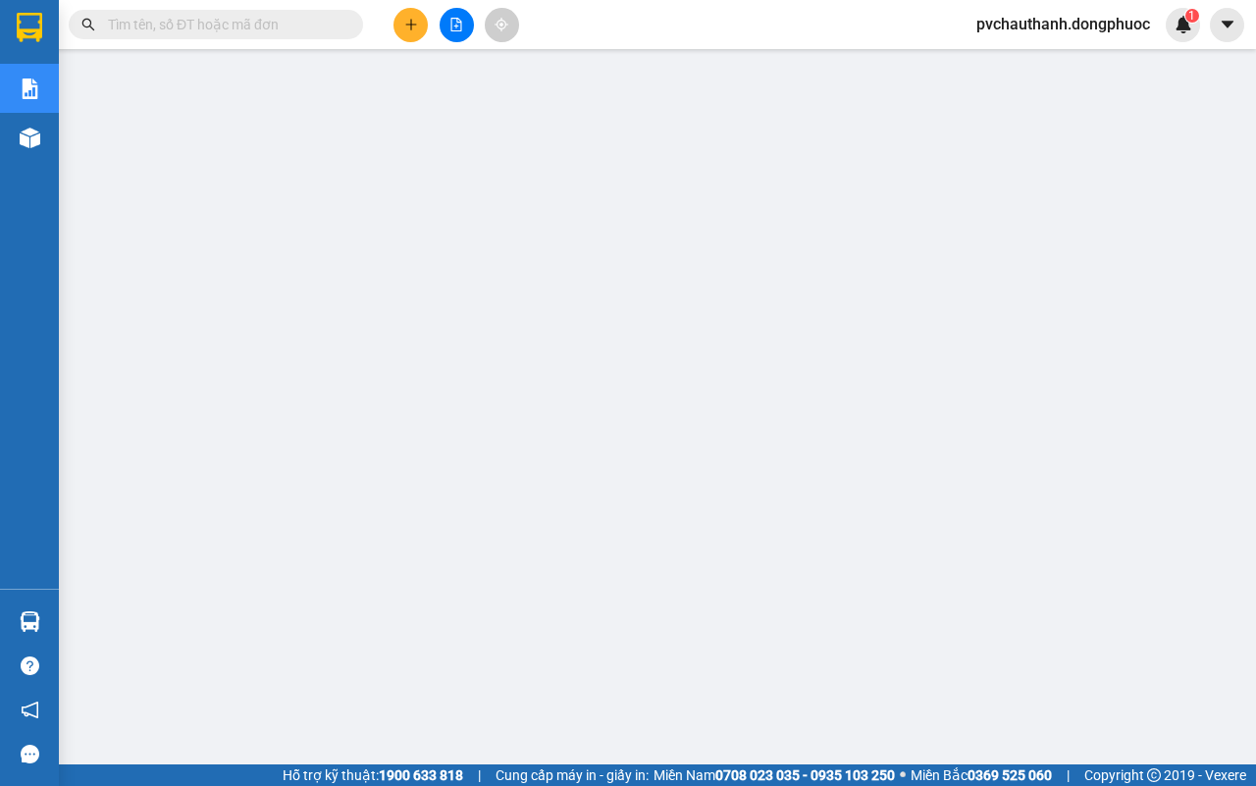
click at [442, 21] on button at bounding box center [457, 25] width 34 height 34
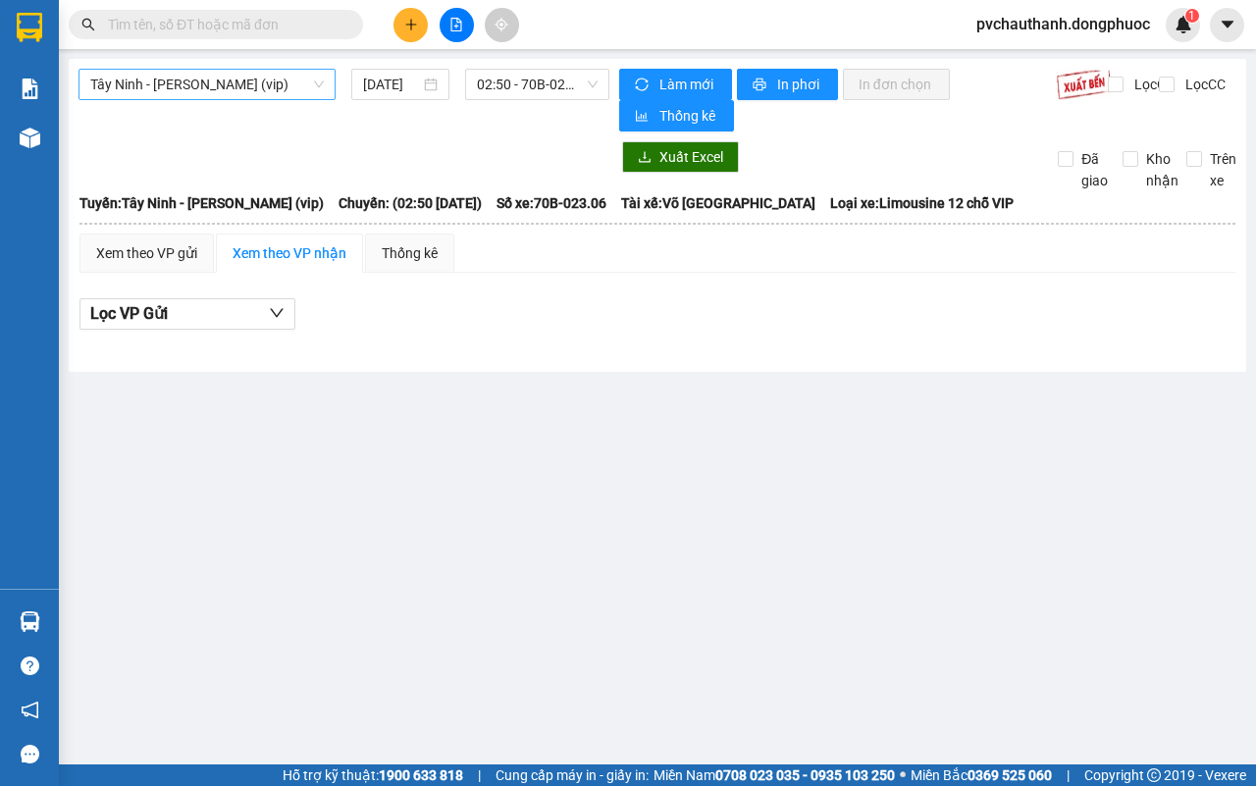
click at [211, 72] on span "Tây Ninh - [PERSON_NAME] (vip)" at bounding box center [207, 84] width 234 height 29
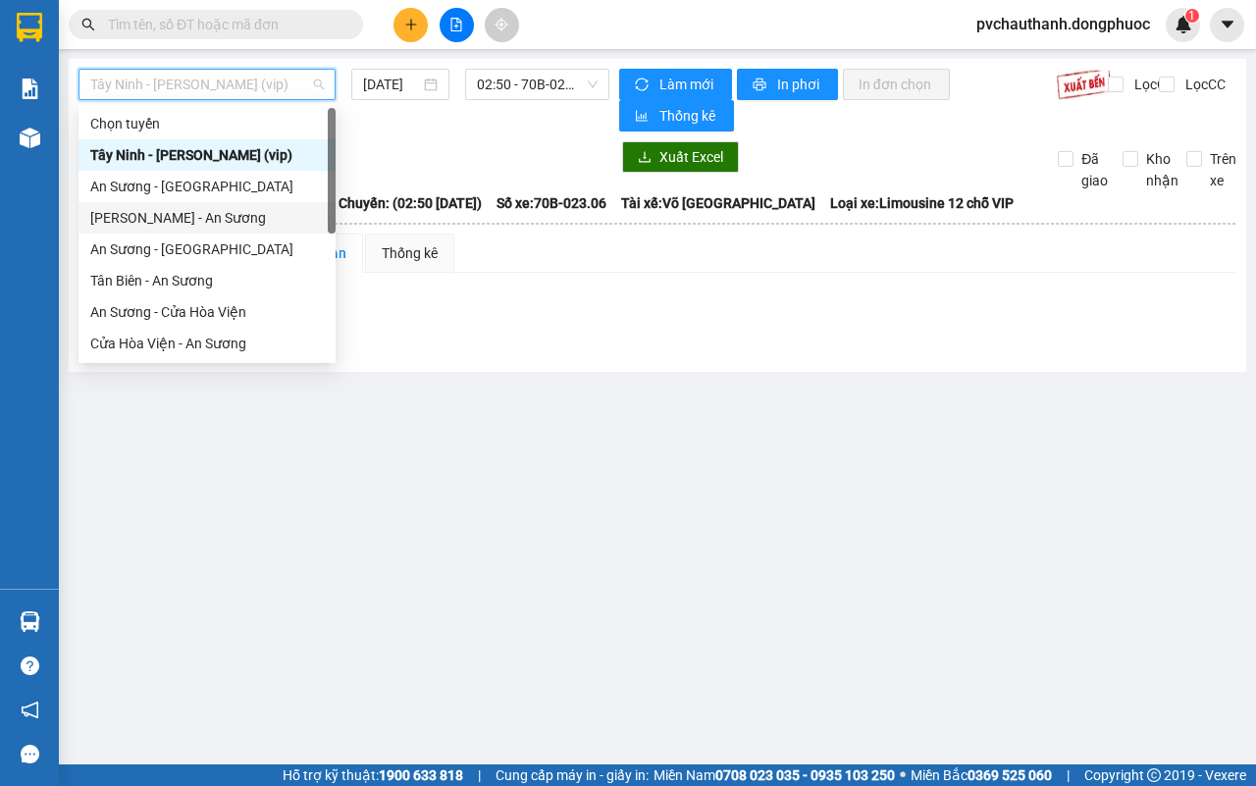
click at [143, 221] on div "[PERSON_NAME] - An Sương" at bounding box center [207, 218] width 234 height 22
type input "[DATE]"
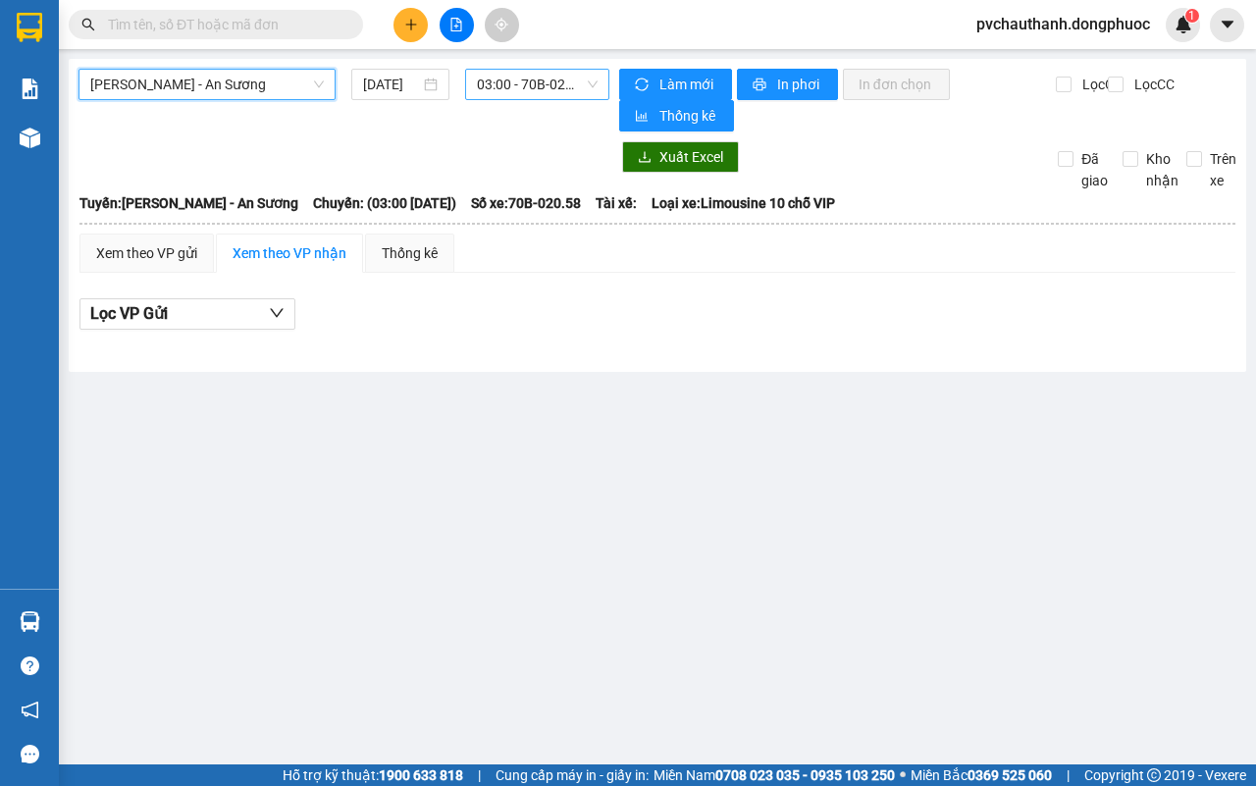
drag, startPoint x: 497, startPoint y: 83, endPoint x: 528, endPoint y: 88, distance: 30.8
click at [498, 83] on span "03:00 - 70B-020.58" at bounding box center [537, 84] width 120 height 29
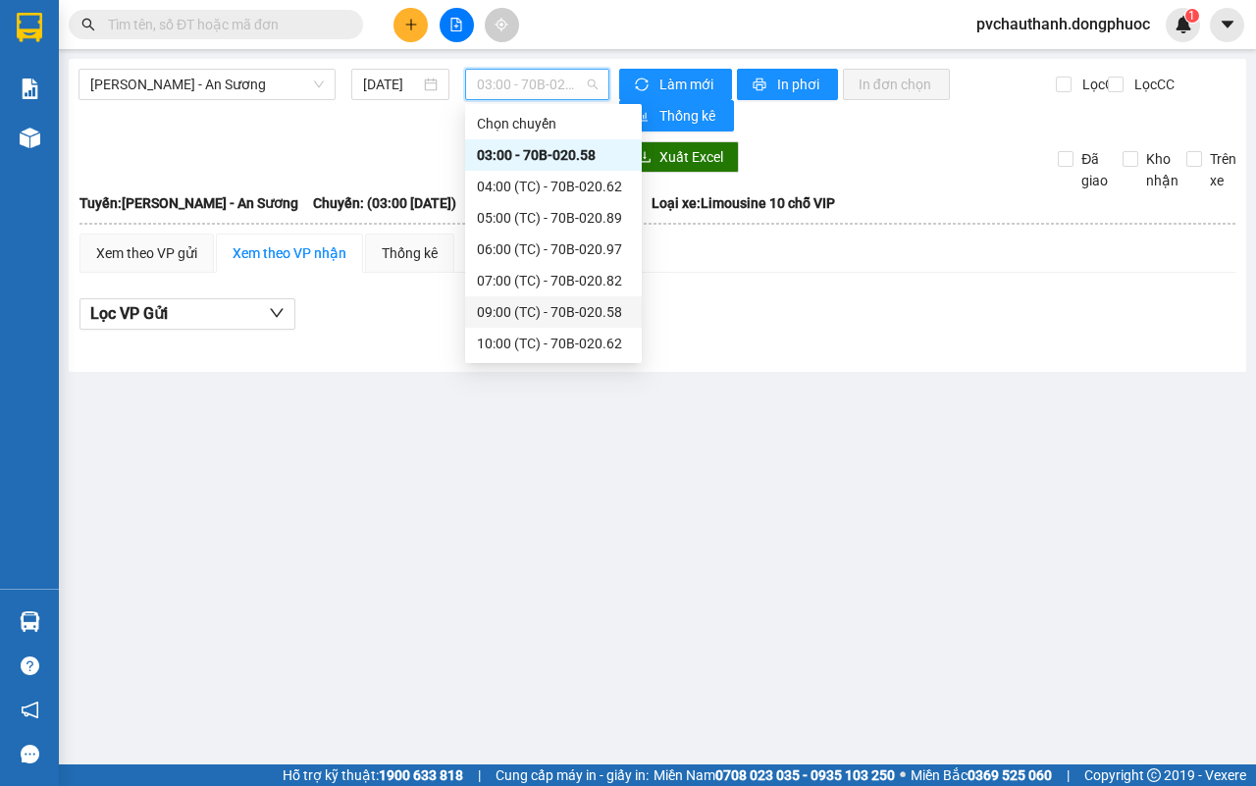
click at [552, 311] on div "09:00 (TC) - 70B-020.58" at bounding box center [553, 312] width 153 height 22
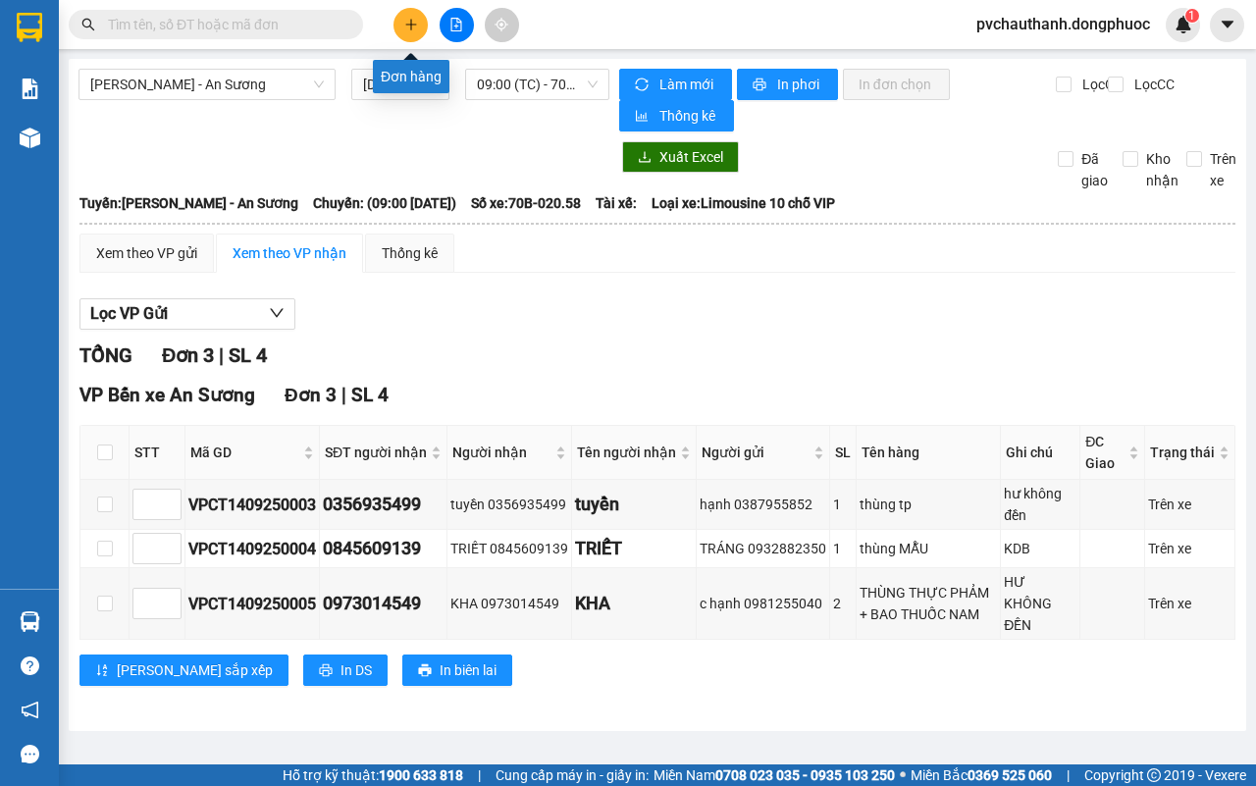
click at [404, 30] on icon "plus" at bounding box center [411, 25] width 14 height 14
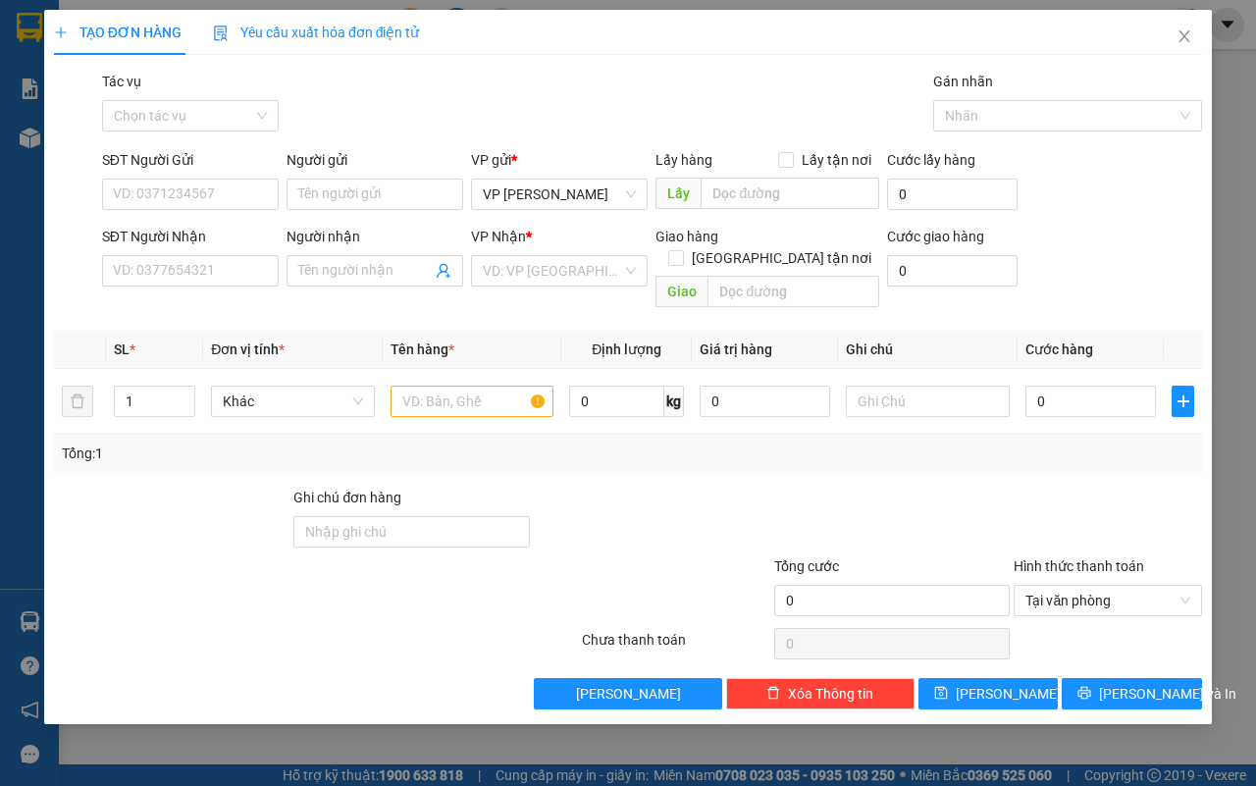
click at [175, 147] on div "Transit Pickup Surcharge Ids Transit Deliver Surcharge Ids Transit Deliver Surc…" at bounding box center [628, 390] width 1148 height 639
click at [177, 116] on input "Tác vụ" at bounding box center [183, 115] width 139 height 29
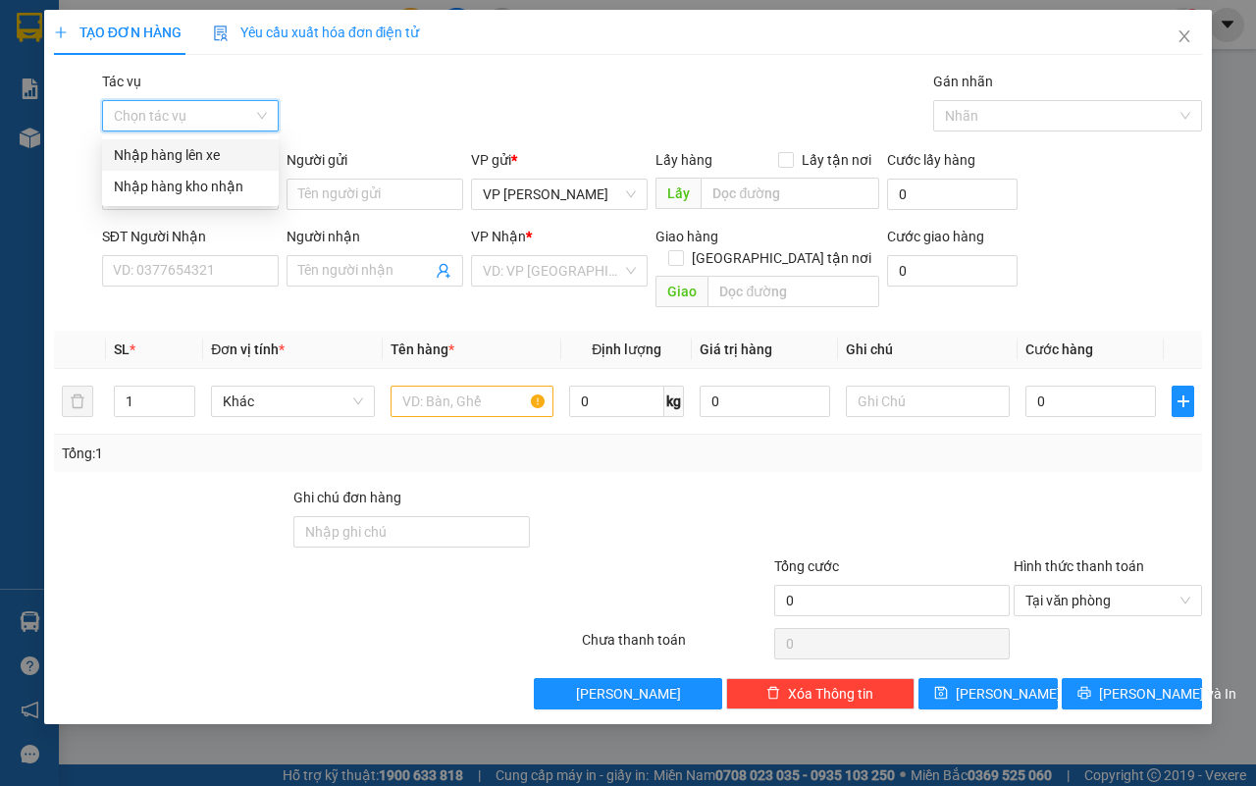
click at [187, 154] on div "Nhập hàng lên xe" at bounding box center [190, 155] width 153 height 22
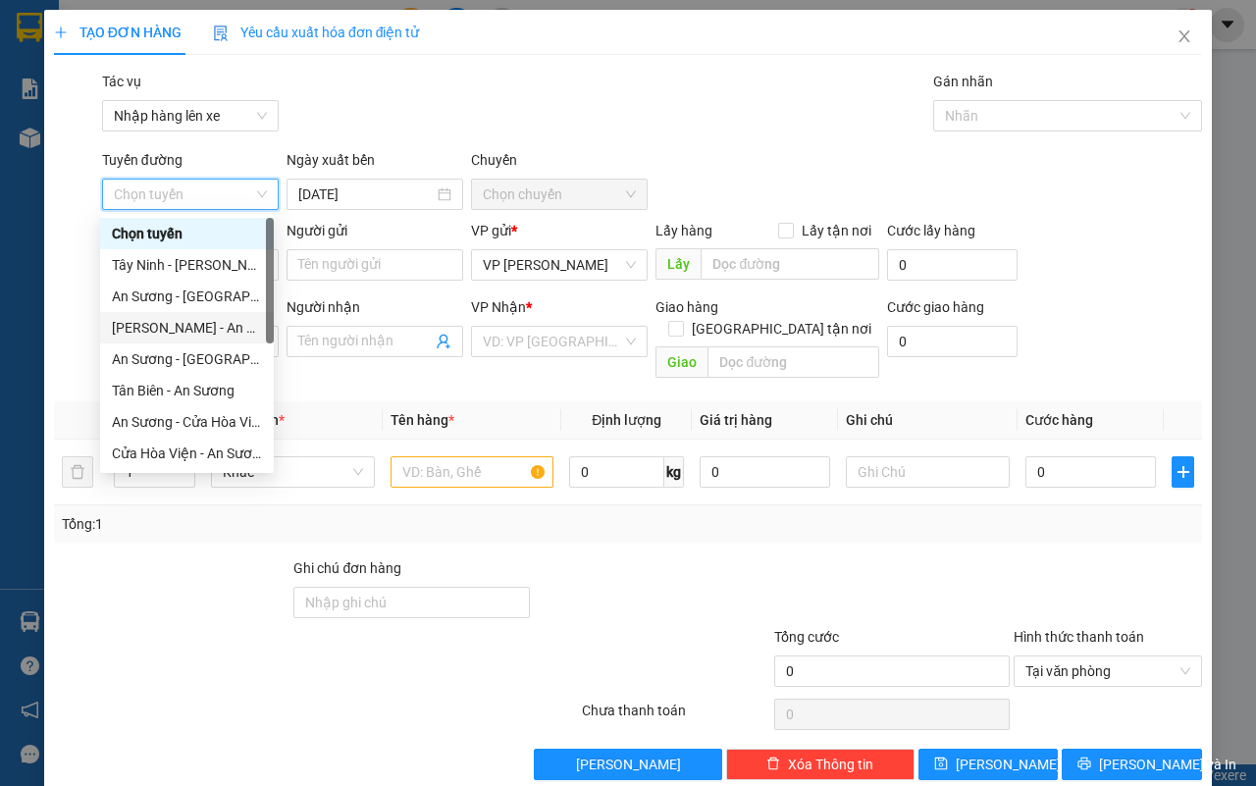
click at [172, 329] on div "[PERSON_NAME] - An Sương" at bounding box center [187, 328] width 150 height 22
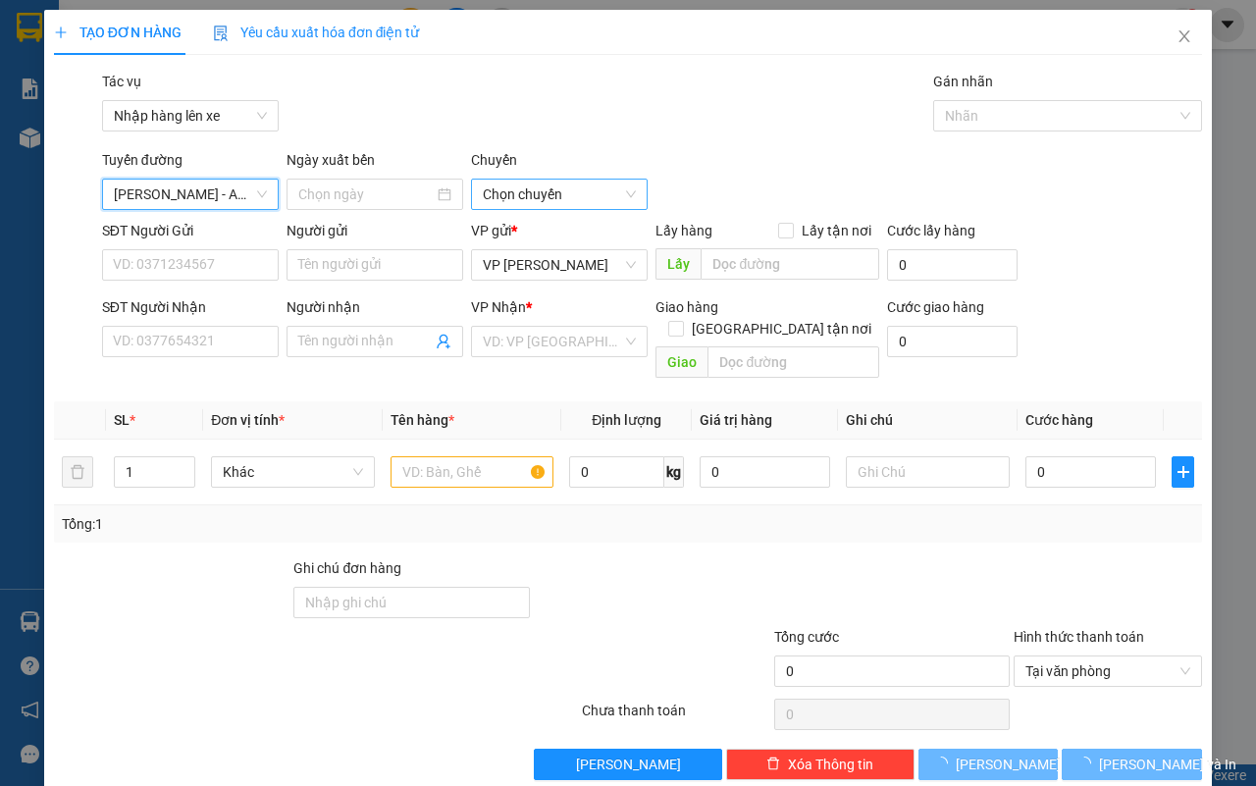
type input "[DATE]"
click at [543, 191] on span "03:00 - 70B-020.58" at bounding box center [559, 194] width 153 height 29
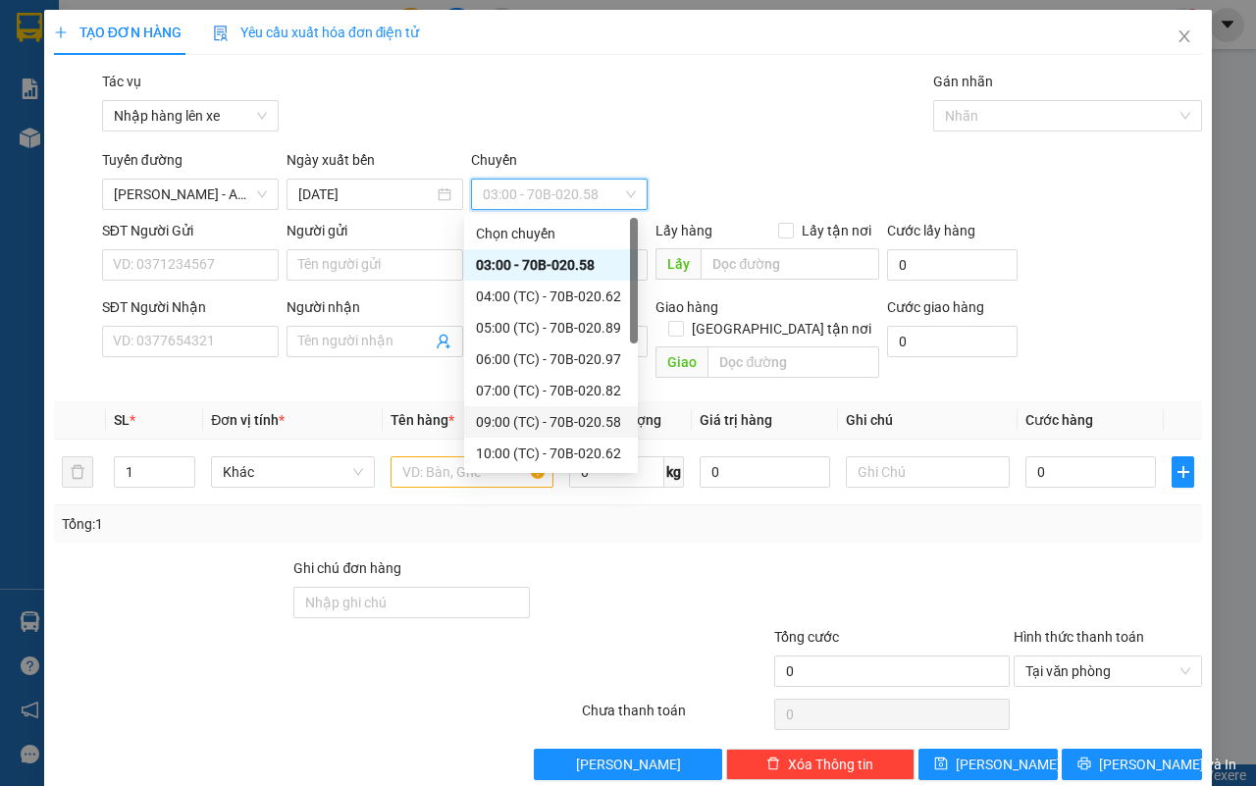
drag, startPoint x: 536, startPoint y: 413, endPoint x: 506, endPoint y: 391, distance: 37.1
click at [536, 414] on div "09:00 (TC) - 70B-020.58" at bounding box center [551, 422] width 150 height 22
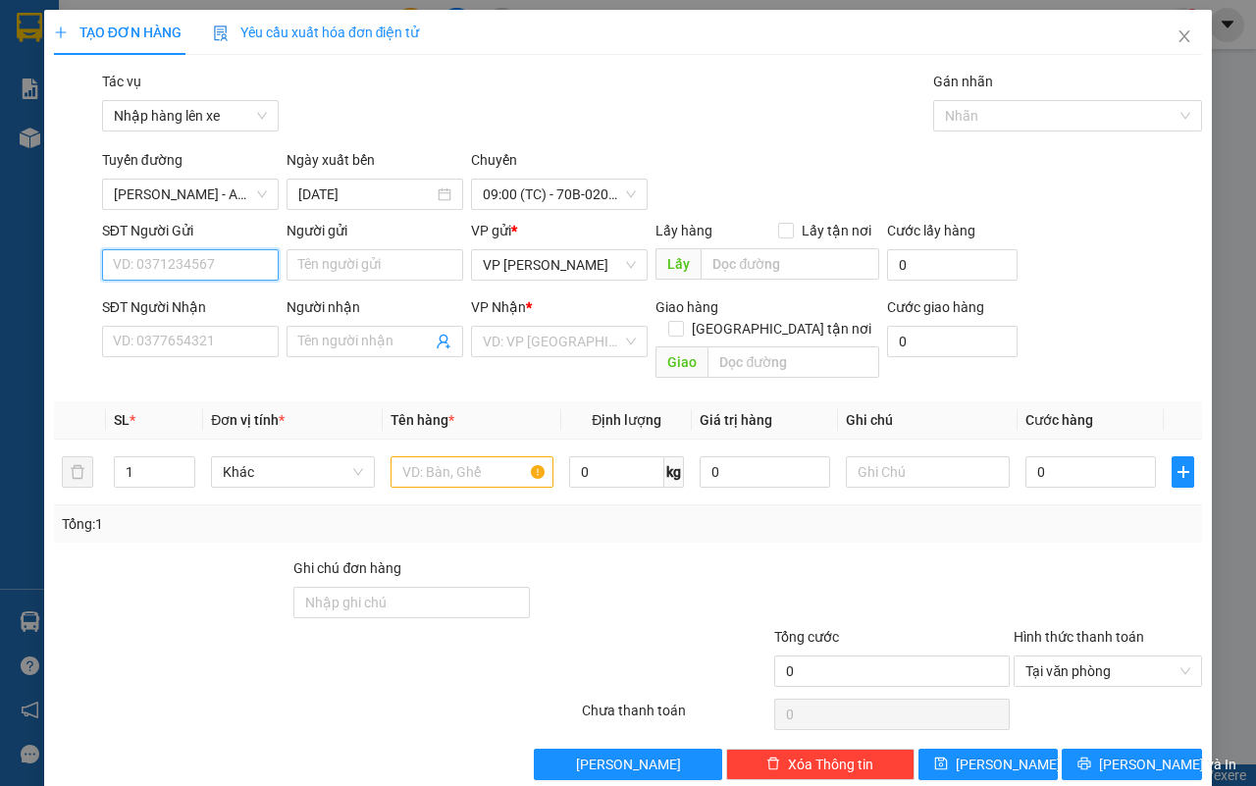
click at [203, 268] on input "SĐT Người Gửi" at bounding box center [190, 264] width 177 height 31
type input "0384728159"
click at [228, 301] on div "0384728159 - THỦY" at bounding box center [187, 305] width 150 height 22
type input "THỦY"
type input "0937651861"
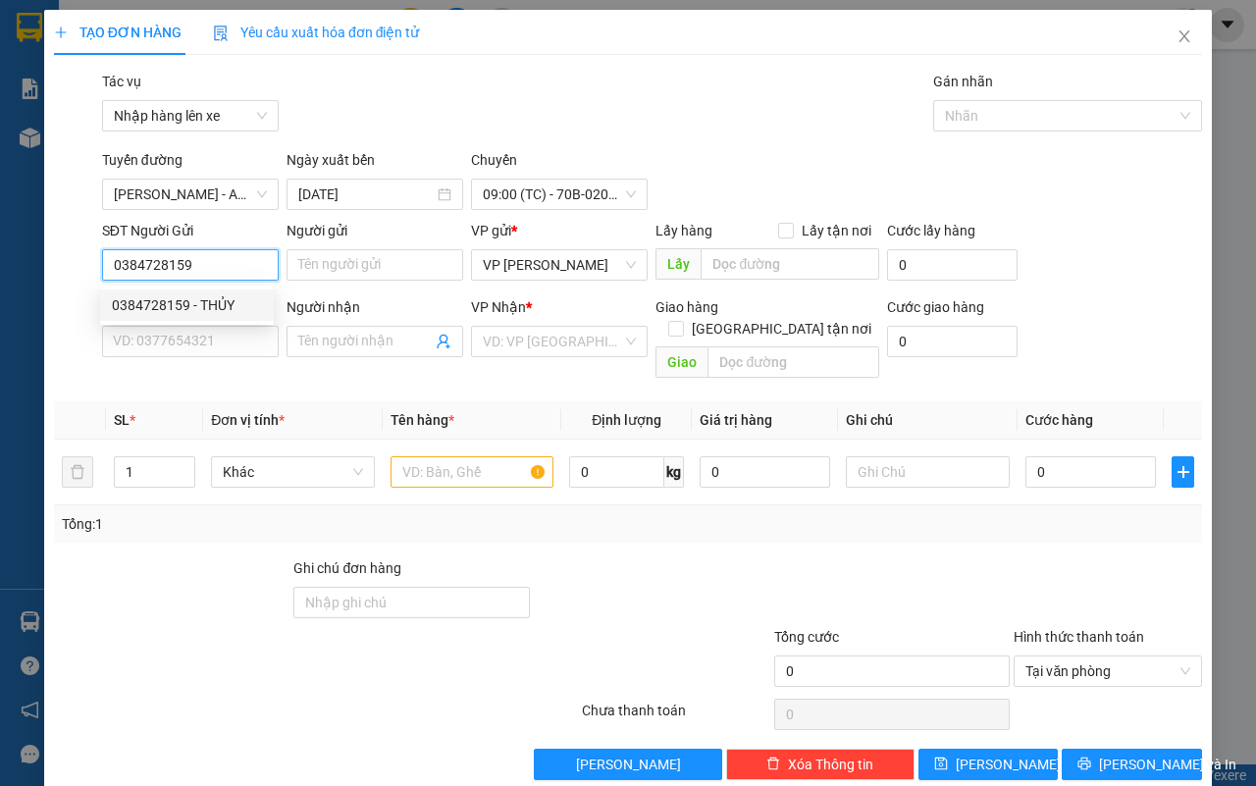
type input "KHANH"
type input "30.000"
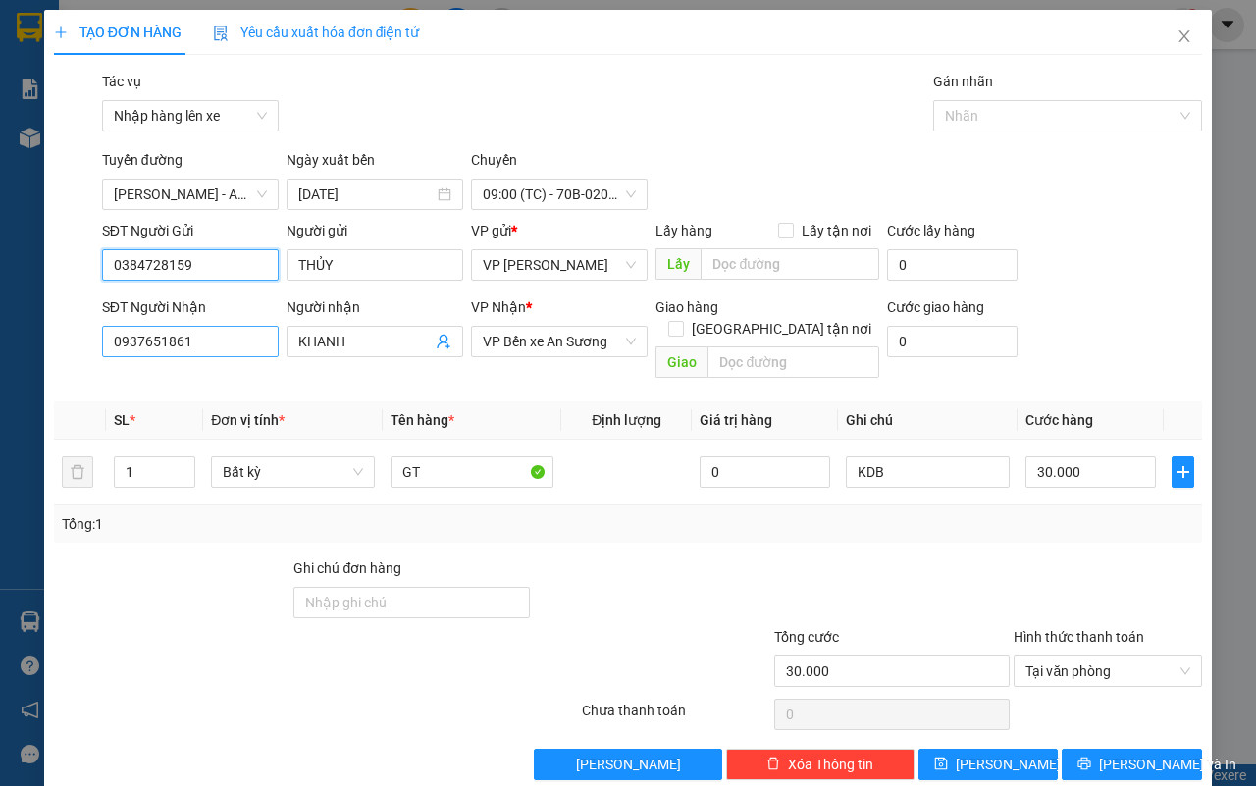
type input "0384728159"
drag, startPoint x: 194, startPoint y: 337, endPoint x: 232, endPoint y: 319, distance: 41.3
click at [202, 336] on input "0937651861" at bounding box center [190, 341] width 177 height 31
type input "0"
type input "0923133139"
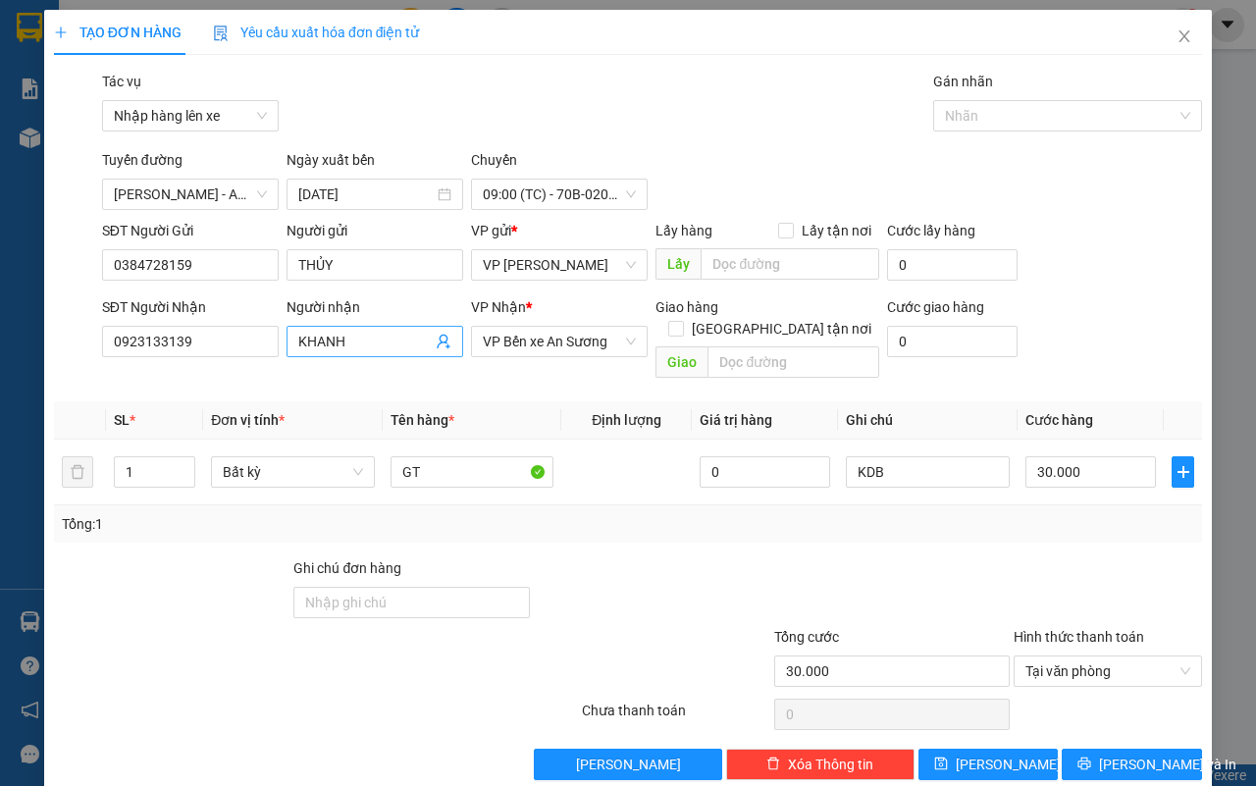
click at [353, 350] on input "KHANH" at bounding box center [364, 342] width 133 height 22
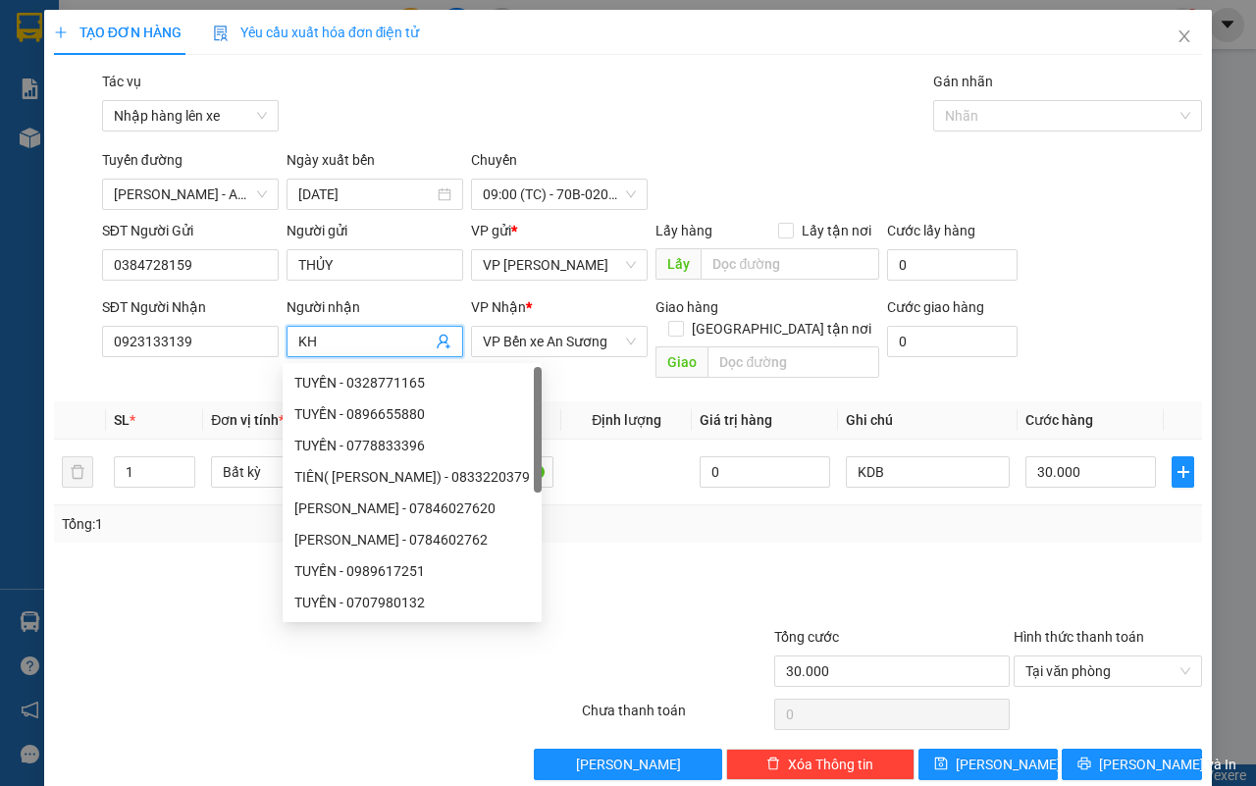
type input "K"
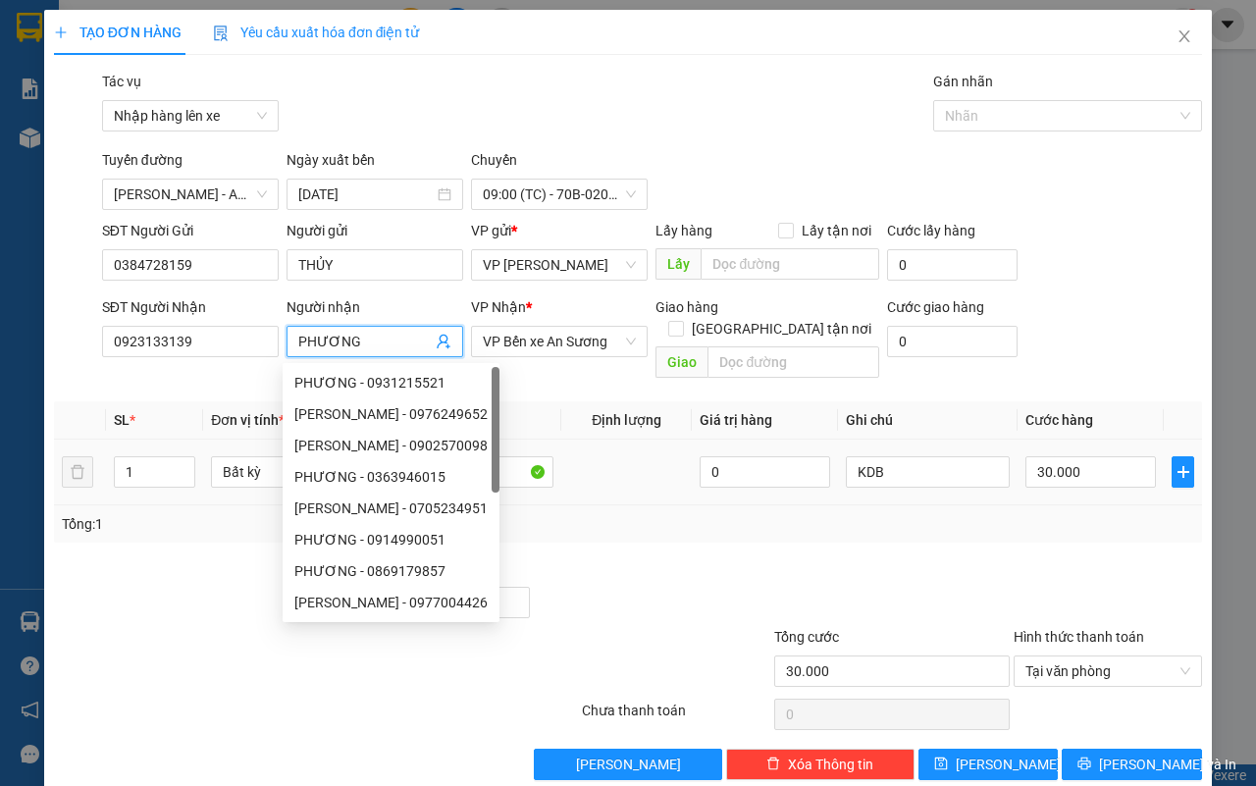
type input "PHƯƠNG"
drag, startPoint x: 783, startPoint y: 512, endPoint x: 512, endPoint y: 572, distance: 277.3
click at [783, 513] on div "Tổng: 1" at bounding box center [628, 524] width 1132 height 22
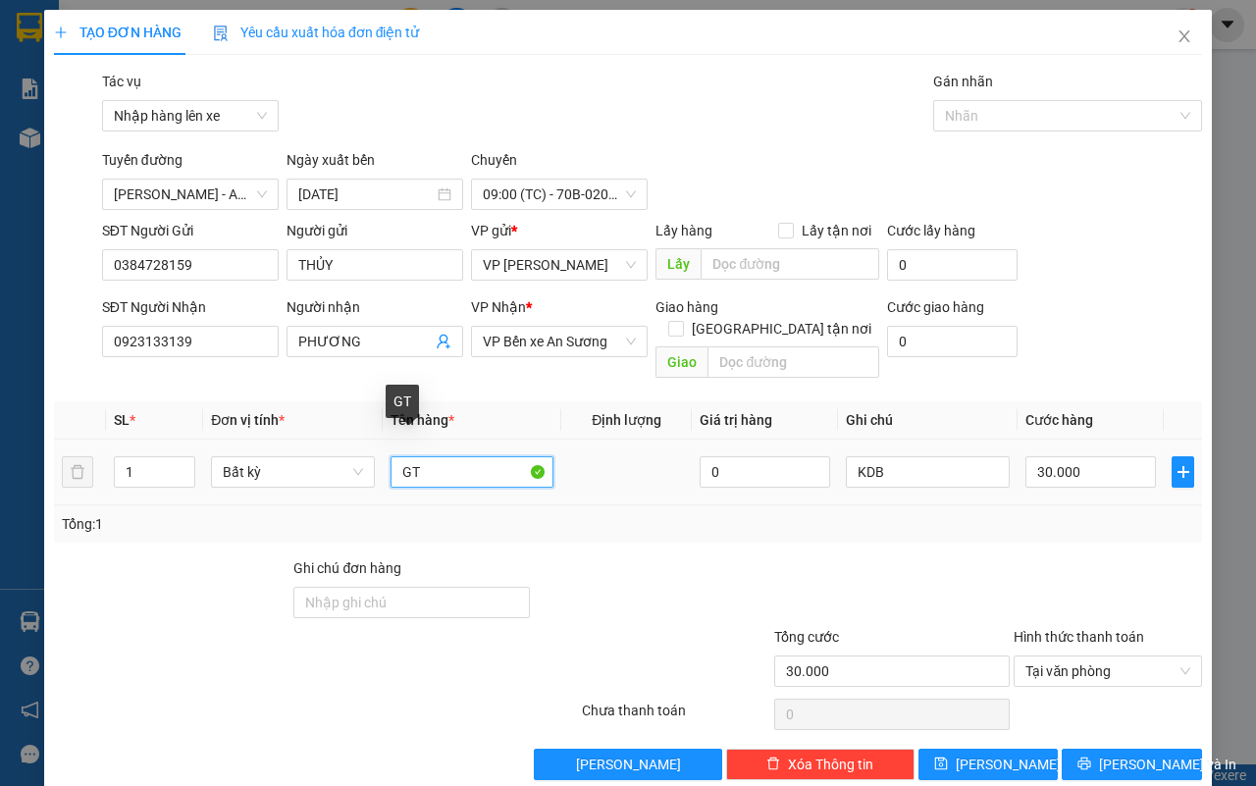
click at [425, 456] on input "GT" at bounding box center [473, 471] width 164 height 31
type input "G"
type input "BỌC GT"
click at [1032, 456] on input "30.000" at bounding box center [1090, 471] width 131 height 31
type input "2"
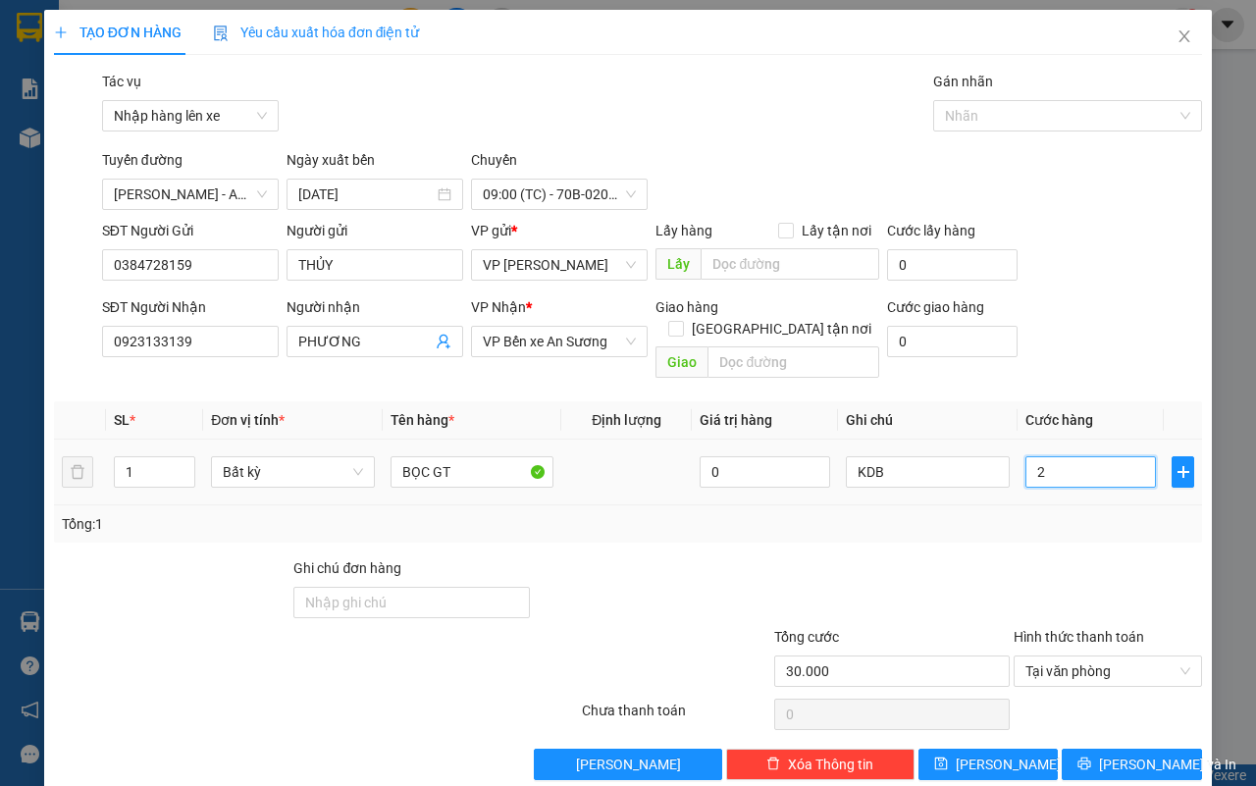
type input "2"
type input "25"
type input "250"
type input "2.500"
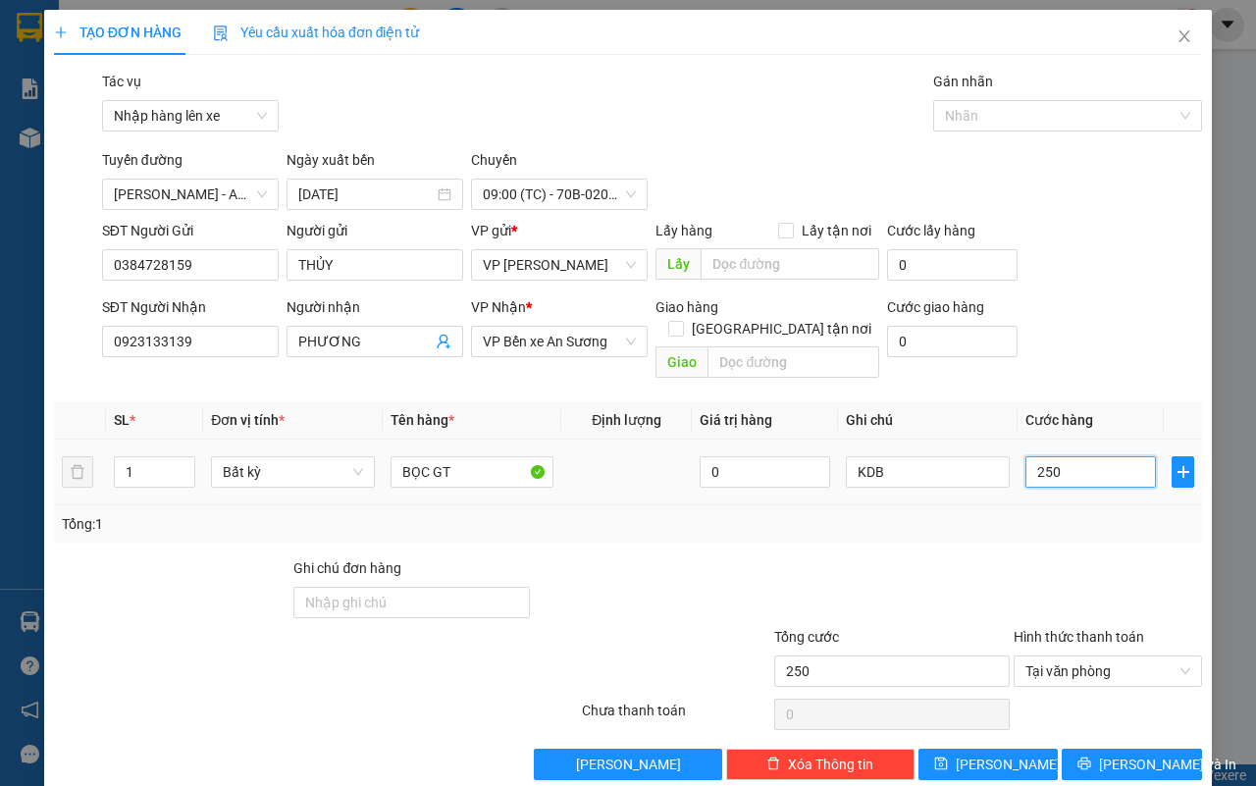
type input "2.500"
type input "25.000"
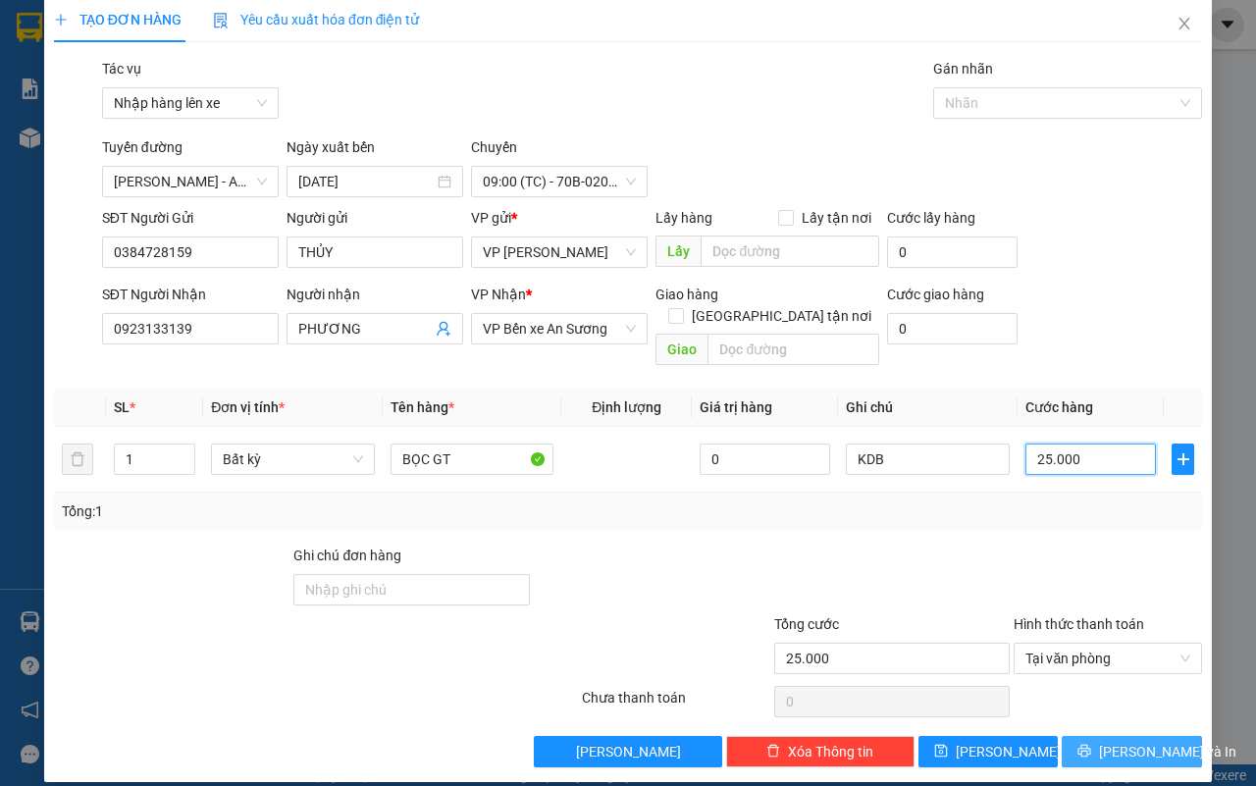
type input "25.000"
click at [1141, 741] on span "[PERSON_NAME] và In" at bounding box center [1167, 752] width 137 height 22
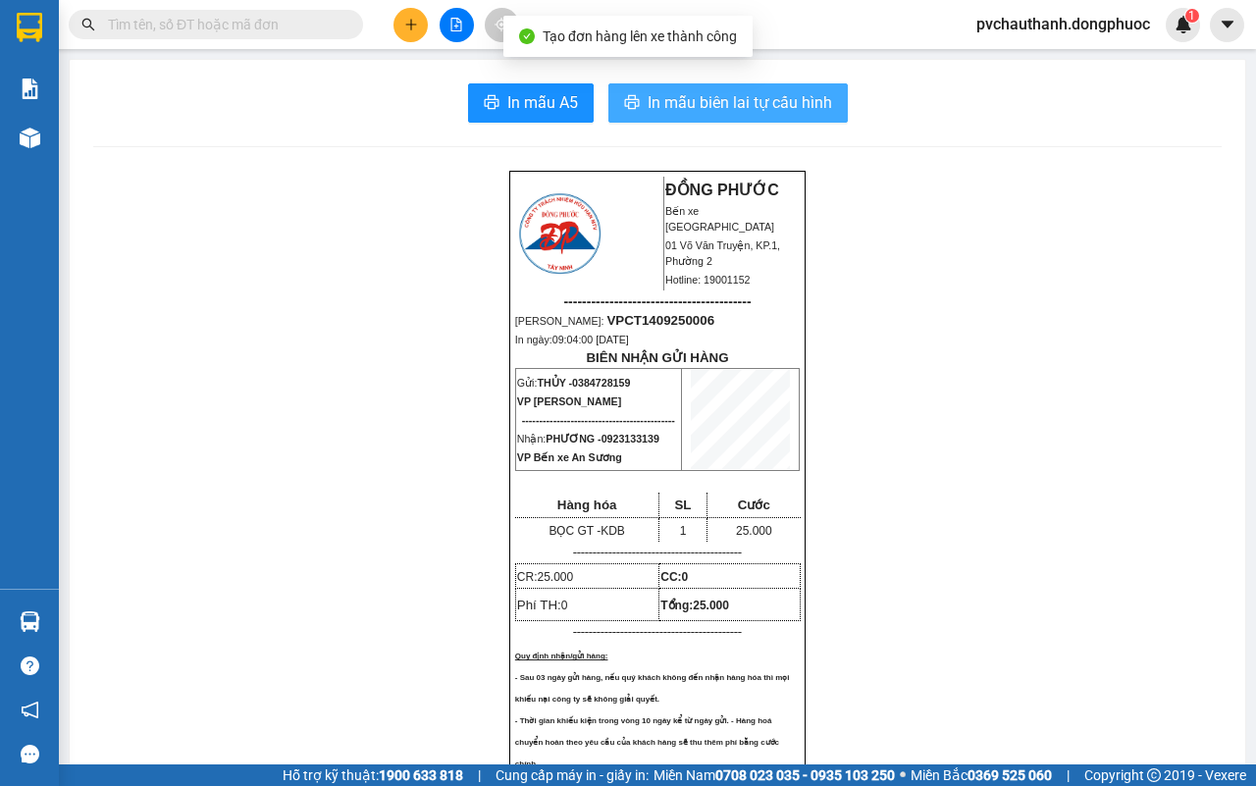
click at [739, 99] on span "In mẫu biên lai tự cấu hình" at bounding box center [740, 102] width 184 height 25
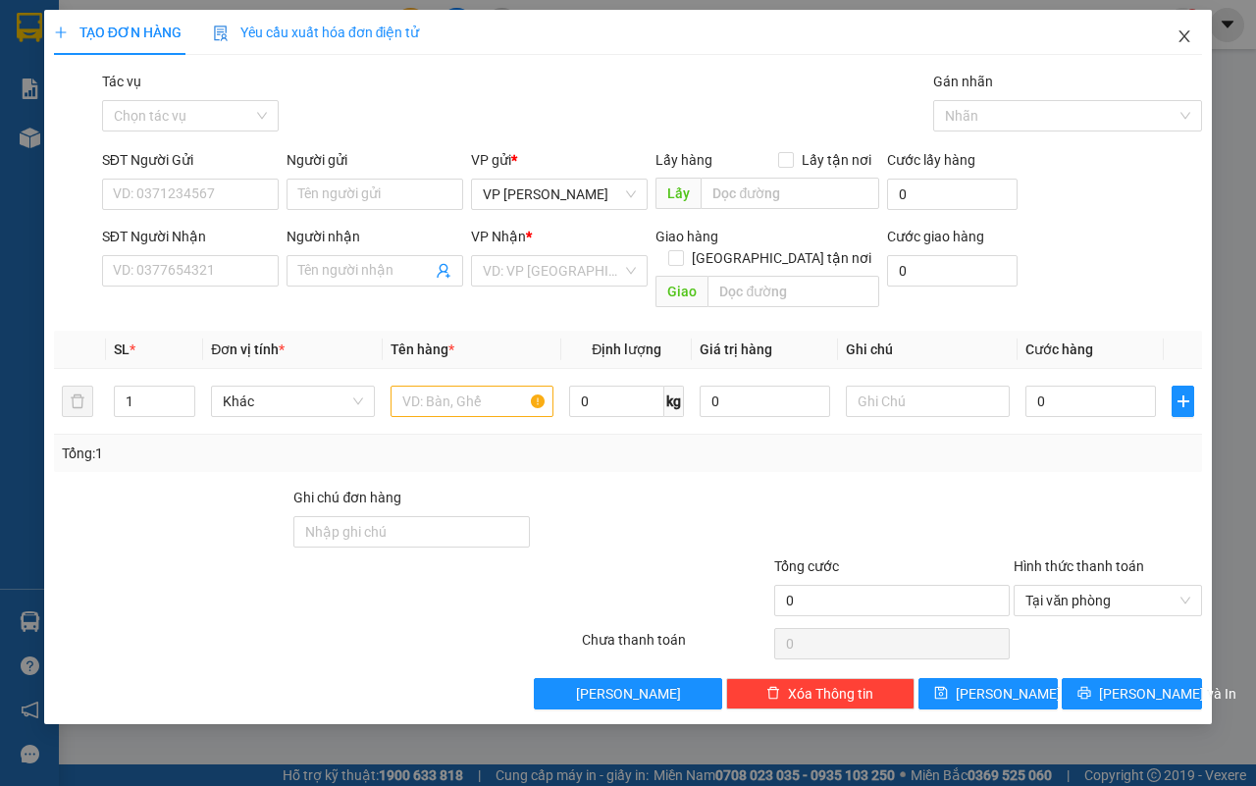
click at [1176, 40] on icon "close" at bounding box center [1184, 36] width 16 height 16
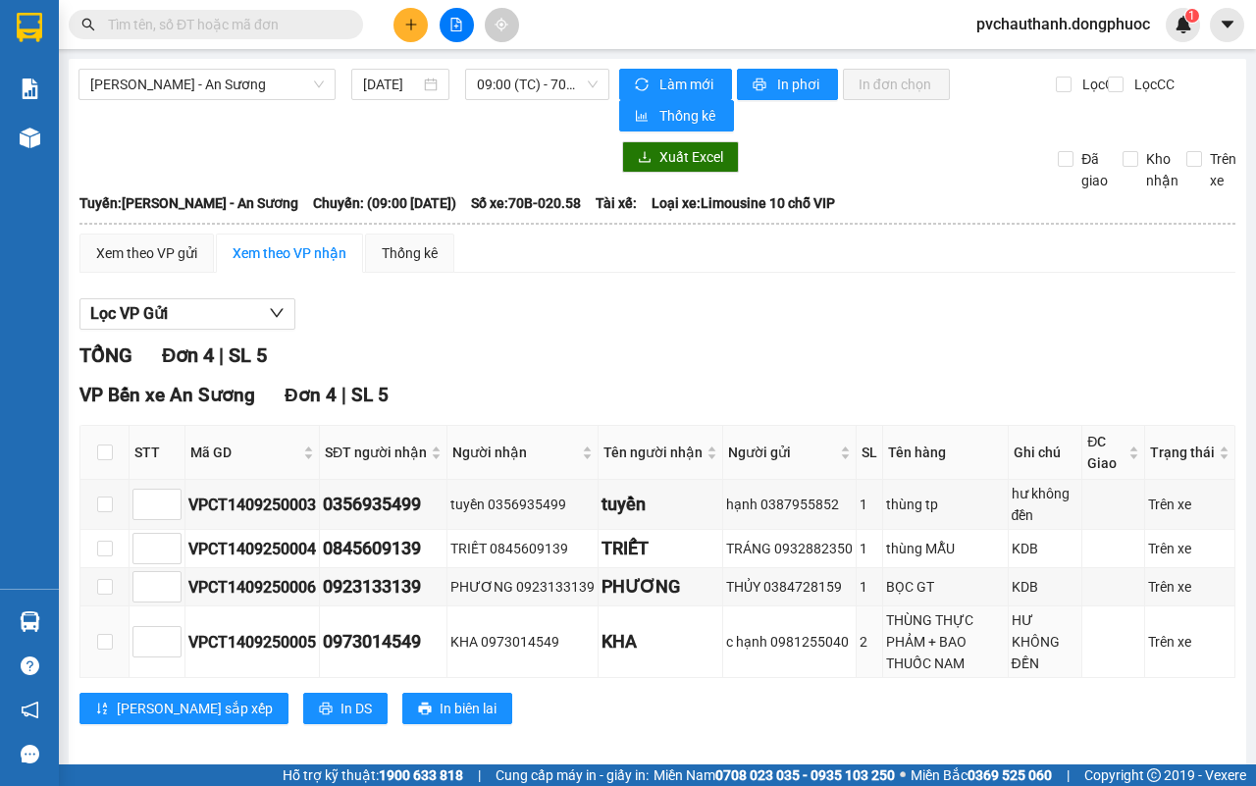
scroll to position [18, 0]
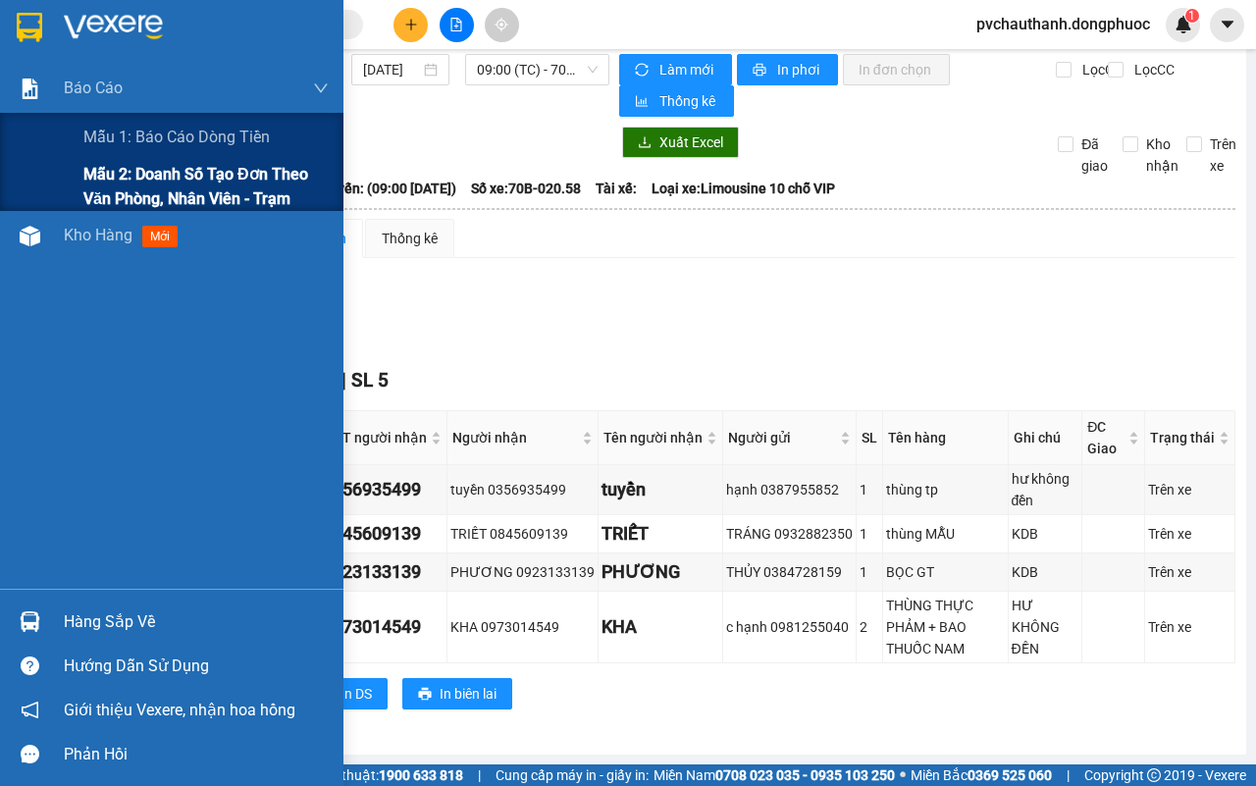
drag, startPoint x: 101, startPoint y: 187, endPoint x: 304, endPoint y: 170, distance: 203.9
click at [101, 186] on span "Mẫu 2: Doanh số tạo đơn theo Văn phòng, nhân viên - Trạm" at bounding box center [205, 186] width 245 height 49
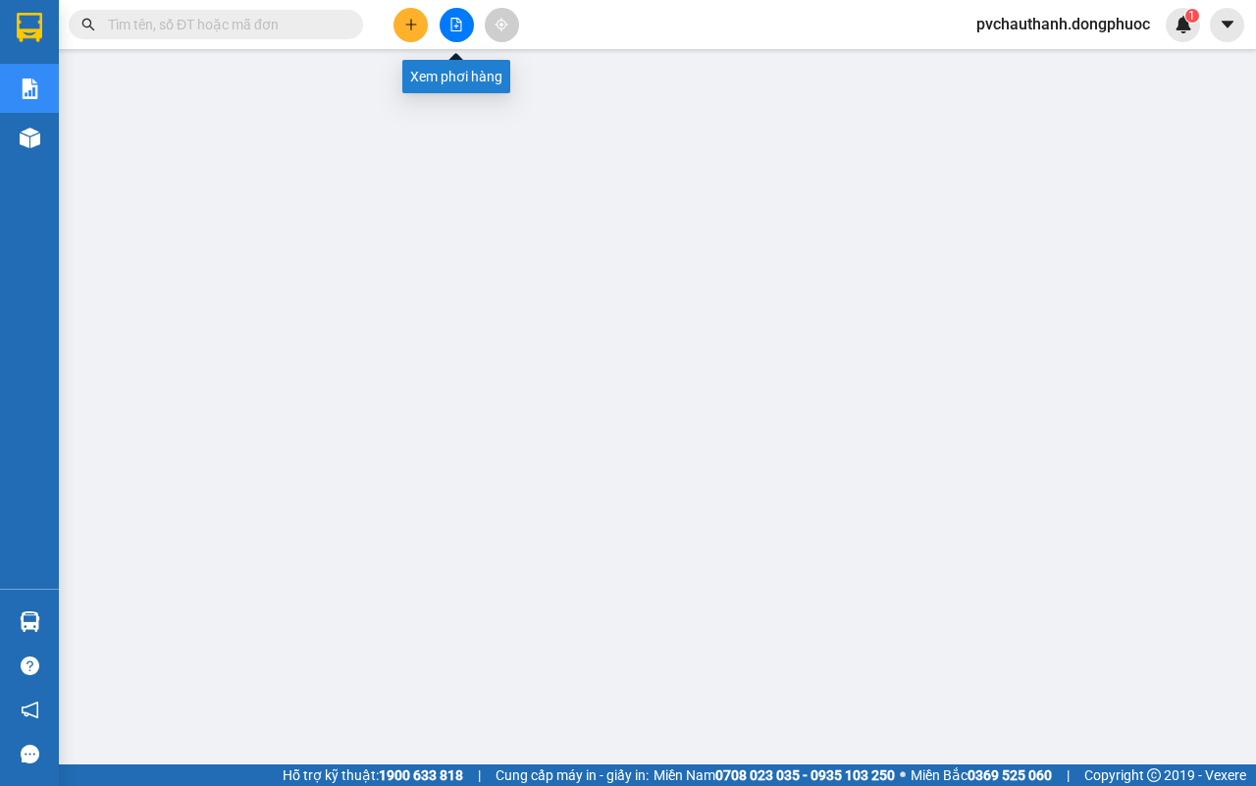
drag, startPoint x: 469, startPoint y: 27, endPoint x: 296, endPoint y: 35, distance: 172.9
click at [462, 27] on button at bounding box center [457, 25] width 34 height 34
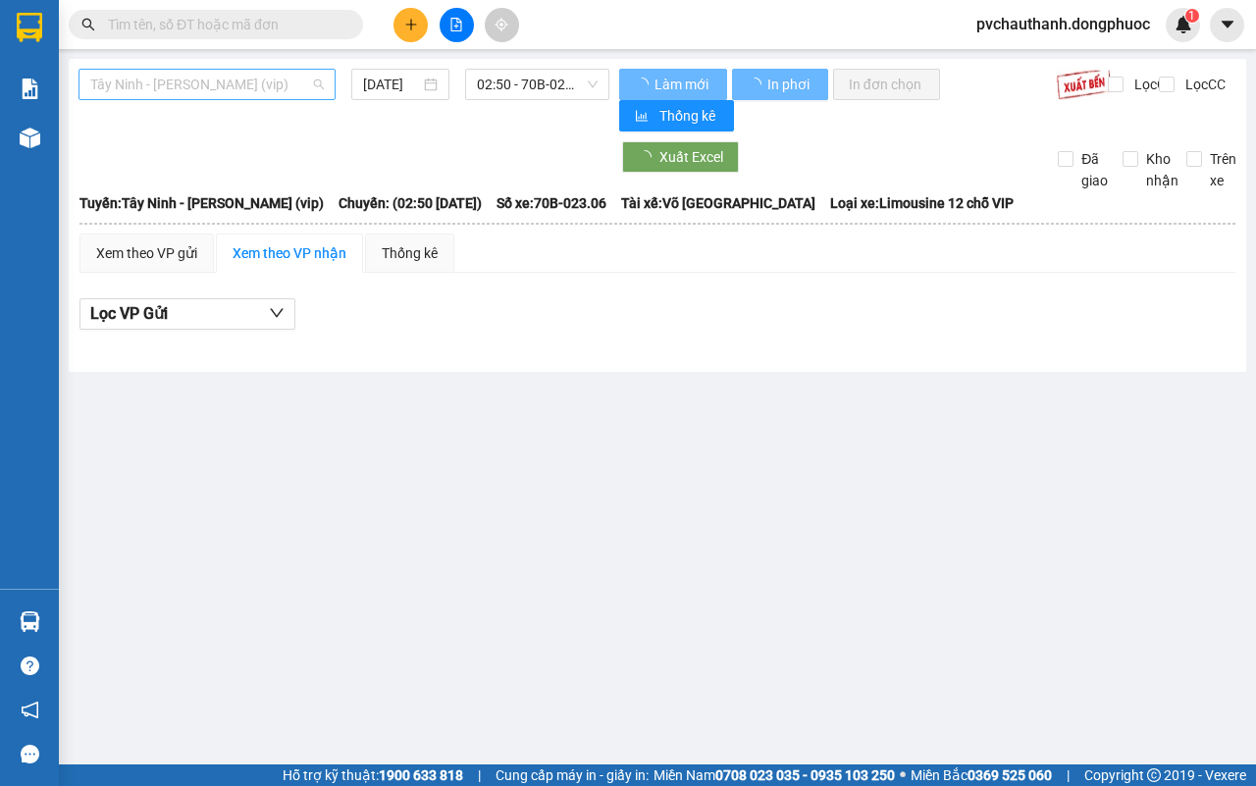
click at [202, 75] on span "Tây Ninh - [PERSON_NAME] (vip)" at bounding box center [207, 84] width 234 height 29
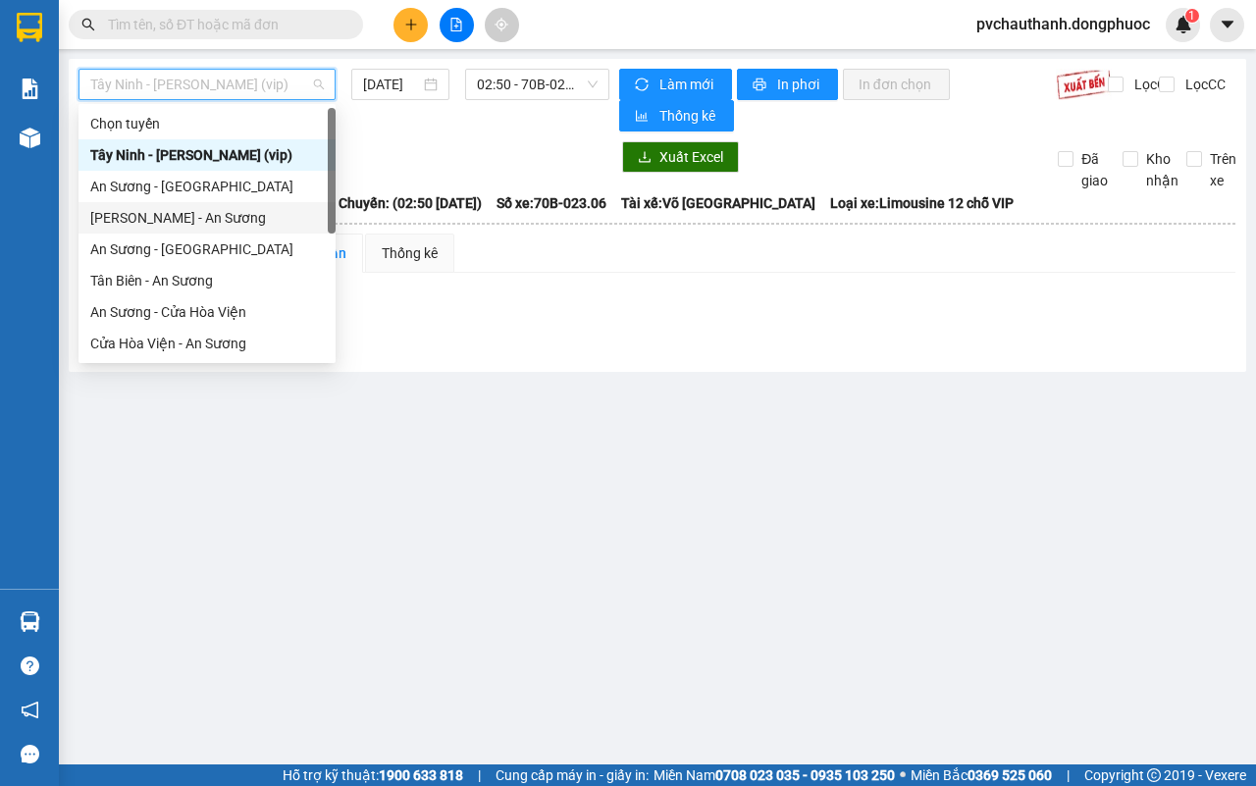
click at [105, 228] on div "[PERSON_NAME] - An Sương" at bounding box center [207, 218] width 234 height 22
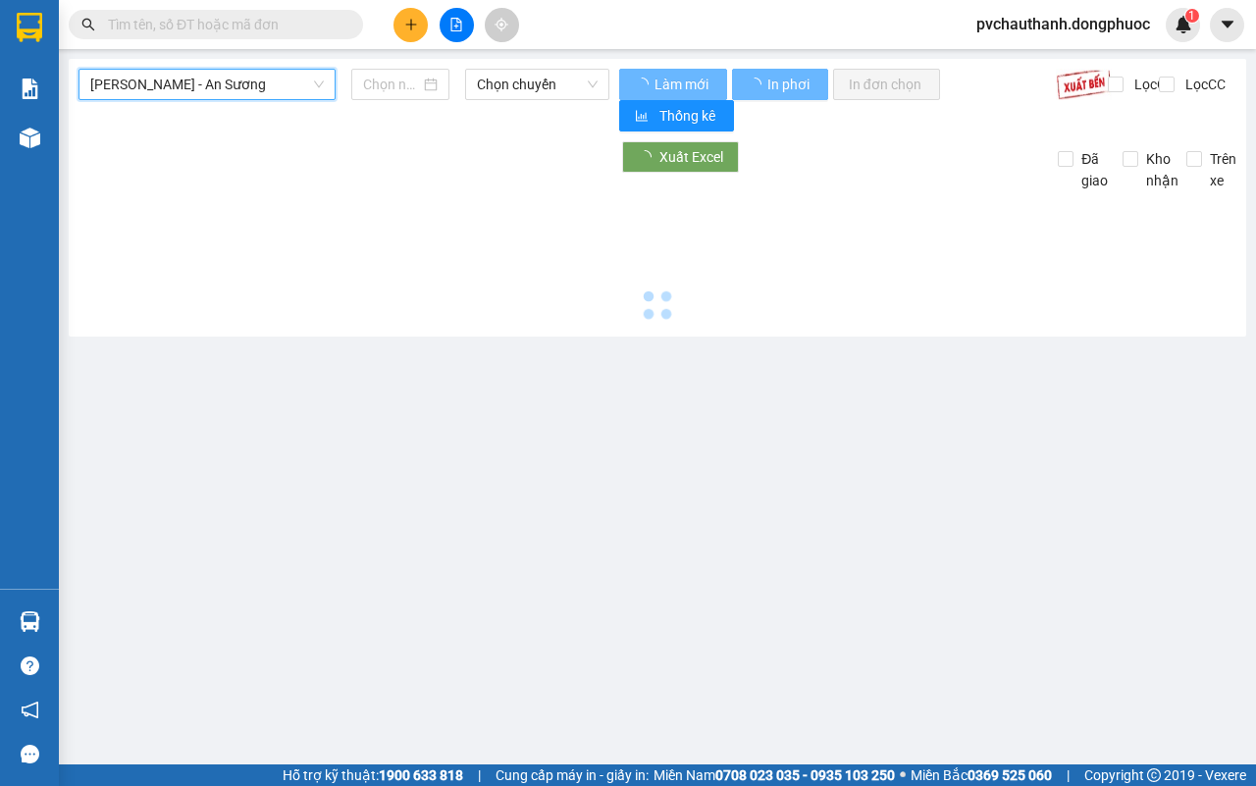
type input "[DATE]"
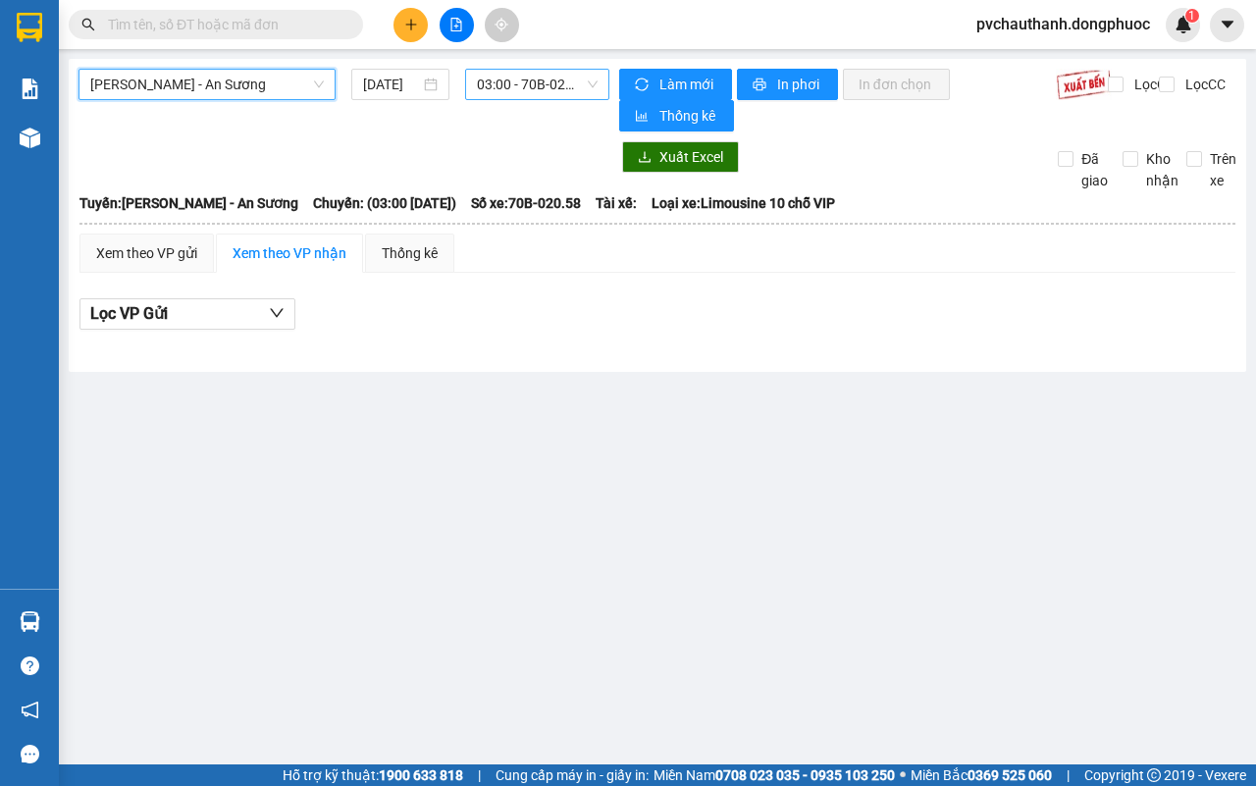
click at [502, 96] on span "03:00 - 70B-020.58" at bounding box center [537, 84] width 120 height 29
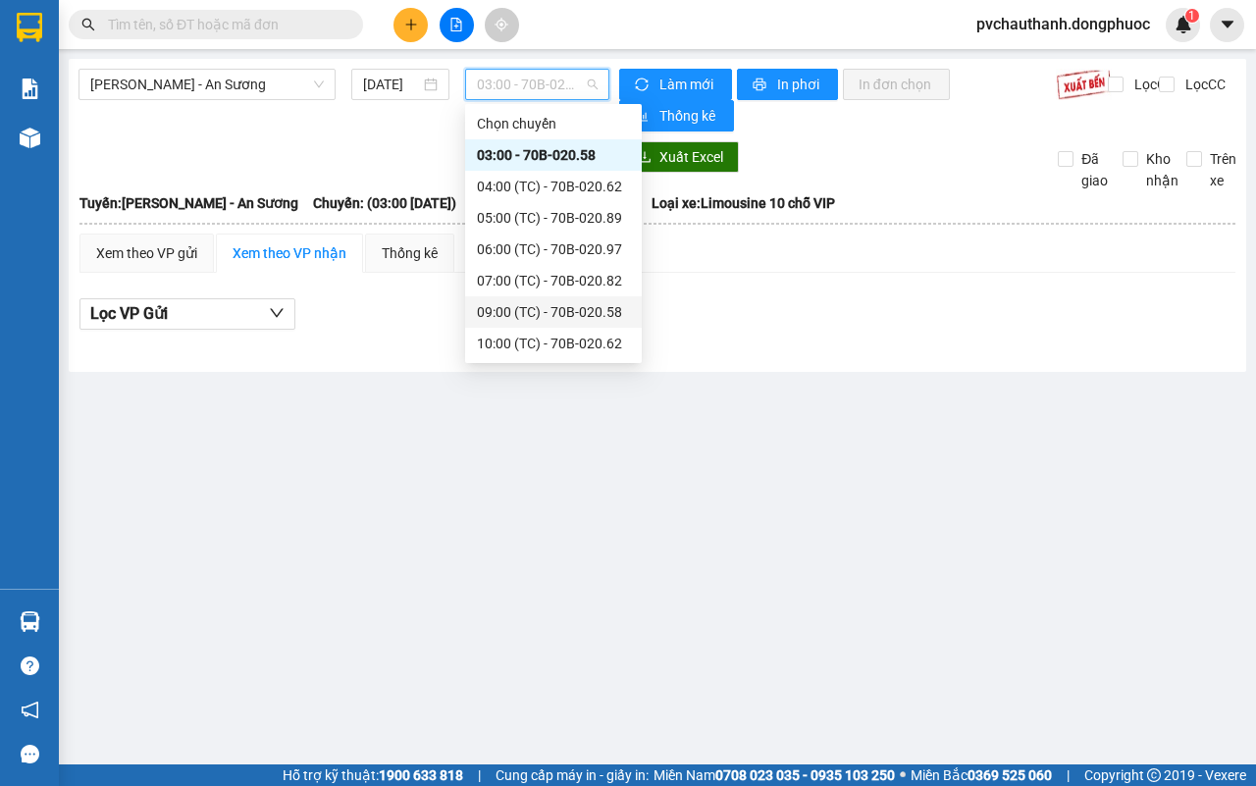
click at [508, 320] on div "09:00 (TC) - 70B-020.58" at bounding box center [553, 312] width 153 height 22
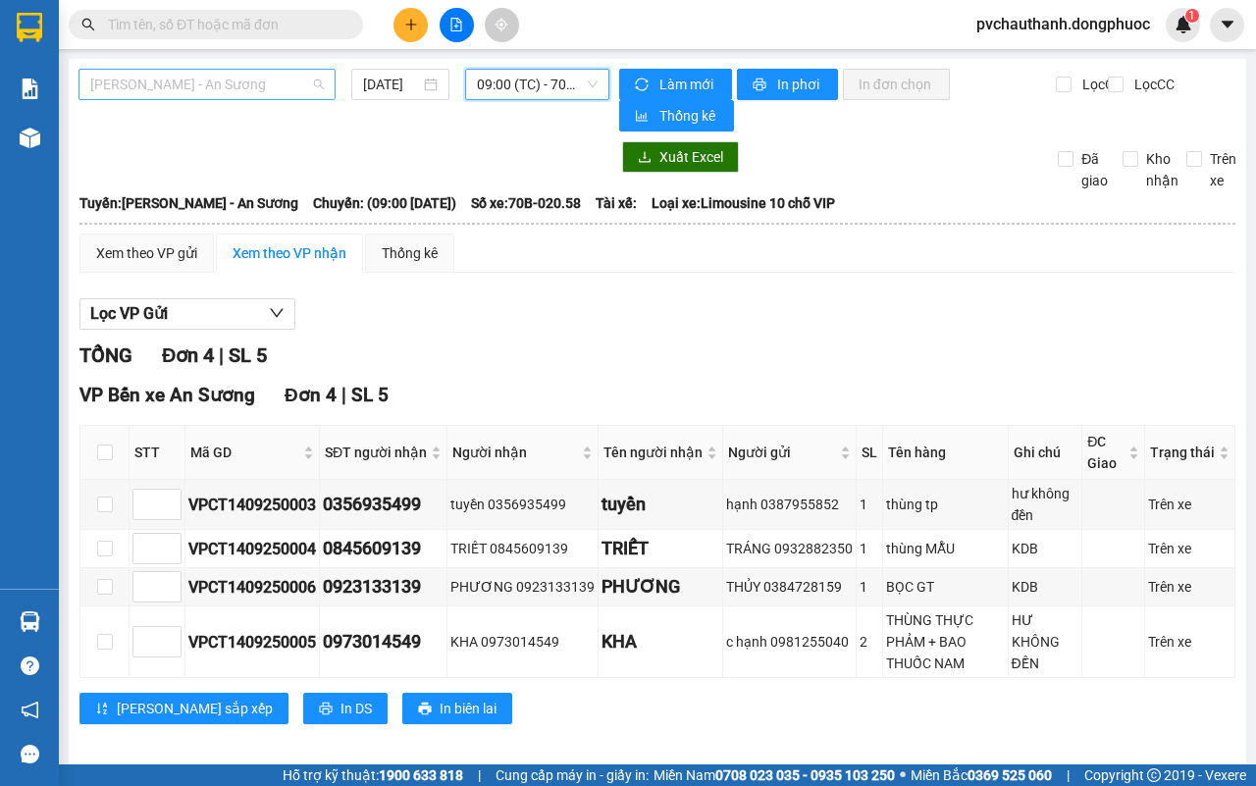
click at [291, 91] on span "[PERSON_NAME] - An Sương" at bounding box center [207, 84] width 234 height 29
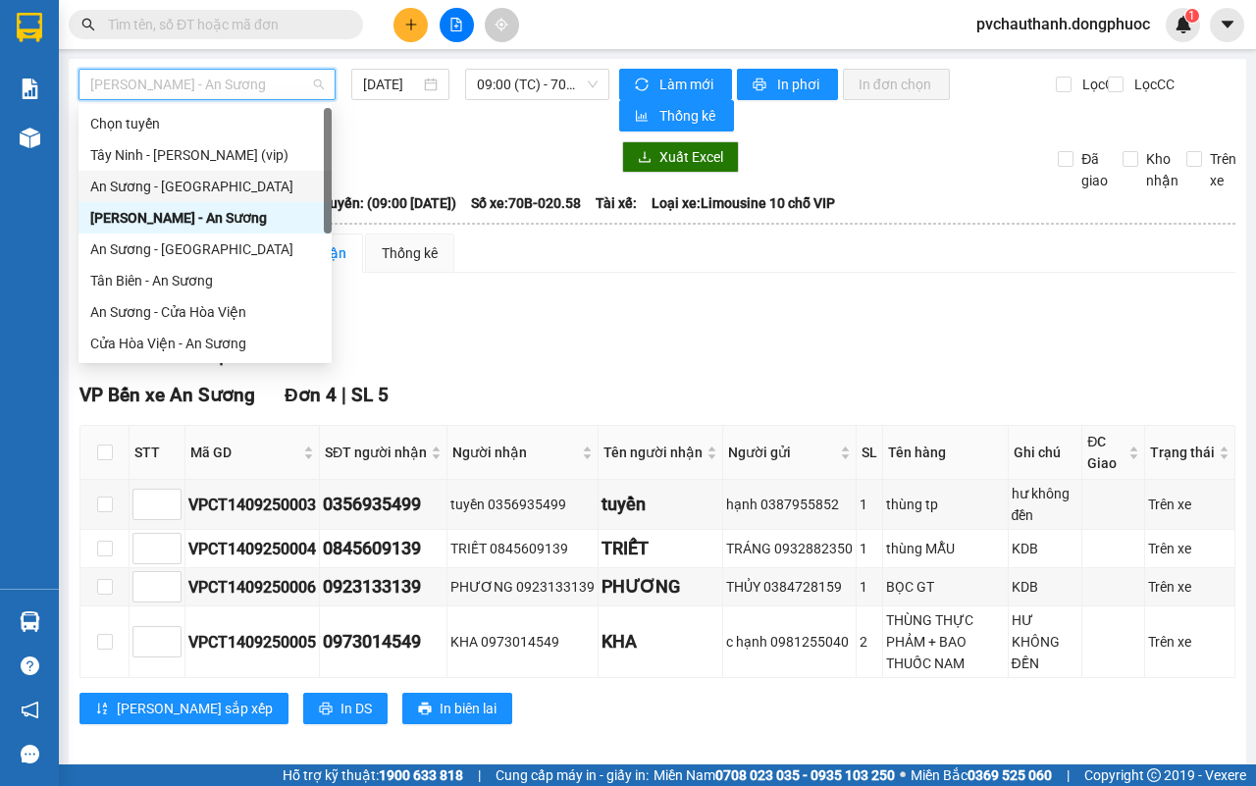
click at [145, 174] on div "An Sương - [GEOGRAPHIC_DATA]" at bounding box center [204, 186] width 253 height 31
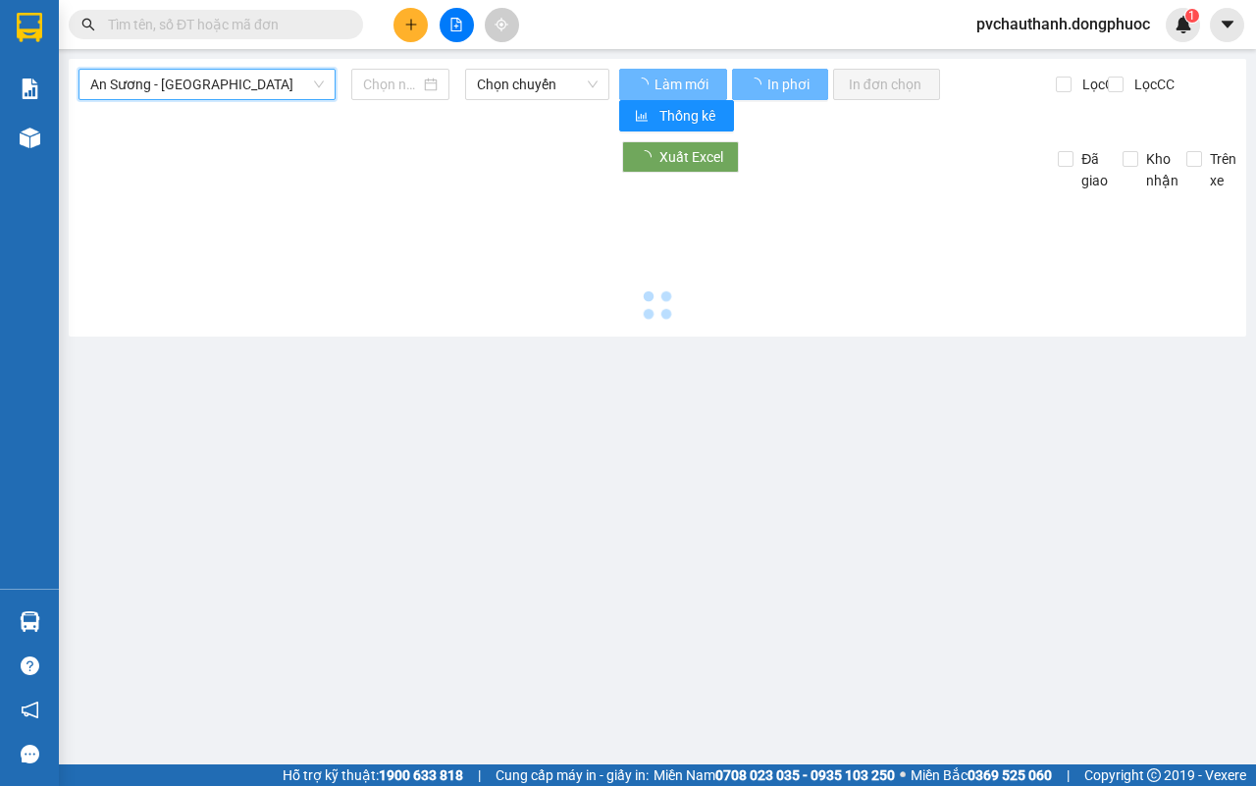
type input "[DATE]"
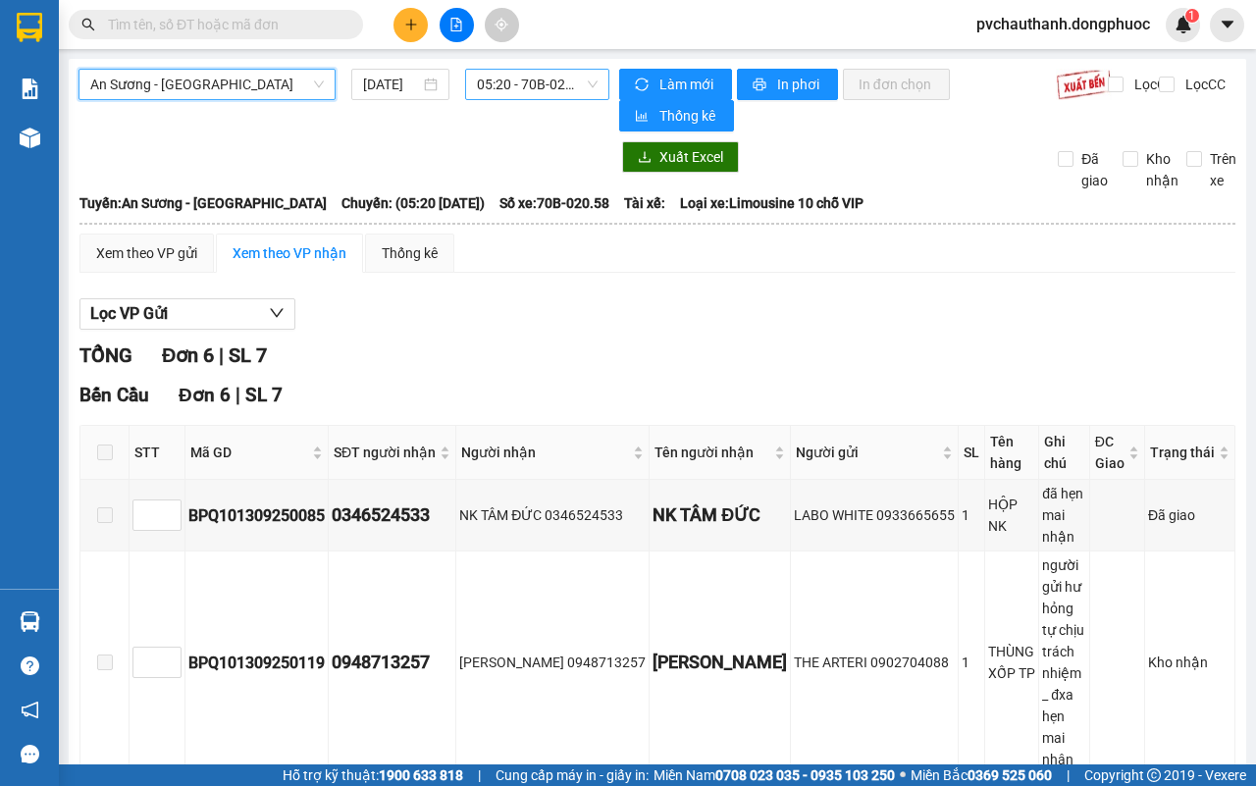
click at [491, 83] on span "05:20 - 70B-020.58" at bounding box center [537, 84] width 120 height 29
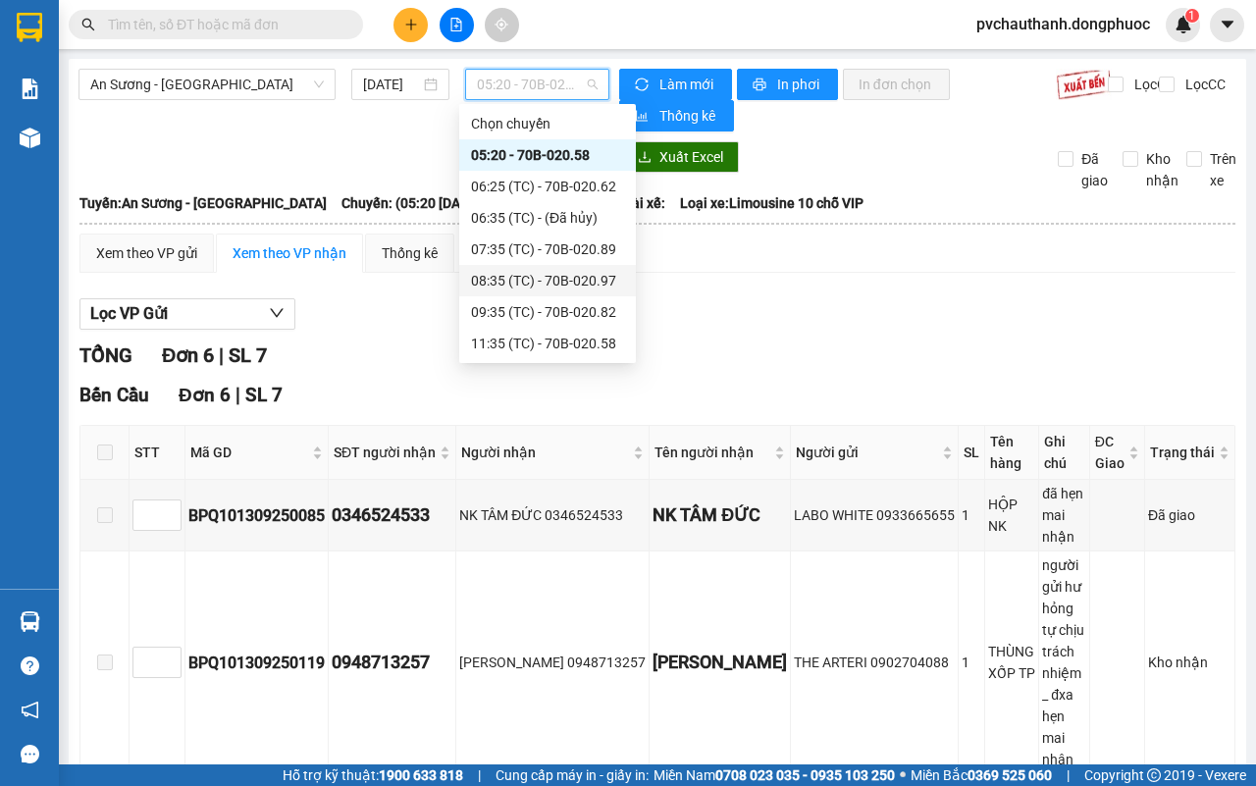
click at [569, 267] on div "08:35 (TC) - 70B-020.97" at bounding box center [547, 280] width 177 height 31
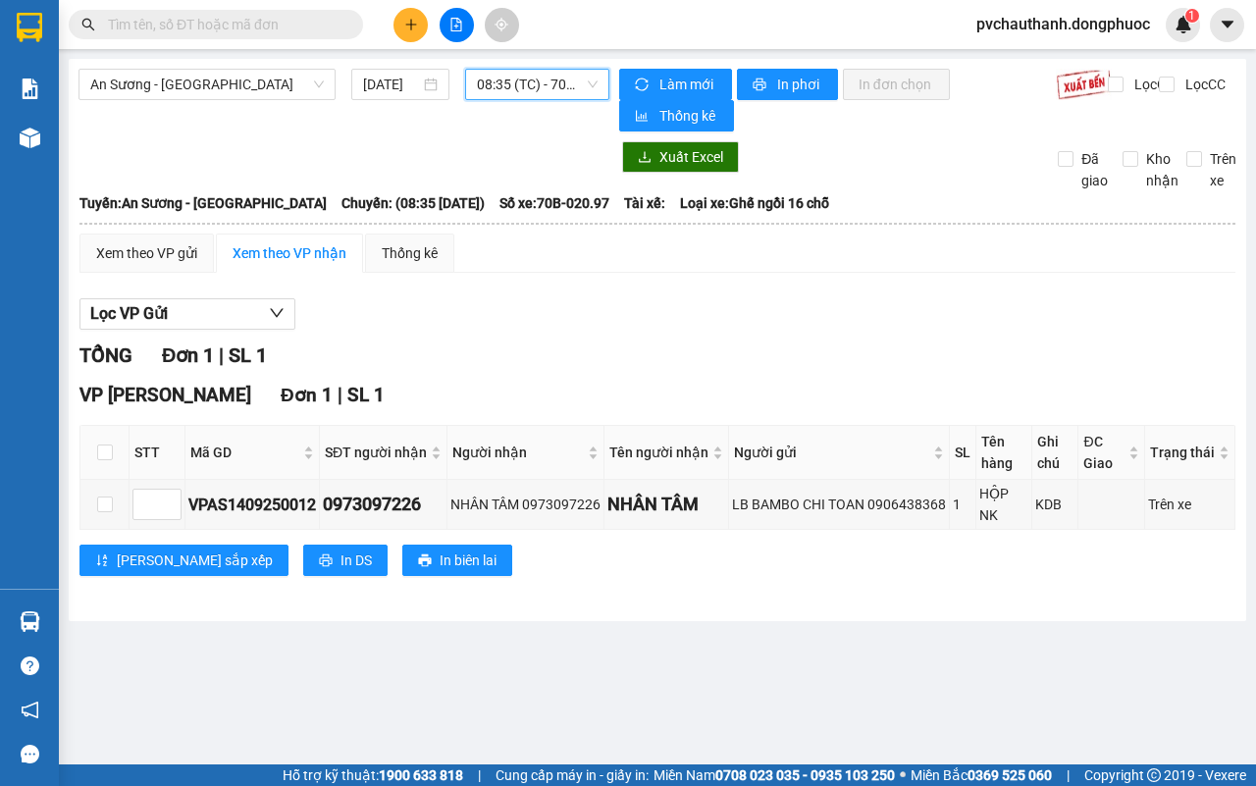
click at [549, 77] on span "08:35 (TC) - 70B-020.97" at bounding box center [537, 84] width 120 height 29
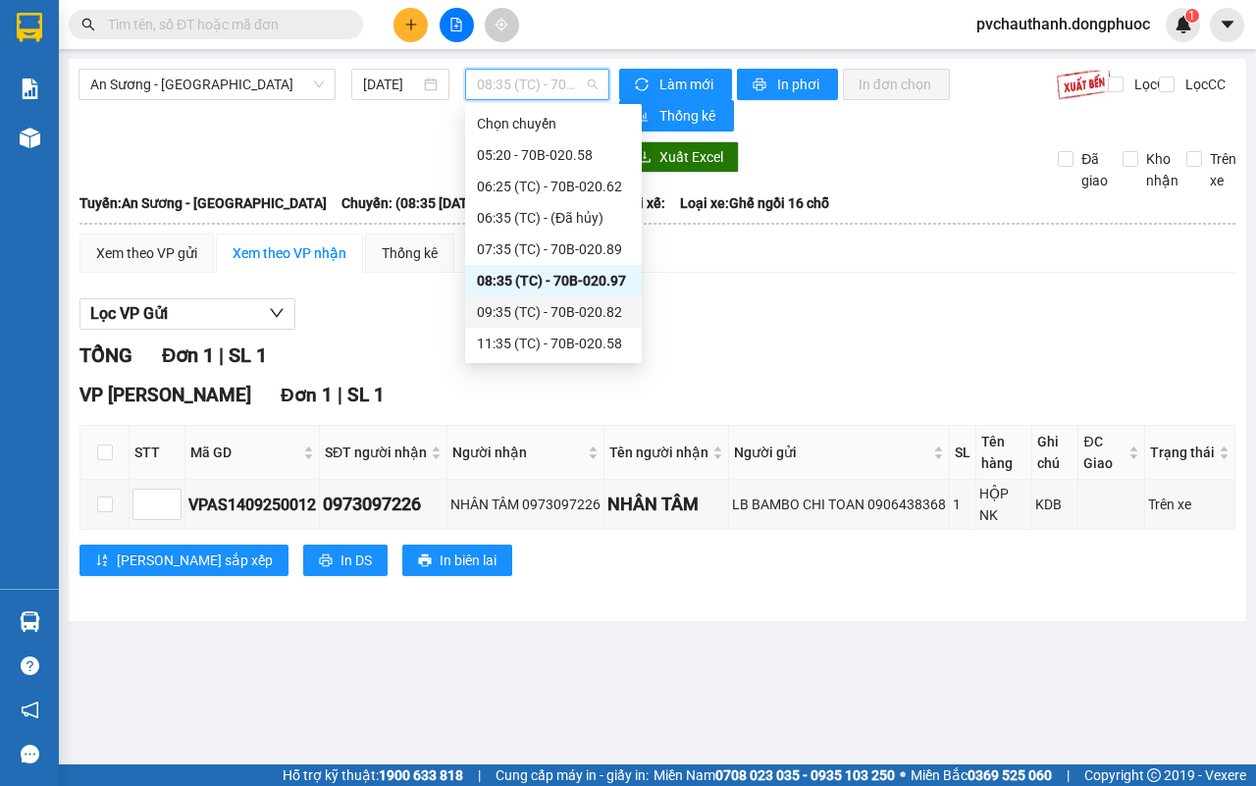
click at [586, 314] on div "09:35 (TC) - 70B-020.82" at bounding box center [553, 312] width 153 height 22
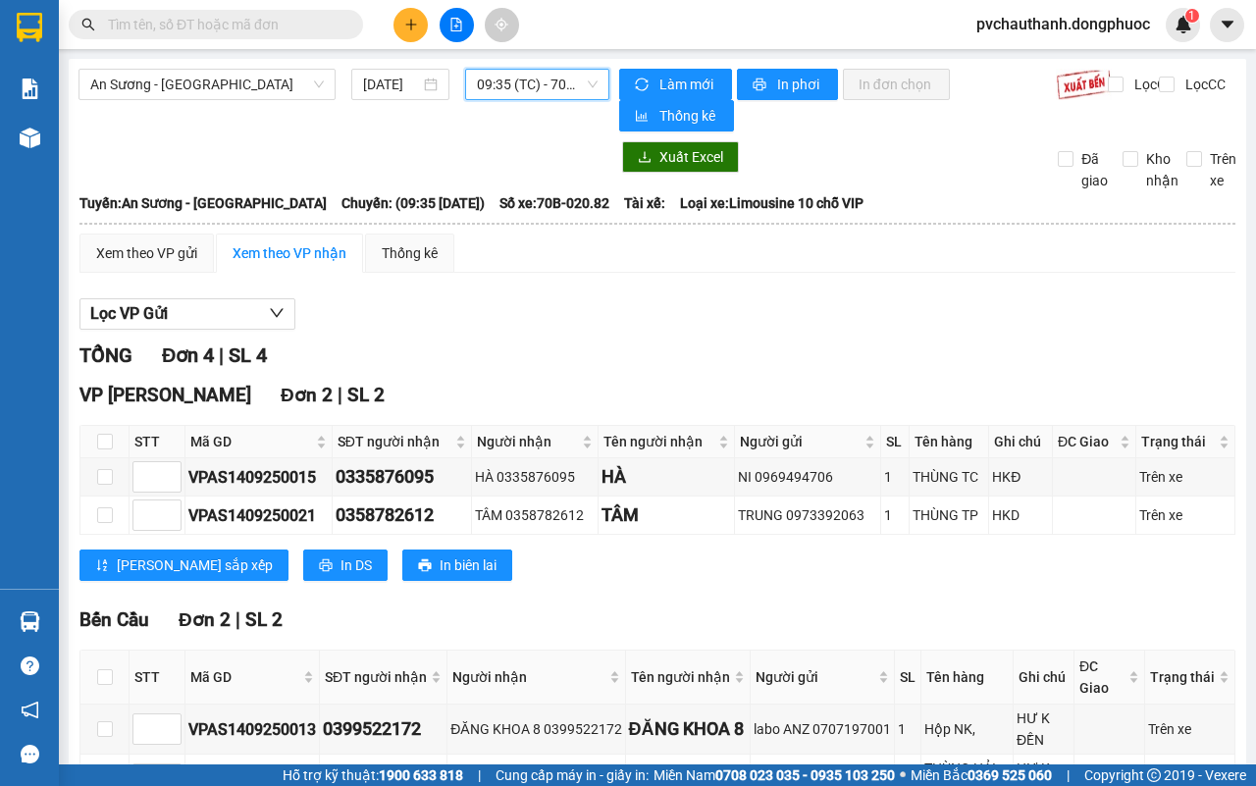
click at [551, 74] on span "09:35 (TC) - 70B-020.82" at bounding box center [537, 84] width 120 height 29
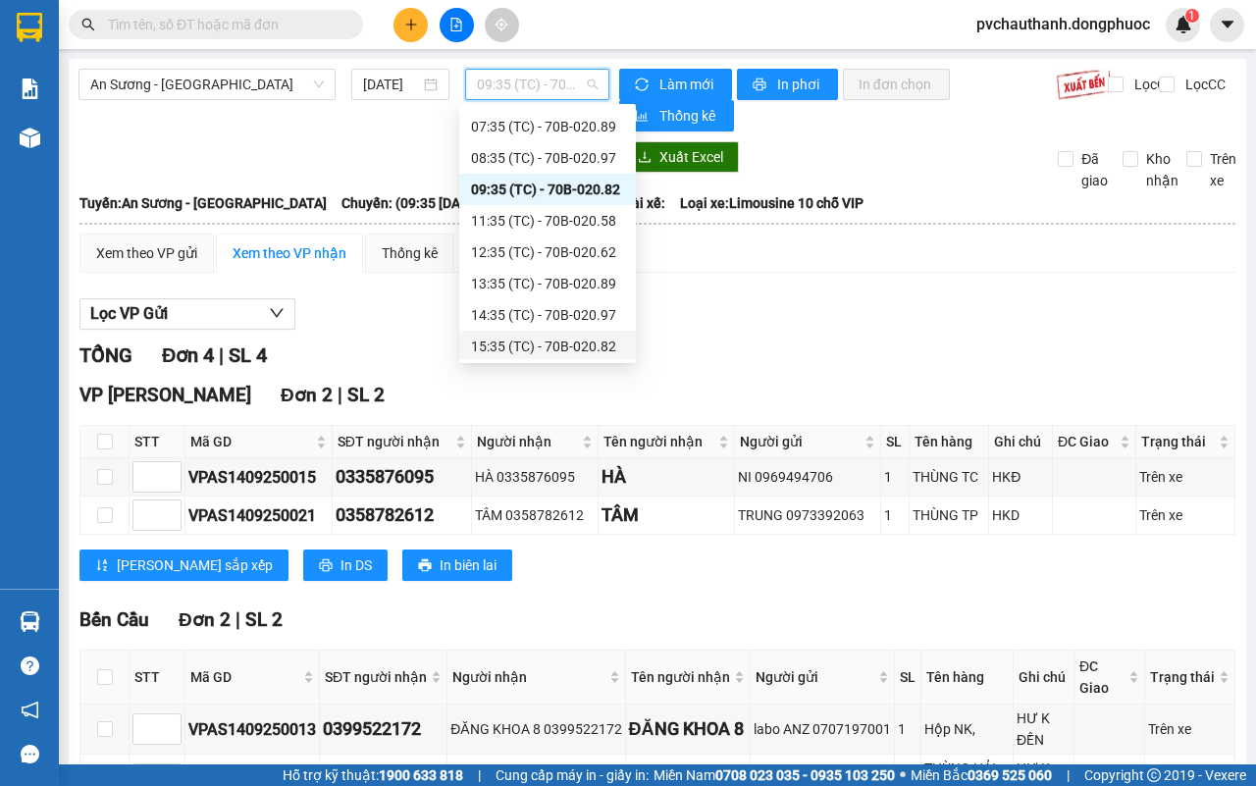
scroll to position [219, 0]
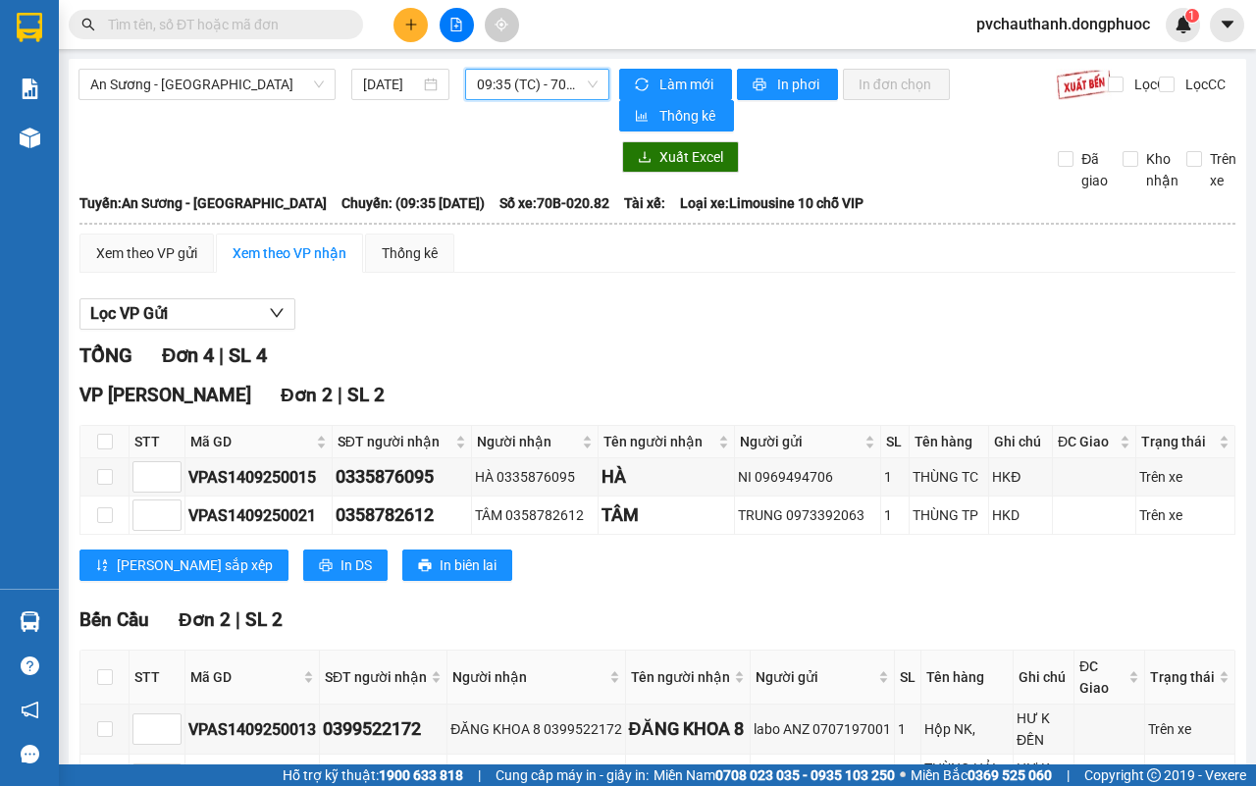
click at [523, 91] on span "09:35 (TC) - 70B-020.82" at bounding box center [537, 84] width 120 height 29
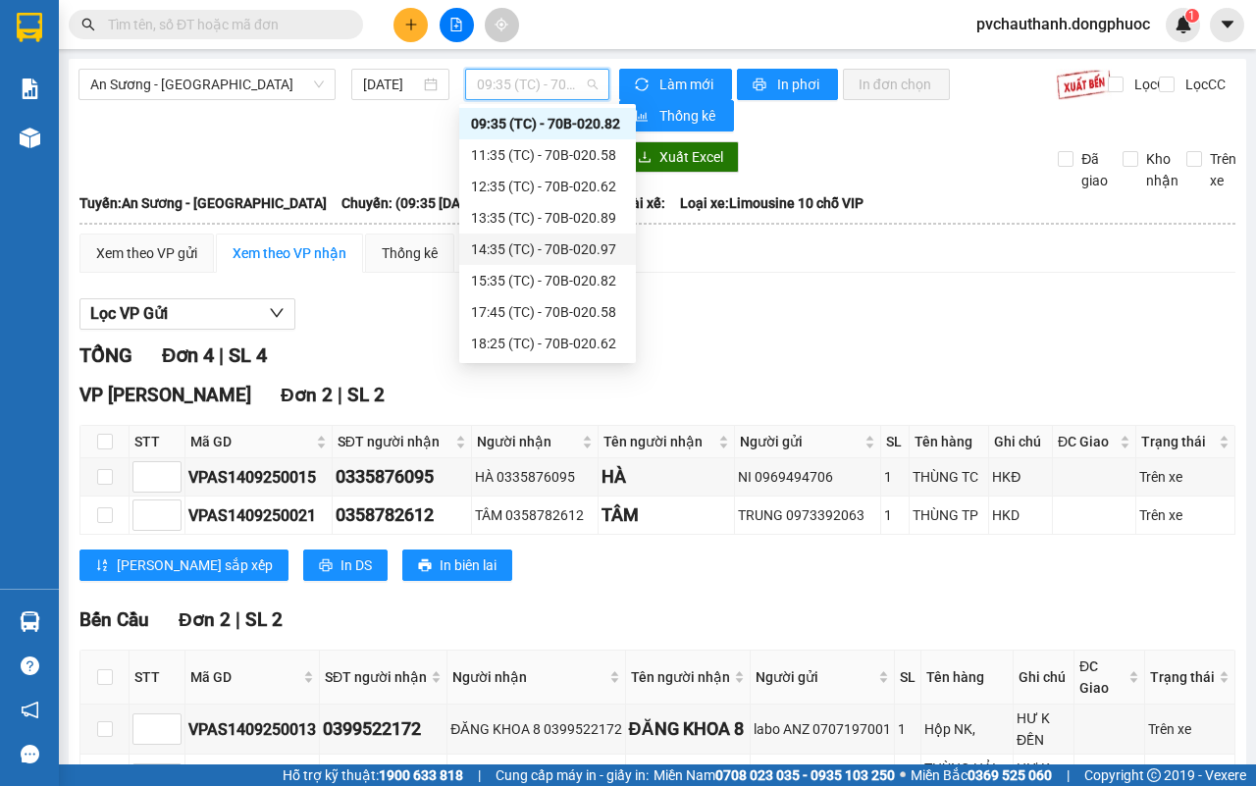
click at [613, 245] on div "14:35 (TC) - 70B-020.97" at bounding box center [547, 249] width 153 height 22
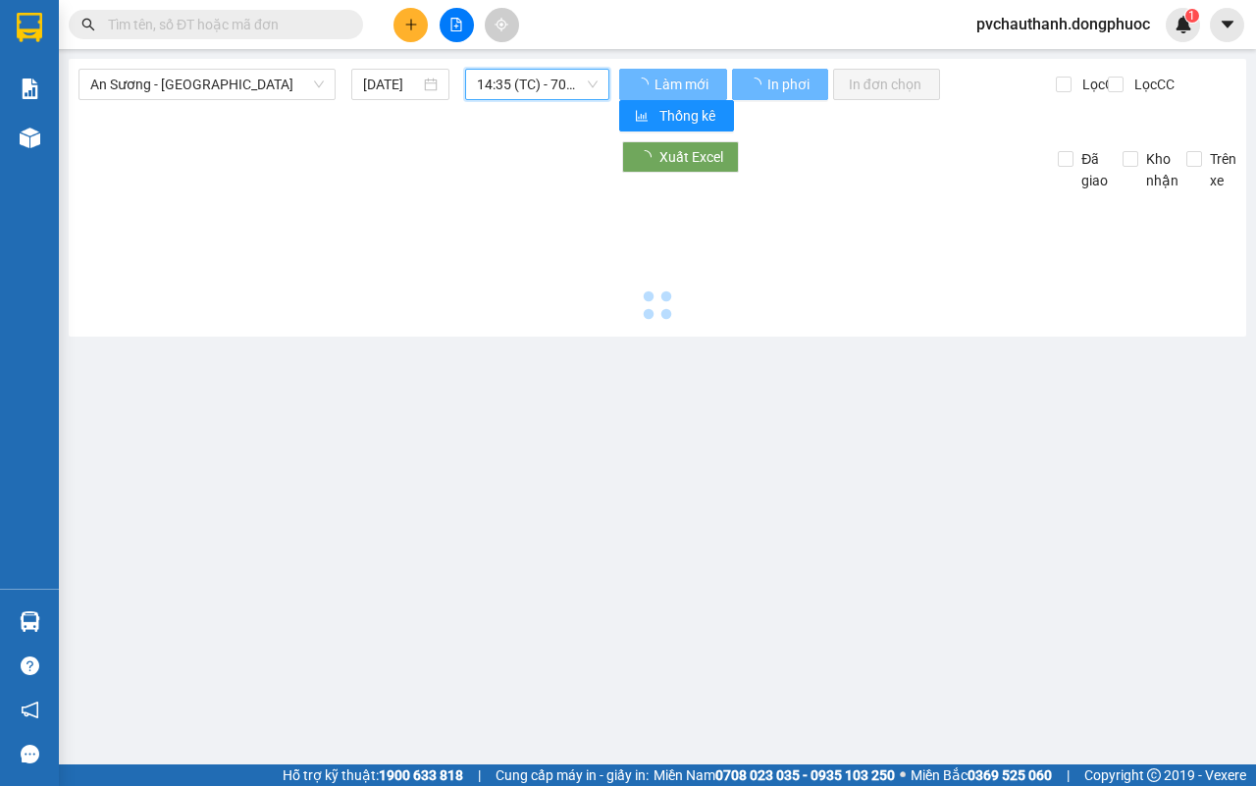
click at [492, 71] on span "14:35 (TC) - 70B-020.97" at bounding box center [537, 84] width 120 height 29
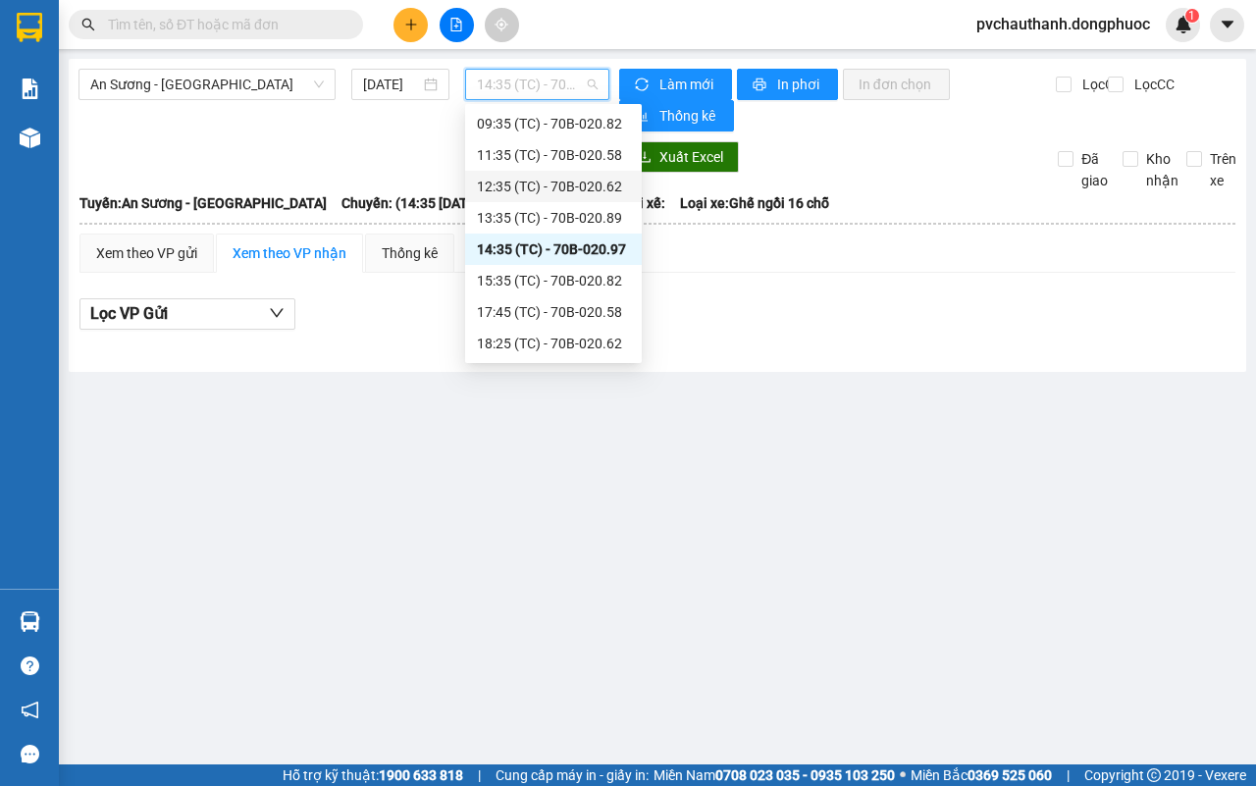
scroll to position [66, 0]
click at [590, 216] on div "08:35 (TC) - 70B-020.97" at bounding box center [553, 215] width 153 height 22
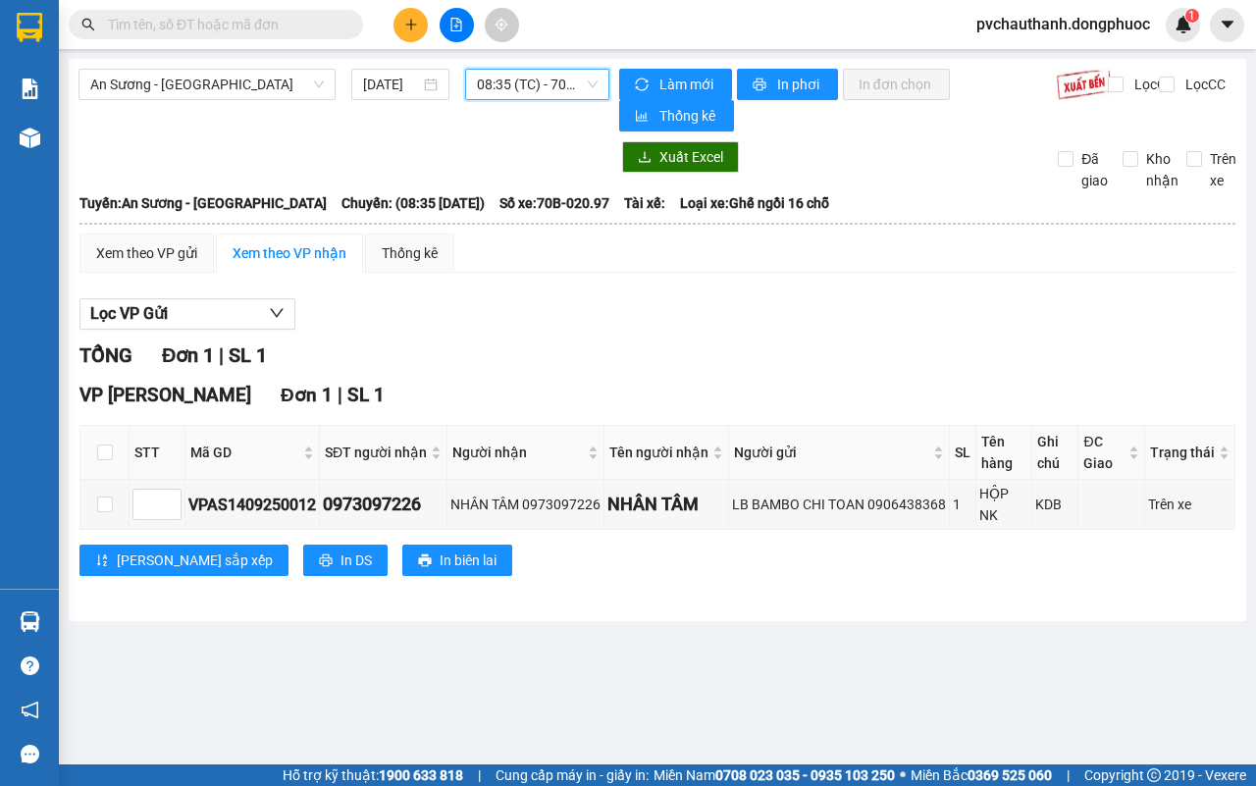
click at [540, 64] on div "An Sương - [GEOGRAPHIC_DATA] [DATE] 08:35 08:35 (TC) - 70B-020.97 Làm mới In ph…" at bounding box center [657, 340] width 1177 height 562
click at [537, 76] on span "08:35 (TC) - 70B-020.97" at bounding box center [537, 84] width 120 height 29
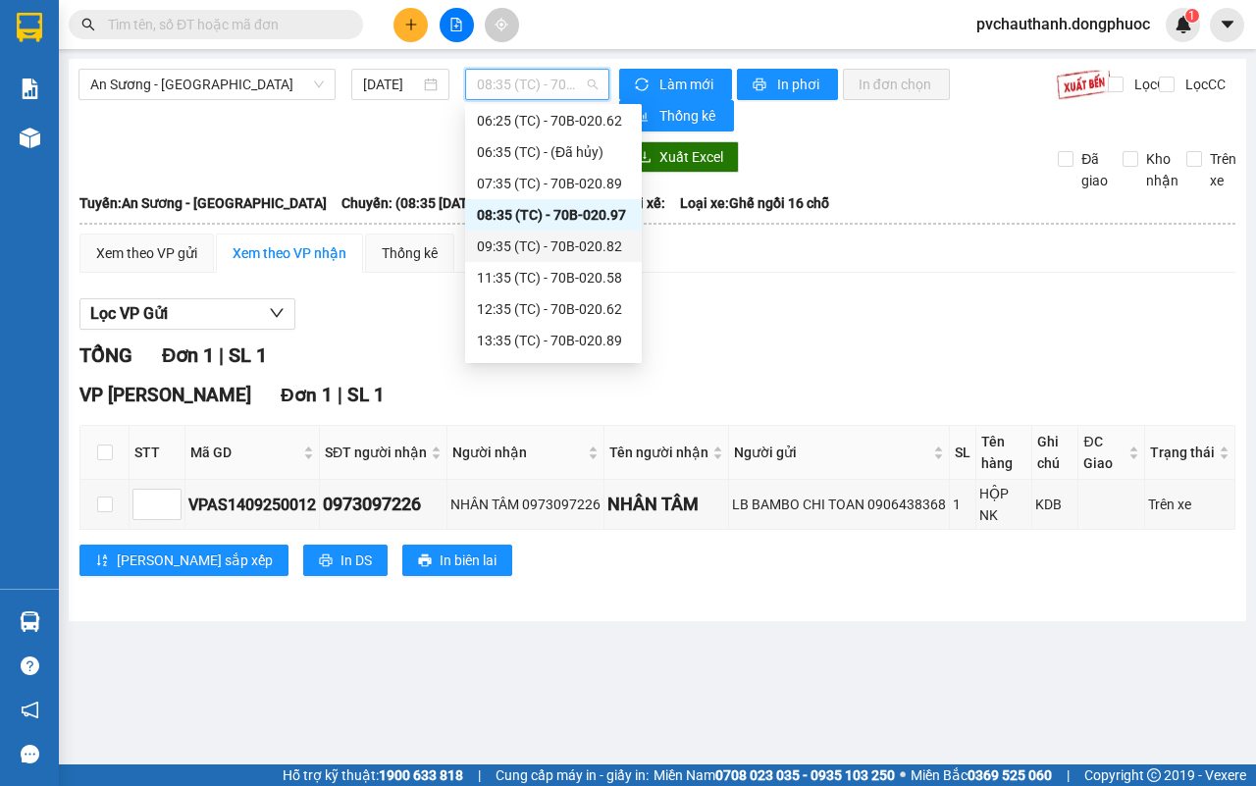
click at [554, 253] on div "09:35 (TC) - 70B-020.82" at bounding box center [553, 246] width 153 height 22
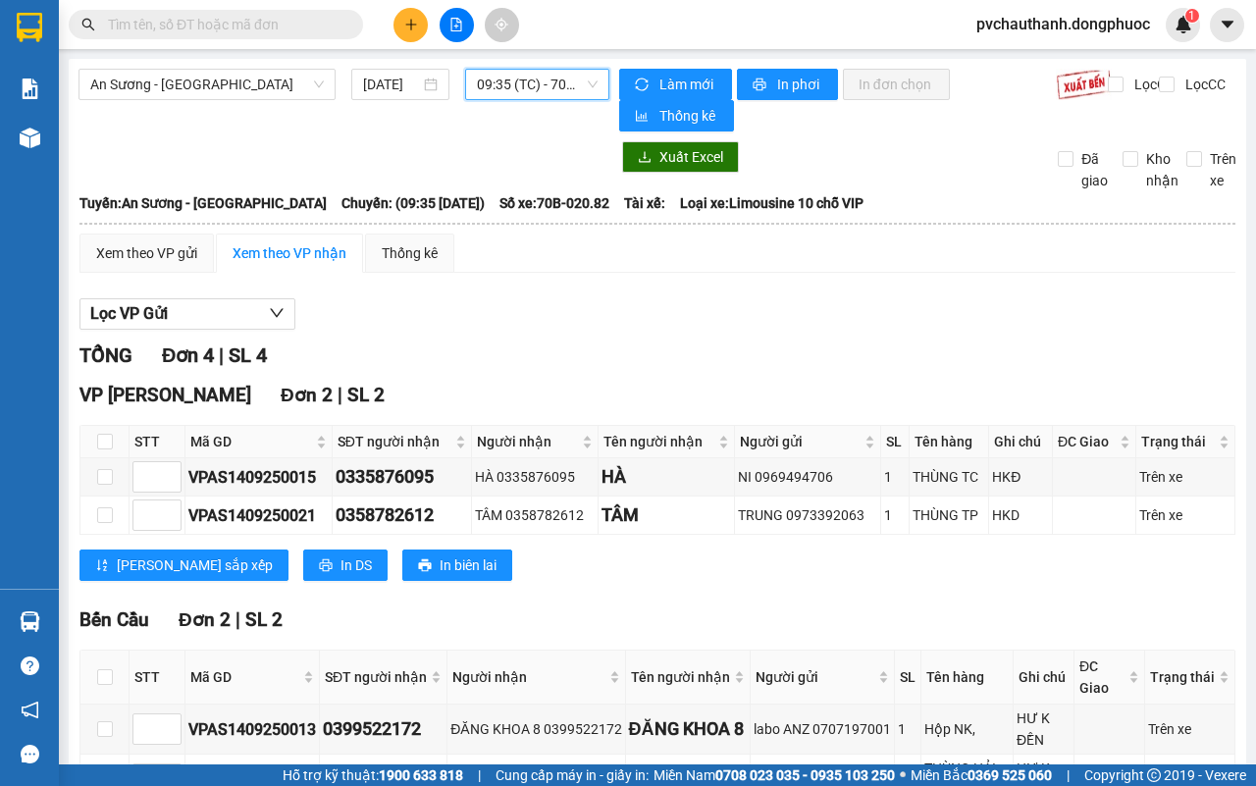
click at [564, 88] on span "09:35 (TC) - 70B-020.82" at bounding box center [537, 84] width 120 height 29
